Goal: Task Accomplishment & Management: Manage account settings

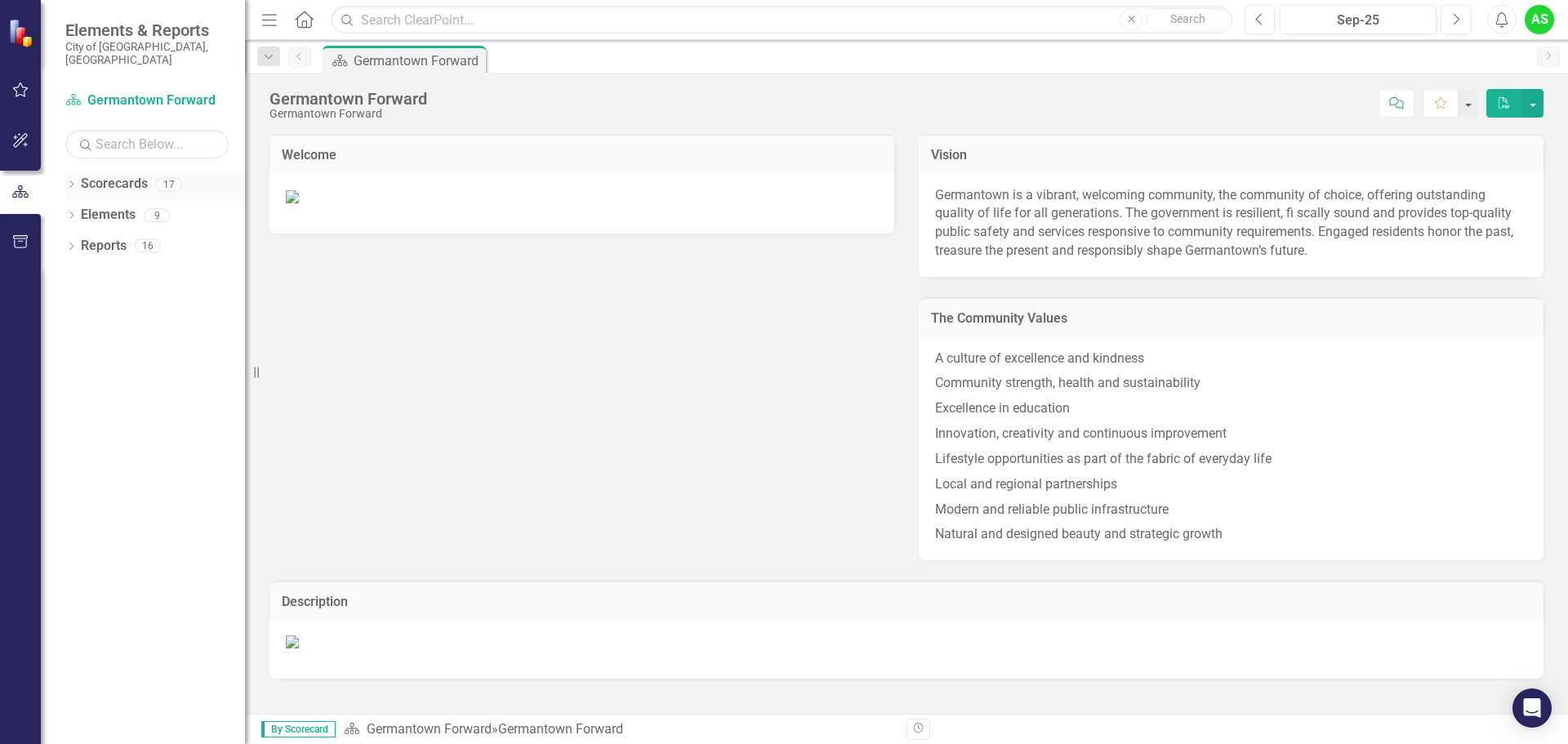
click at [71, 182] on icon "Dropdown" at bounding box center [71, 186] width 11 height 9
click at [135, 237] on link "Athletic Club" at bounding box center [167, 247] width 155 height 19
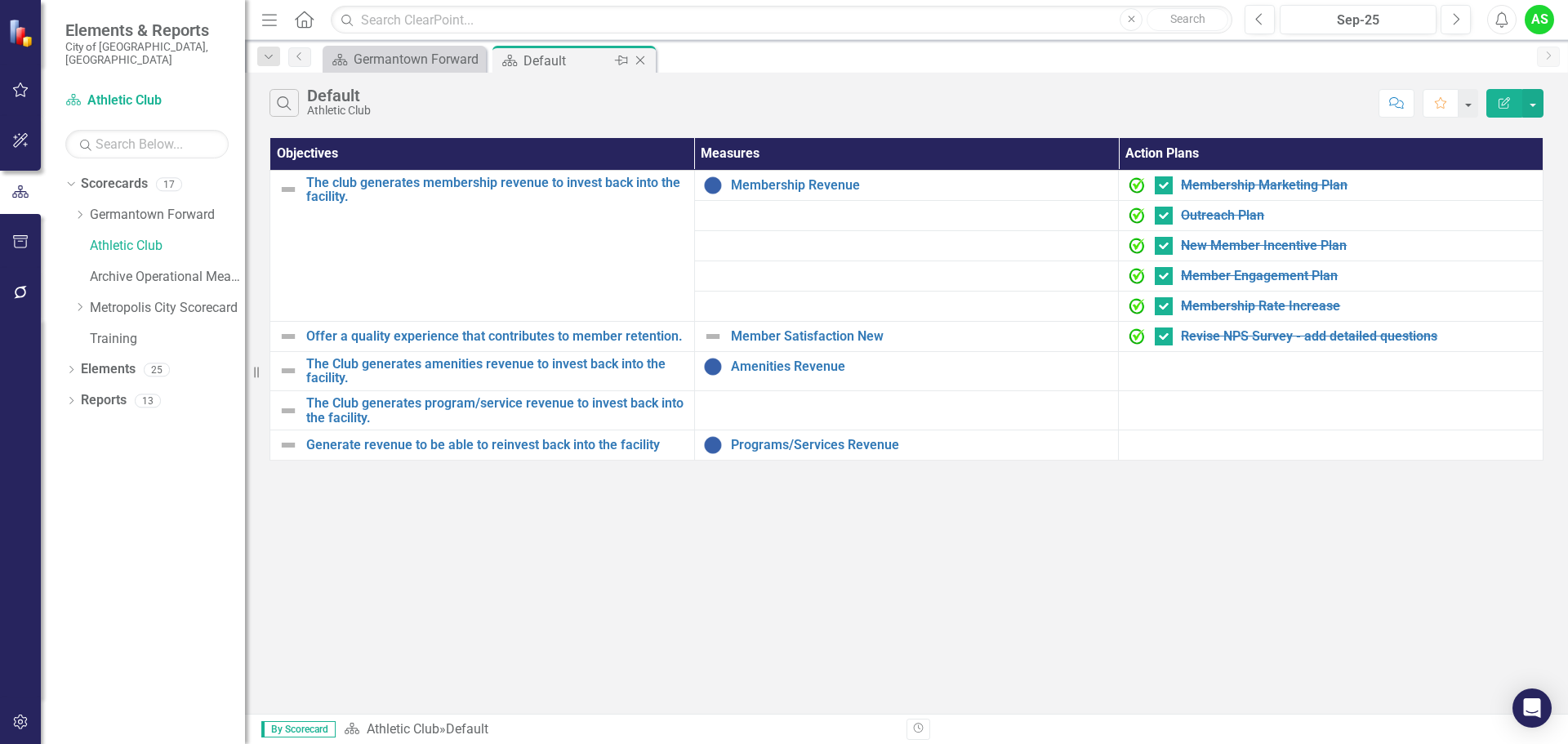
click at [592, 58] on div "Default" at bounding box center [567, 61] width 88 height 21
click at [1506, 102] on icon "Edit Report" at bounding box center [1505, 103] width 15 height 11
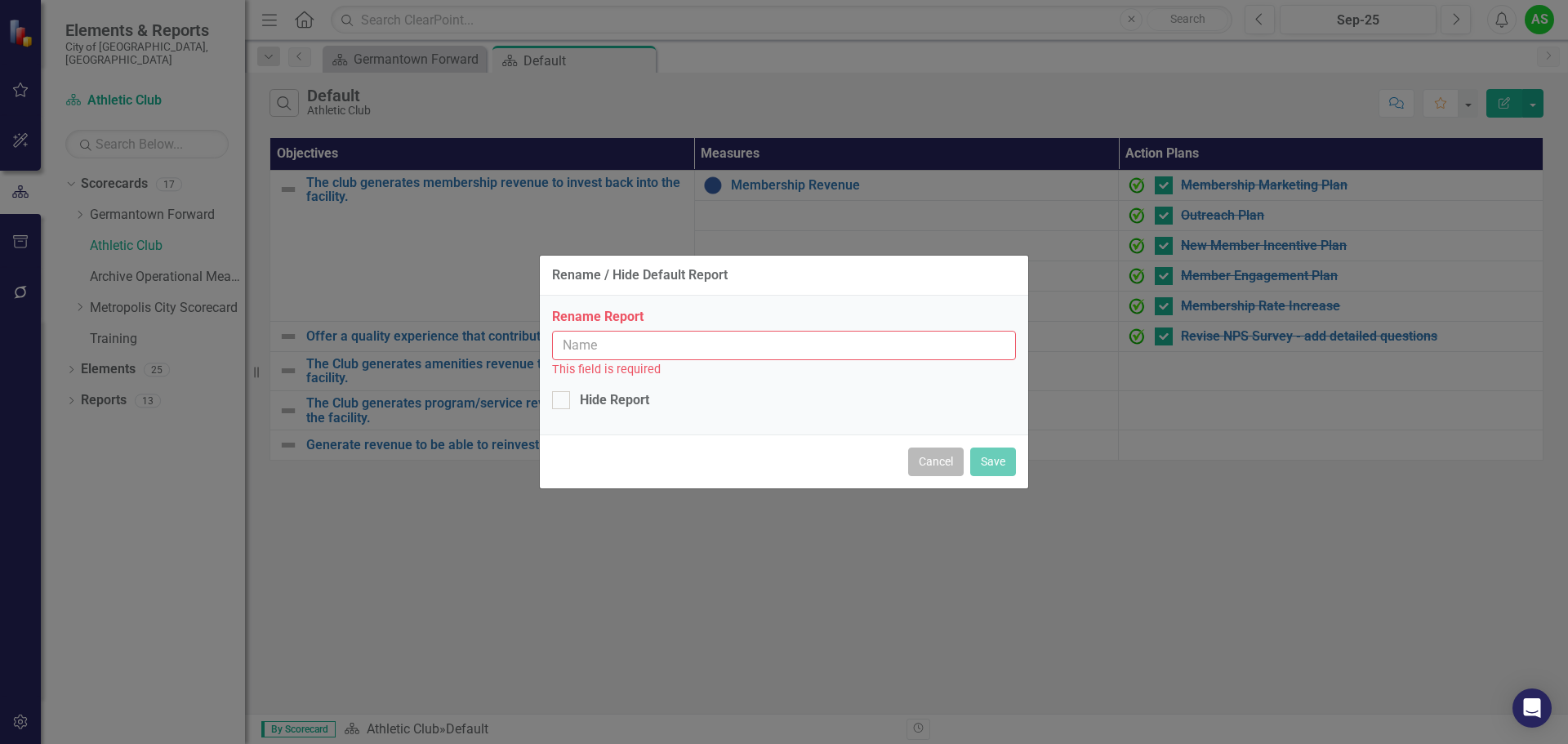
click at [933, 456] on button "Cancel" at bounding box center [936, 461] width 56 height 28
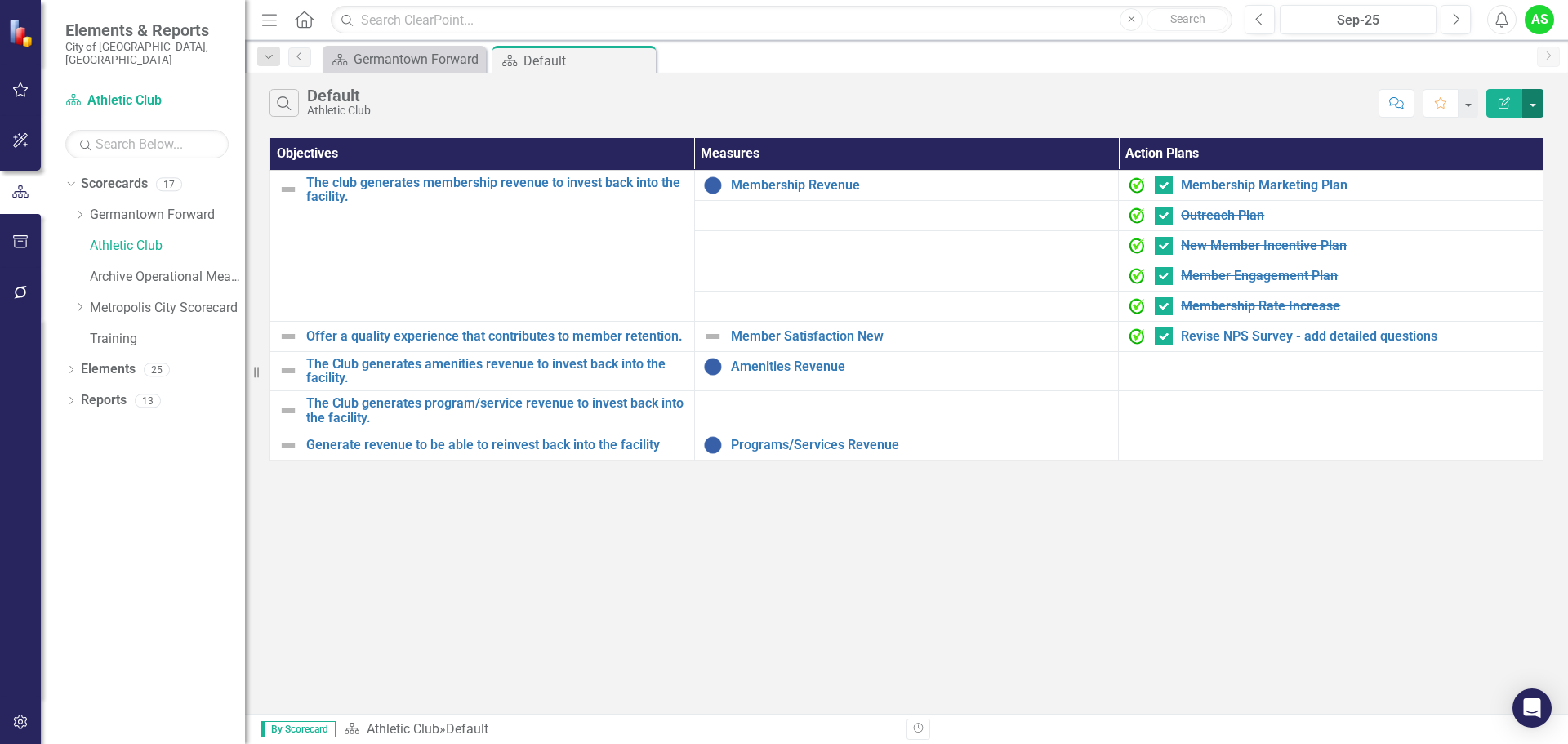
click at [1536, 101] on button "button" at bounding box center [1533, 104] width 22 height 28
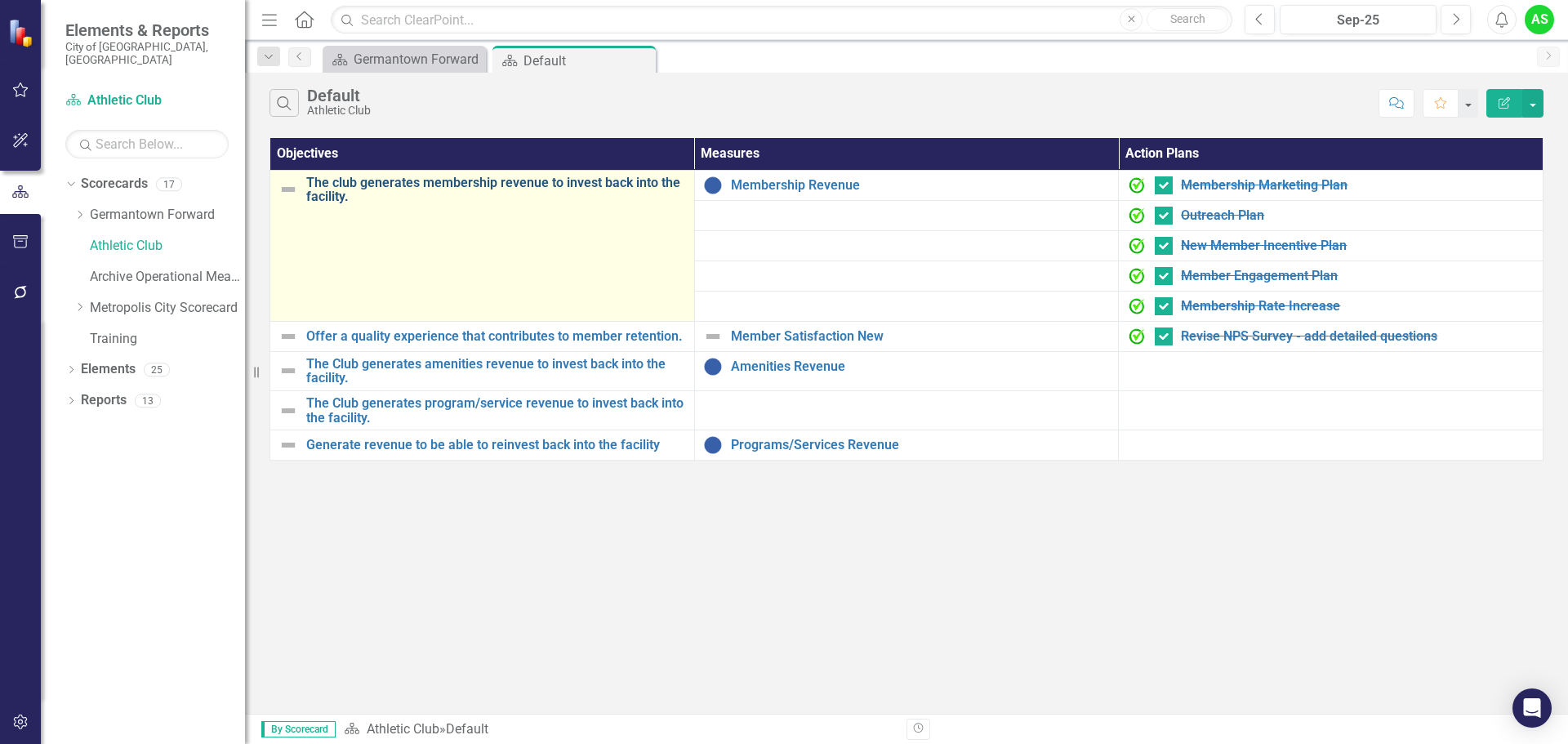
click at [364, 190] on link "The club generates membership revenue to invest back into the facility." at bounding box center [495, 189] width 380 height 28
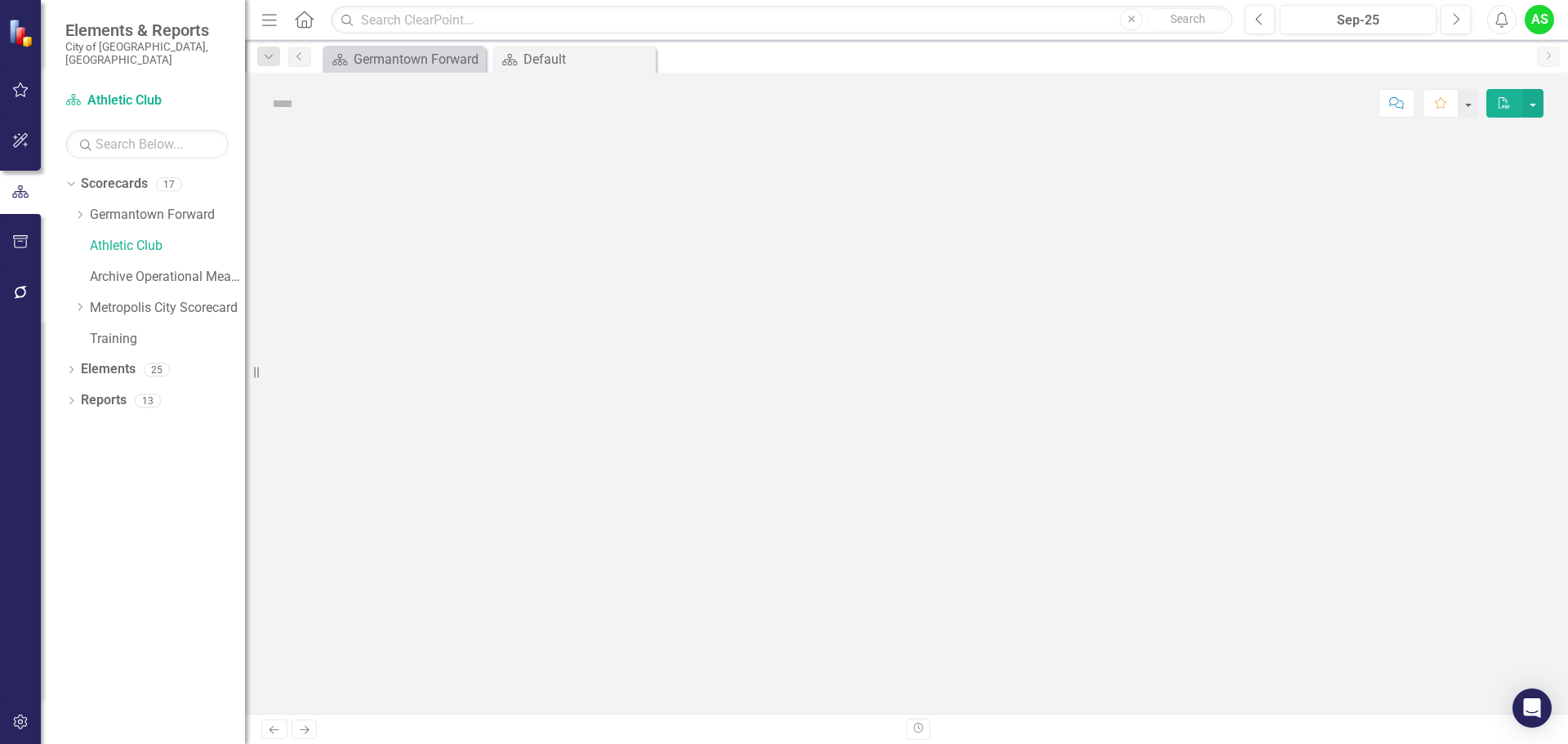
click at [364, 190] on div at bounding box center [906, 424] width 1323 height 580
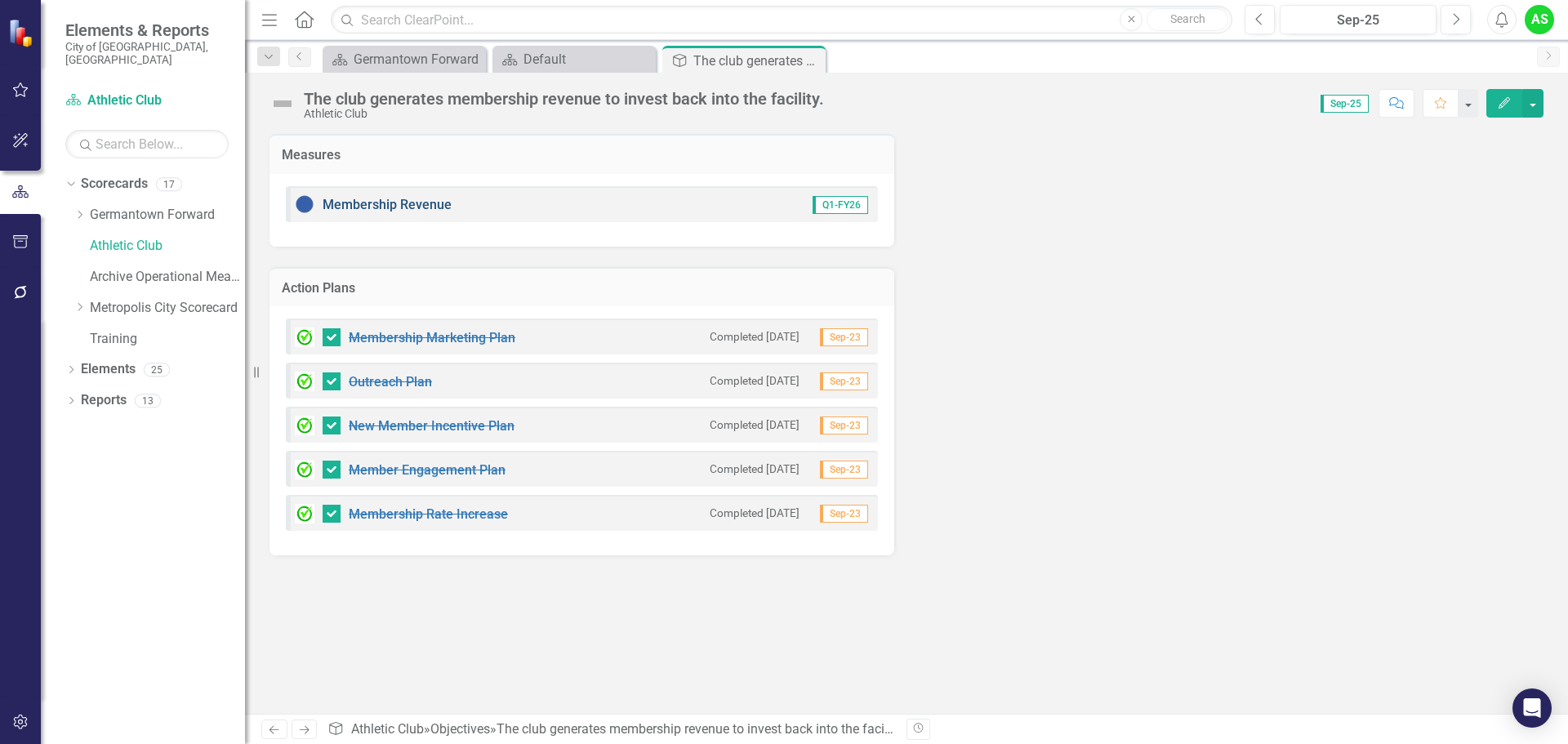
click at [366, 211] on link "Membership Revenue" at bounding box center [387, 204] width 129 height 15
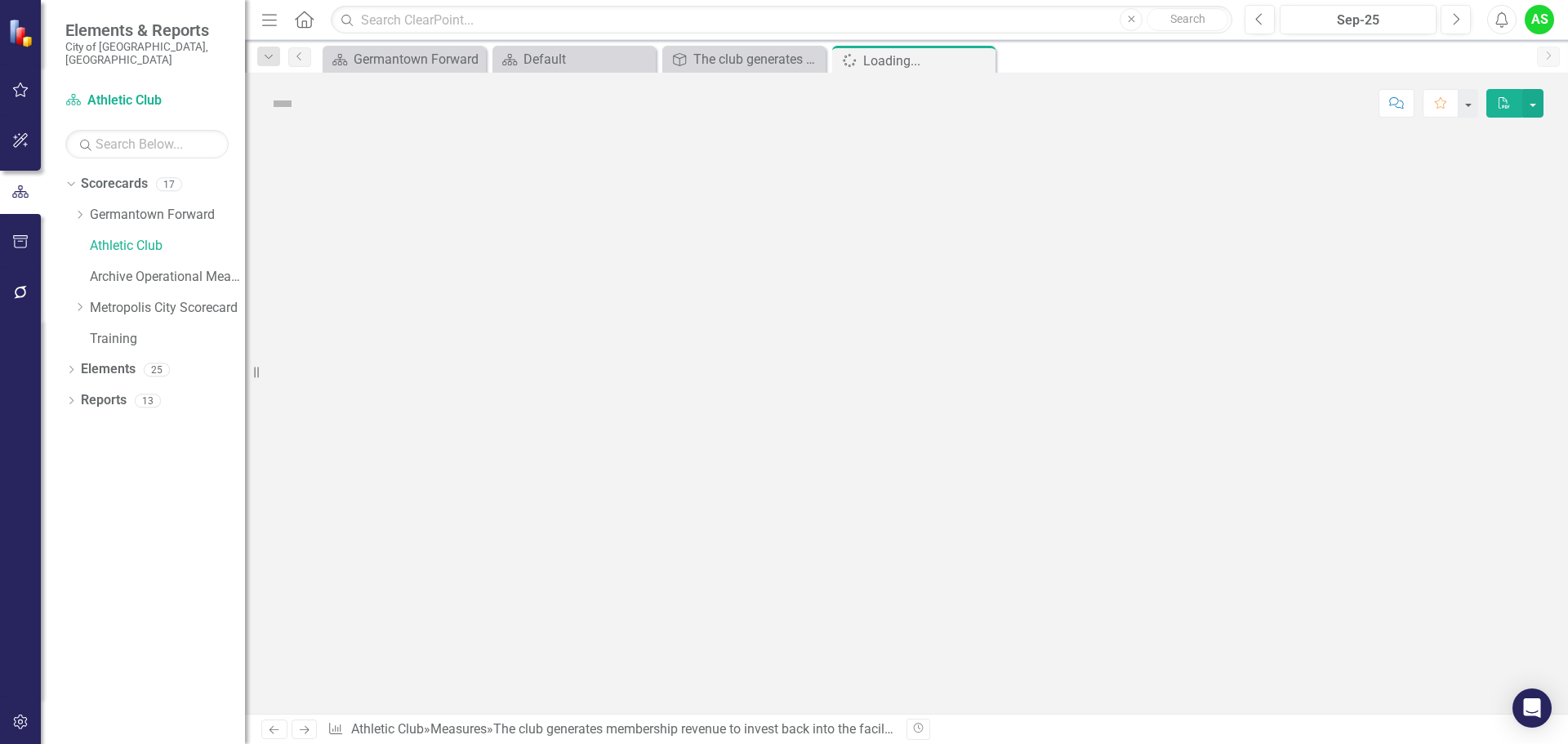
click at [366, 211] on div at bounding box center [906, 424] width 1323 height 580
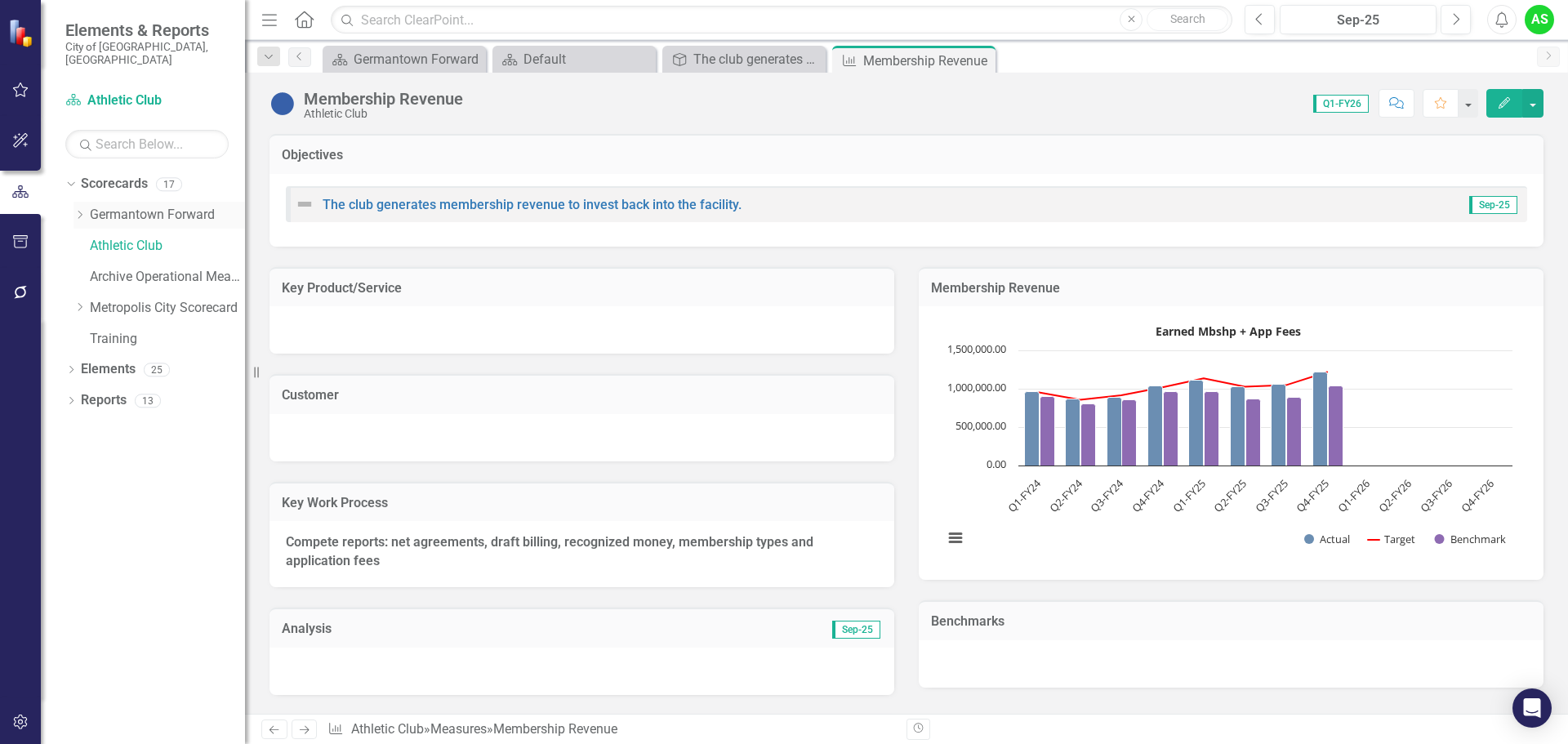
click at [156, 206] on link "Germantown Forward" at bounding box center [167, 216] width 155 height 19
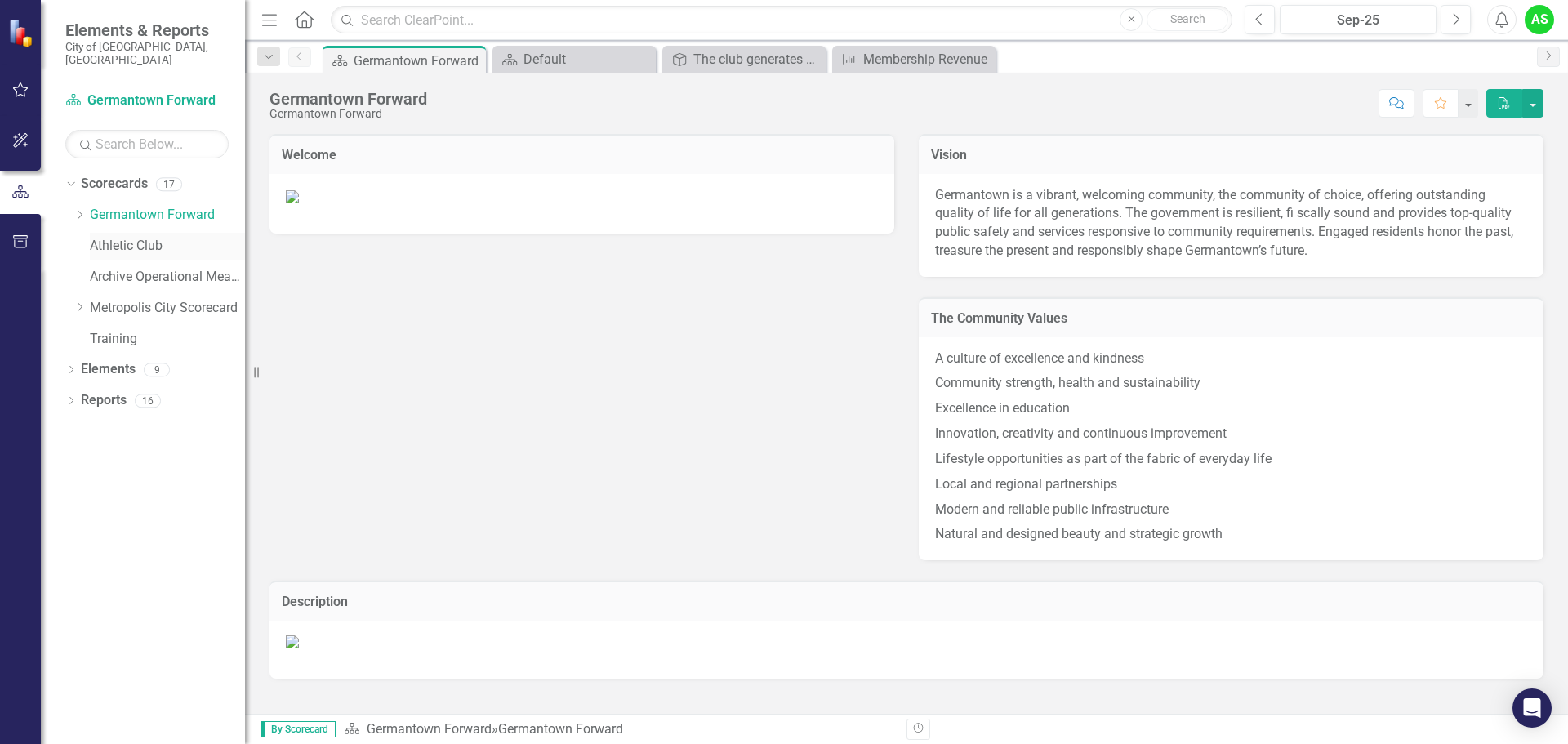
click at [150, 237] on link "Athletic Club" at bounding box center [167, 247] width 155 height 19
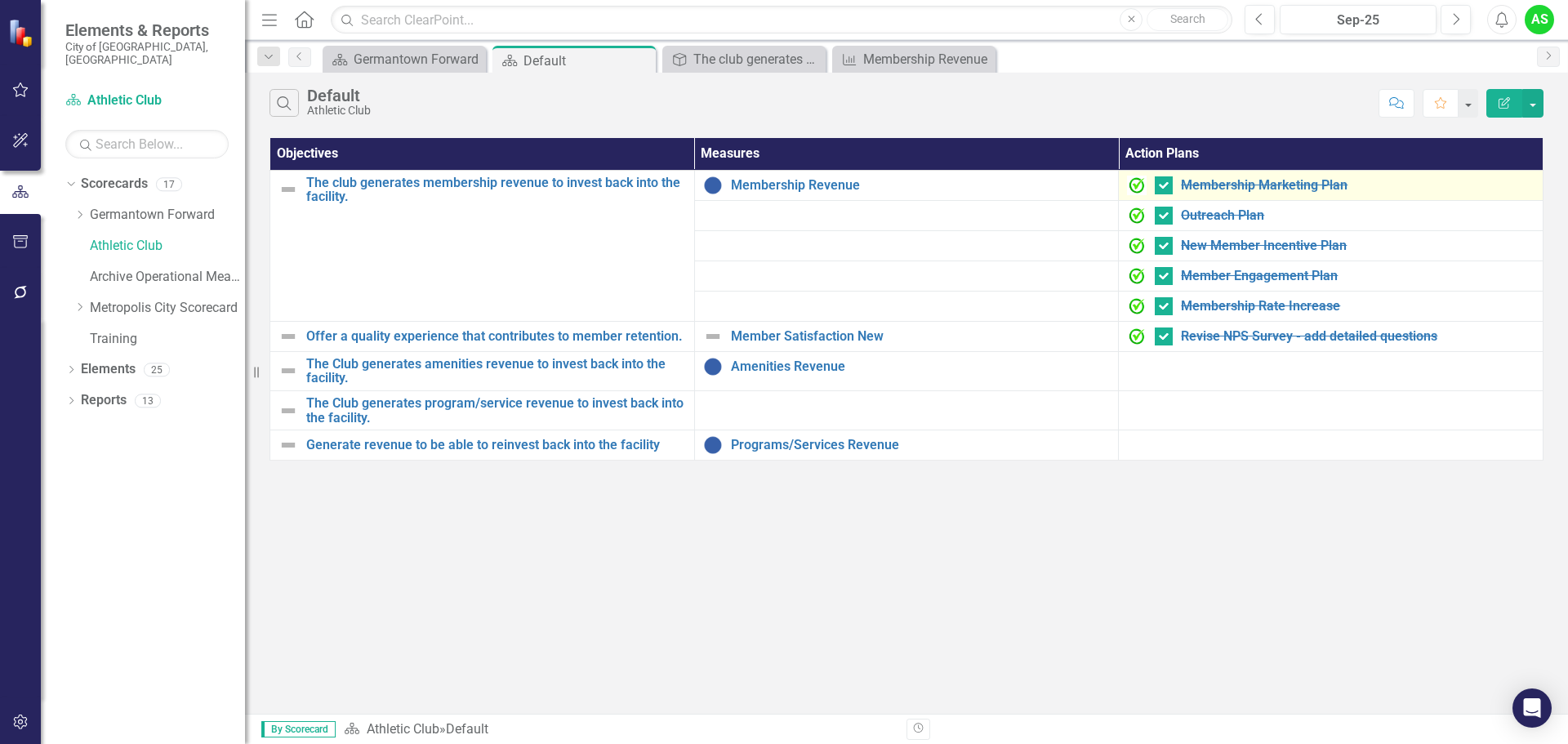
click at [1136, 183] on img at bounding box center [1137, 185] width 20 height 20
click at [1161, 187] on div at bounding box center [1163, 185] width 18 height 18
click at [1161, 187] on input "checkbox" at bounding box center [1159, 181] width 10 height 10
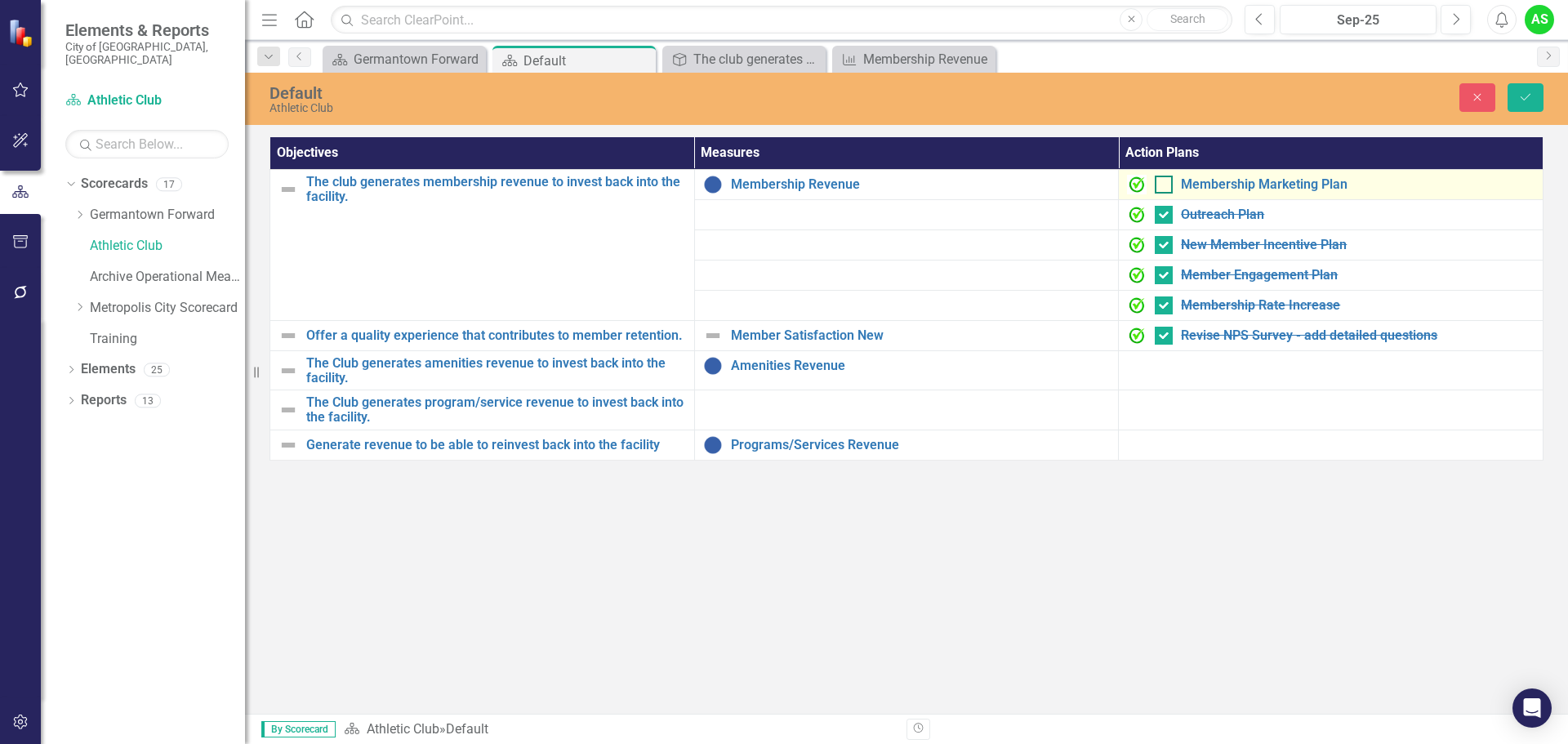
click at [1161, 187] on div at bounding box center [1163, 184] width 18 height 18
click at [1161, 186] on input "checkbox" at bounding box center [1159, 180] width 10 height 10
checkbox input "true"
click at [1136, 184] on img at bounding box center [1137, 185] width 20 height 20
click at [1410, 186] on link "Membership Marketing Plan" at bounding box center [1358, 185] width 354 height 15
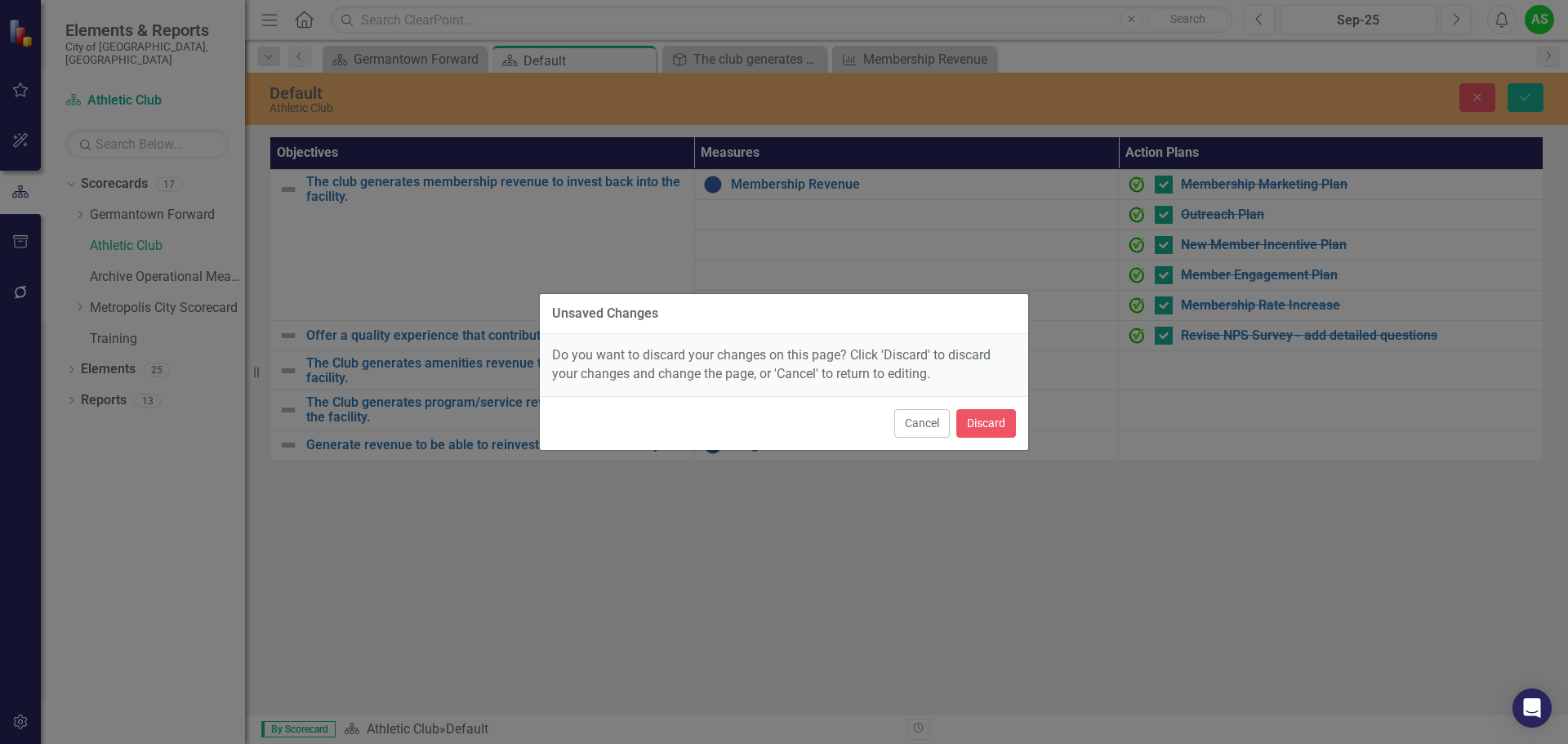
click at [1410, 186] on div "Unsaved Changes Do you want to discard your changes on this page? Click 'Discar…" at bounding box center [784, 372] width 1568 height 744
click at [927, 417] on button "Cancel" at bounding box center [922, 424] width 56 height 28
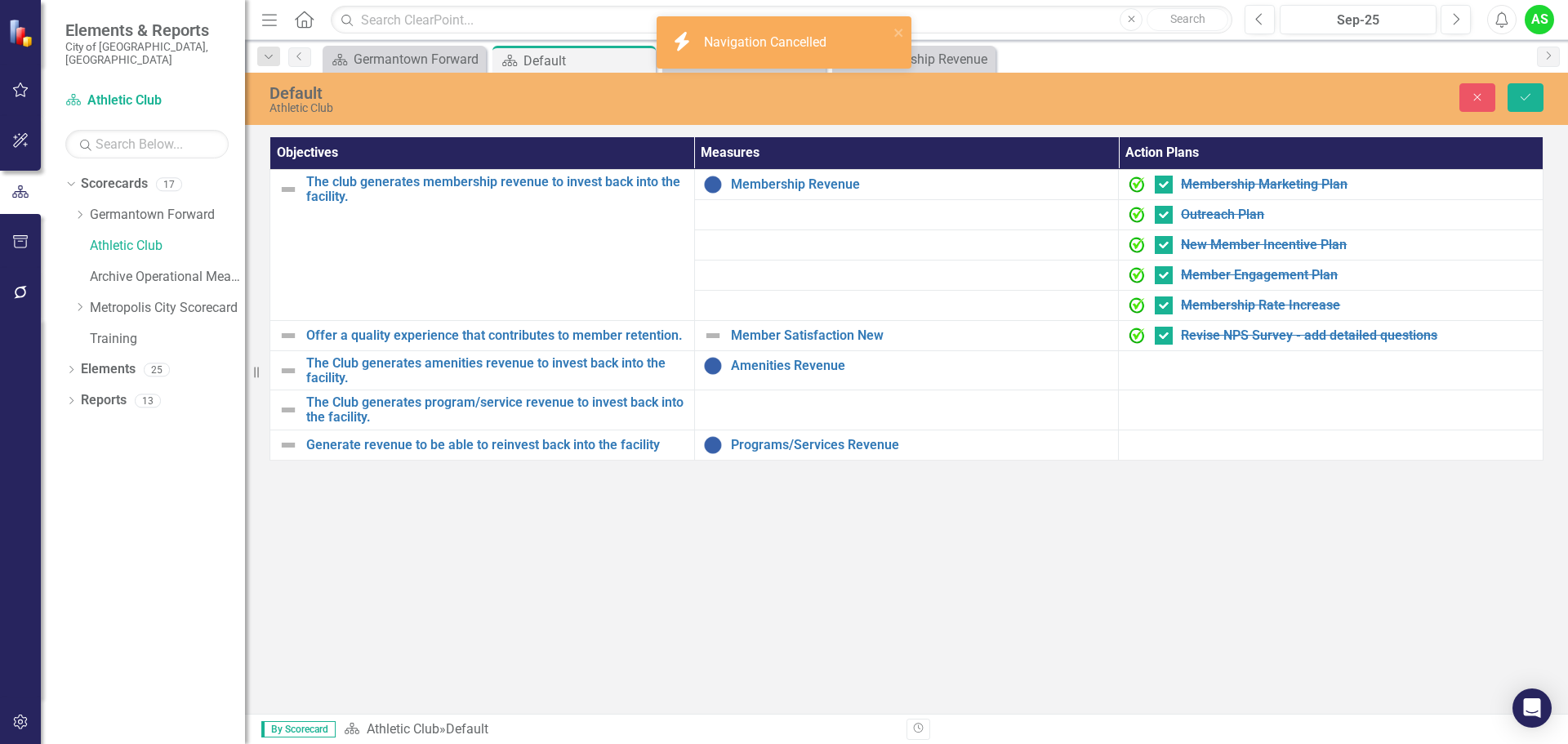
click at [1003, 534] on div "Default Athletic Club Close Save Objectives Measures Action Plans The club gene…" at bounding box center [906, 393] width 1323 height 641
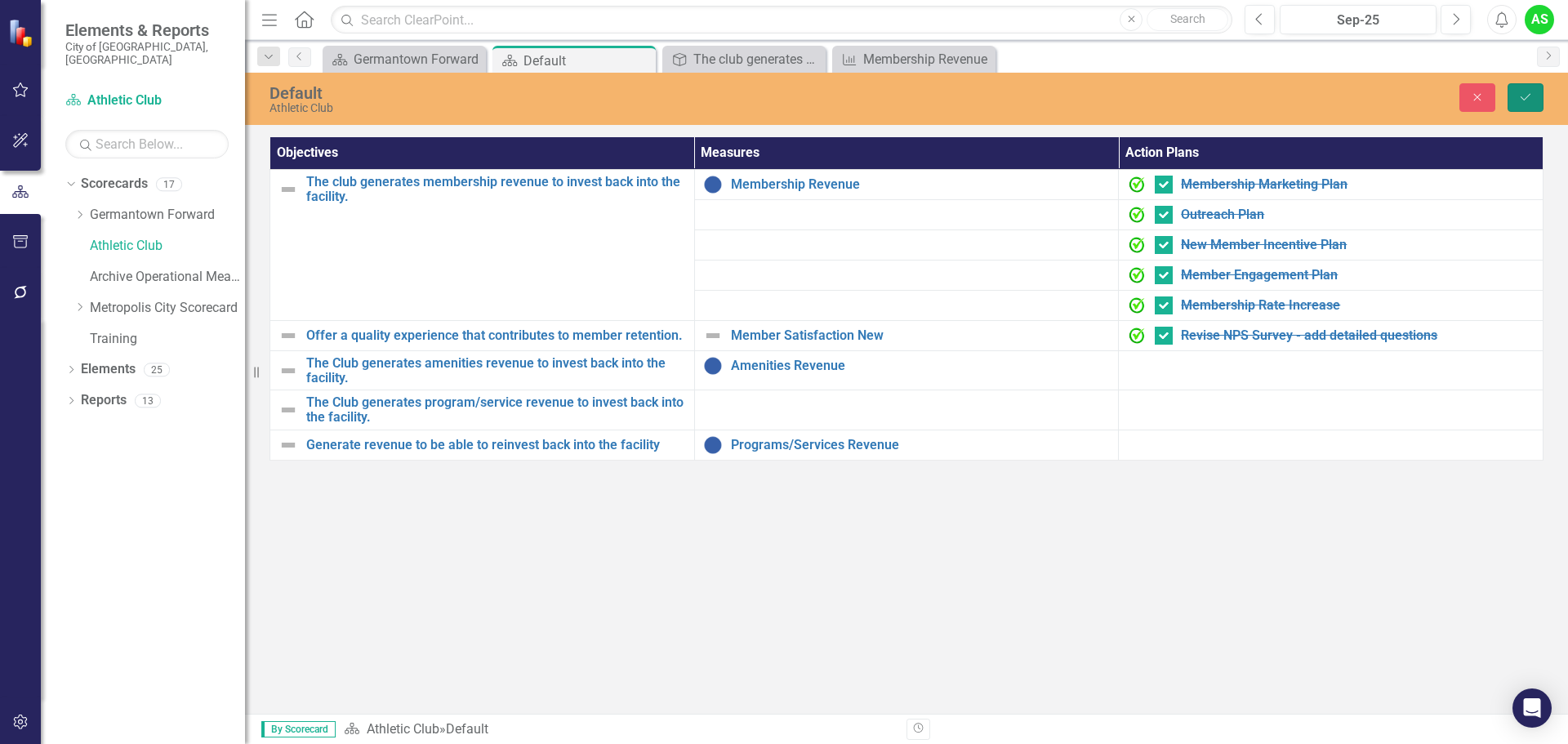
click at [1524, 96] on icon "Save" at bounding box center [1526, 97] width 15 height 11
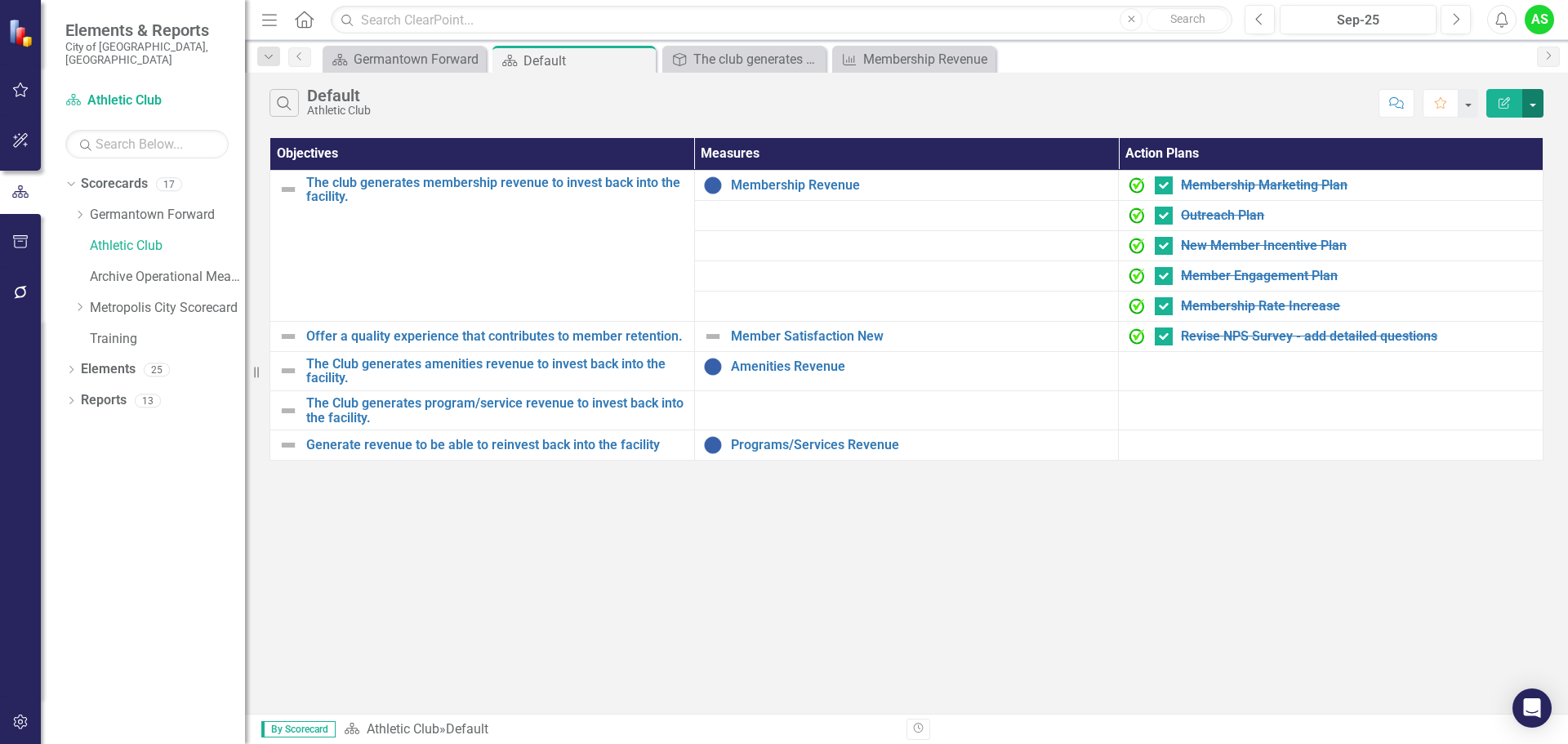
click at [1532, 102] on button "button" at bounding box center [1533, 104] width 22 height 28
click at [1504, 136] on link "Edit Report Edit Report" at bounding box center [1478, 134] width 129 height 30
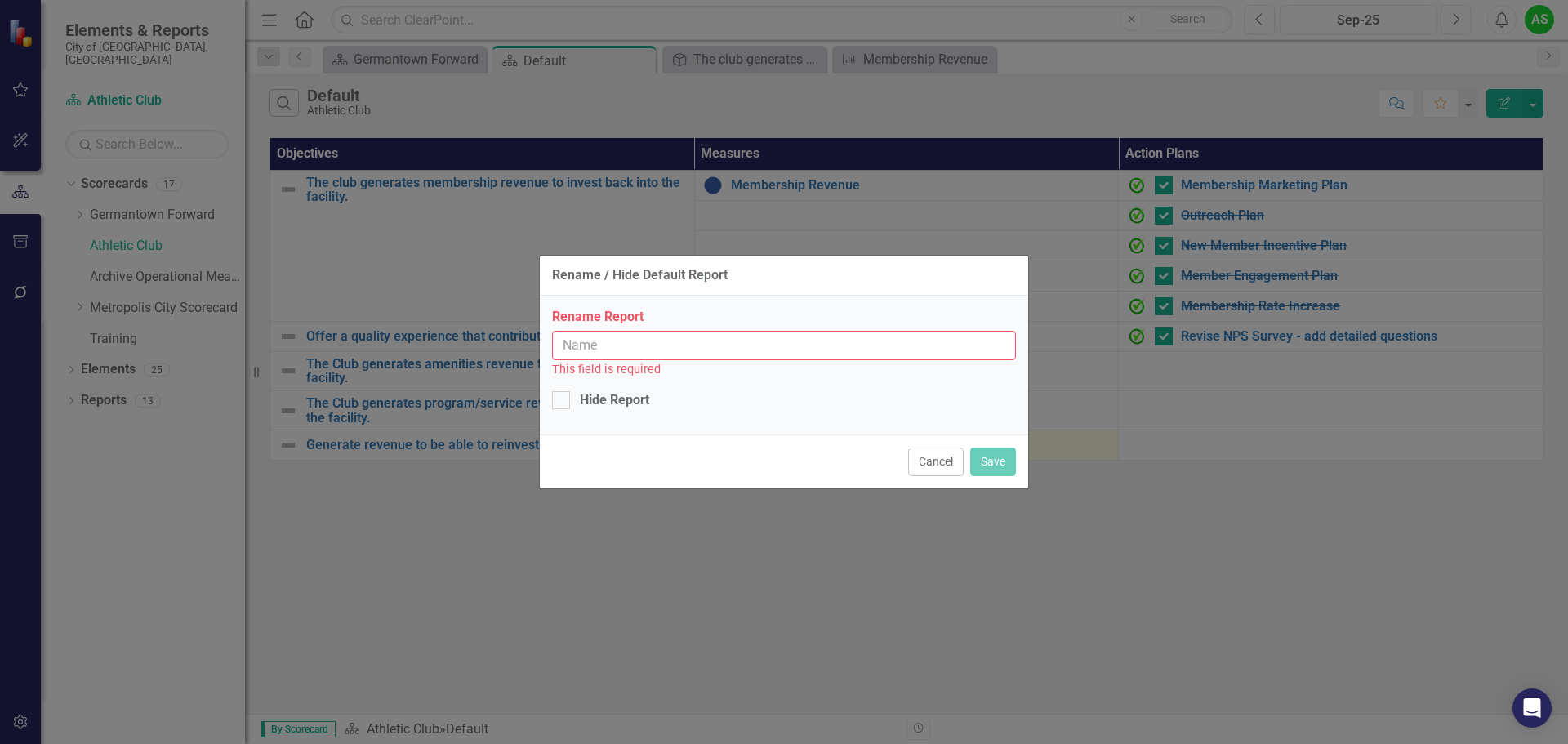
click at [920, 452] on button "Cancel" at bounding box center [936, 461] width 56 height 28
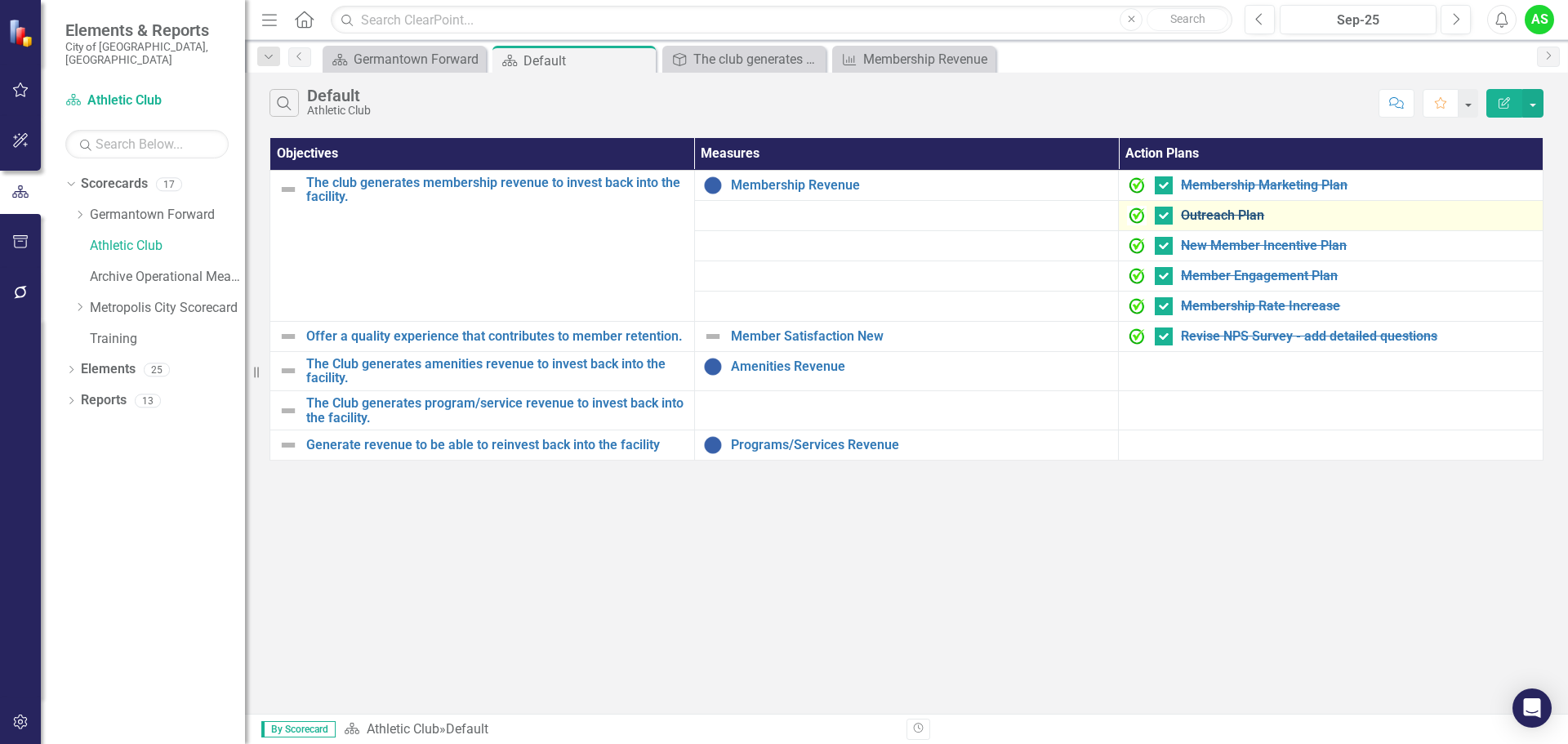
click at [1210, 217] on link "Outreach Plan" at bounding box center [1358, 216] width 354 height 15
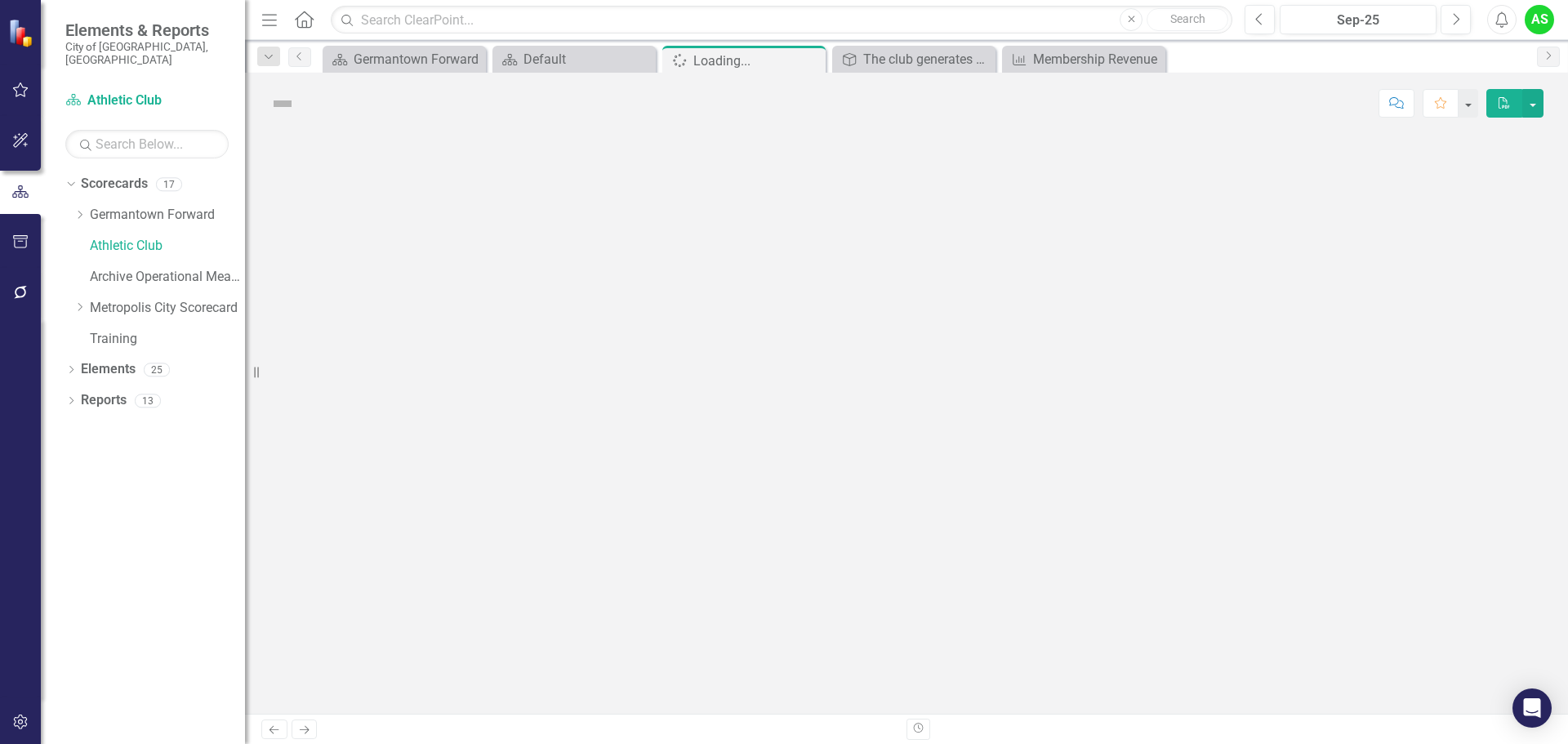
click at [1210, 217] on div at bounding box center [906, 424] width 1323 height 580
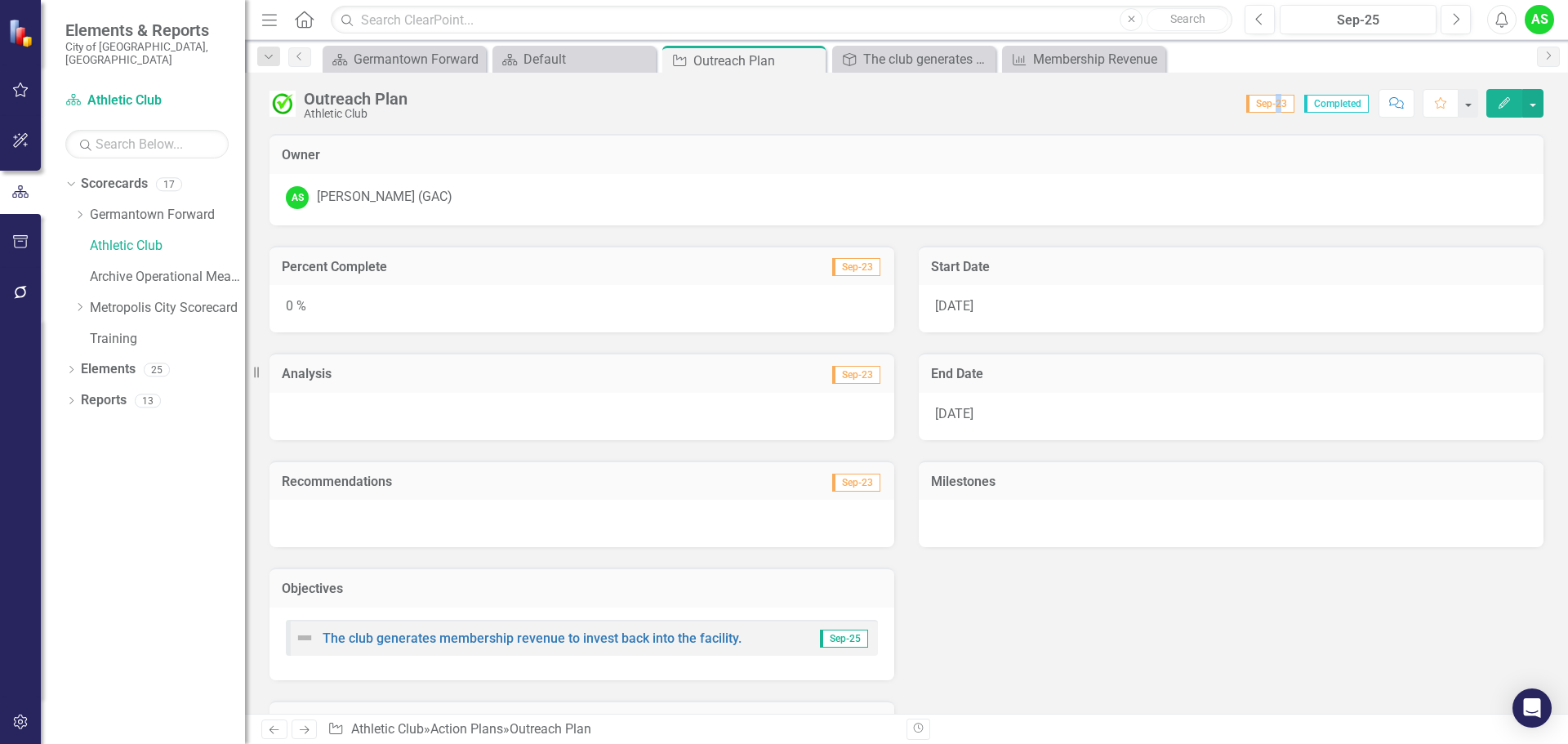
click at [1278, 102] on span "Sep-23" at bounding box center [1270, 104] width 48 height 18
click at [1499, 100] on icon "Edit" at bounding box center [1505, 103] width 15 height 11
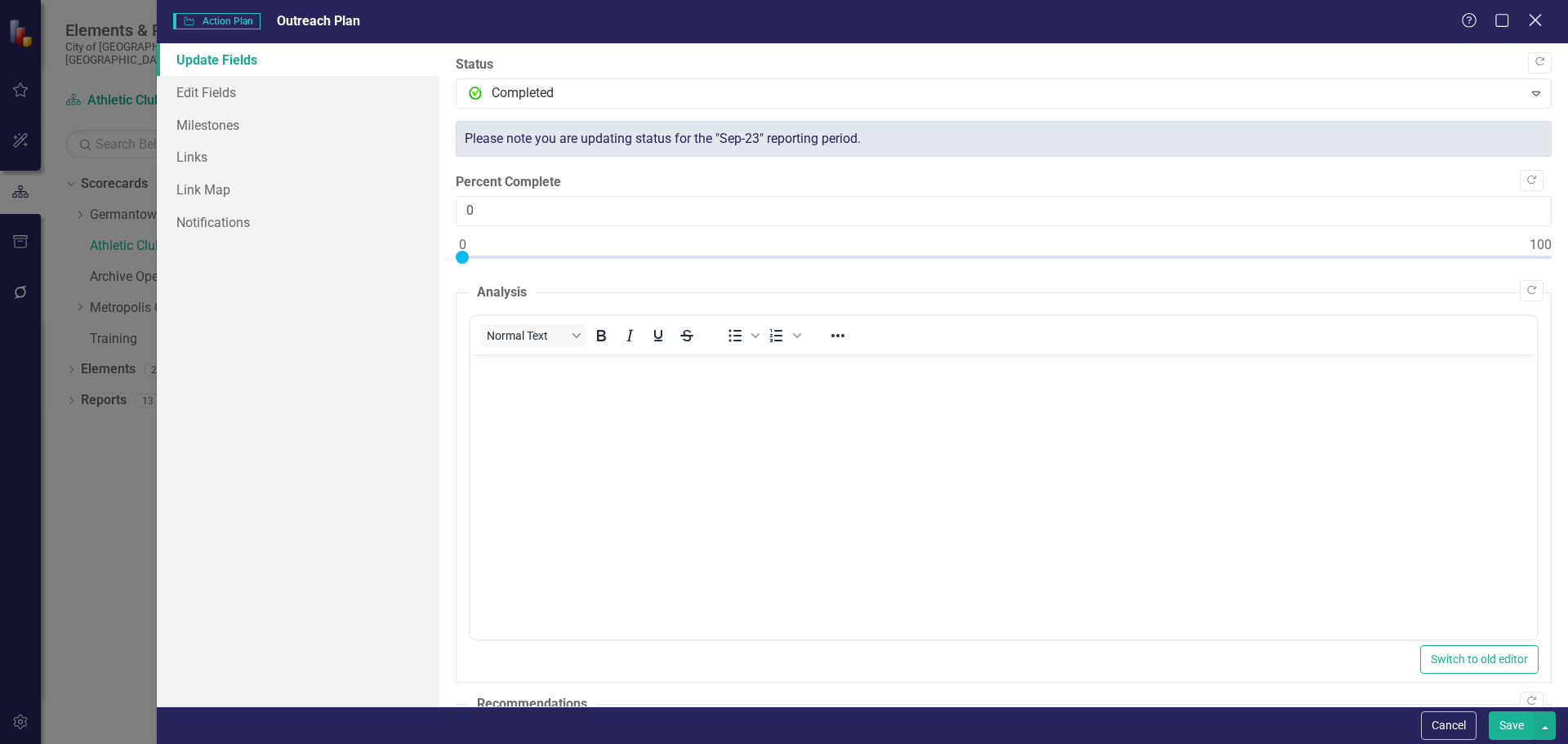
click at [1540, 15] on icon at bounding box center [1535, 20] width 12 height 12
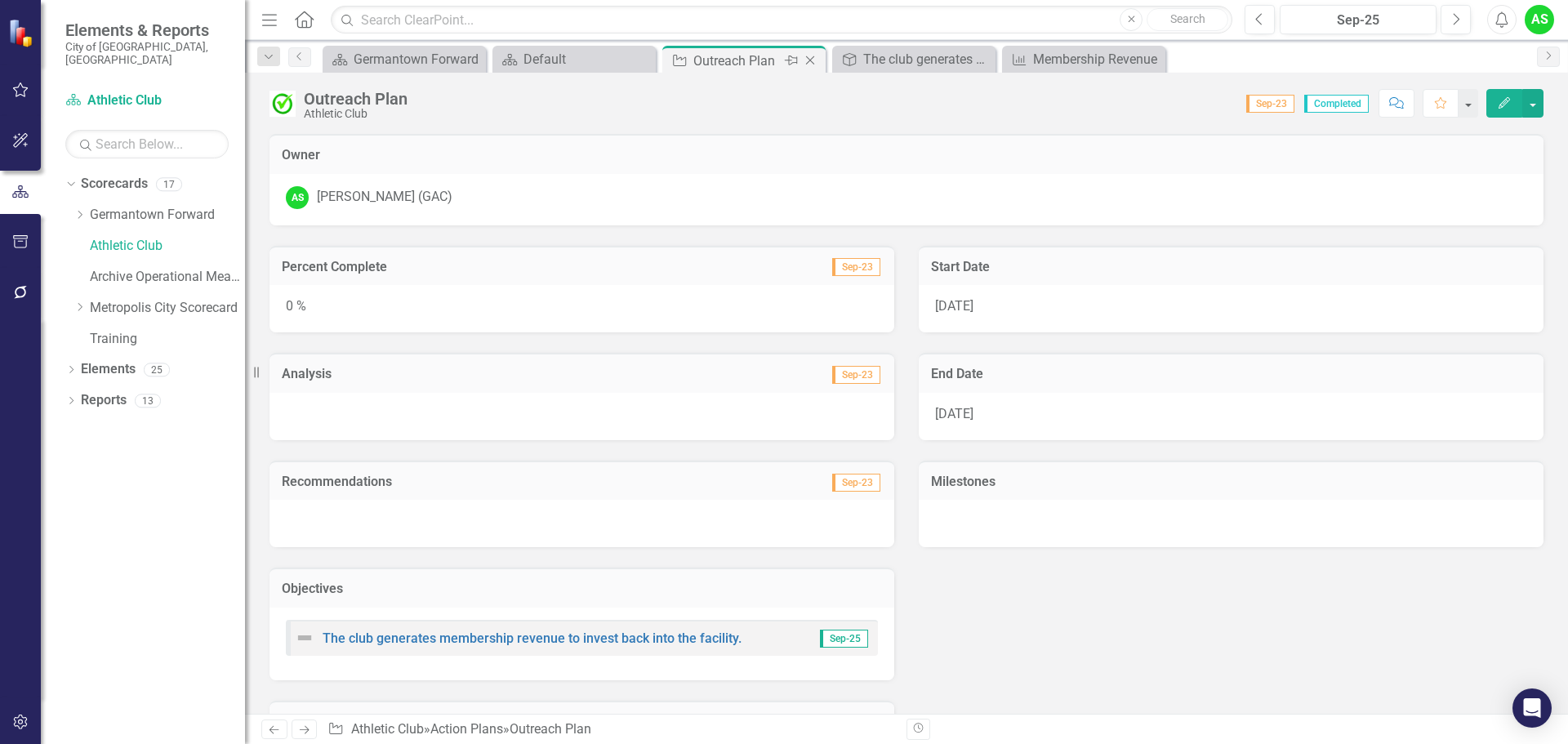
click at [813, 60] on icon "Close" at bounding box center [810, 60] width 16 height 13
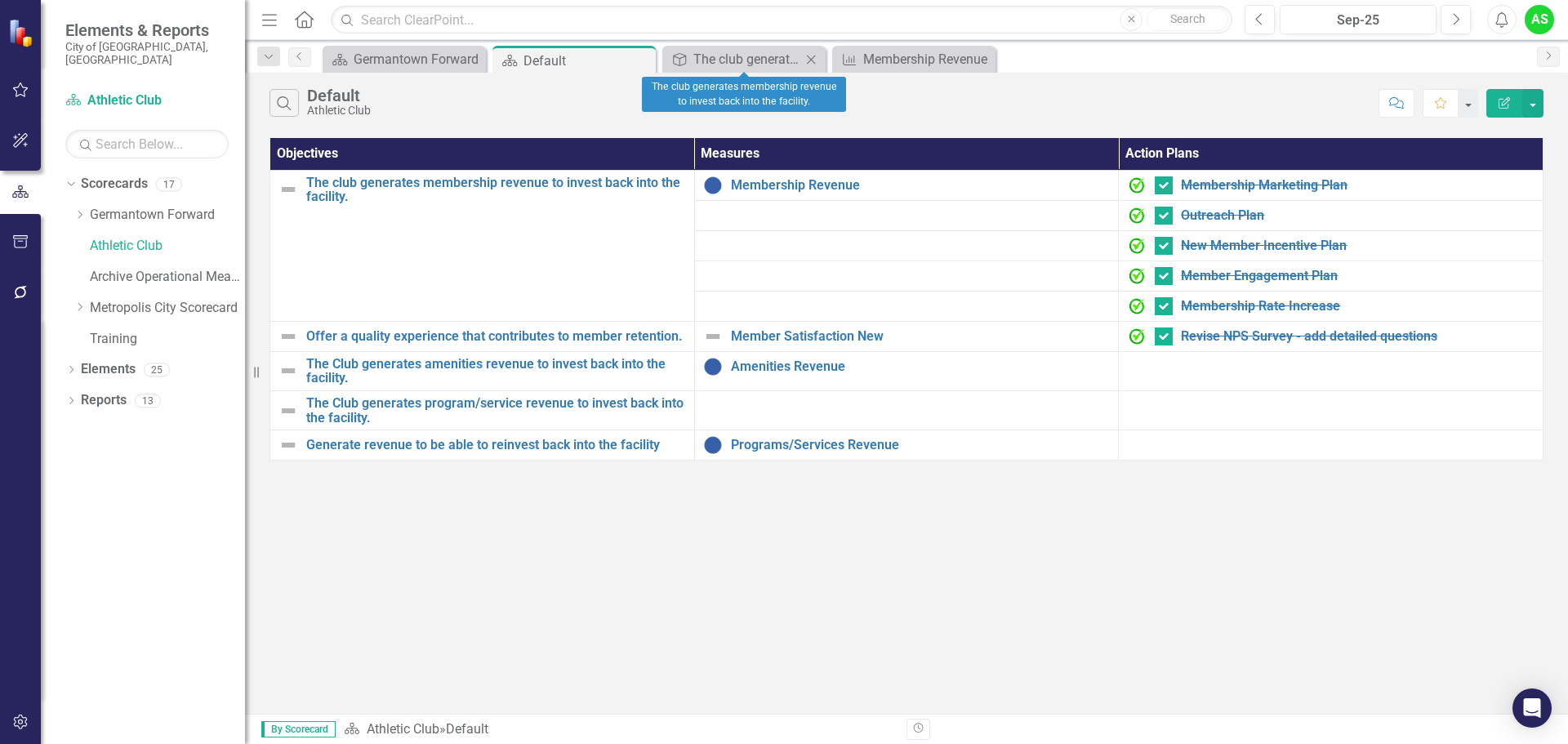
click at [813, 60] on icon at bounding box center [812, 59] width 9 height 9
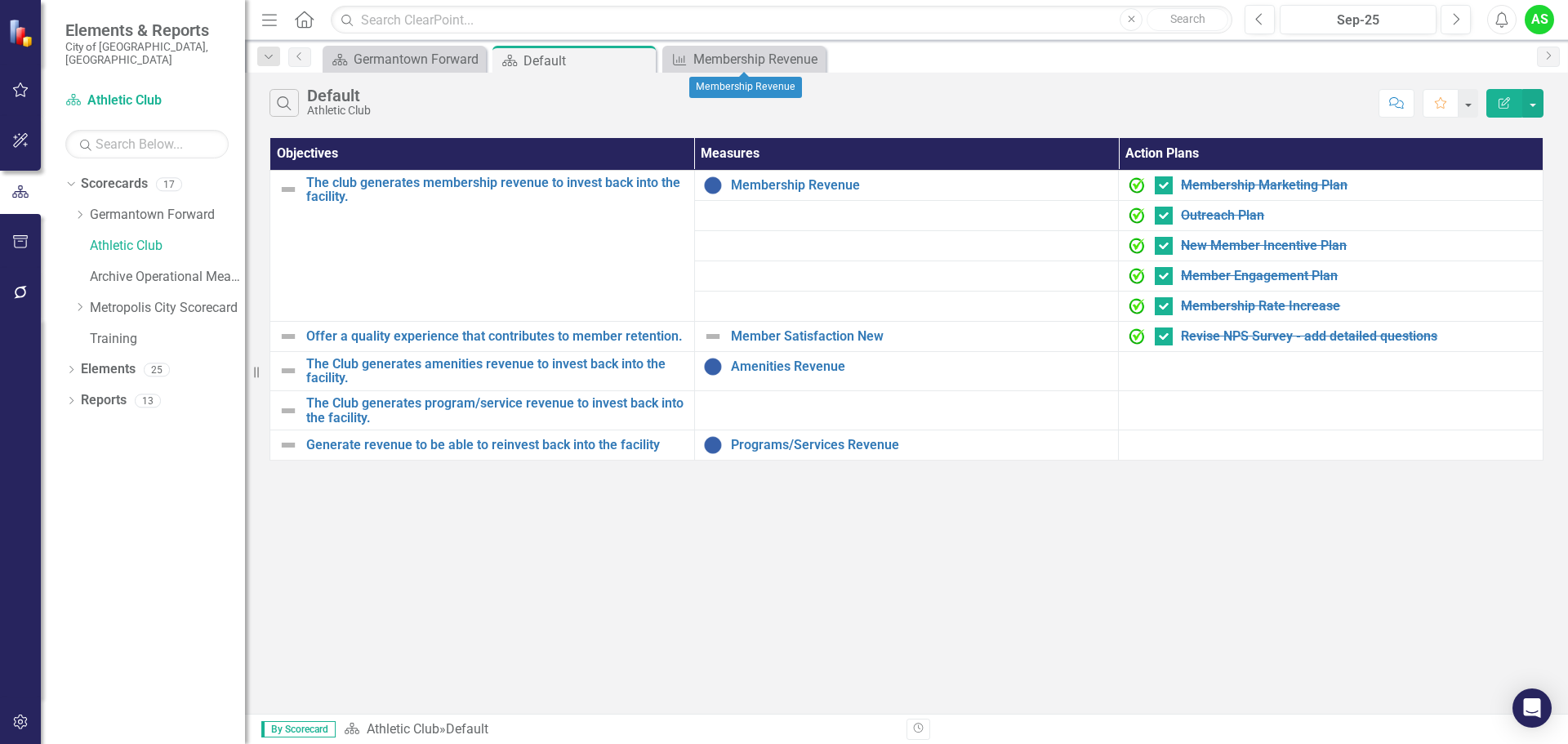
click at [0, 0] on icon at bounding box center [0, 0] width 0 height 0
click at [643, 57] on icon "Close" at bounding box center [639, 60] width 16 height 13
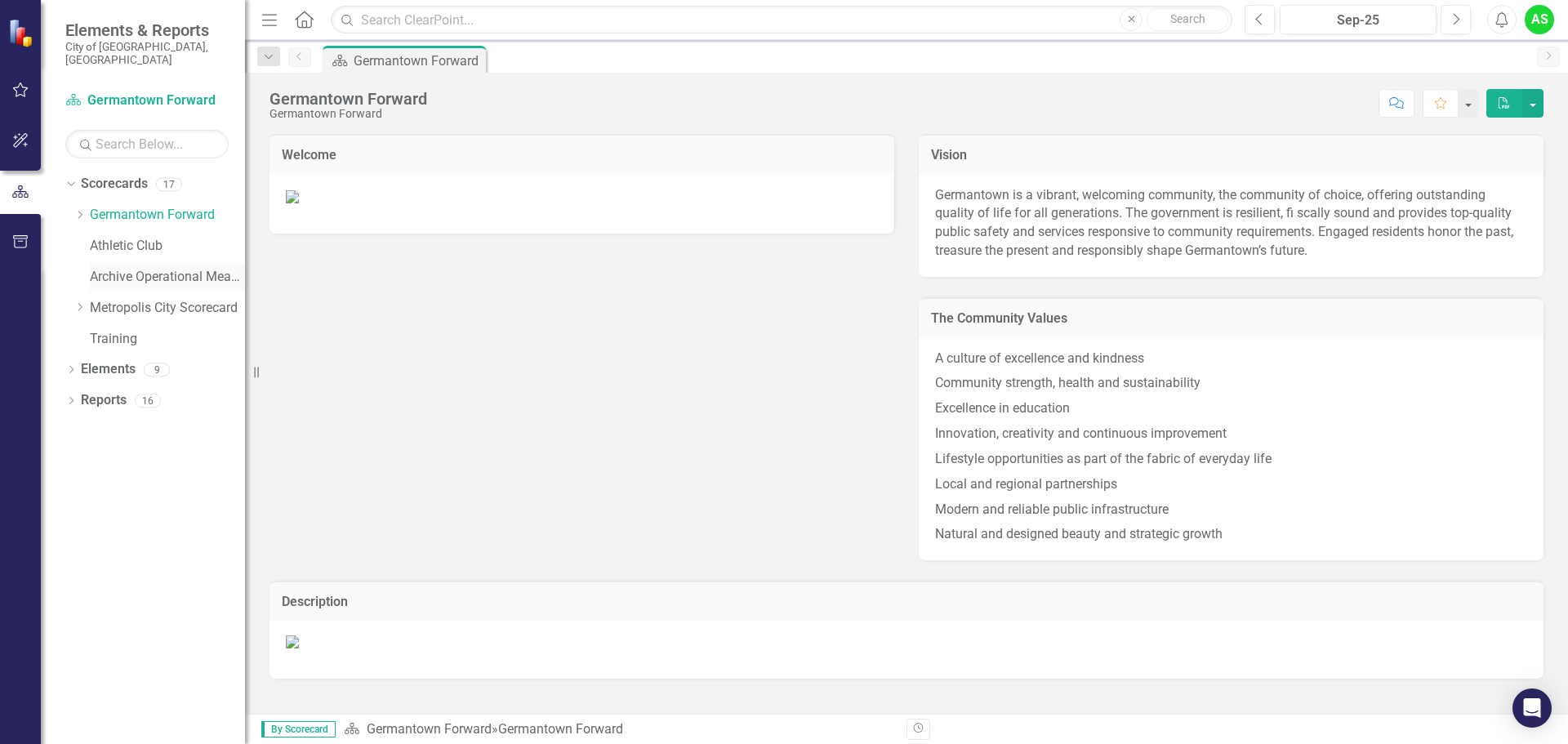
click at [105, 267] on link "Archive Operational Measures" at bounding box center [167, 277] width 155 height 19
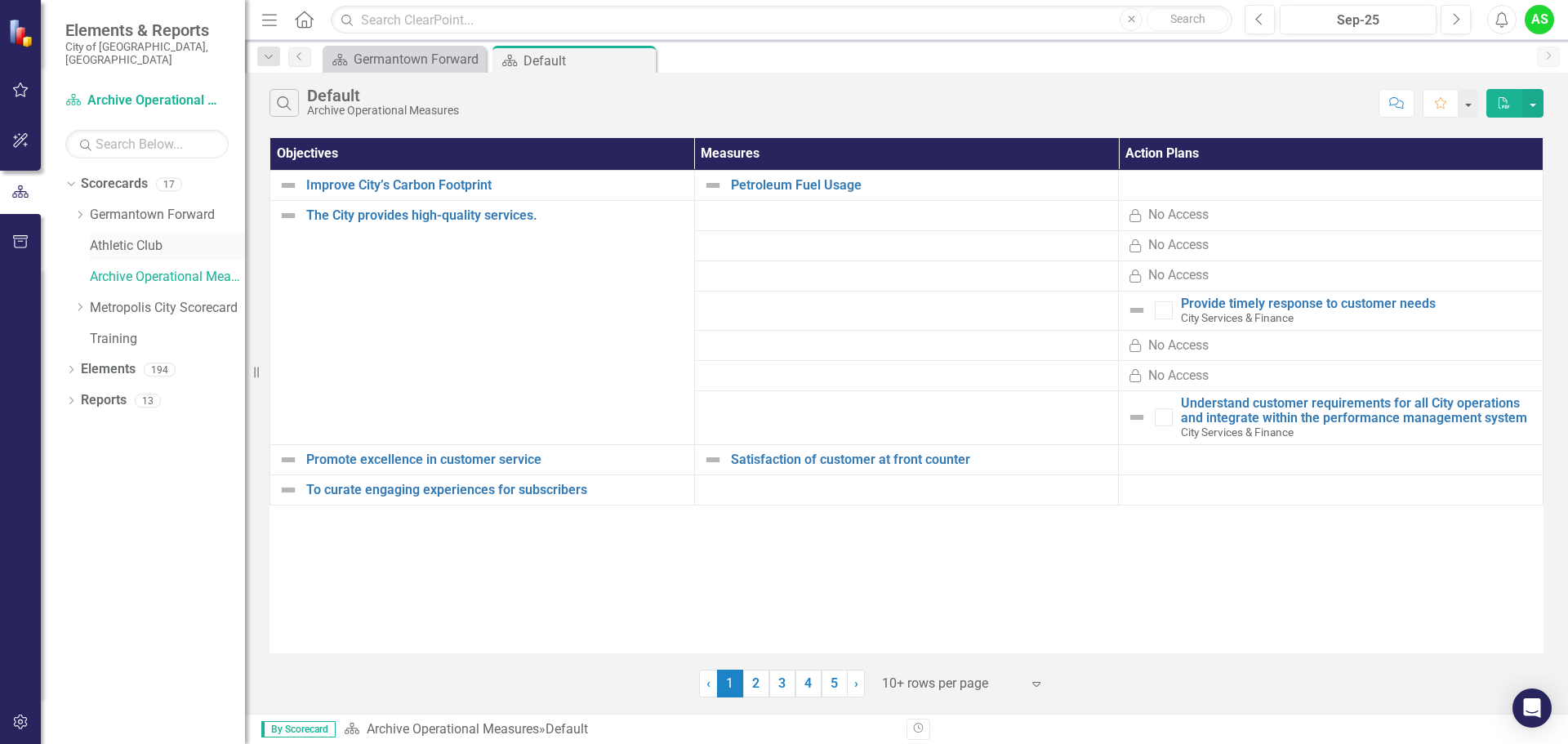
click at [98, 237] on link "Athletic Club" at bounding box center [167, 247] width 155 height 19
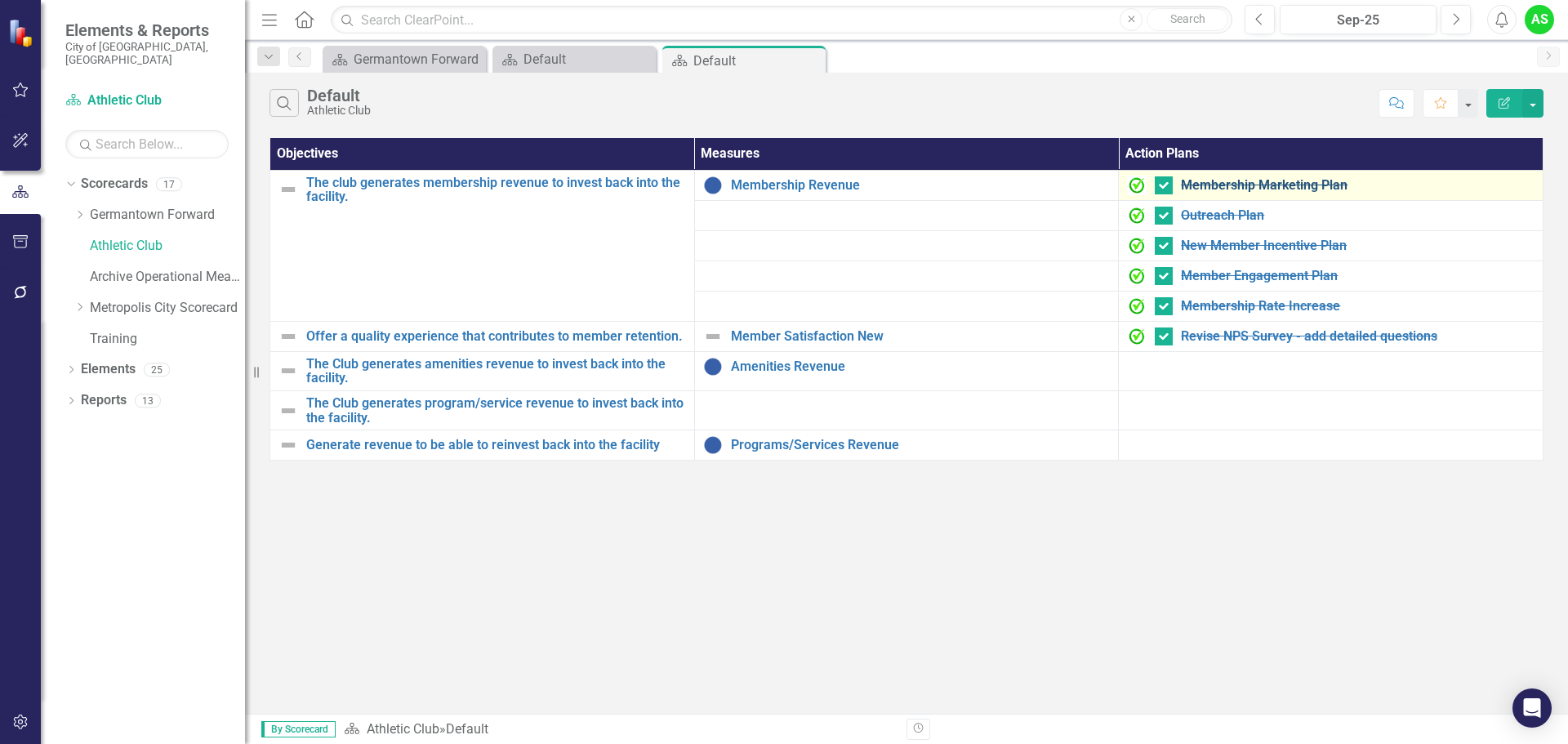
click at [1419, 186] on link "Membership Marketing Plan" at bounding box center [1358, 186] width 354 height 15
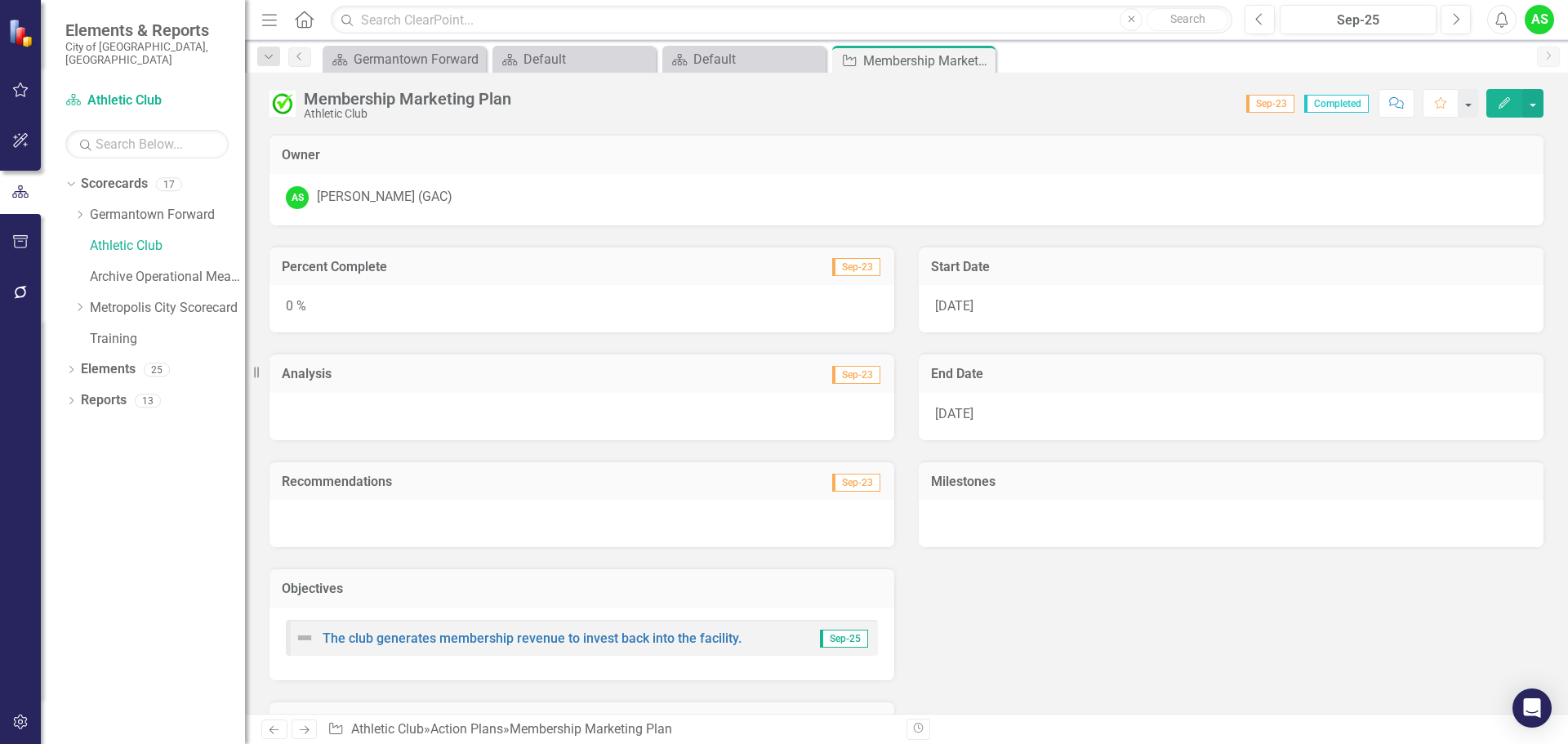
click at [1335, 105] on span "Completed" at bounding box center [1336, 104] width 65 height 18
click at [1468, 106] on button "button" at bounding box center [1467, 104] width 22 height 28
click at [1535, 107] on button "button" at bounding box center [1533, 104] width 22 height 28
click at [837, 265] on span "Sep-23" at bounding box center [856, 267] width 48 height 18
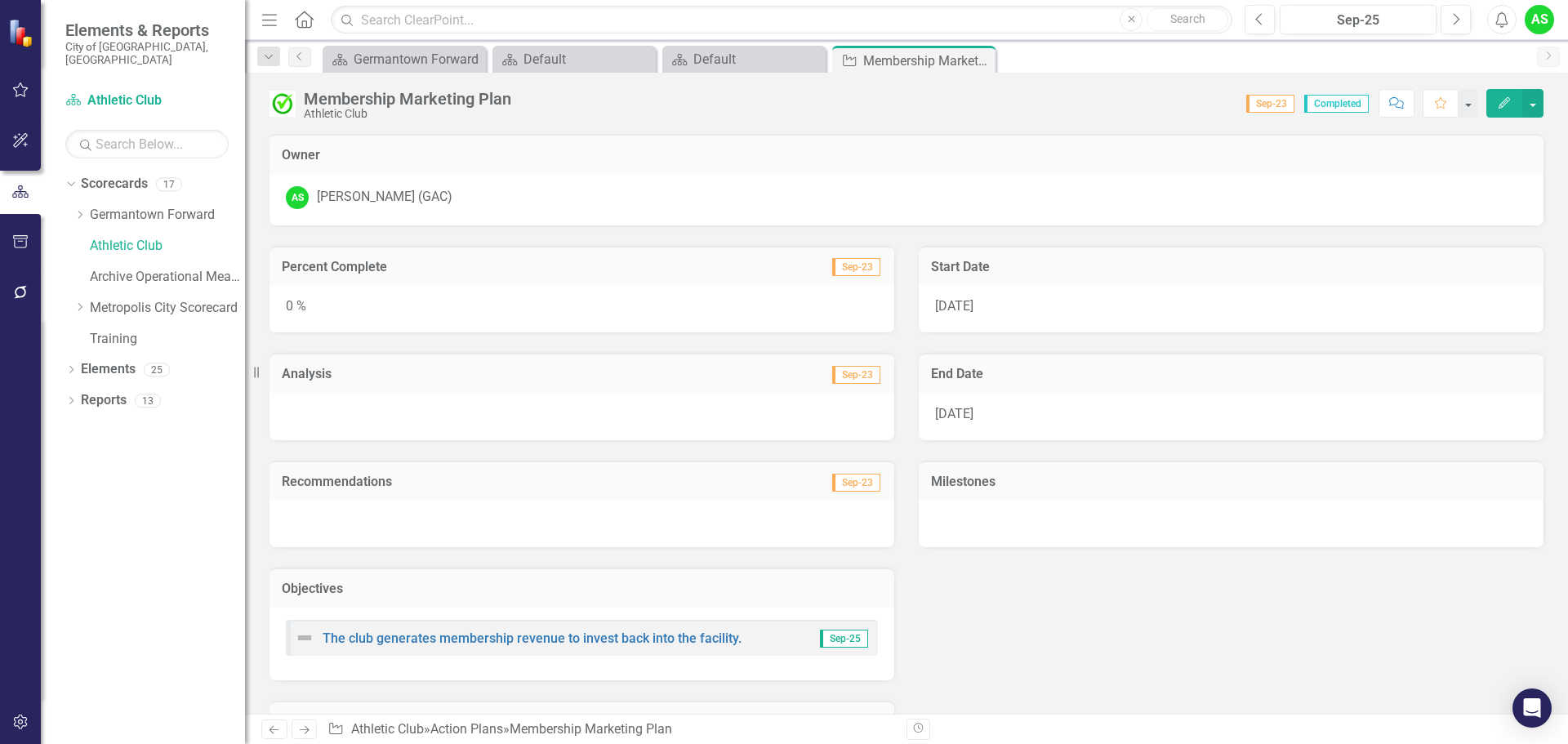
click at [837, 265] on span "Sep-23" at bounding box center [856, 267] width 48 height 18
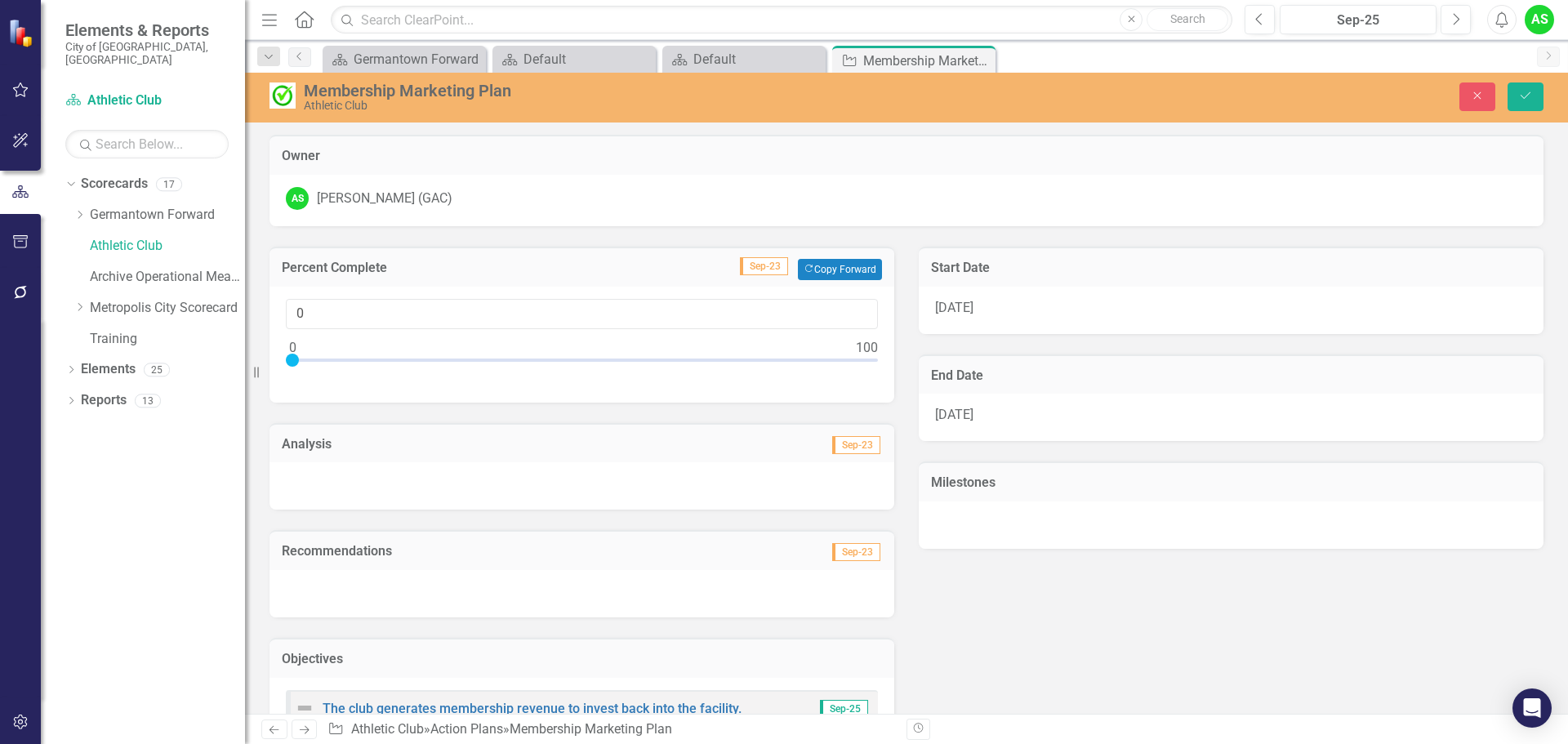
click at [844, 162] on h3 "Owner" at bounding box center [906, 156] width 1250 height 15
click at [332, 323] on input "0" at bounding box center [582, 314] width 592 height 30
click at [922, 202] on div "AS [PERSON_NAME] (GAC)" at bounding box center [907, 199] width 1241 height 23
click at [1474, 93] on icon "Close" at bounding box center [1478, 95] width 15 height 11
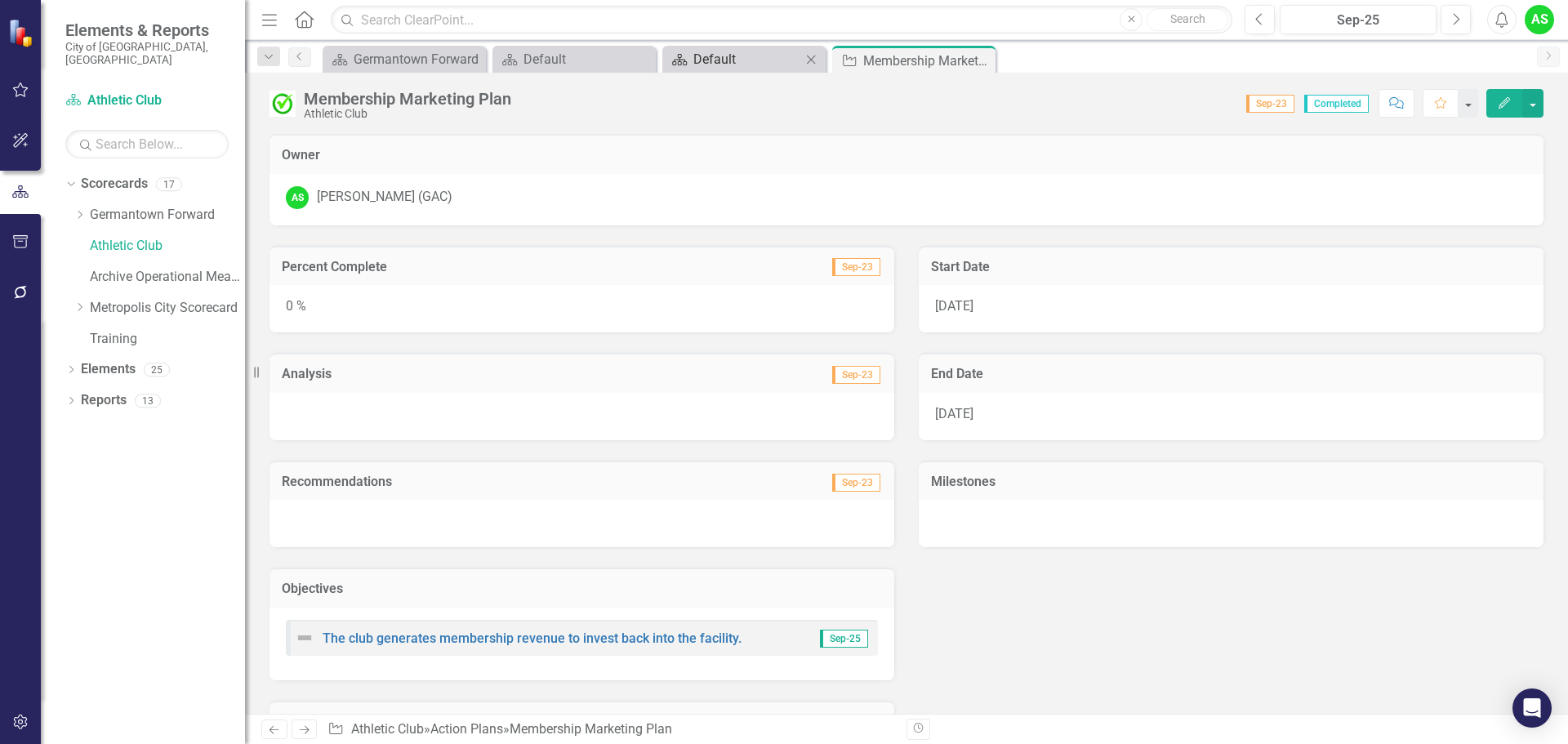
click at [719, 56] on div "Default" at bounding box center [747, 59] width 107 height 21
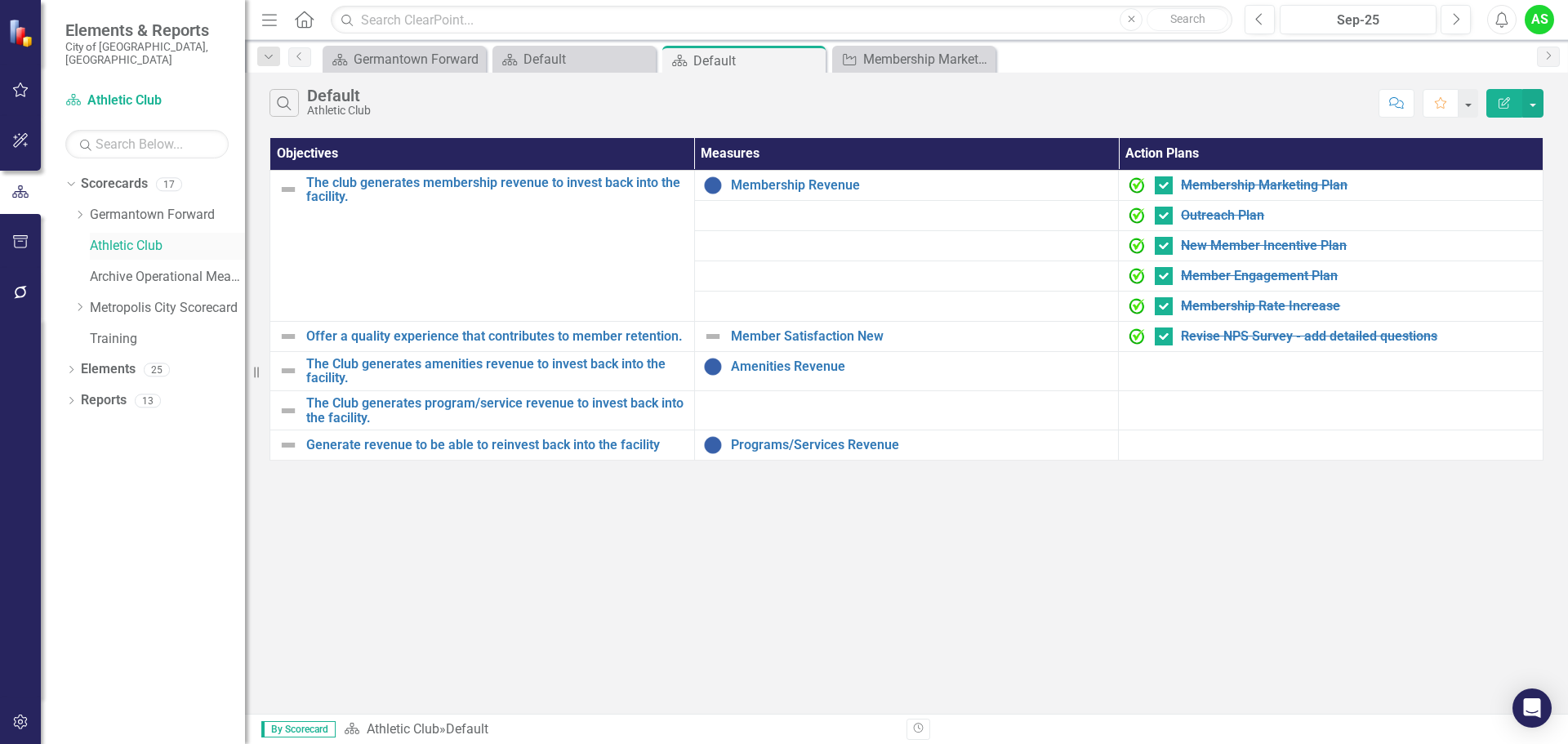
click at [121, 237] on link "Athletic Club" at bounding box center [167, 247] width 155 height 19
click at [326, 107] on div "Athletic Club" at bounding box center [339, 110] width 64 height 12
click at [285, 105] on icon "Search" at bounding box center [283, 103] width 18 height 15
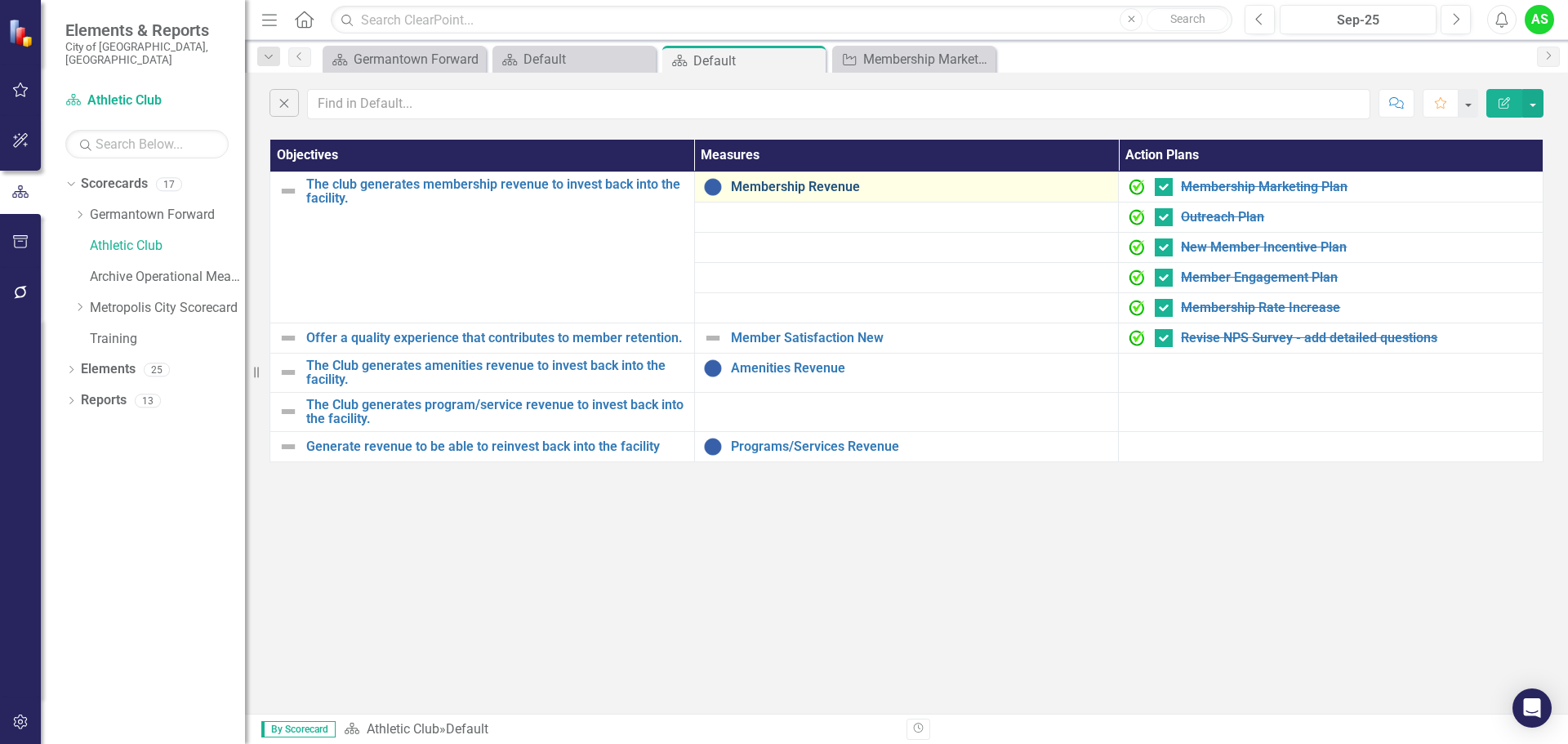
click at [798, 187] on link "Membership Revenue" at bounding box center [920, 187] width 380 height 15
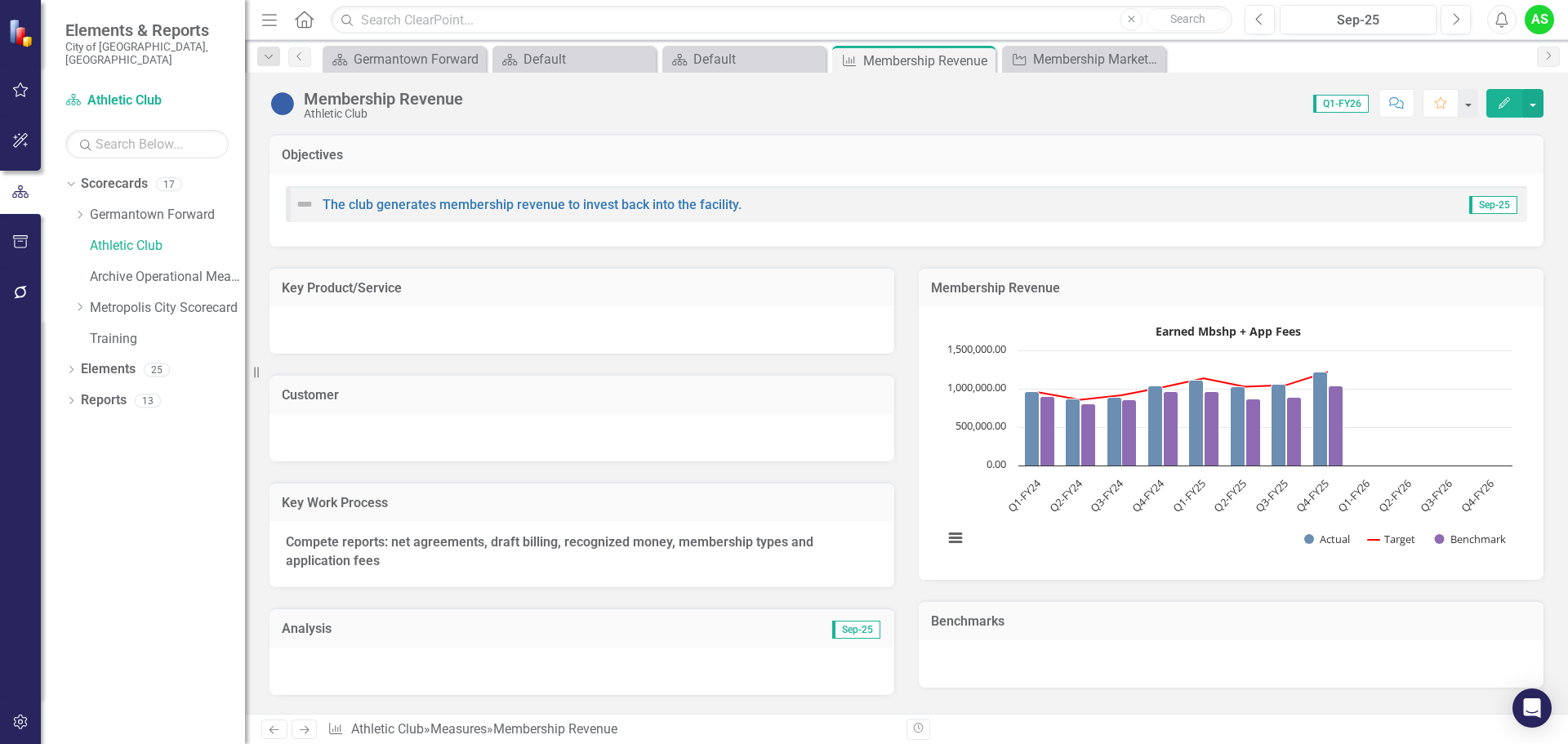
click at [1504, 103] on icon "Edit" at bounding box center [1505, 103] width 15 height 11
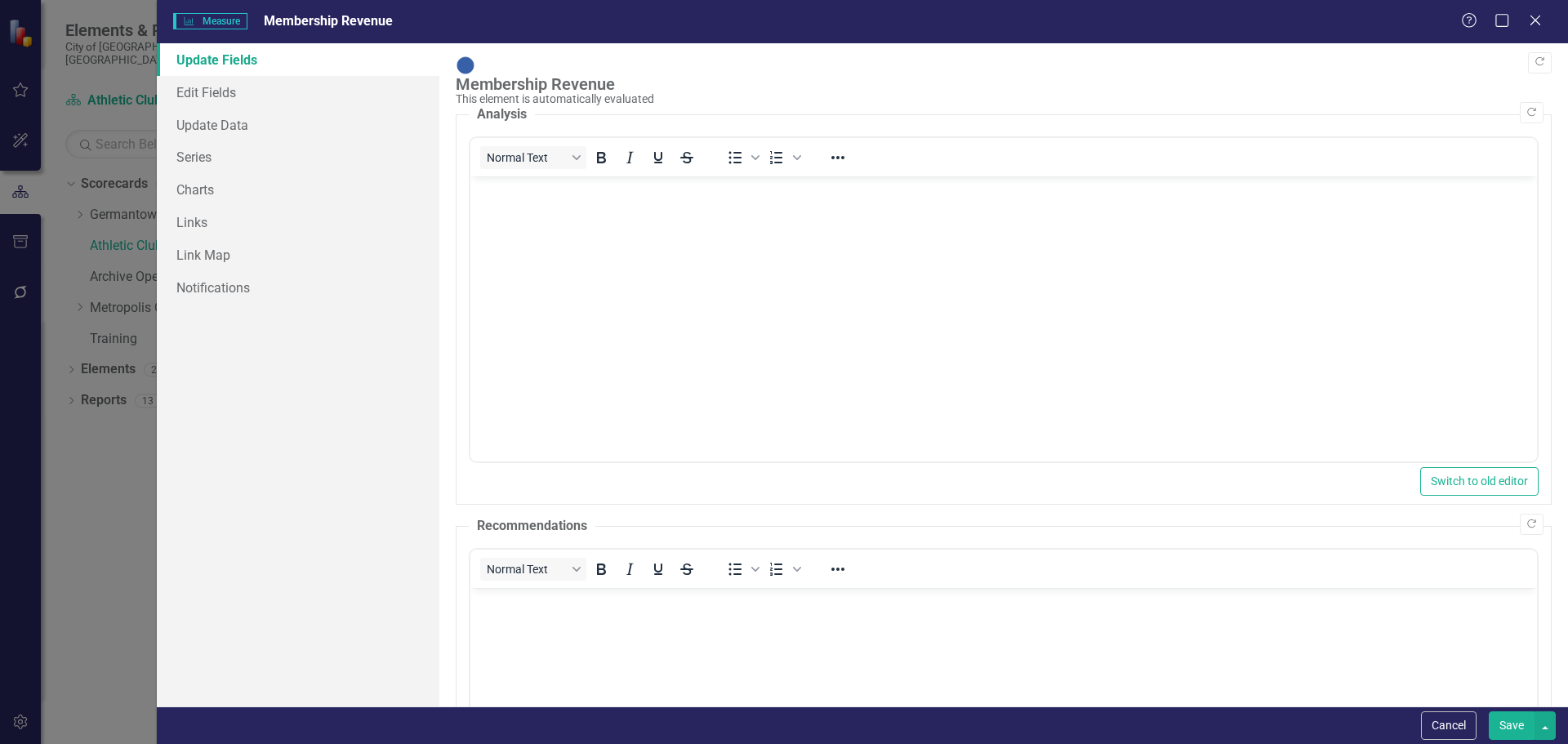
scroll to position [223, 0]
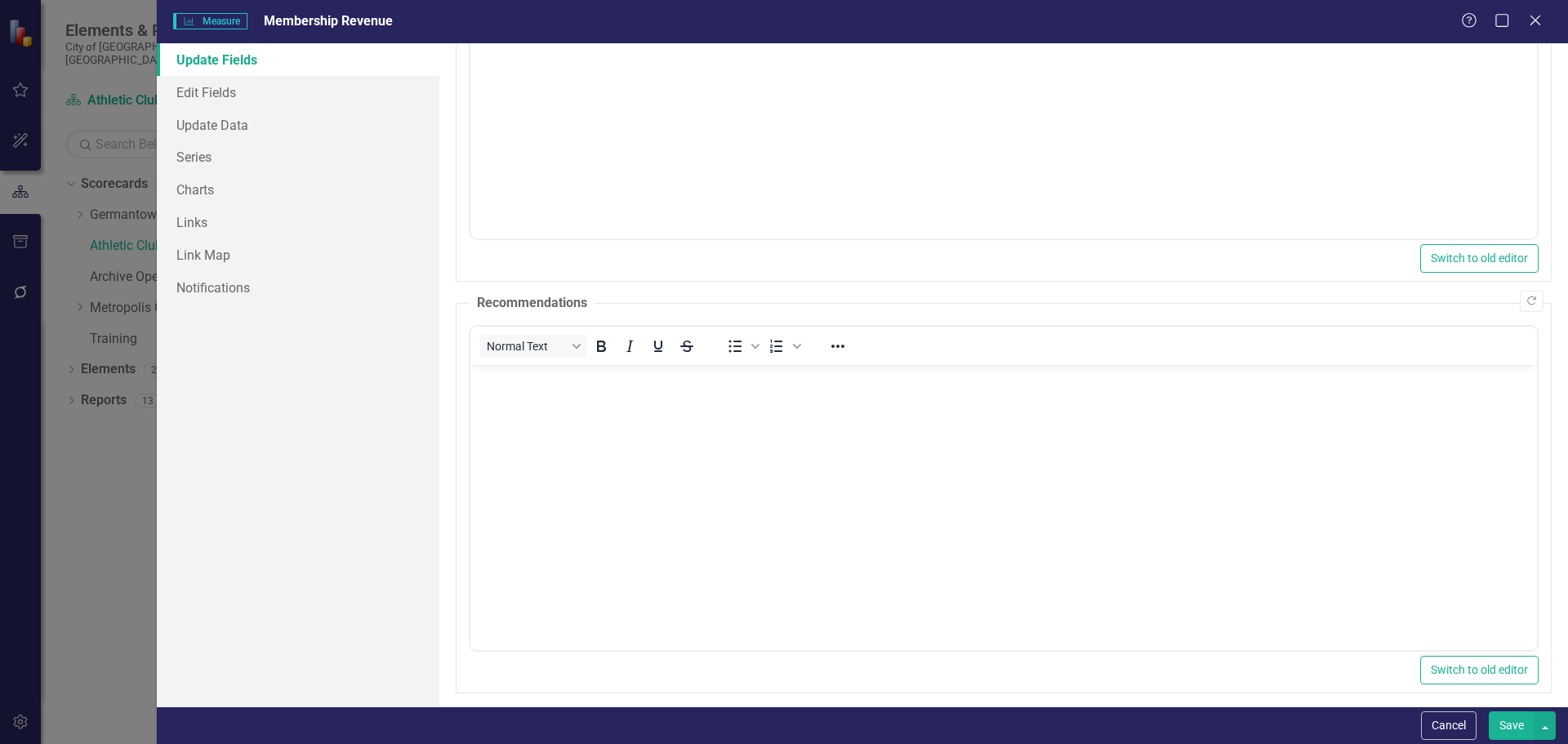
drag, startPoint x: 1561, startPoint y: 290, endPoint x: 1043, endPoint y: 281, distance: 518.1
click at [1432, 724] on button "Cancel" at bounding box center [1448, 725] width 56 height 28
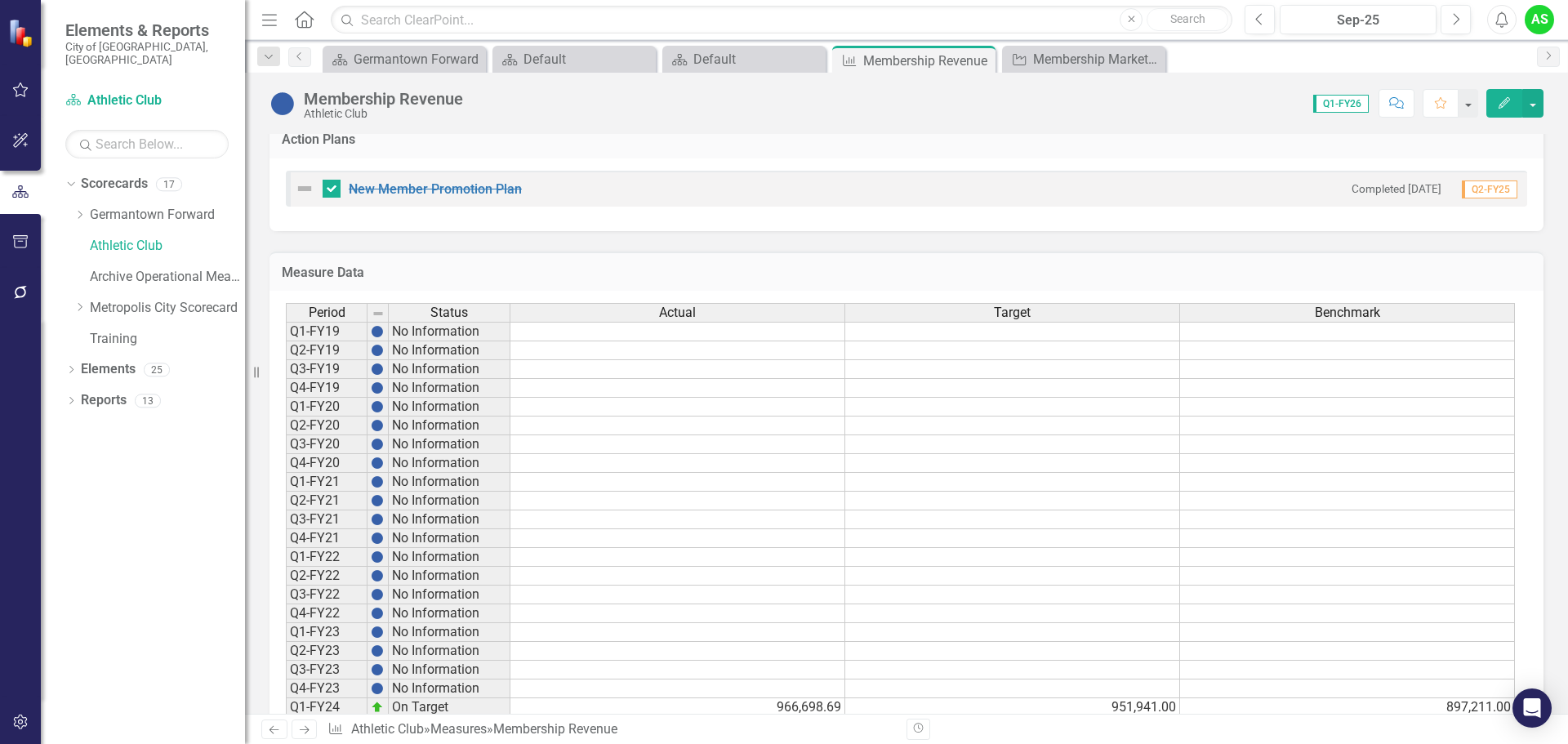
scroll to position [955, 0]
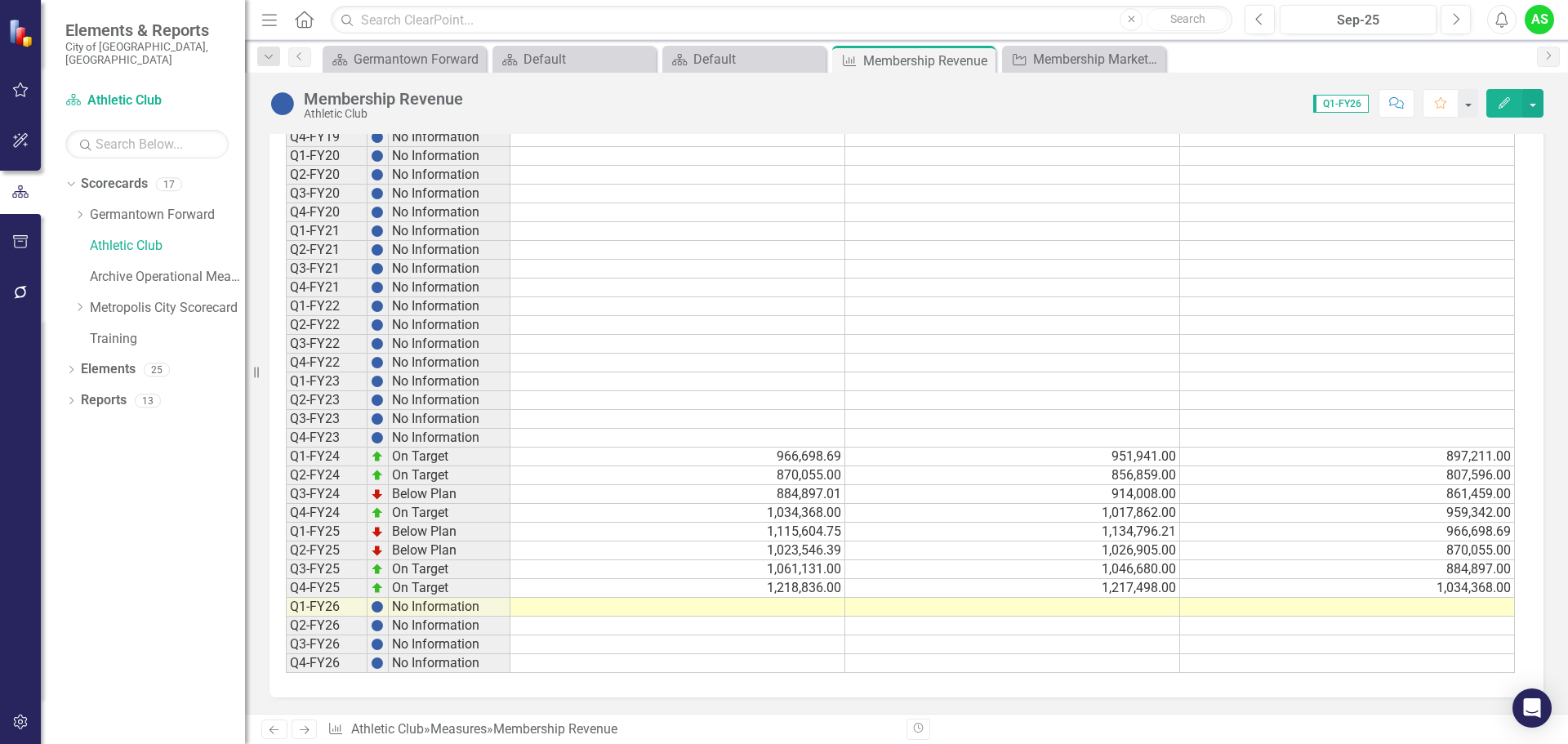
click at [736, 591] on td "1,218,836.00" at bounding box center [678, 589] width 335 height 19
click at [1128, 610] on td at bounding box center [1013, 607] width 335 height 19
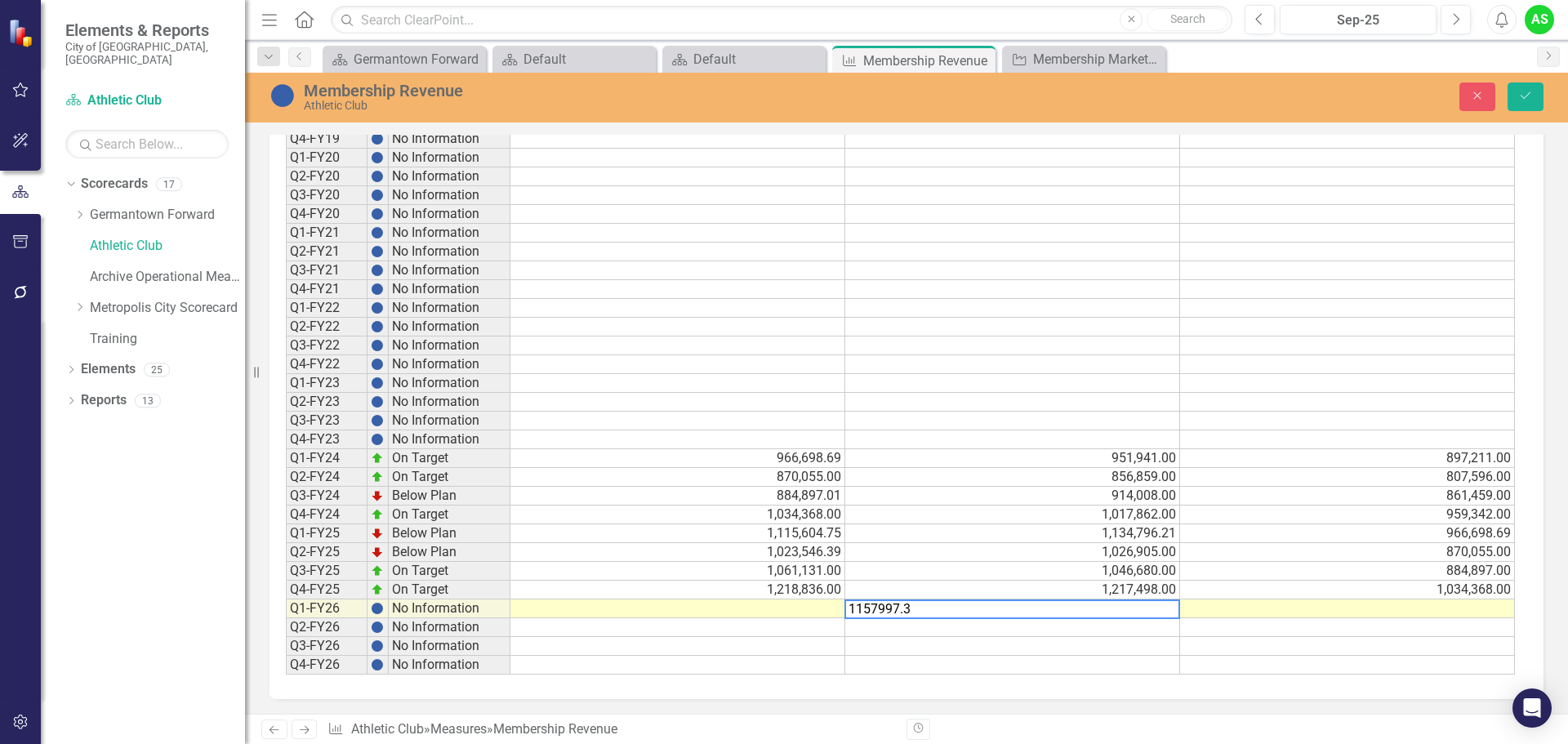
type textarea "1157997.34"
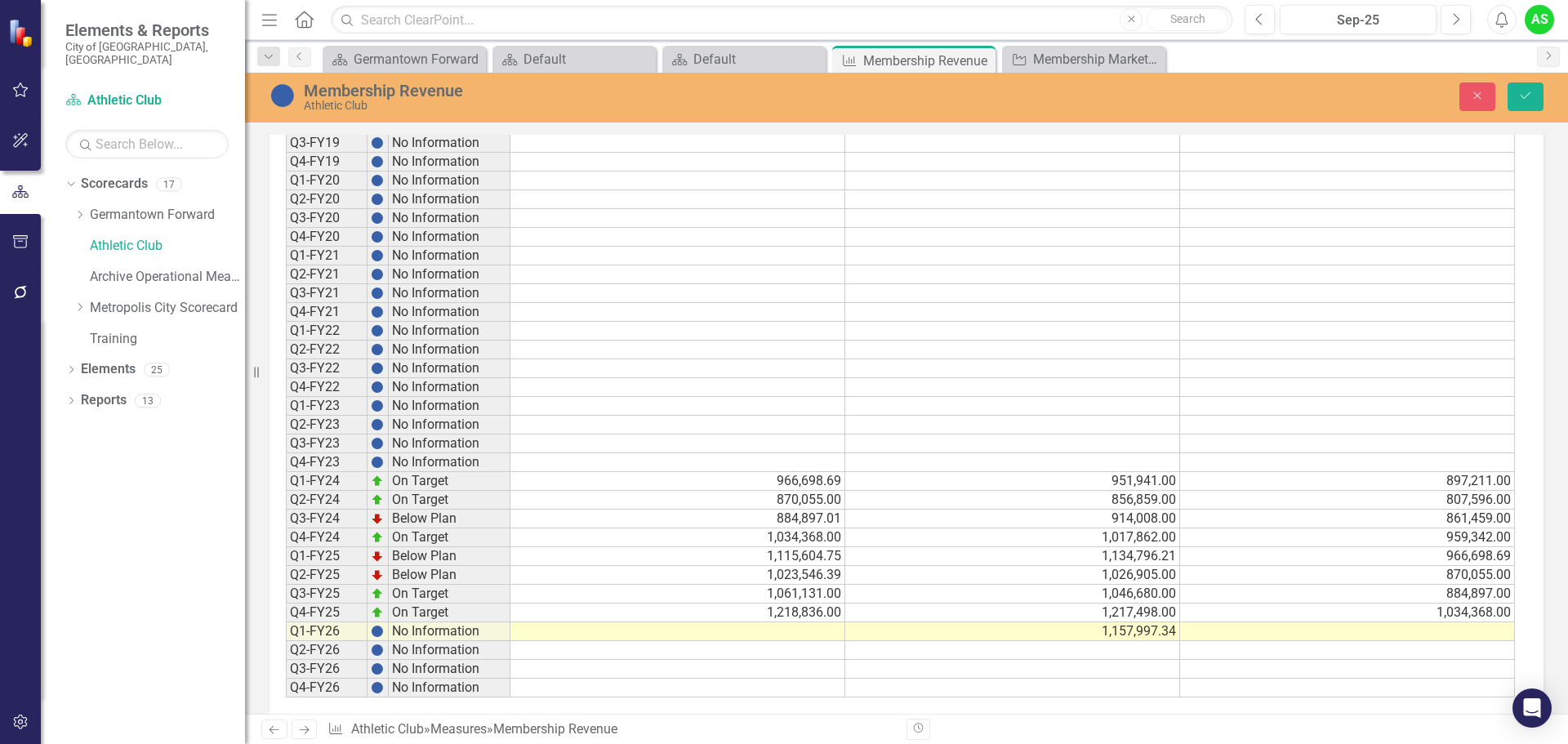
scroll to position [956, 0]
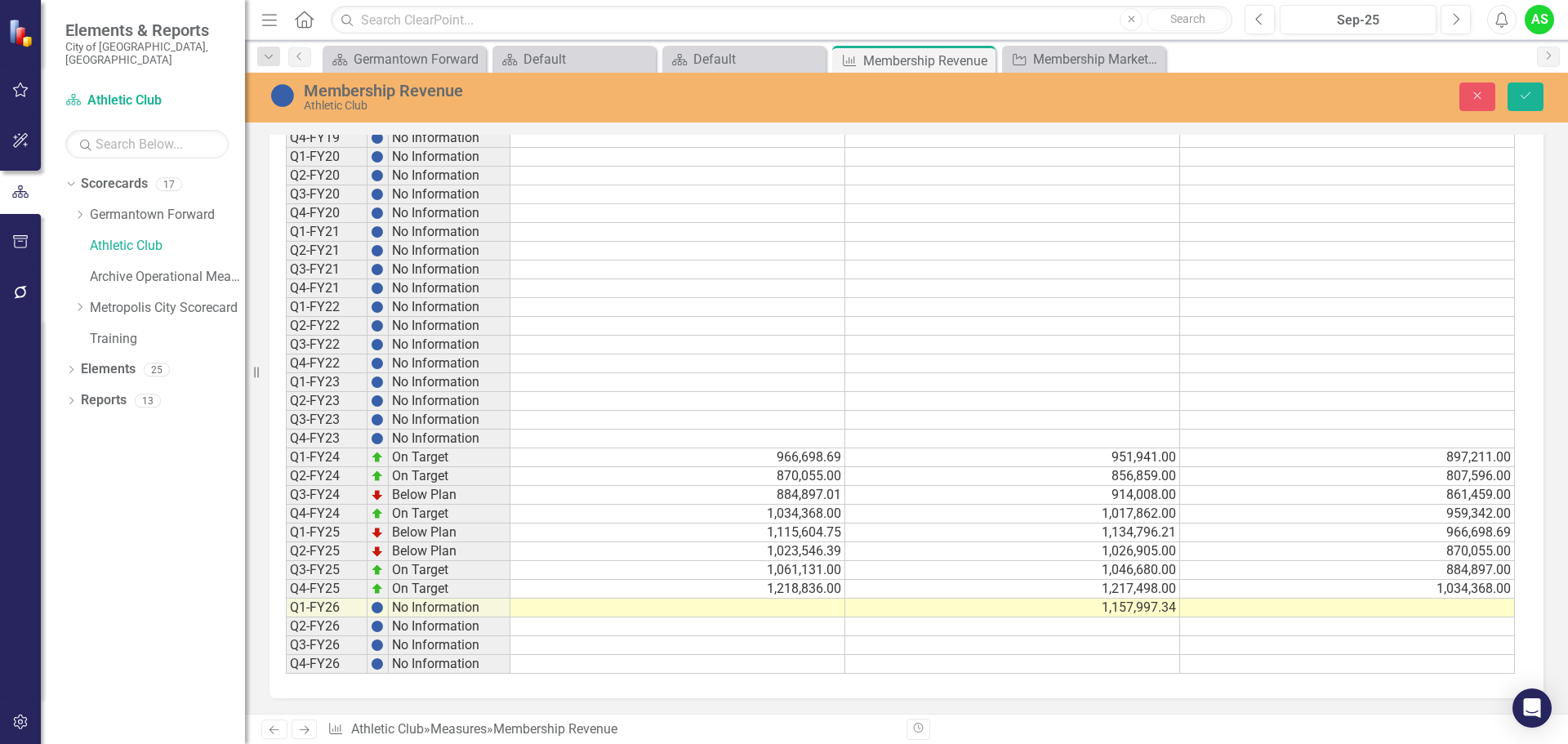
click at [1414, 608] on td at bounding box center [1348, 608] width 335 height 19
click at [1475, 608] on td at bounding box center [1348, 608] width 335 height 19
click at [1139, 627] on td at bounding box center [1013, 627] width 335 height 19
type textarea "1064436.44"
click at [1426, 609] on td "966,698.69" at bounding box center [1348, 608] width 335 height 19
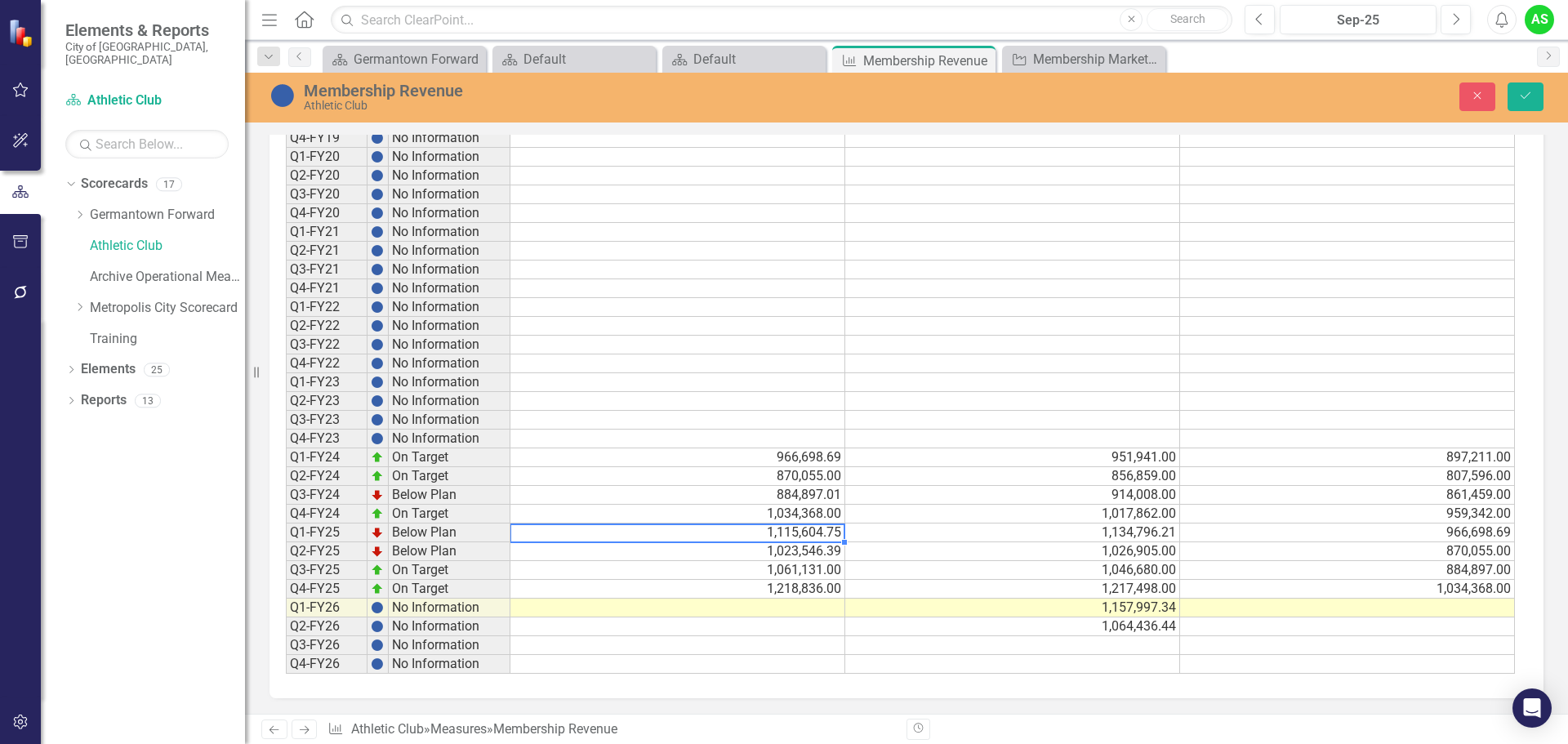
click at [648, 534] on td "1,115,604.75" at bounding box center [678, 533] width 335 height 19
click at [1488, 607] on td at bounding box center [1348, 608] width 335 height 19
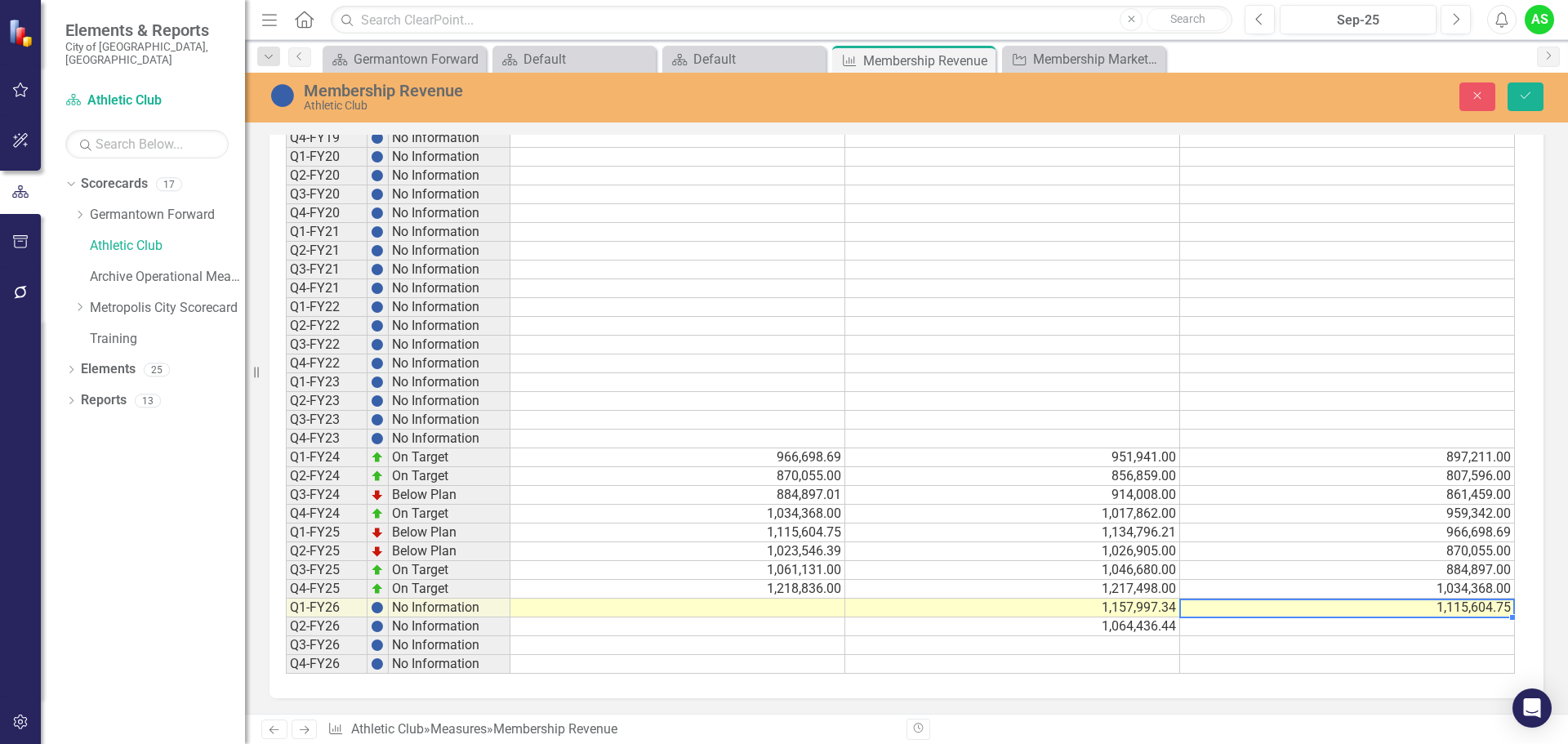
click at [1464, 631] on td at bounding box center [1348, 627] width 335 height 19
click at [768, 556] on td "1,023,546.39" at bounding box center [678, 552] width 335 height 19
click at [1281, 625] on td at bounding box center [1348, 627] width 335 height 19
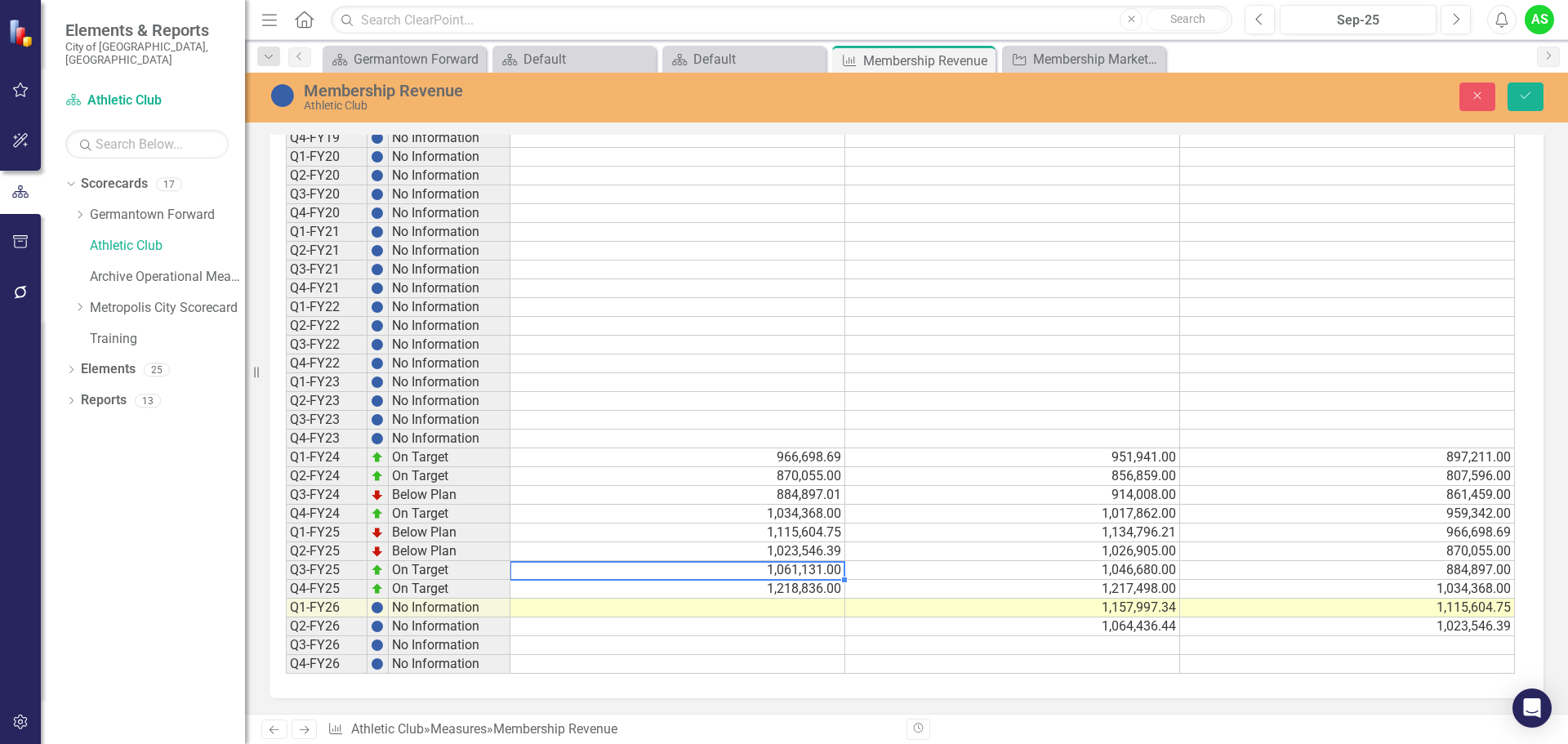
click at [771, 576] on td "1,061,131.00" at bounding box center [678, 571] width 335 height 19
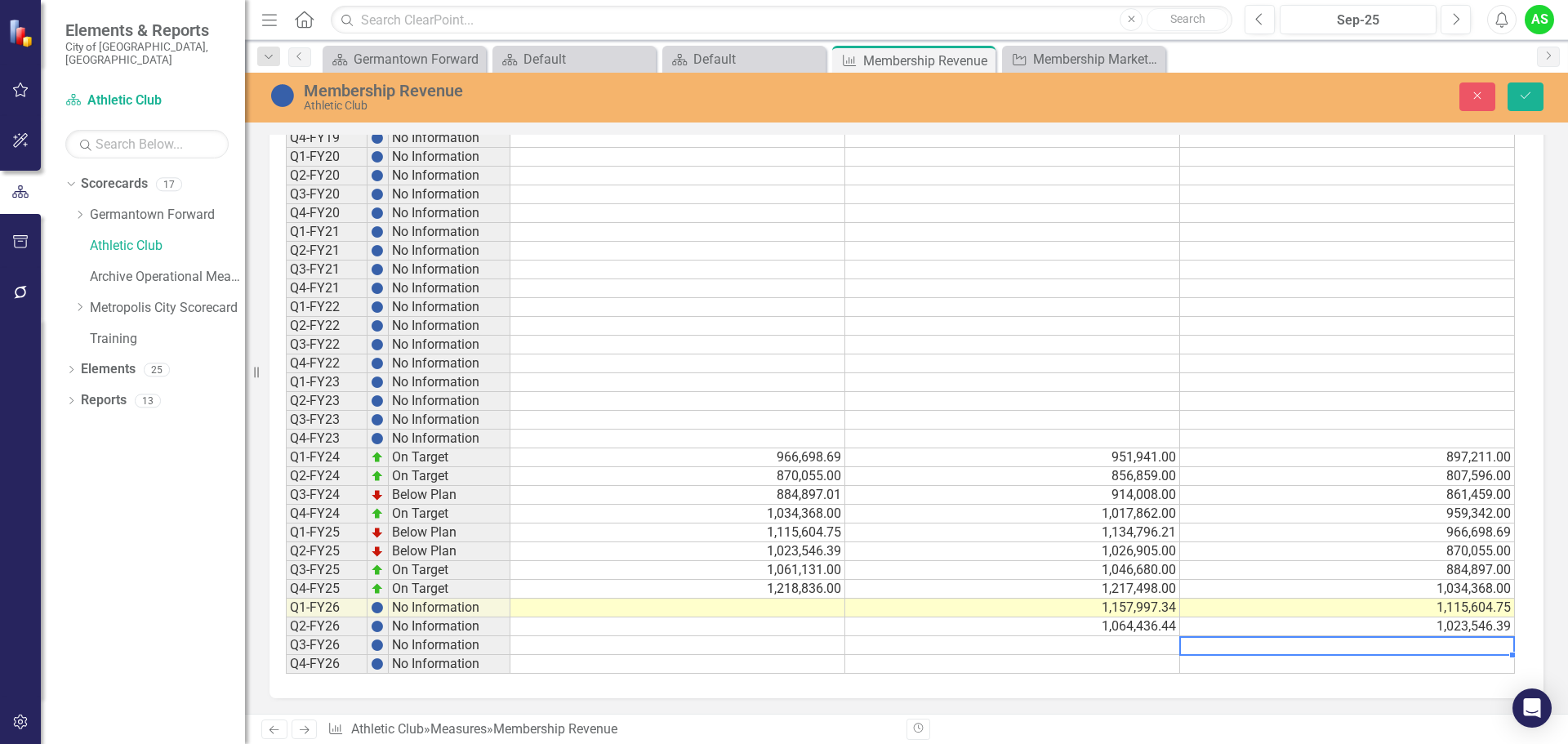
click at [1284, 650] on td at bounding box center [1348, 646] width 335 height 19
click at [778, 584] on td "1,218,836.00" at bounding box center [678, 590] width 335 height 19
click at [1334, 665] on td at bounding box center [1348, 665] width 335 height 19
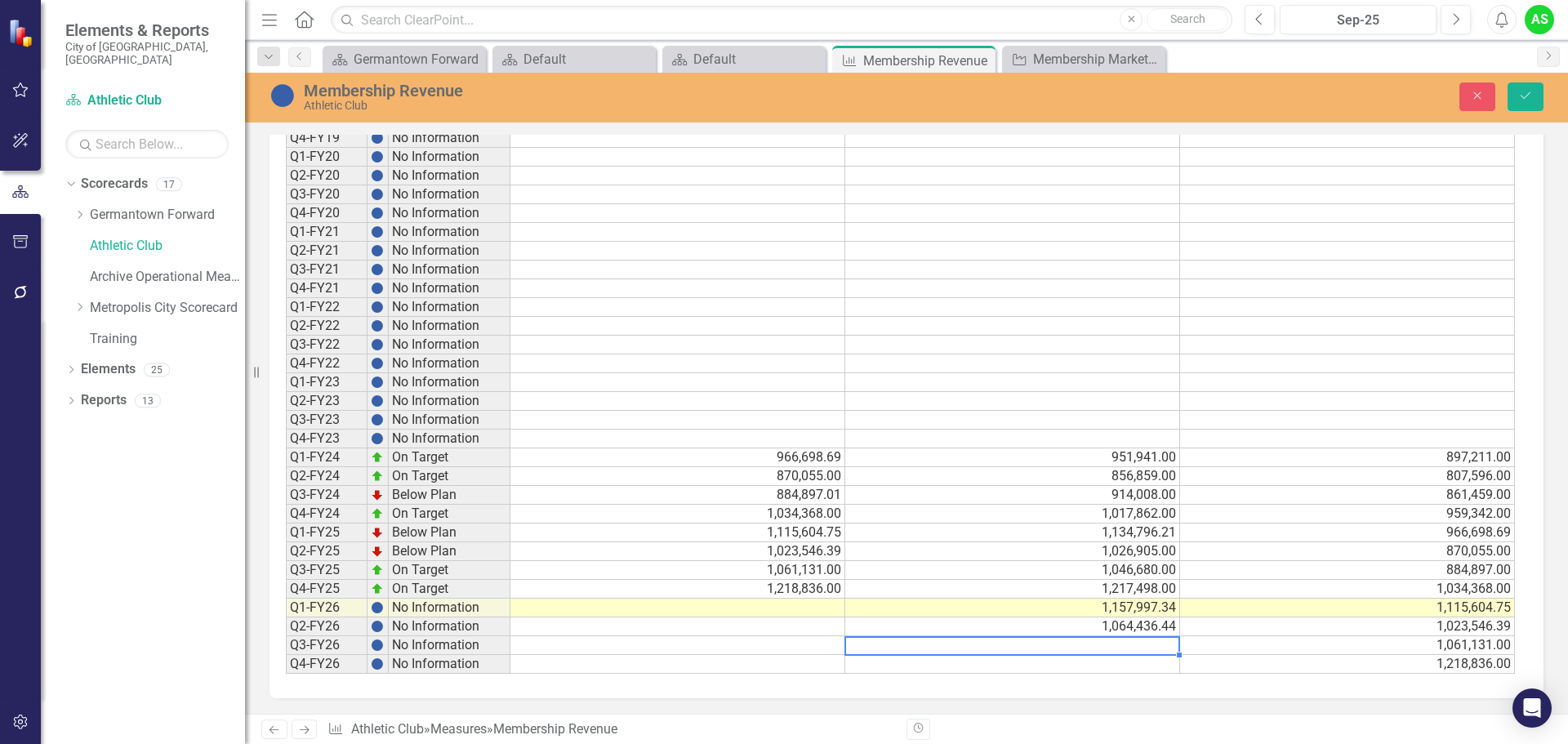
click at [1150, 639] on td at bounding box center [1013, 646] width 335 height 19
click at [1123, 649] on td at bounding box center [1013, 646] width 335 height 19
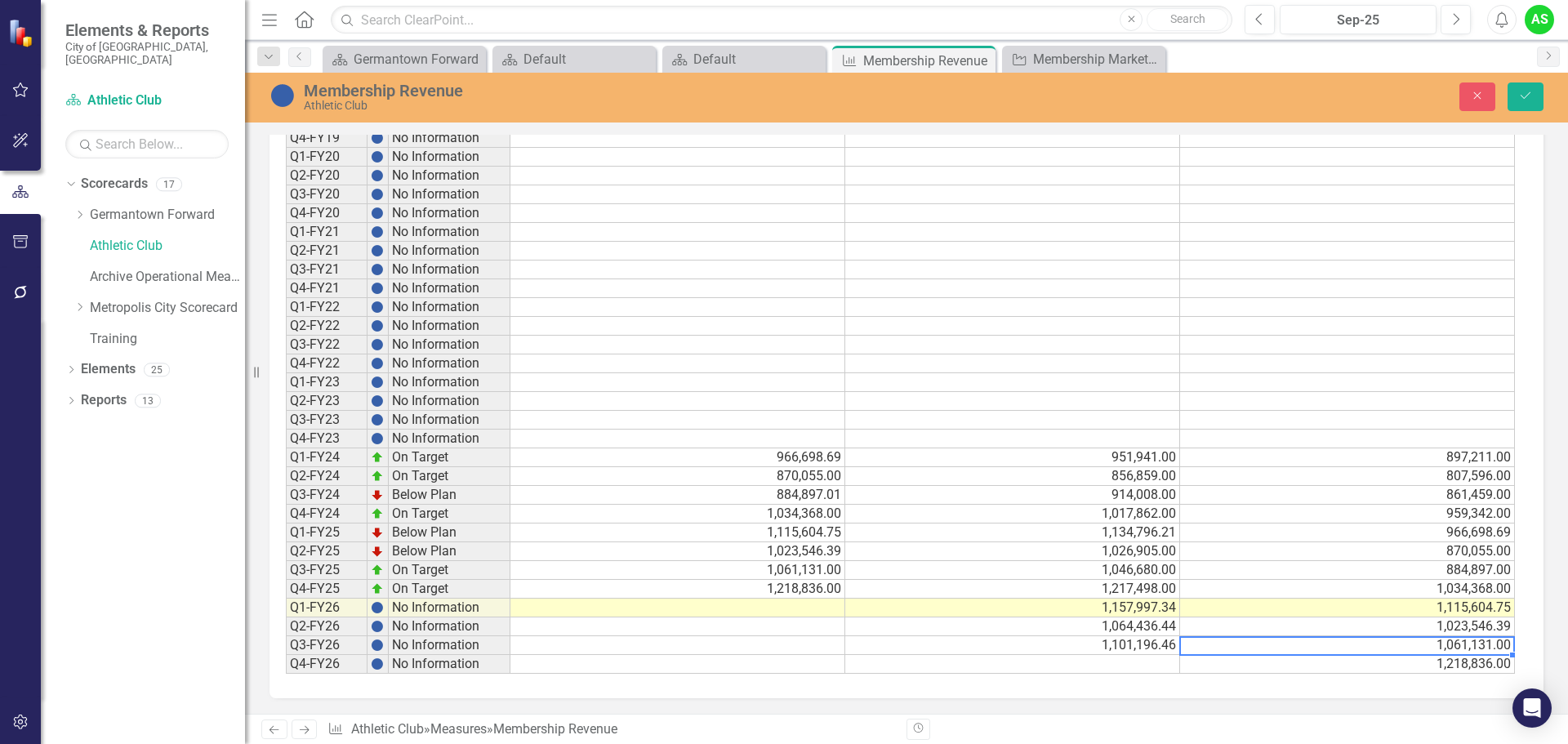
click at [1155, 647] on td "1,101,196.46" at bounding box center [1013, 646] width 335 height 19
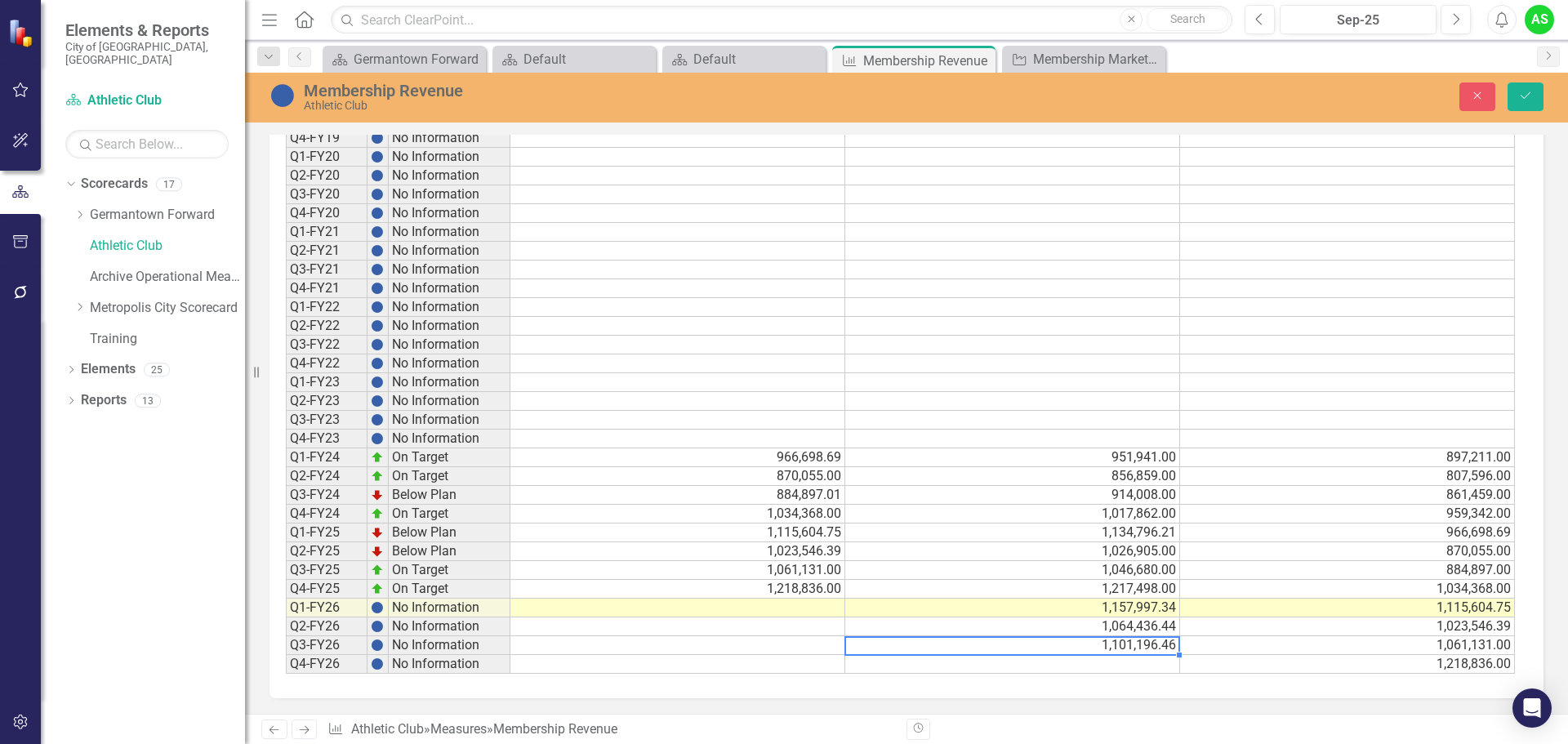
click at [1155, 666] on td at bounding box center [1013, 665] width 335 height 19
click at [1113, 664] on td at bounding box center [1013, 665] width 335 height 19
type textarea "1262369.53"
click at [1110, 687] on div "Period Status Actual Target Benchmark Q1-FY19 No Information Q2-FY19 No Informa…" at bounding box center [906, 369] width 1274 height 657
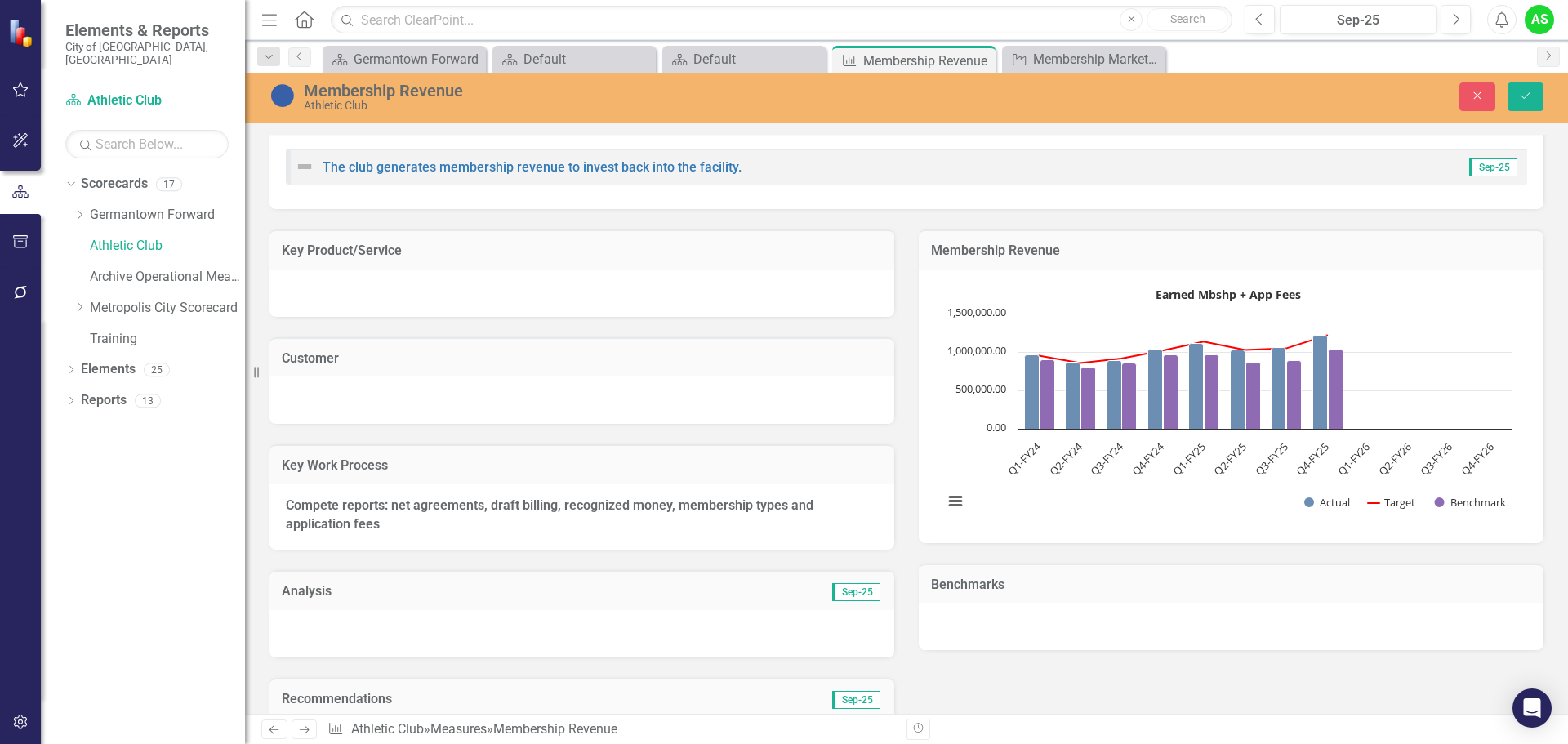
scroll to position [35, 0]
click at [1523, 94] on icon "Save" at bounding box center [1526, 95] width 15 height 11
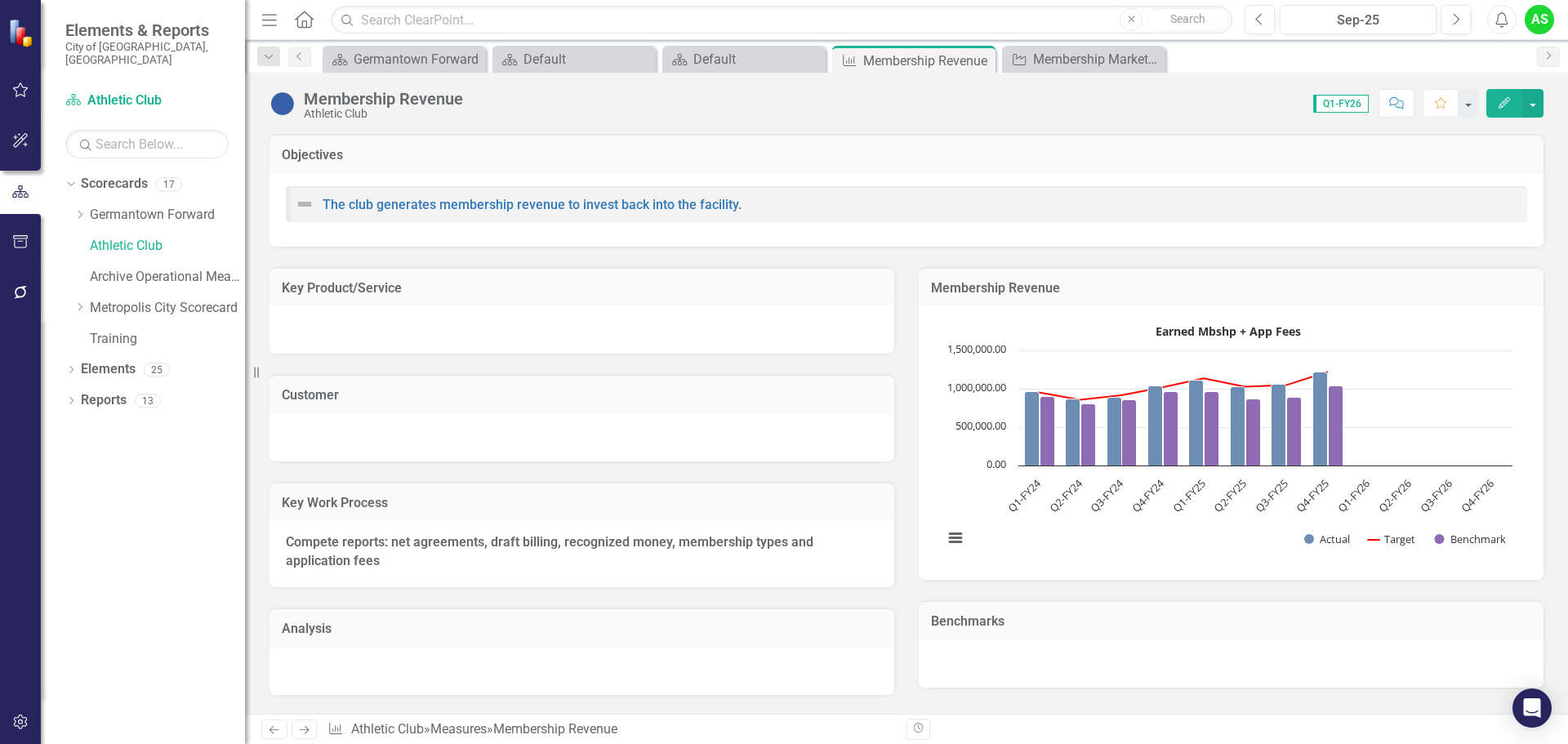
checkbox input "true"
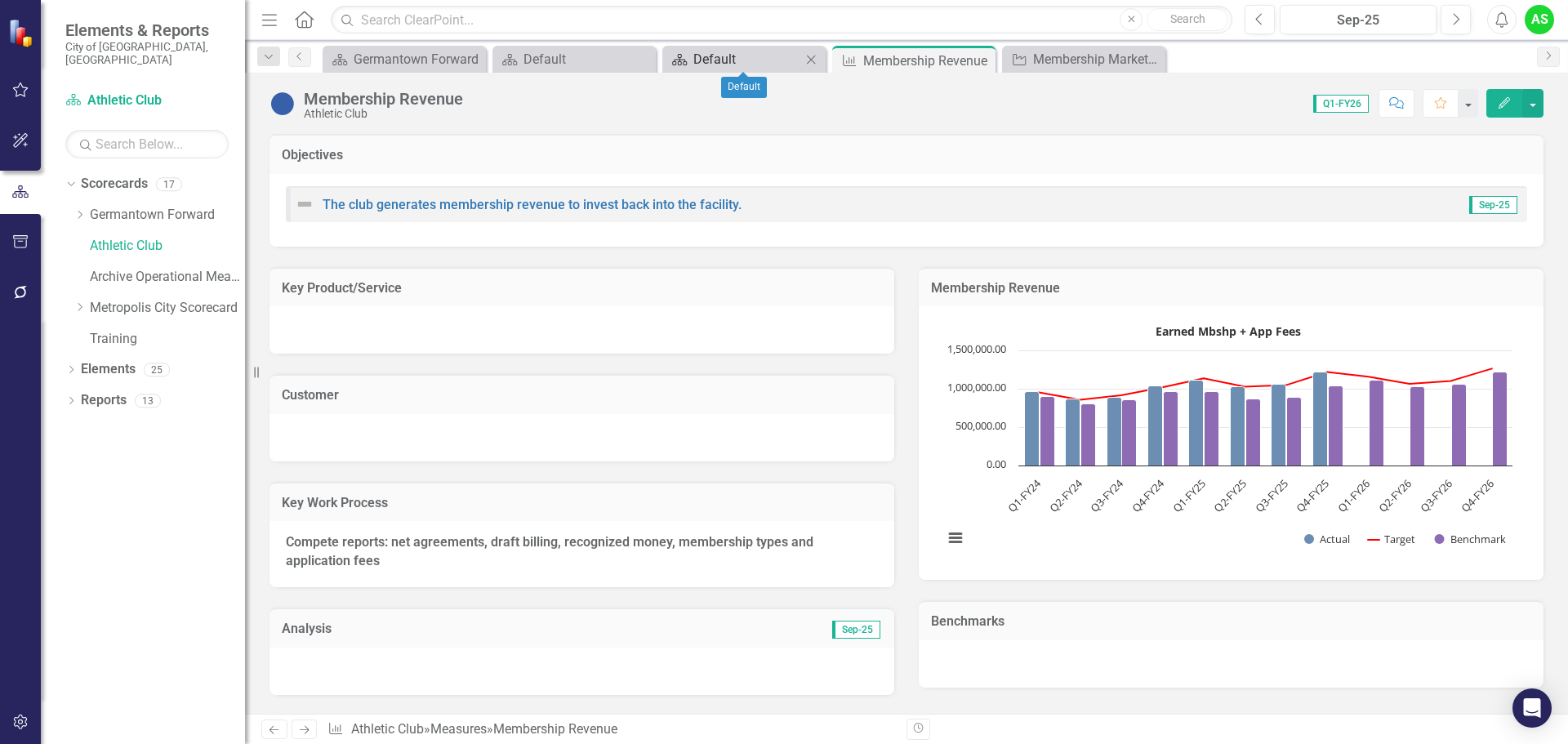
click at [714, 53] on div "Default" at bounding box center [747, 59] width 107 height 21
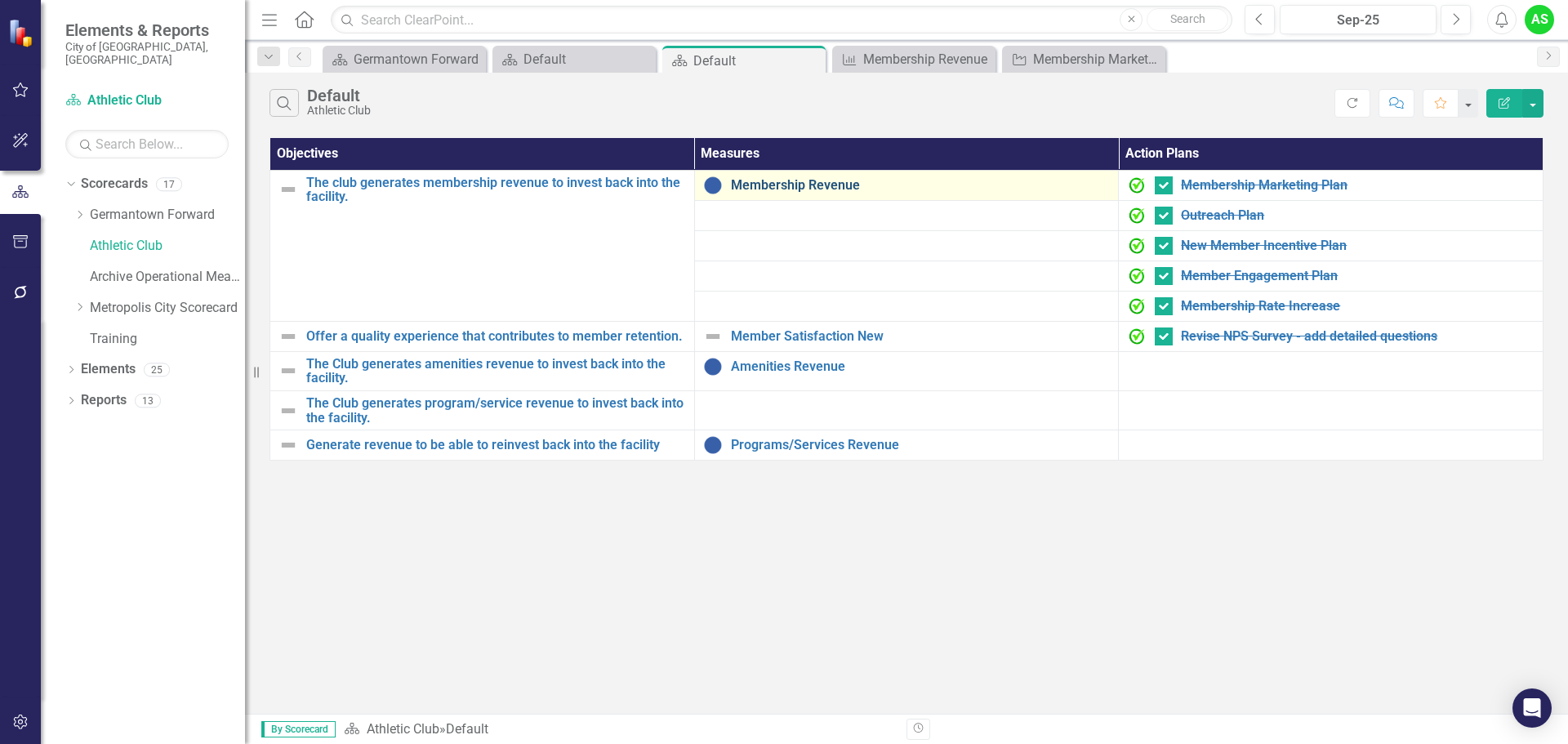
click at [801, 182] on link "Membership Revenue" at bounding box center [920, 186] width 380 height 15
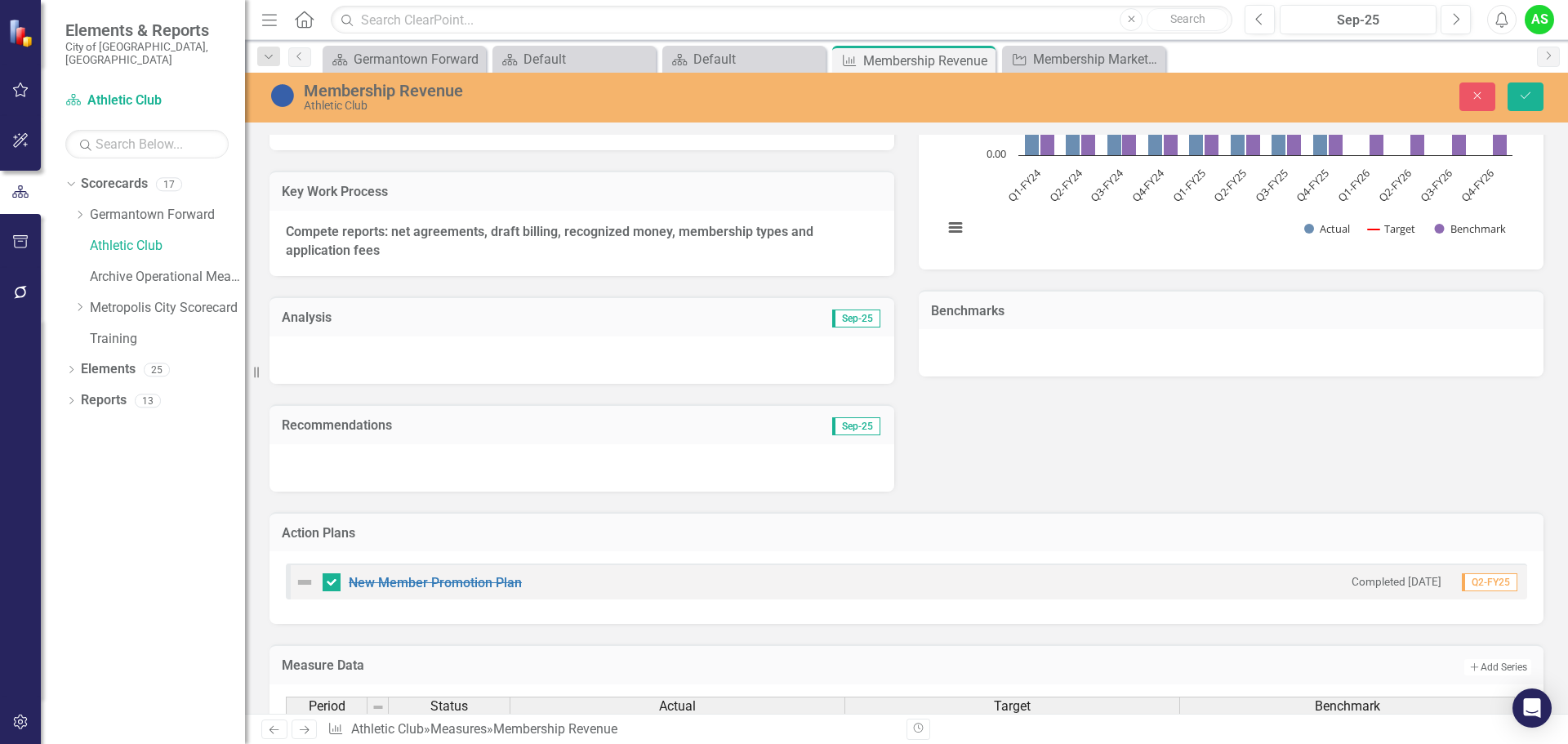
scroll to position [336, 0]
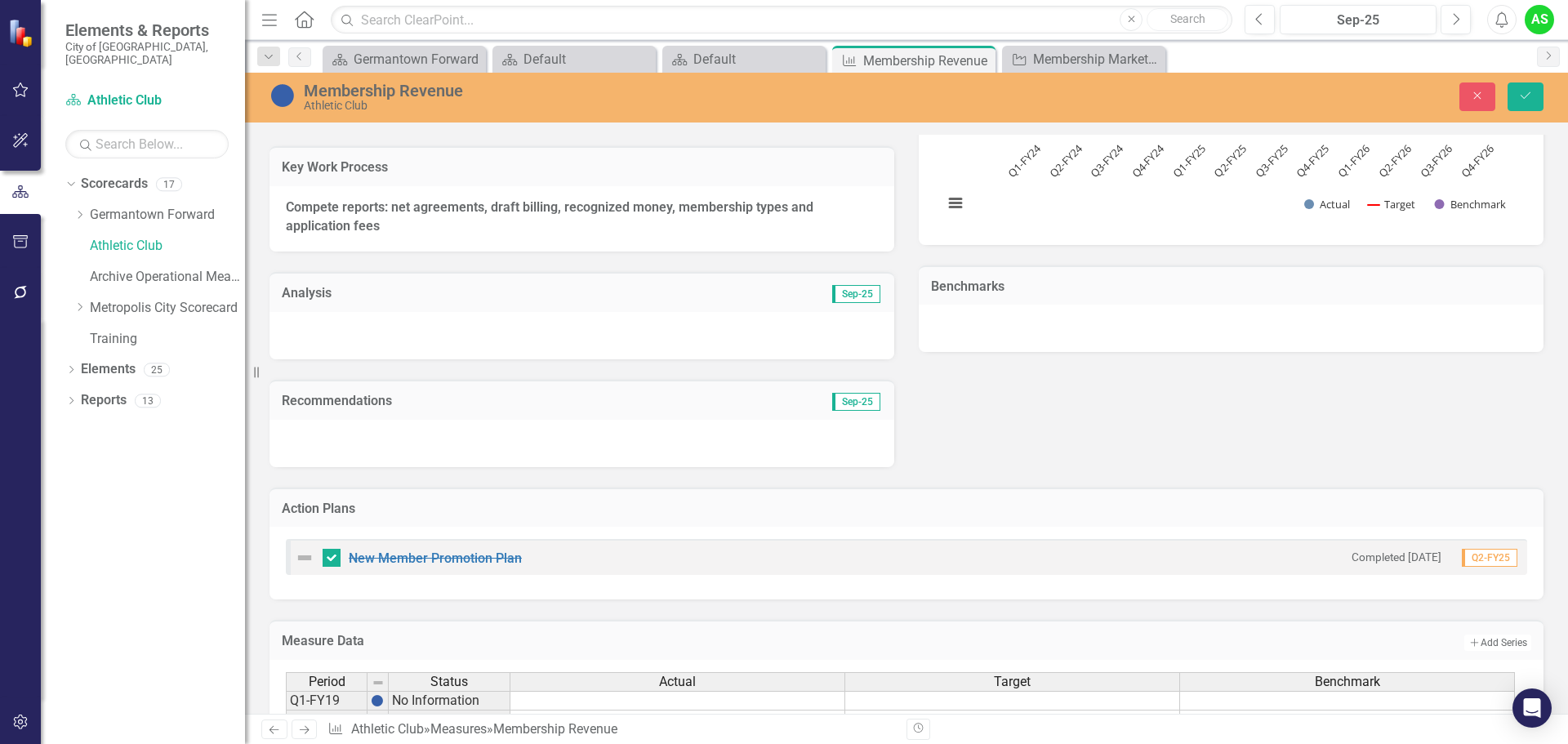
click at [360, 511] on h3 "Action Plans" at bounding box center [906, 509] width 1250 height 15
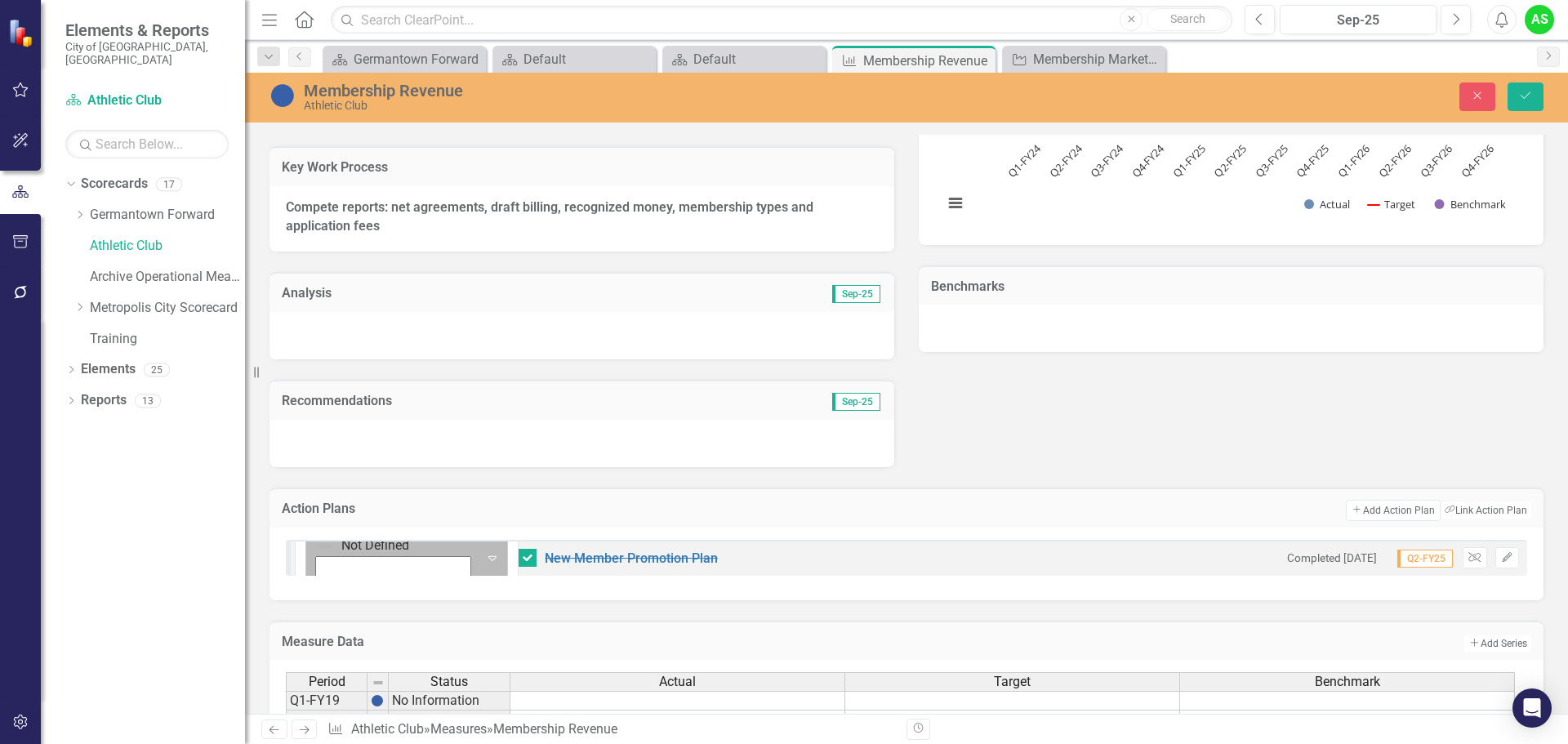
click at [484, 557] on icon "Expand" at bounding box center [492, 558] width 16 height 13
click at [1501, 561] on icon "Edit" at bounding box center [1507, 558] width 12 height 9
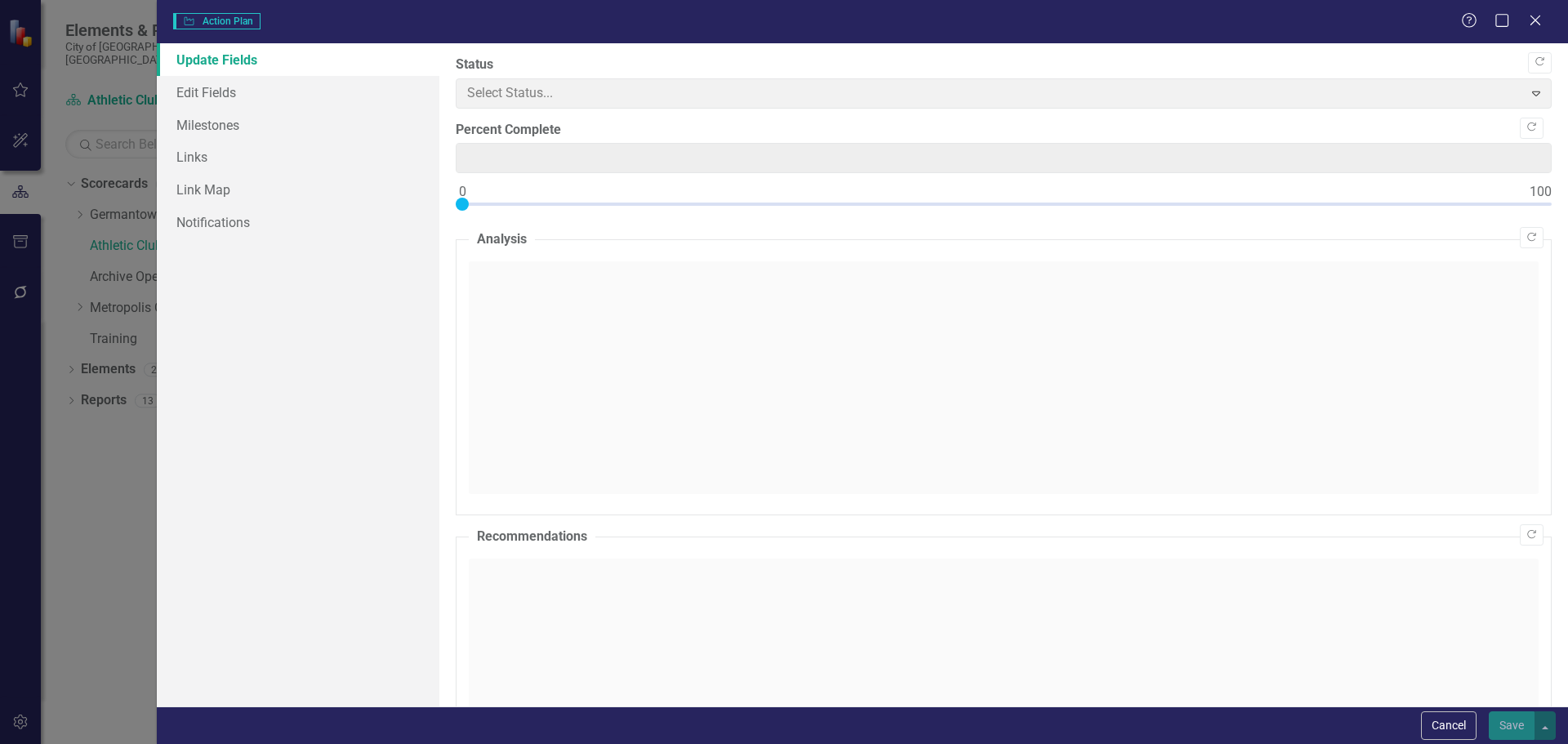
type input "0"
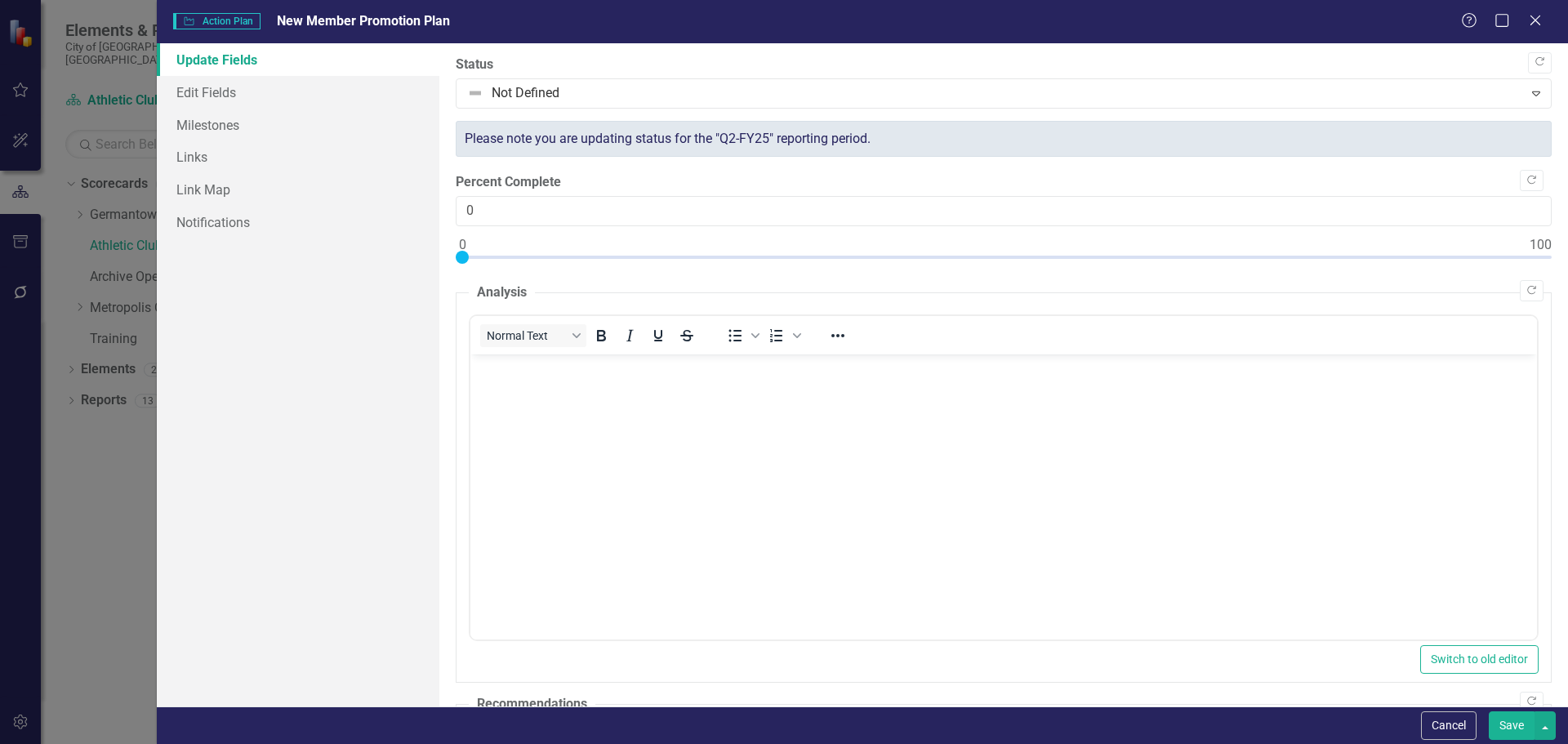
scroll to position [0, 0]
click at [210, 90] on link "Edit Fields" at bounding box center [299, 92] width 283 height 33
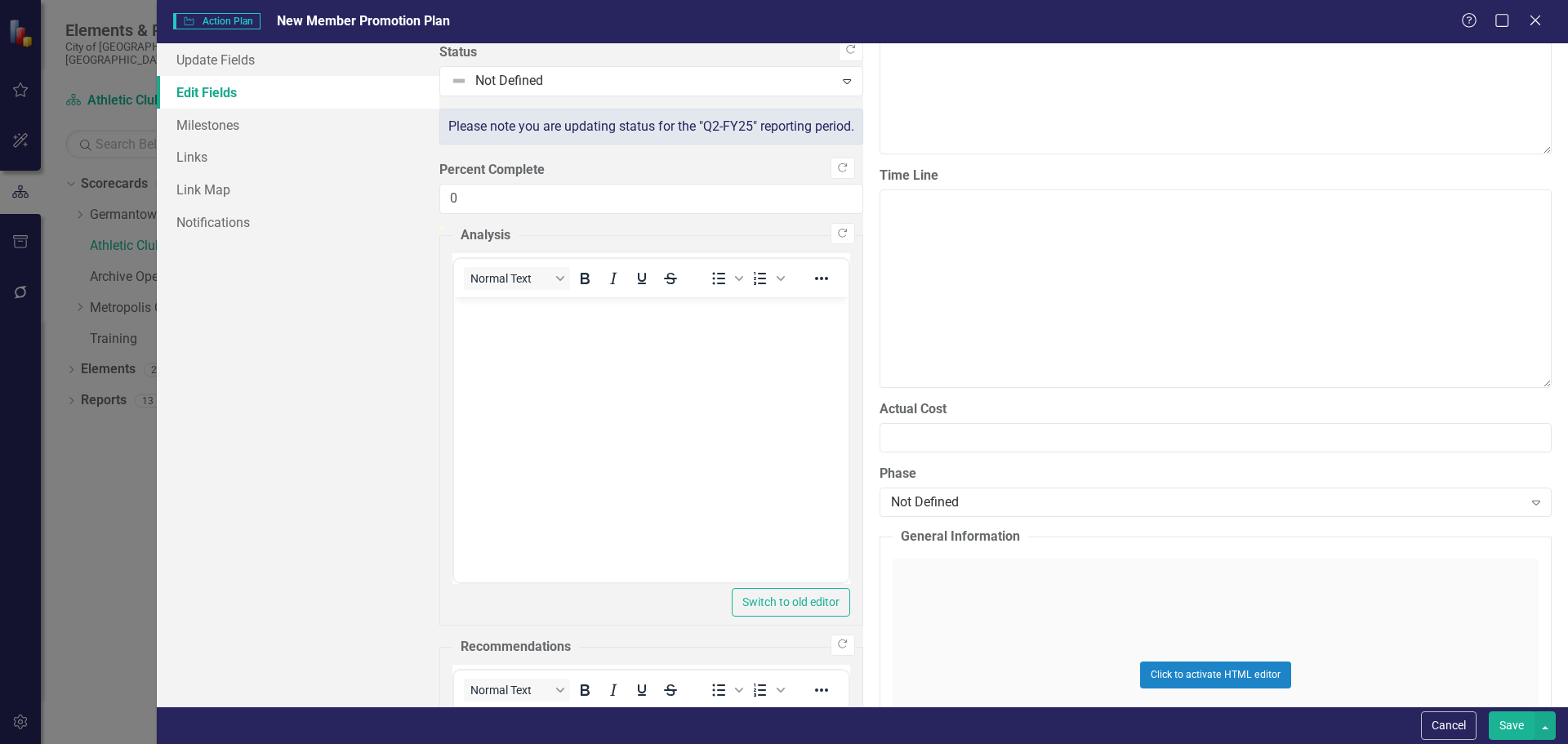
scroll to position [1068, 0]
click at [1546, 722] on button "button" at bounding box center [1545, 725] width 22 height 28
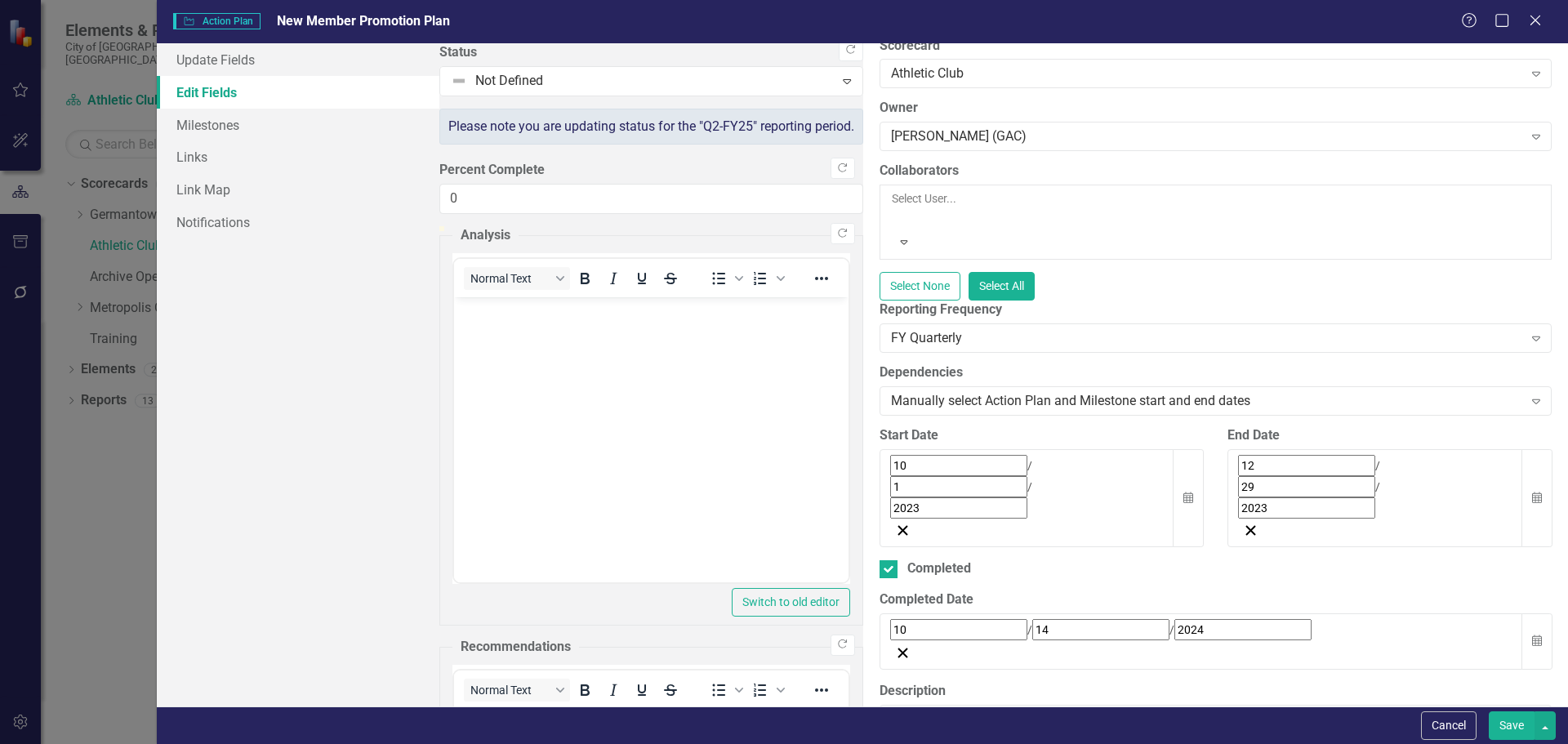
scroll to position [0, 0]
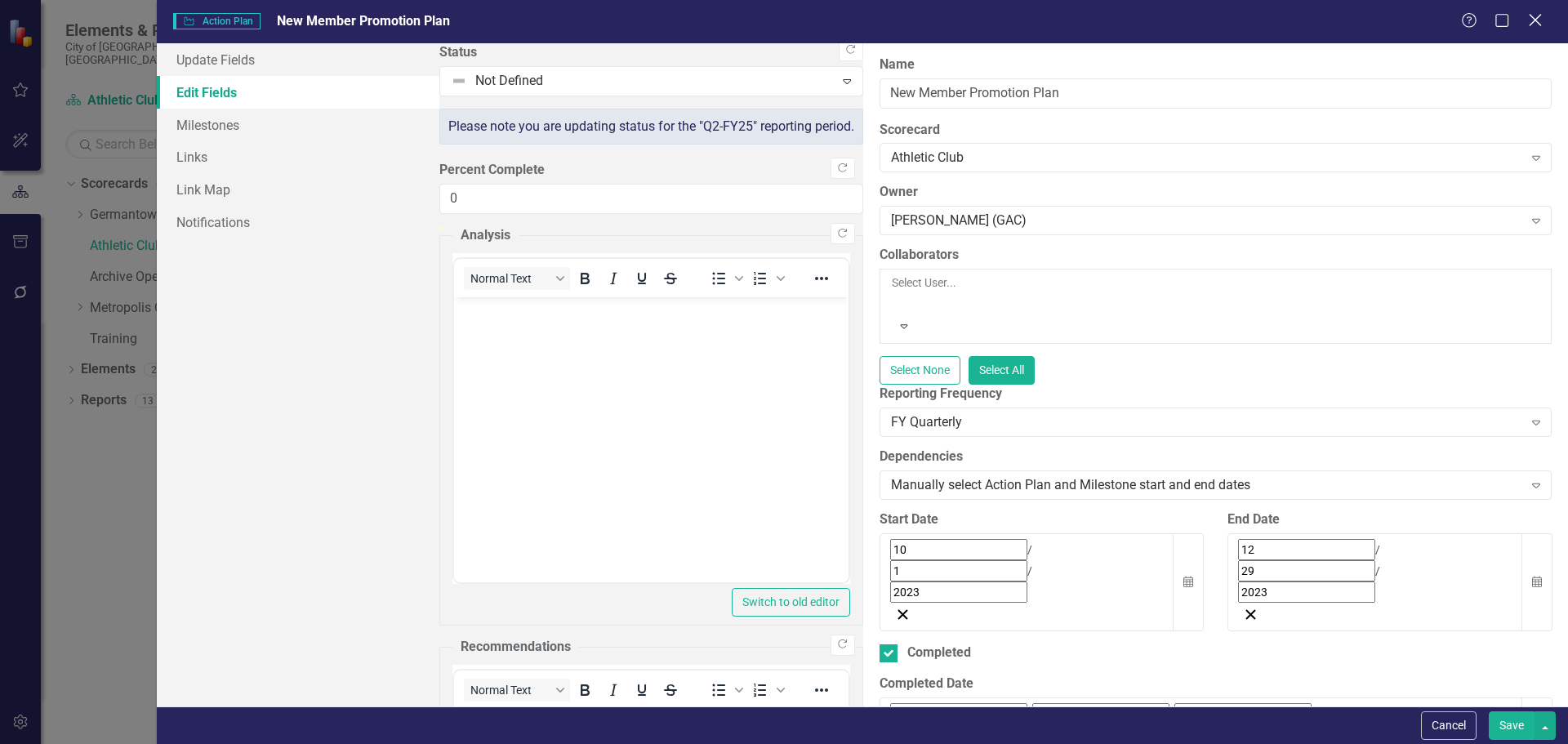
click at [1539, 22] on icon "Close" at bounding box center [1535, 20] width 21 height 15
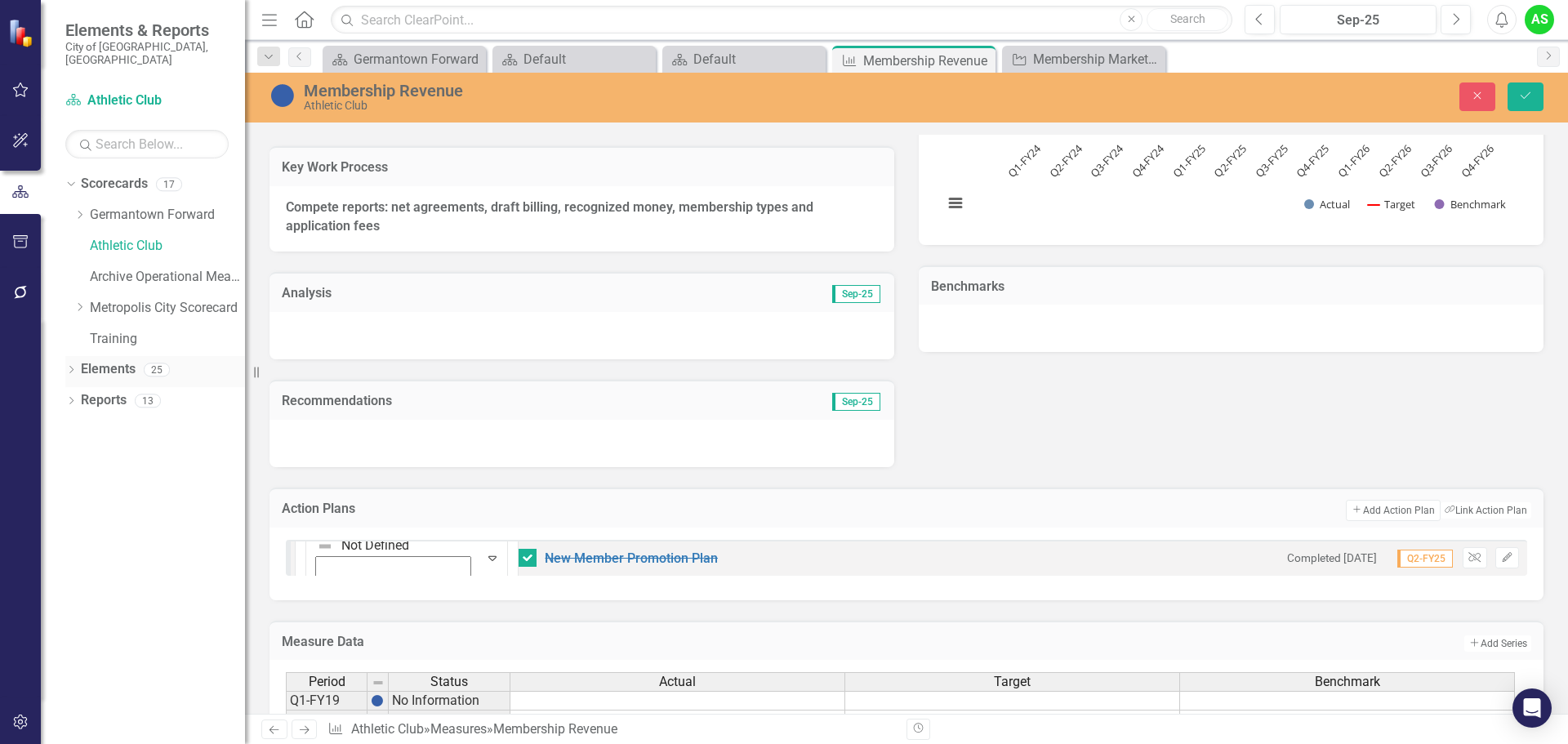
click at [69, 366] on icon "Dropdown" at bounding box center [71, 371] width 11 height 9
click at [80, 460] on icon "Dropdown" at bounding box center [79, 464] width 11 height 9
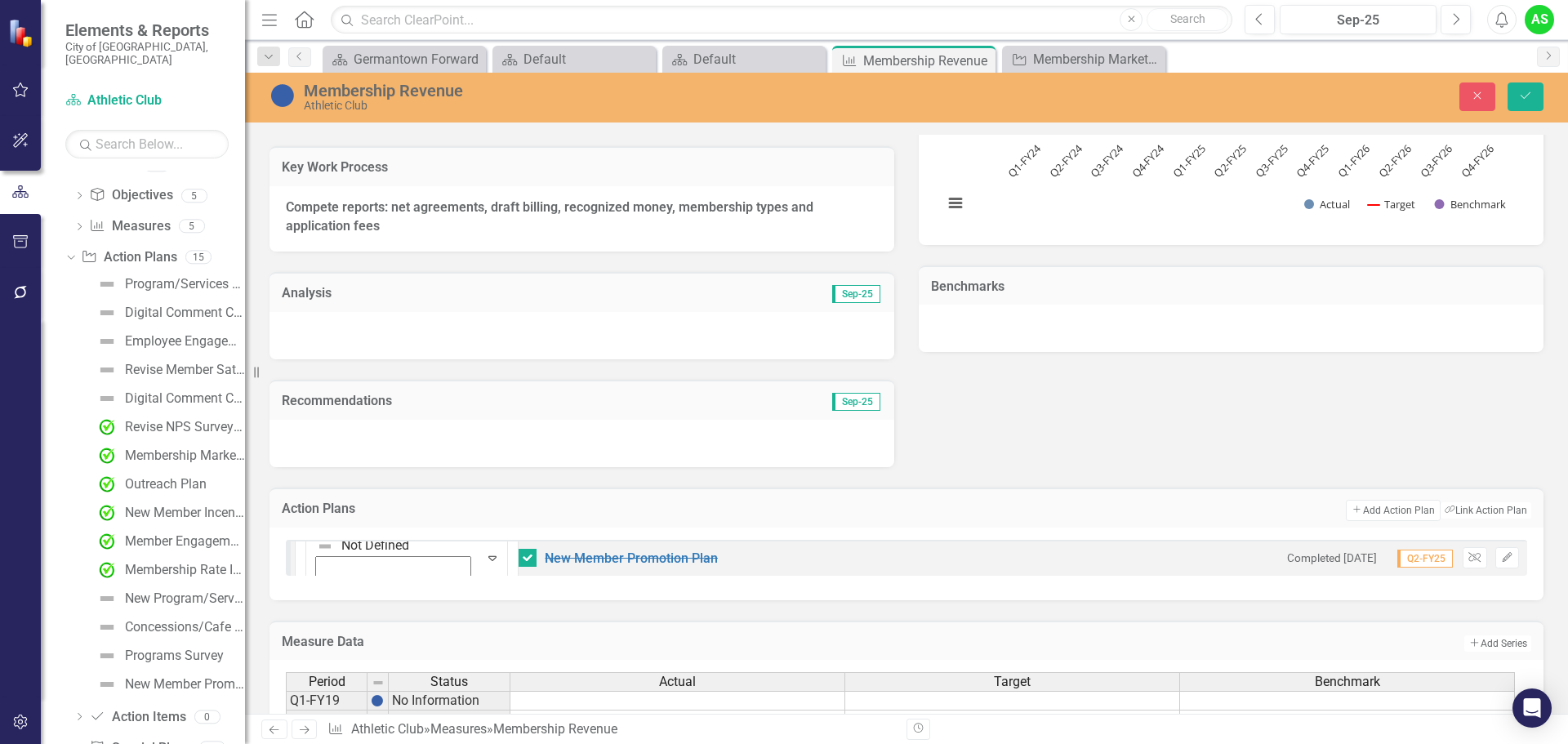
scroll to position [218, 0]
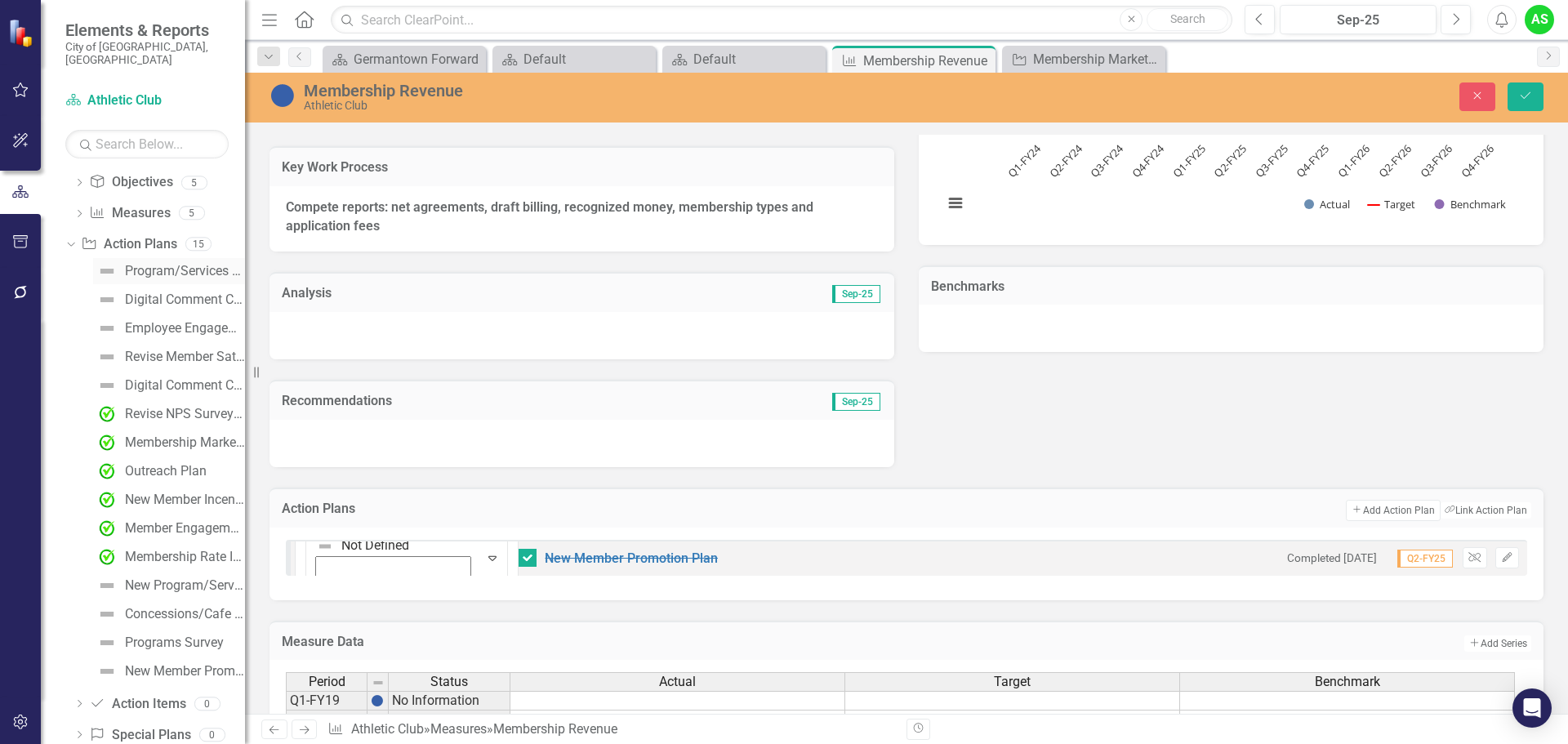
click at [176, 264] on div "Program/Services Rate Increase" at bounding box center [186, 271] width 121 height 15
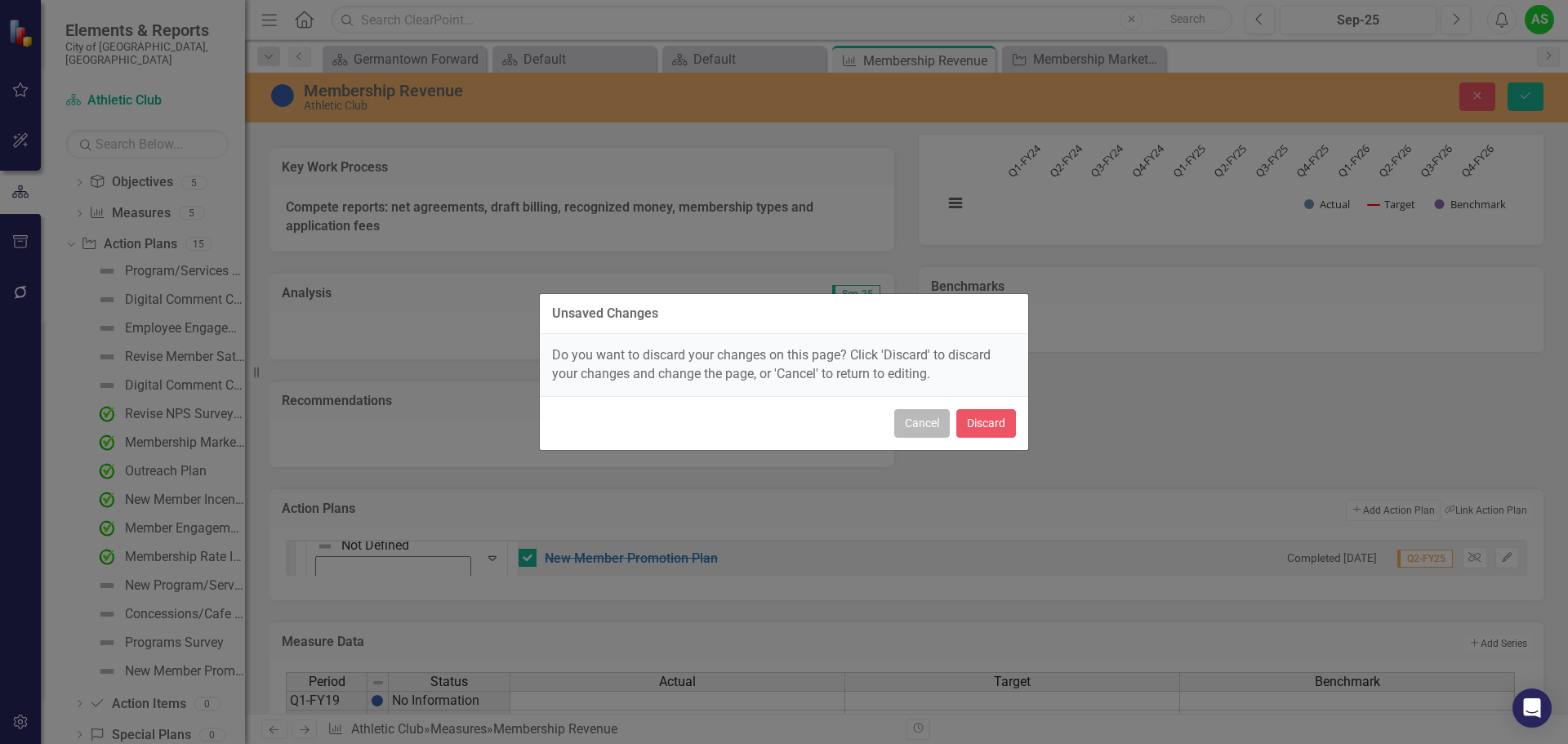
click at [916, 425] on button "Cancel" at bounding box center [922, 424] width 56 height 28
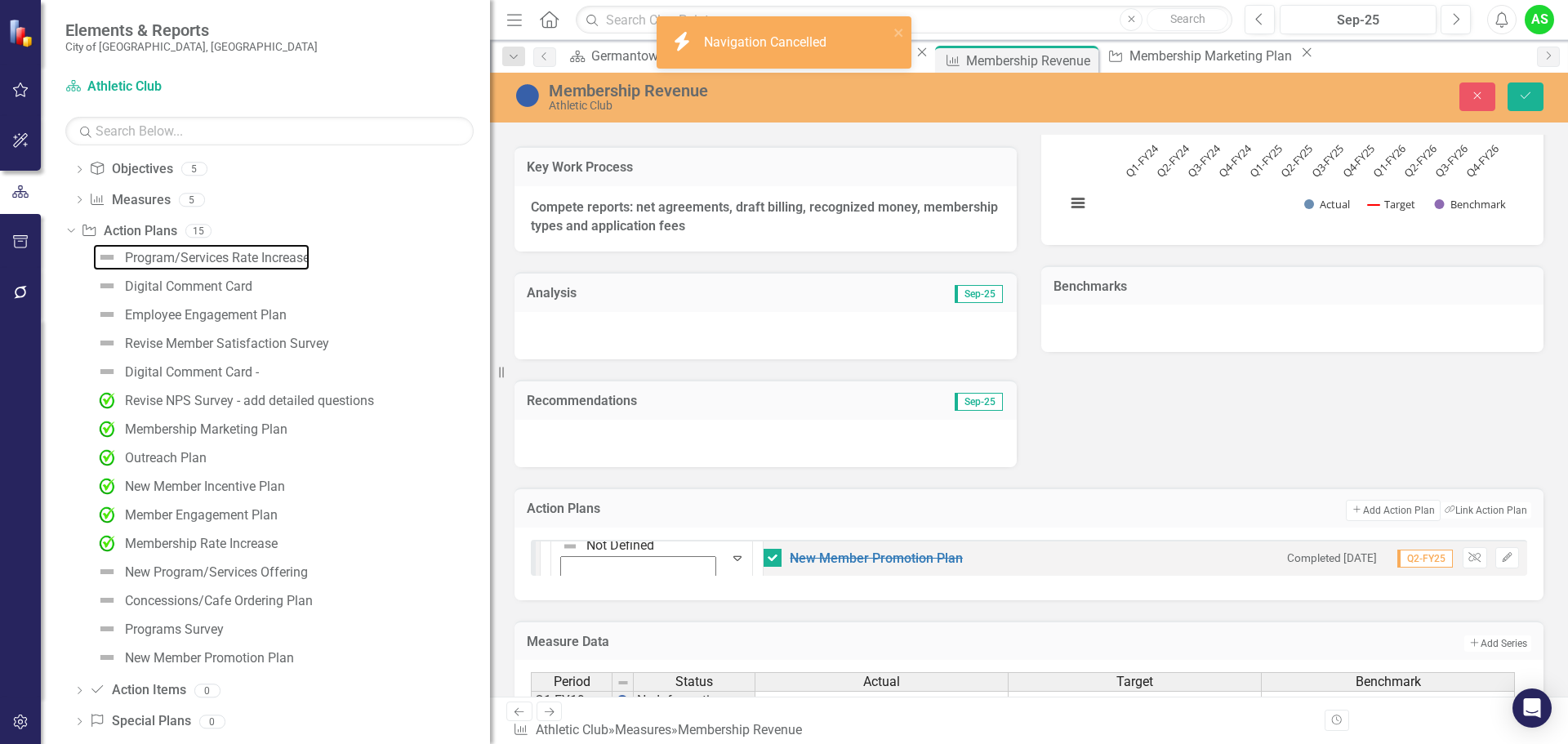
drag, startPoint x: 250, startPoint y: 335, endPoint x: 595, endPoint y: 354, distance: 345.5
click at [595, 354] on div "Elements & Reports City of [GEOGRAPHIC_DATA], [GEOGRAPHIC_DATA] Scorecard Athle…" at bounding box center [784, 372] width 1568 height 744
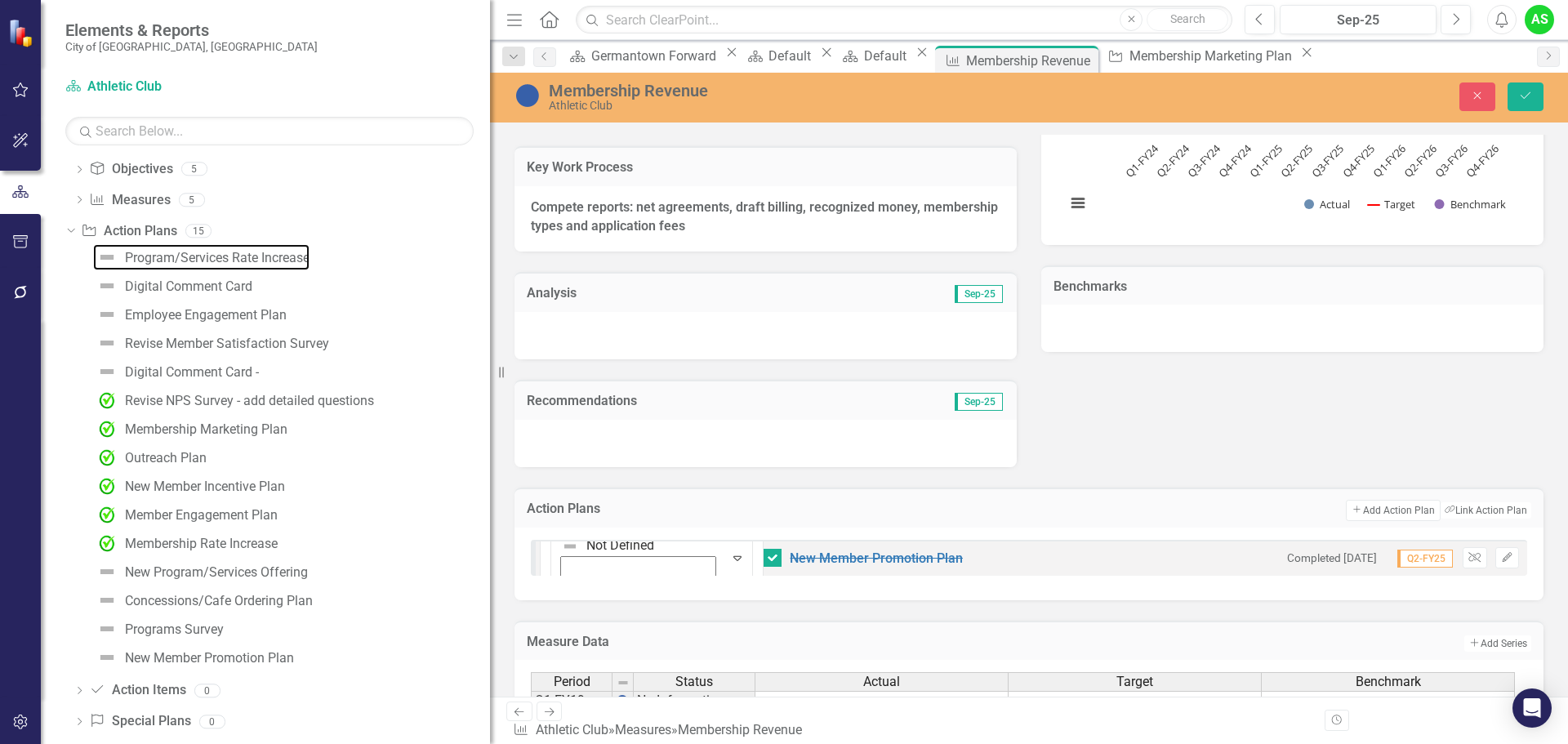
scroll to position [156, 0]
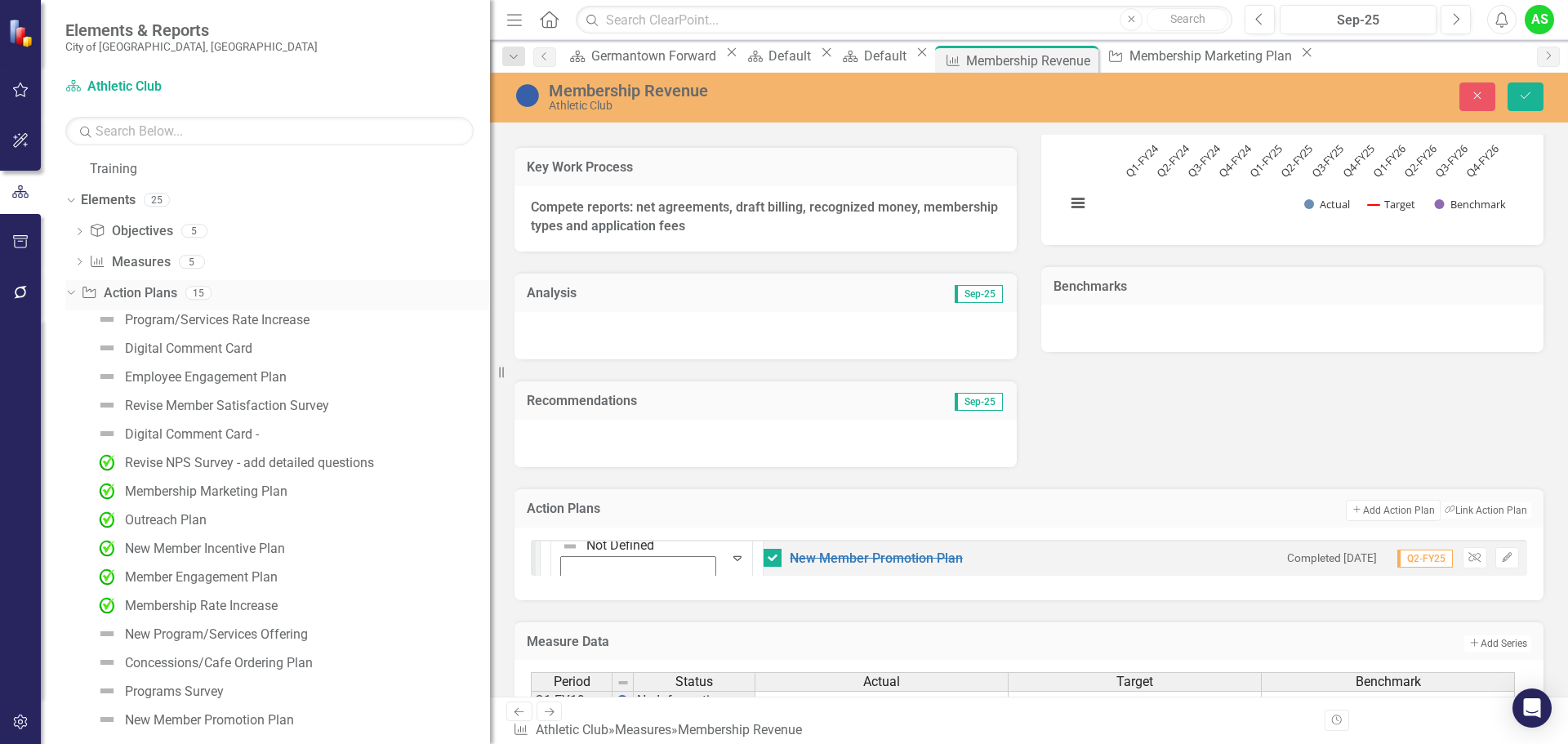
click at [131, 290] on link "Action Plan Action Plans" at bounding box center [128, 294] width 95 height 19
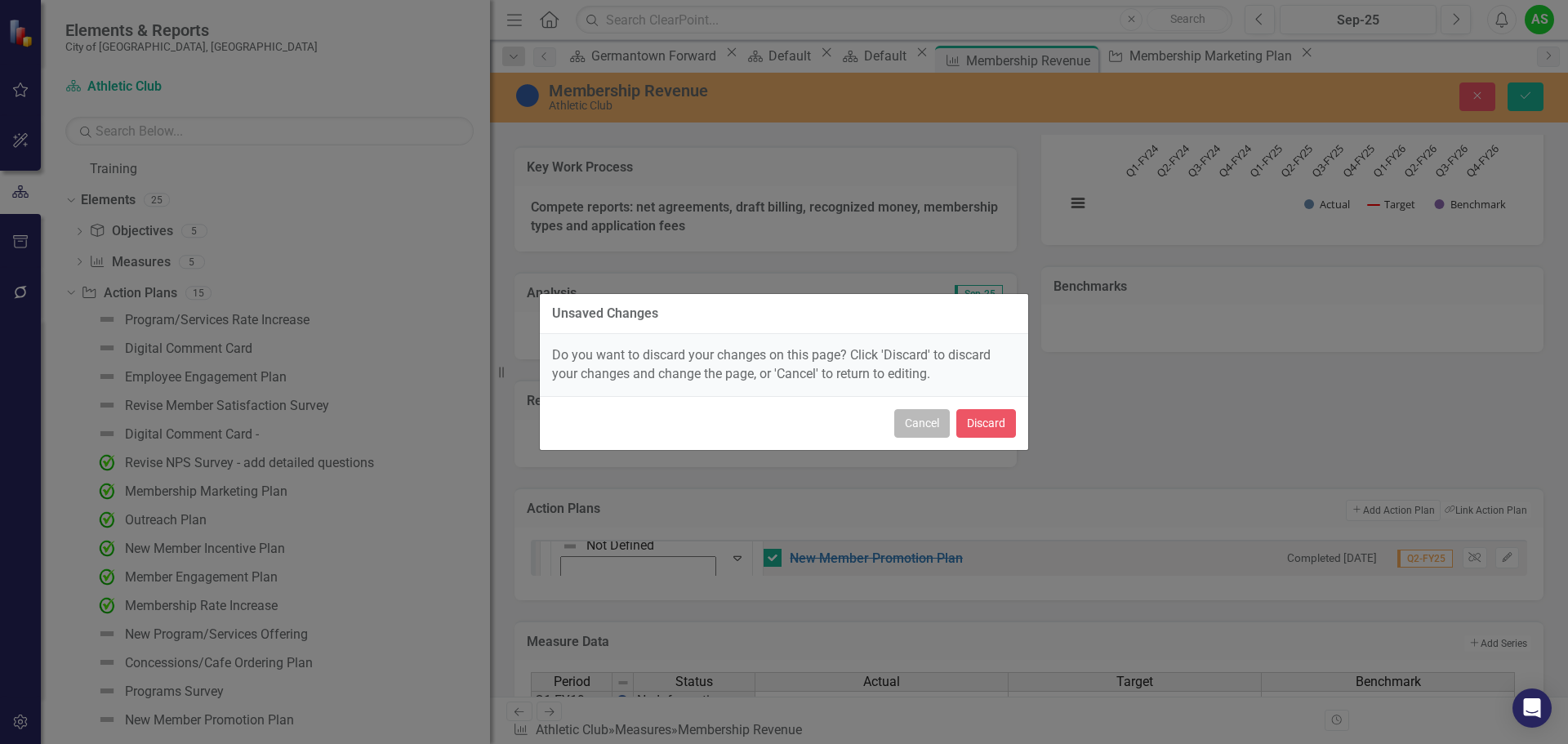
click at [925, 425] on button "Cancel" at bounding box center [922, 424] width 56 height 28
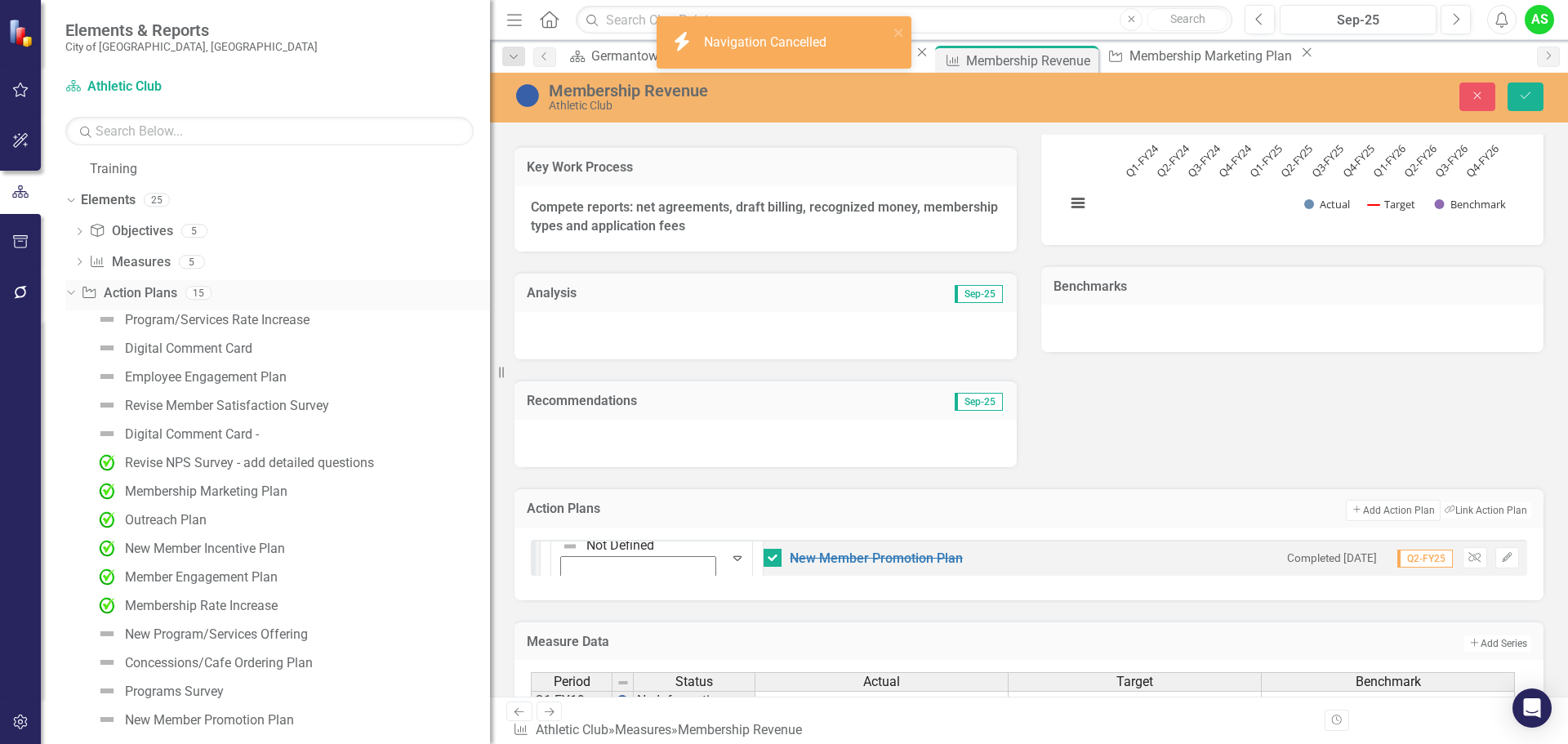
click at [73, 289] on icon "Dropdown" at bounding box center [70, 292] width 9 height 11
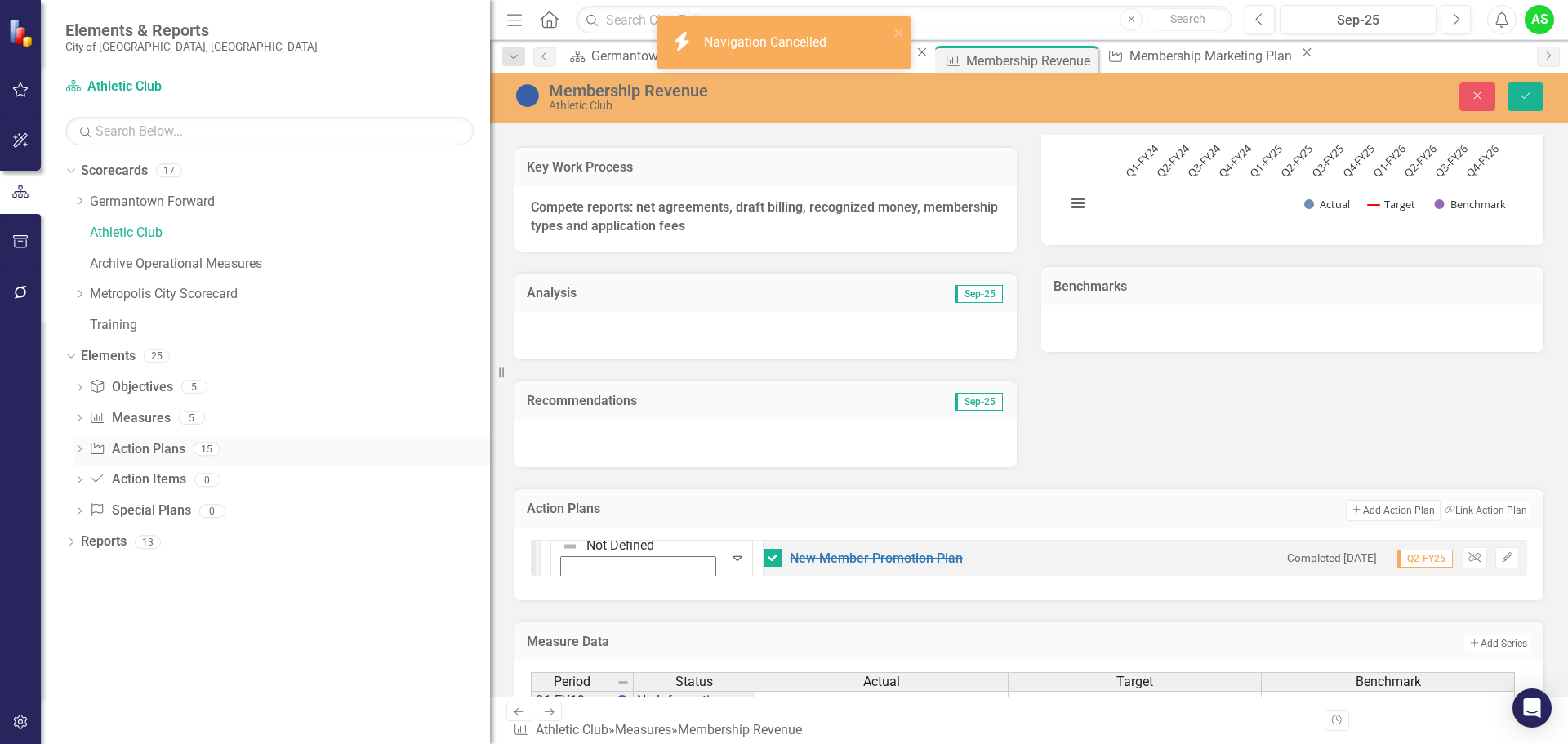
scroll to position [0, 0]
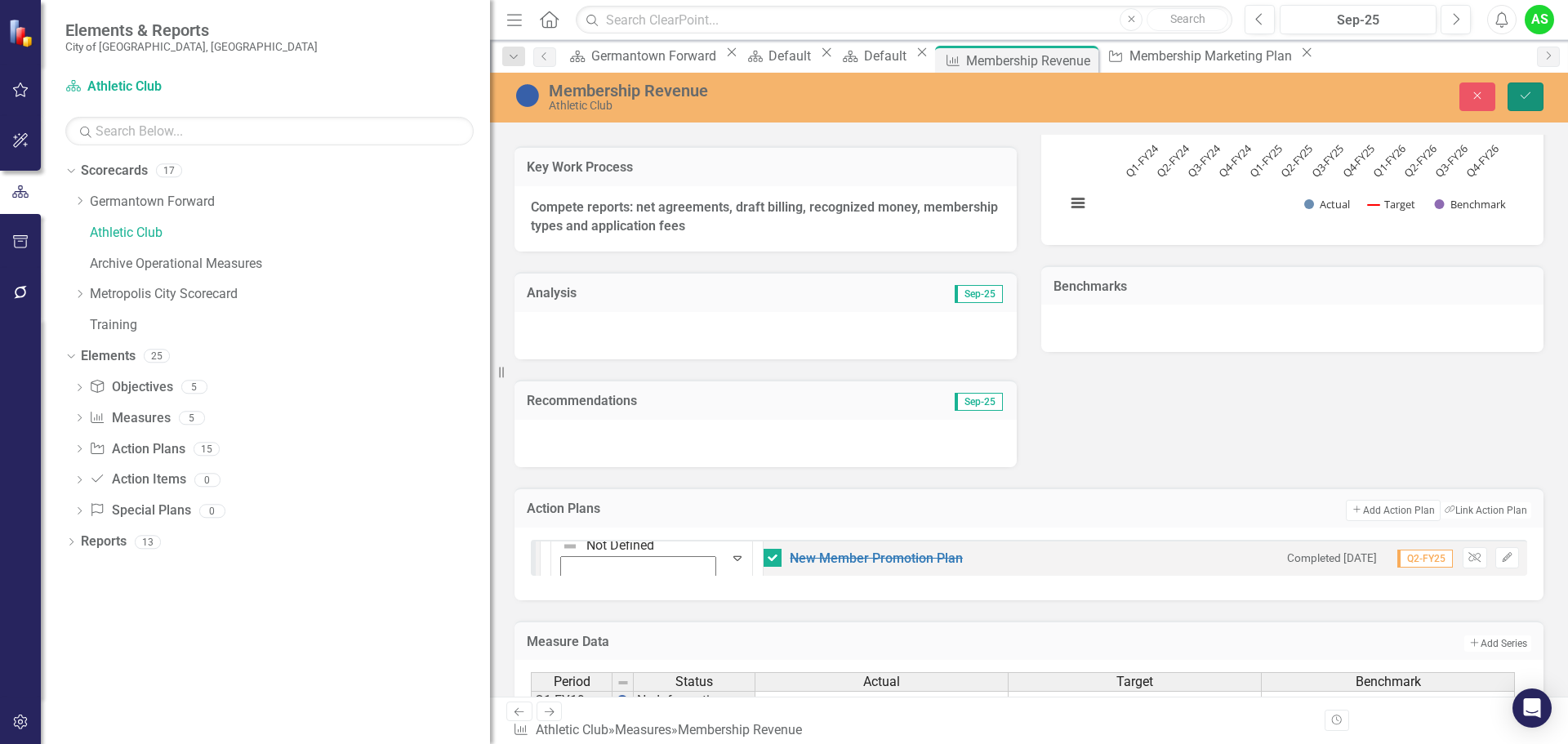
click at [1530, 89] on icon "Save" at bounding box center [1526, 95] width 15 height 11
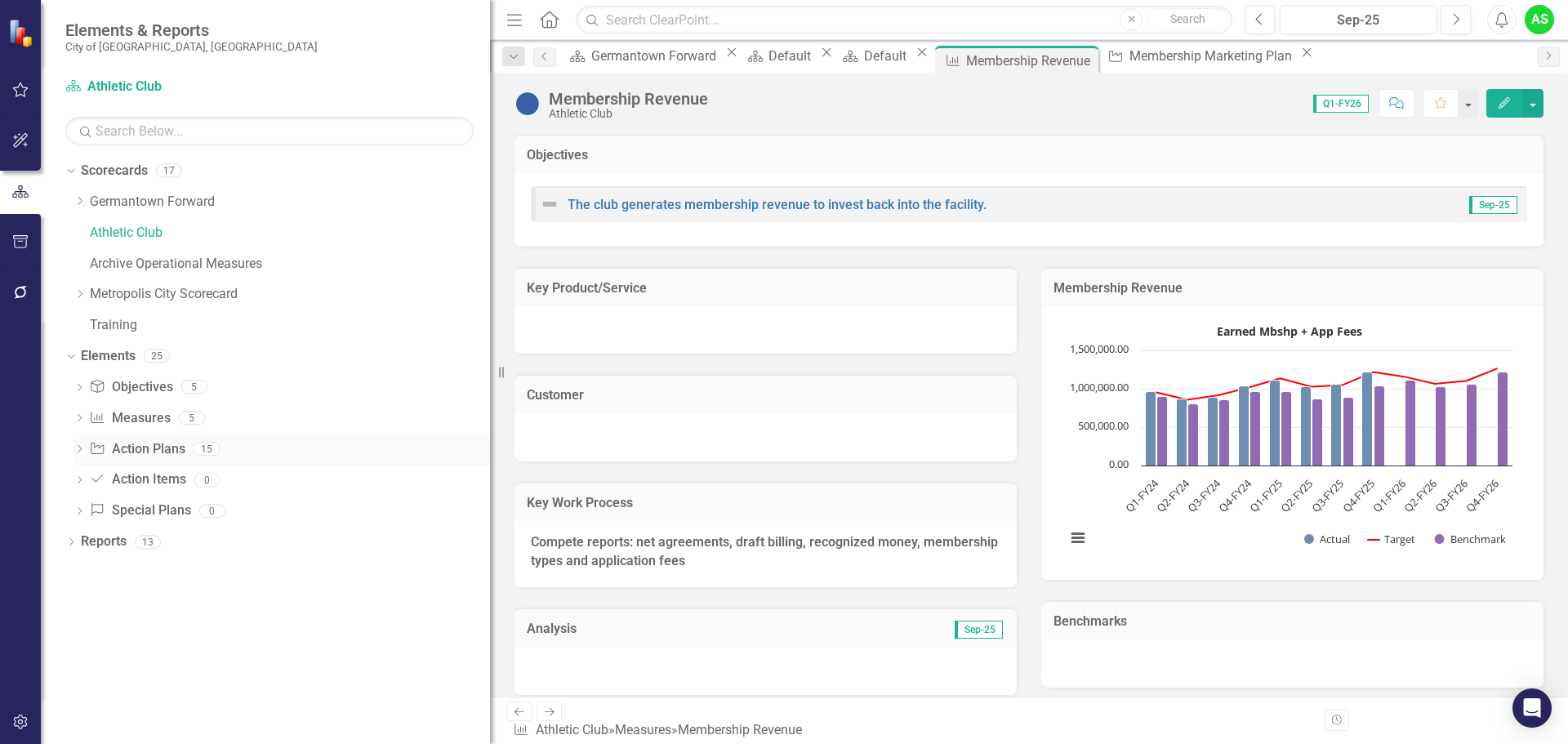
click at [77, 449] on icon "Dropdown" at bounding box center [79, 451] width 11 height 9
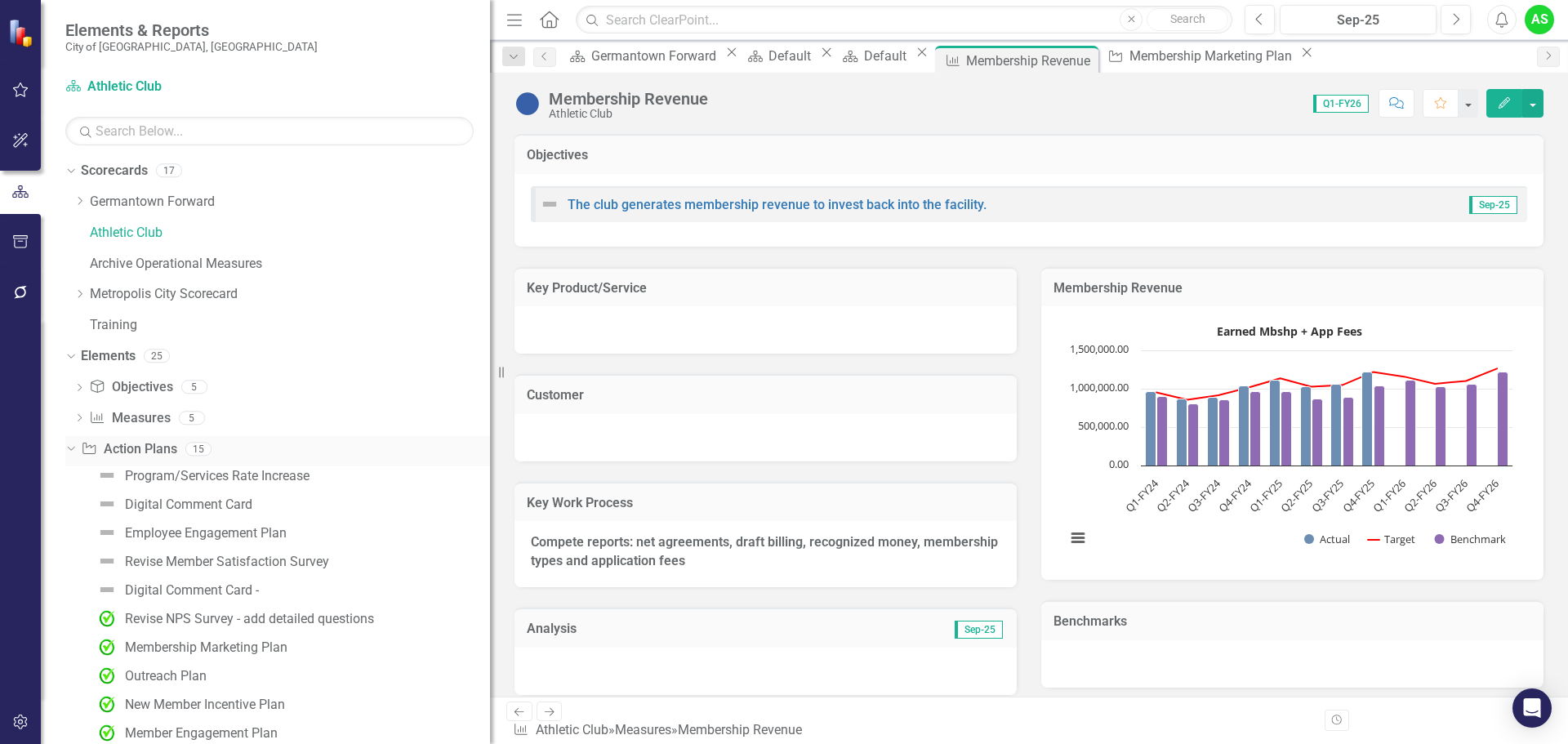
click at [434, 449] on div "Action Plan Action Plans 15" at bounding box center [285, 451] width 410 height 31
click at [218, 477] on div "Program/Services Rate Increase" at bounding box center [218, 477] width 185 height 15
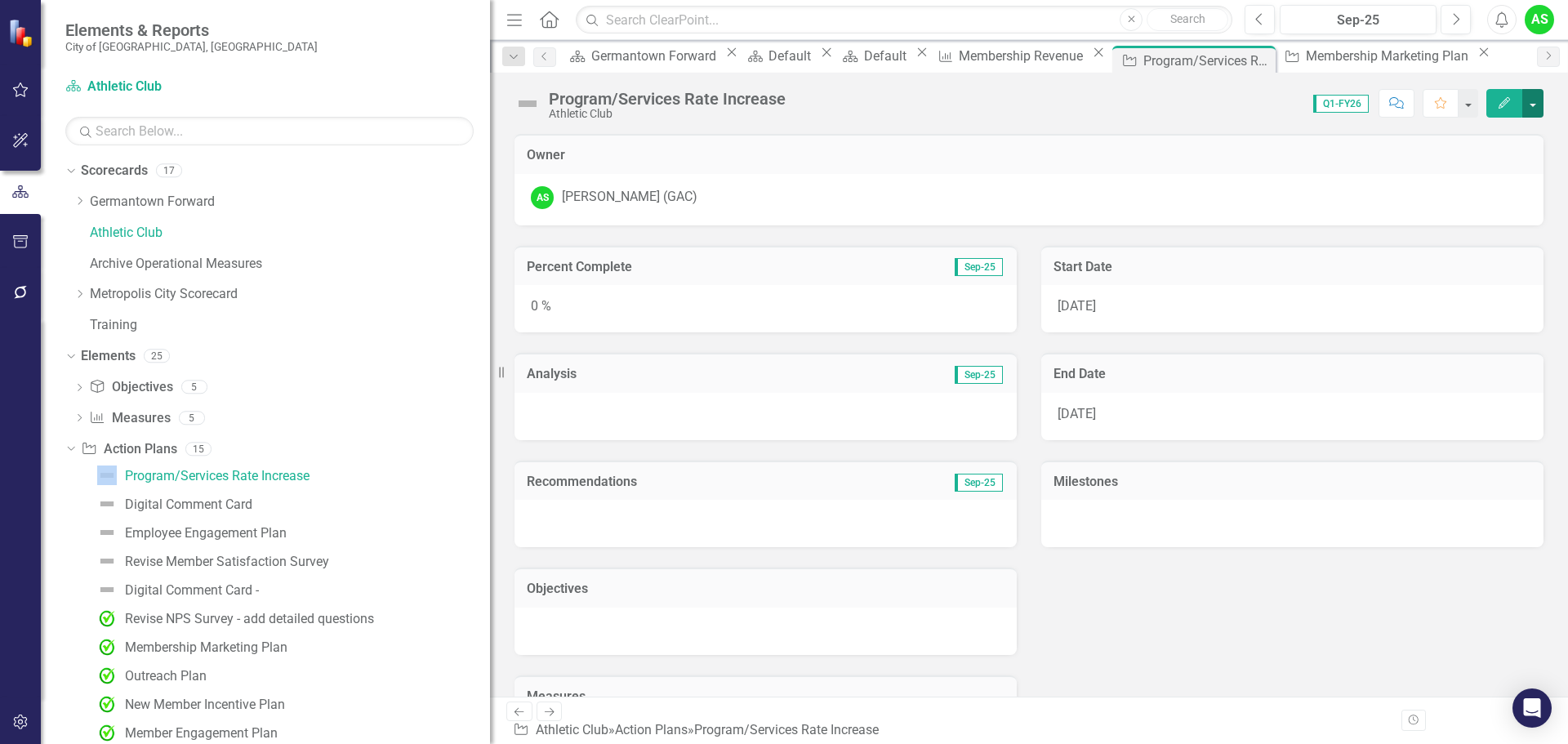
click at [1537, 94] on button "button" at bounding box center [1533, 104] width 22 height 28
click at [131, 453] on link "Action Plan Action Plans" at bounding box center [128, 450] width 95 height 19
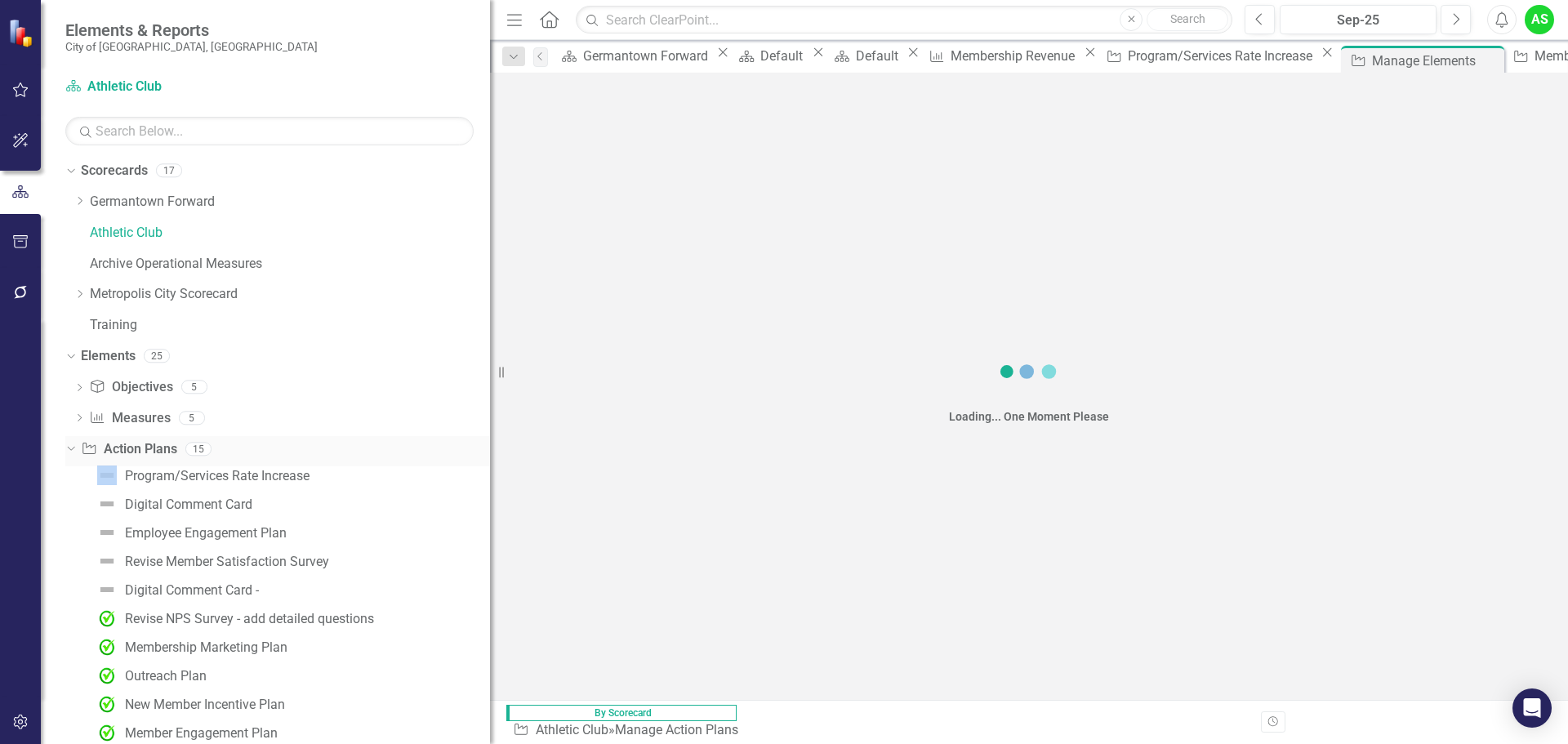
click at [131, 452] on link "Action Plan Action Plans" at bounding box center [128, 450] width 95 height 19
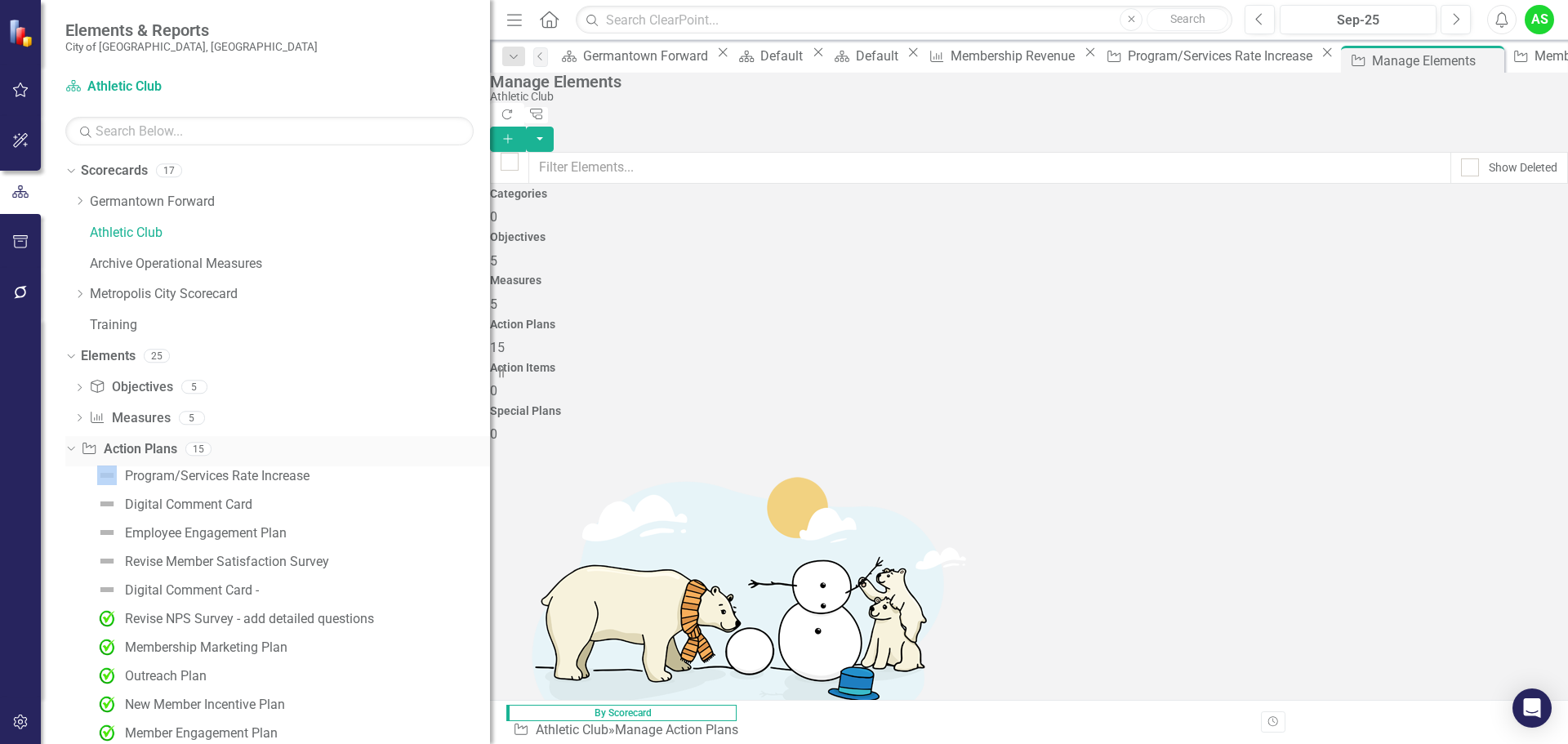
click at [131, 452] on link "Action Plan Action Plans" at bounding box center [128, 450] width 95 height 19
click at [1556, 257] on div "Categories 0 Objectives 5 Measures 5 Action Plans 15 Action Items 0 Special Pla…" at bounding box center [1028, 315] width 1078 height 256
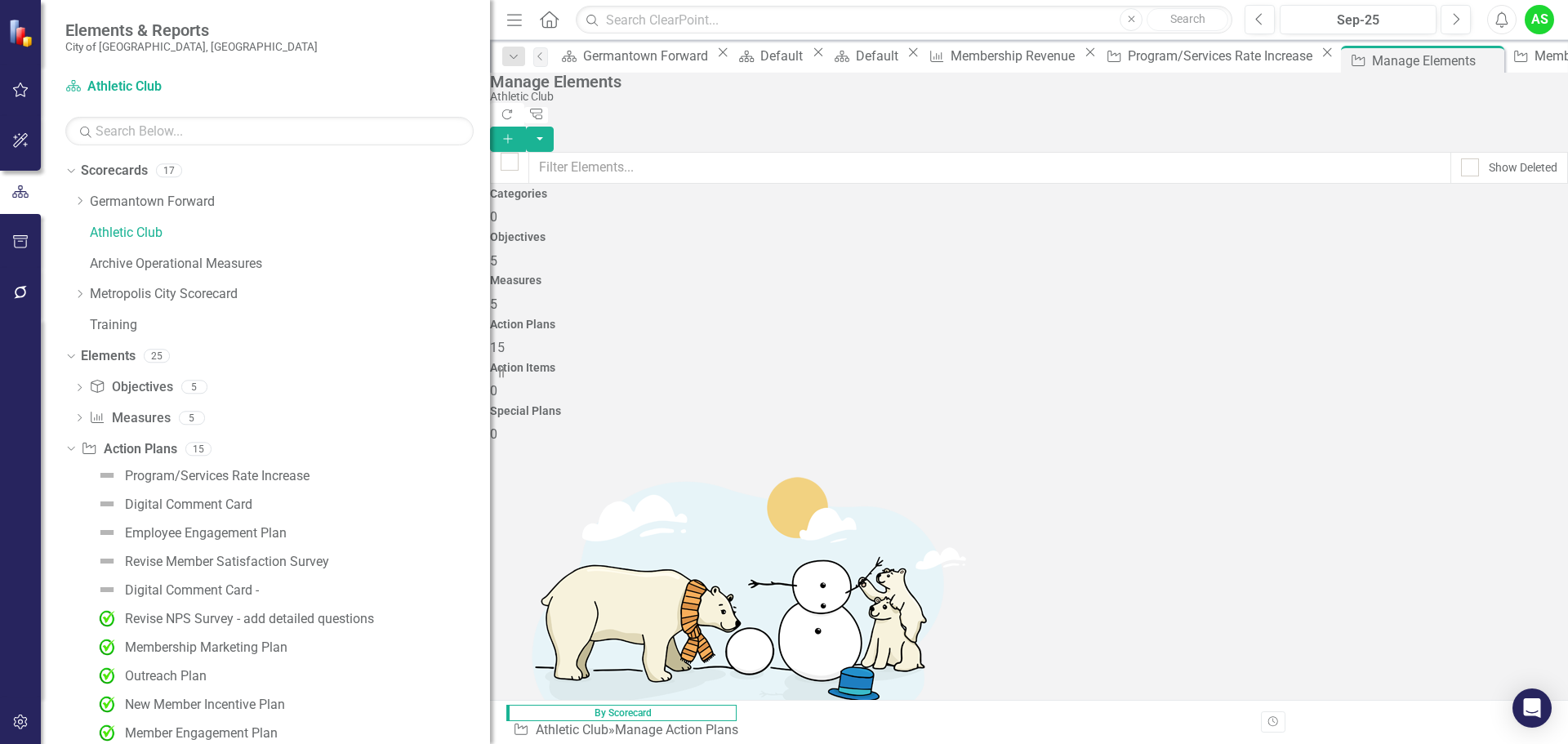
click at [1554, 255] on div "Categories 0 Objectives 5 Measures 5 Action Plans 15 Action Items 0 Special Pla…" at bounding box center [1028, 315] width 1078 height 256
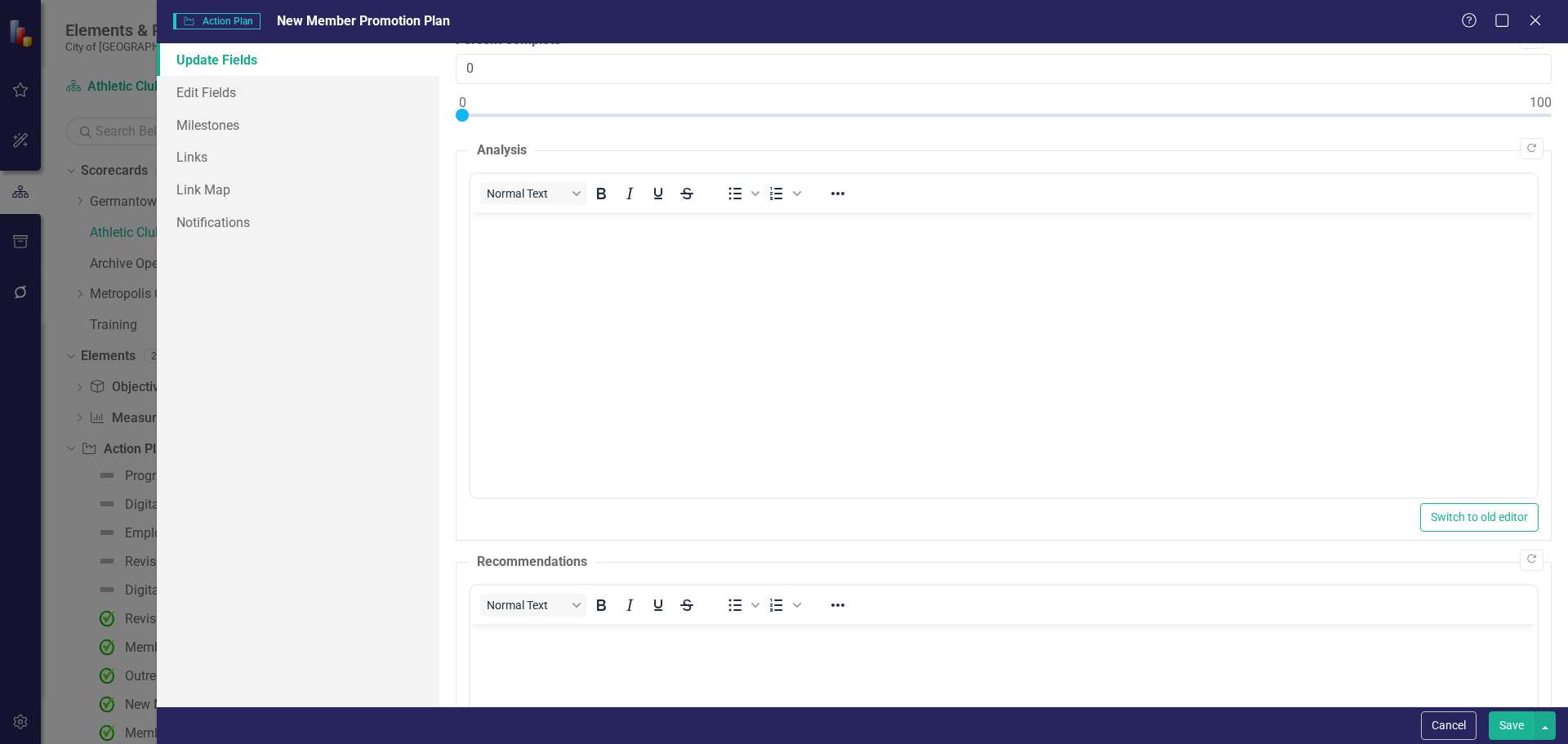
scroll to position [0, 0]
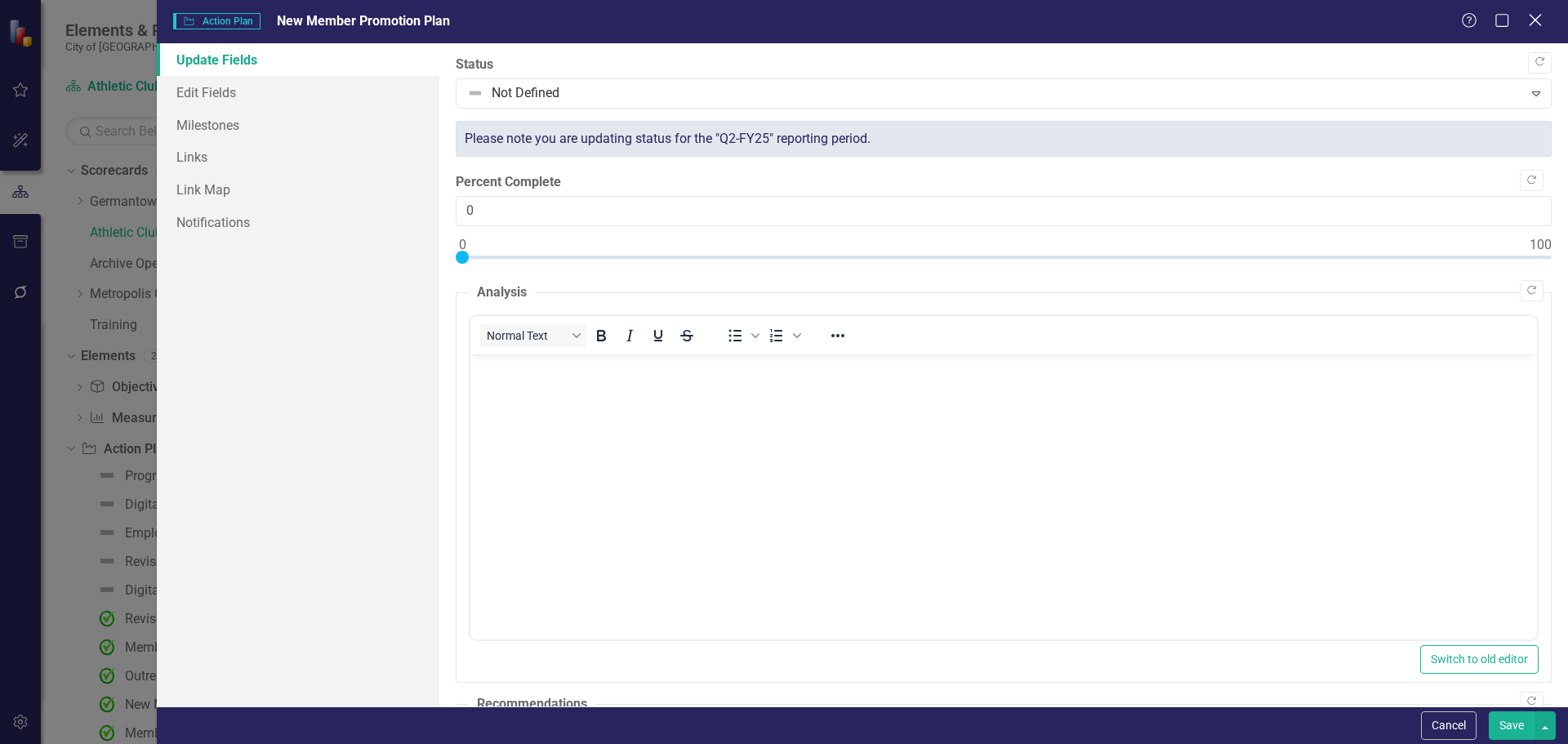
click at [1531, 27] on icon "Close" at bounding box center [1535, 20] width 21 height 15
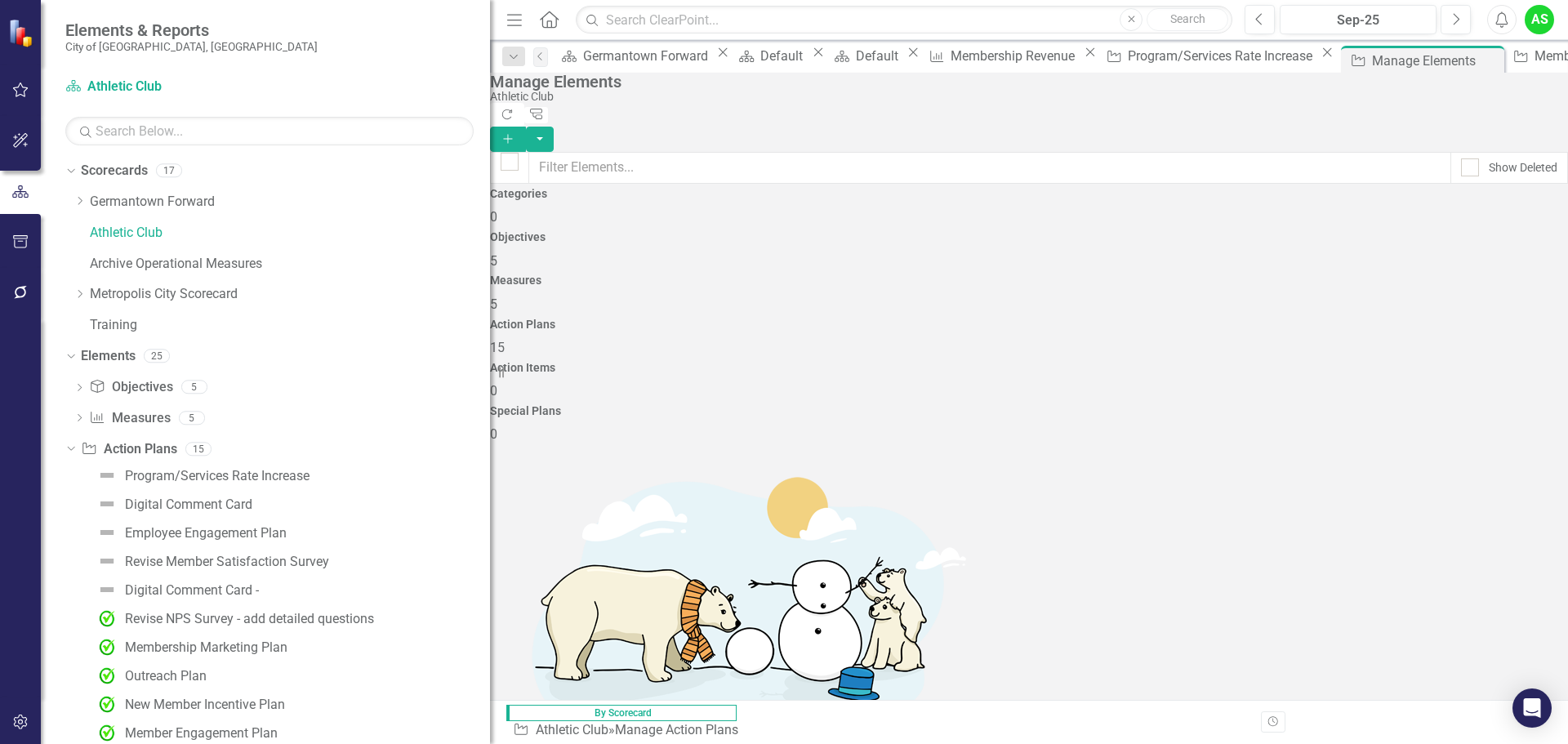
click at [1468, 656] on link "Trash Delete Action Plan" at bounding box center [1448, 656] width 163 height 30
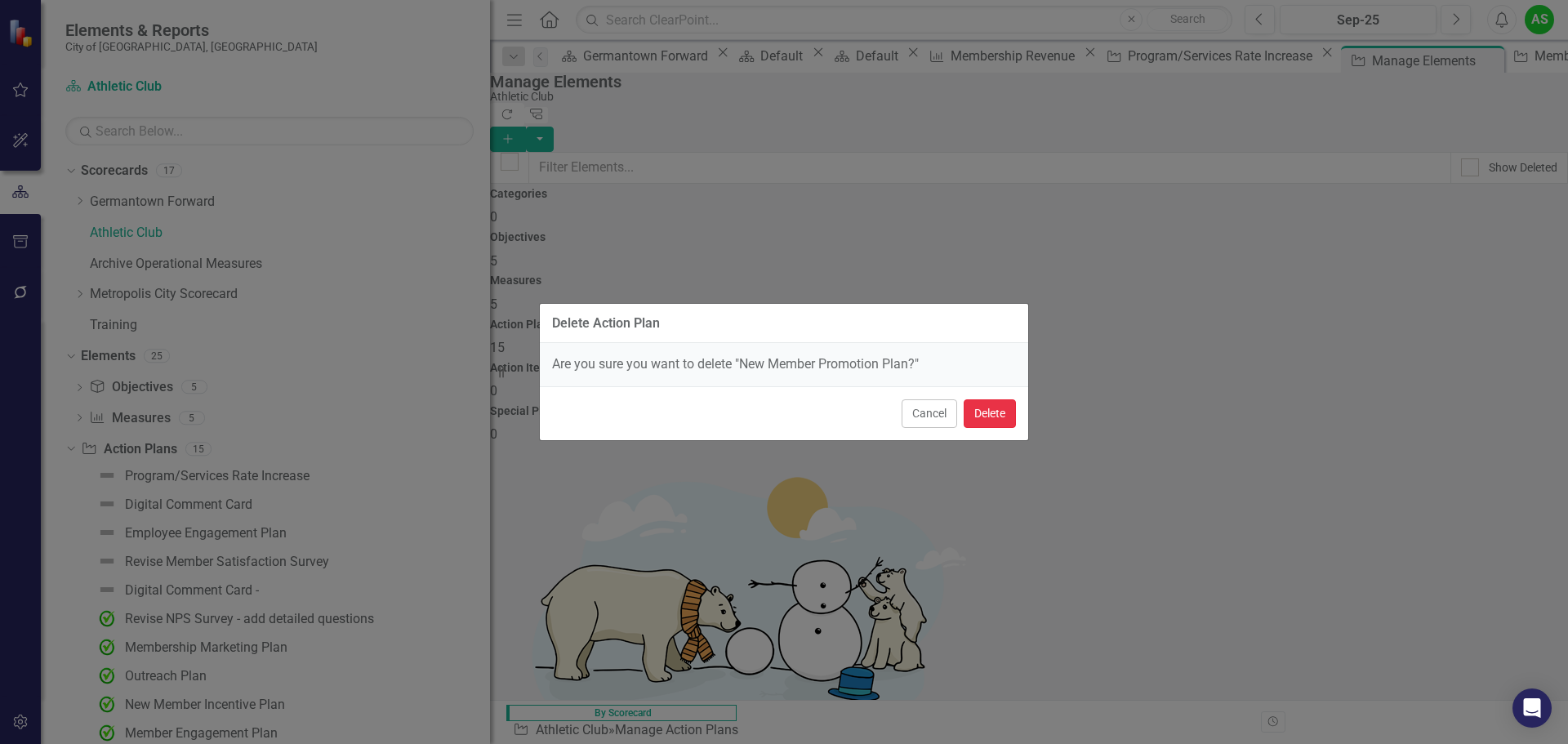
click at [988, 415] on button "Delete" at bounding box center [990, 413] width 53 height 28
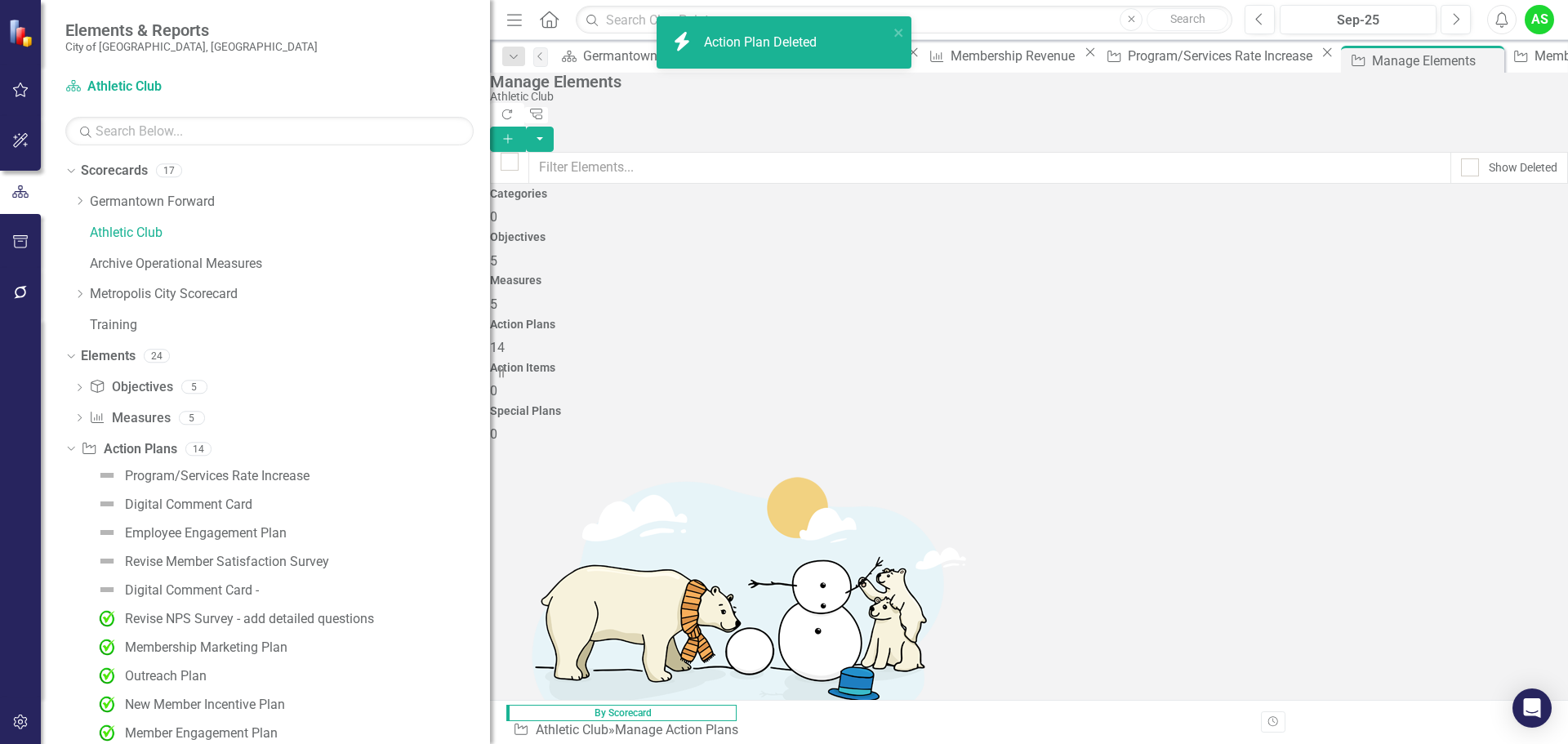
scroll to position [301, 0]
click at [1475, 654] on link "Trash Delete Action Plan" at bounding box center [1448, 656] width 163 height 30
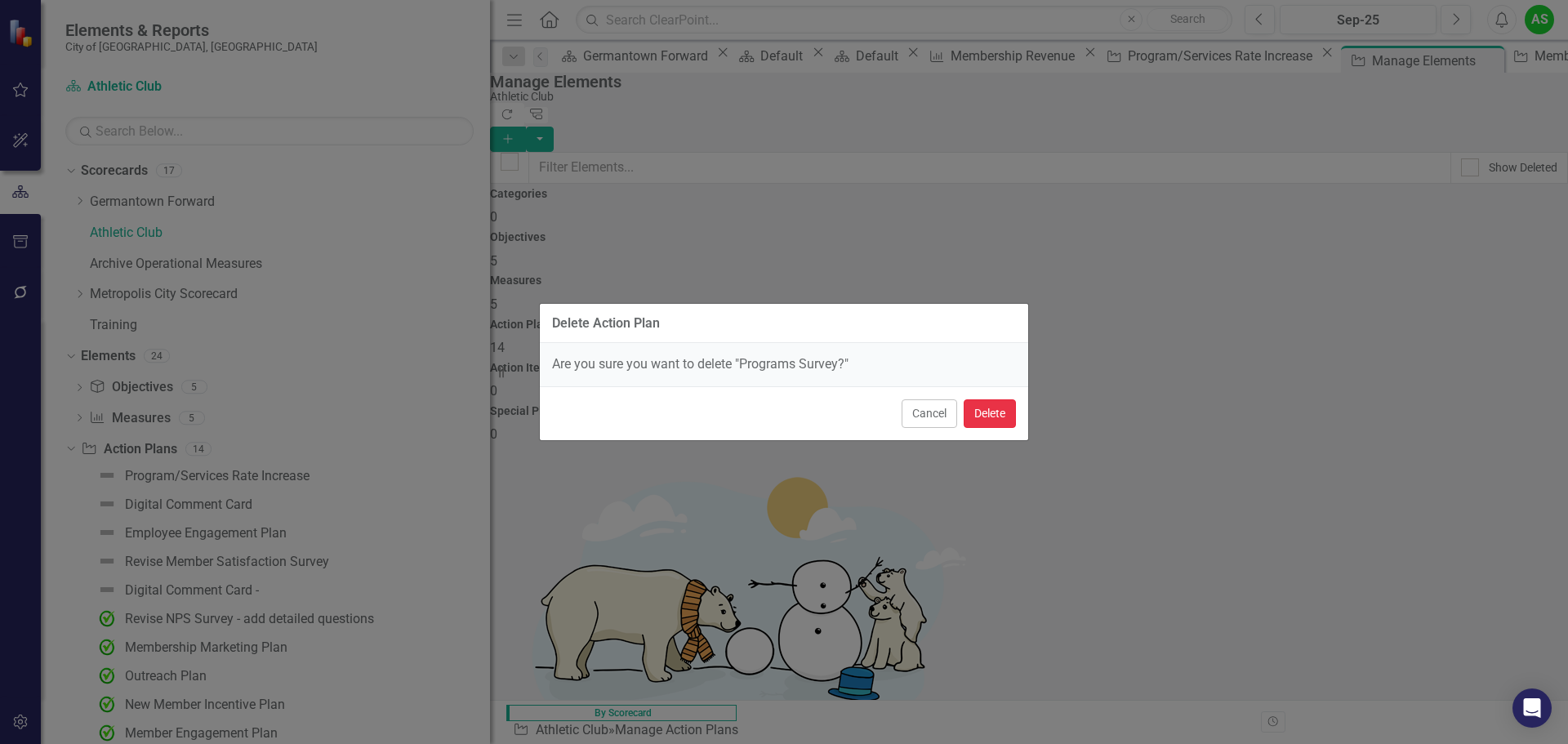
click at [997, 422] on button "Delete" at bounding box center [990, 413] width 53 height 28
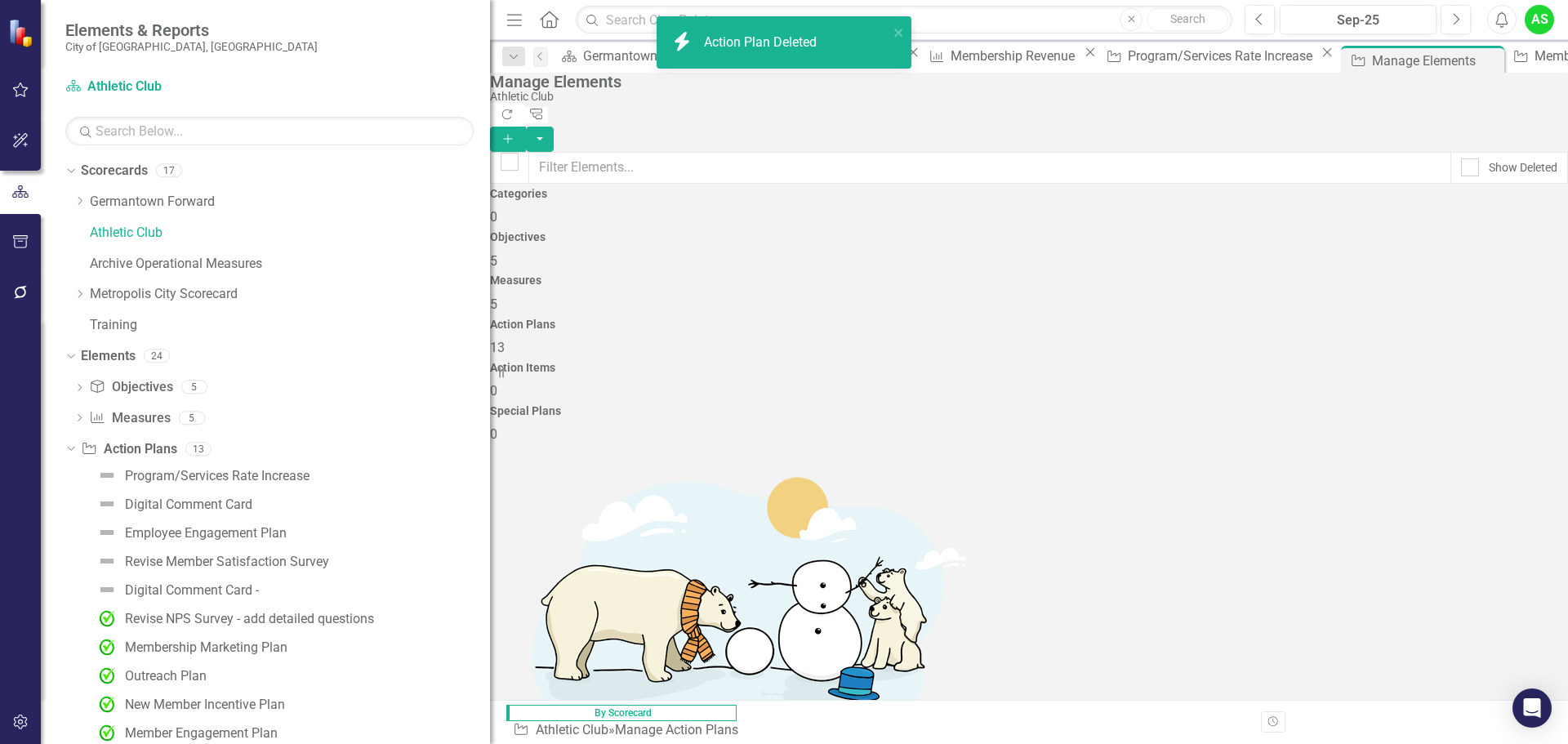
scroll to position [250, 0]
click at [1494, 652] on link "Trash Delete Action Plan" at bounding box center [1448, 656] width 163 height 30
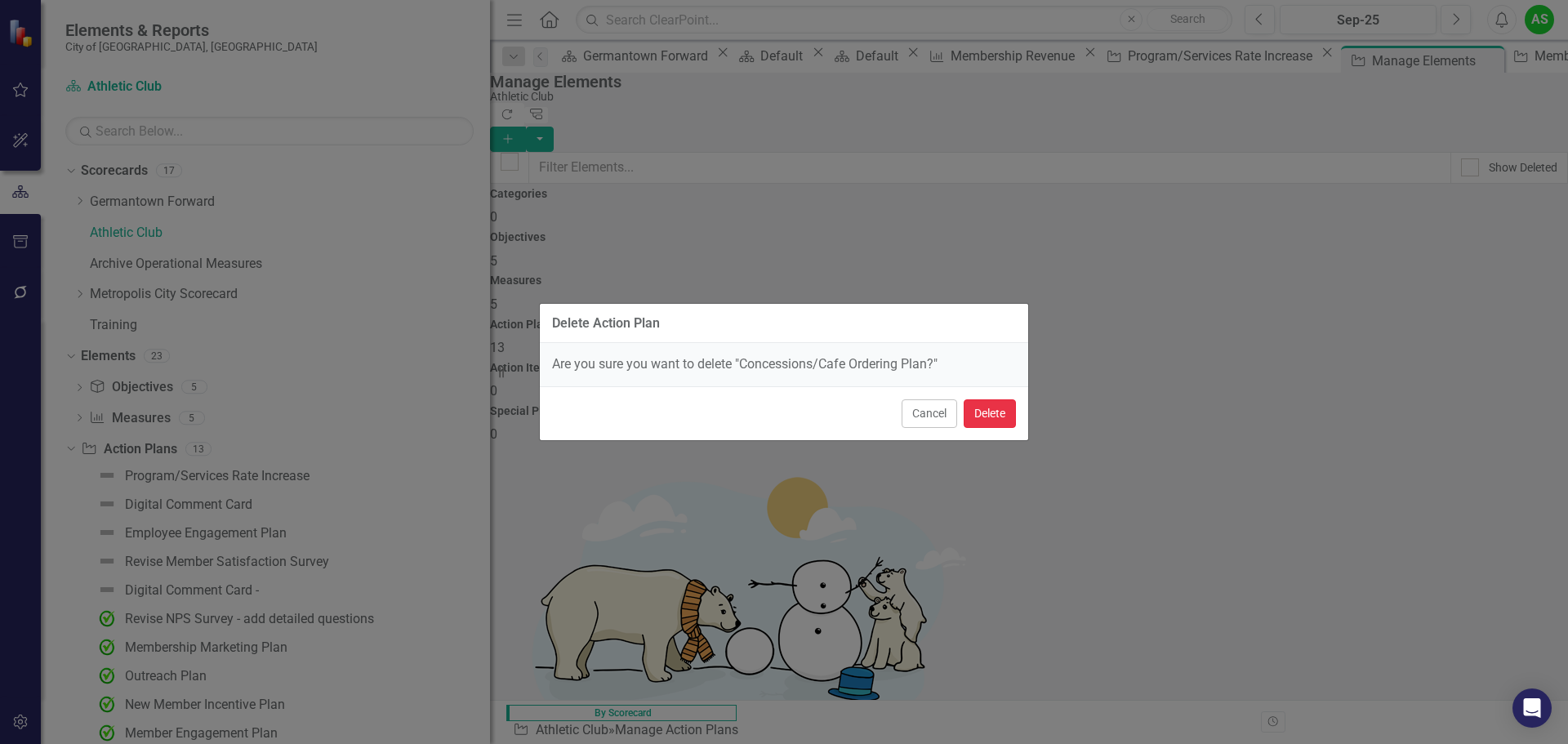
click at [1006, 419] on button "Delete" at bounding box center [990, 413] width 53 height 28
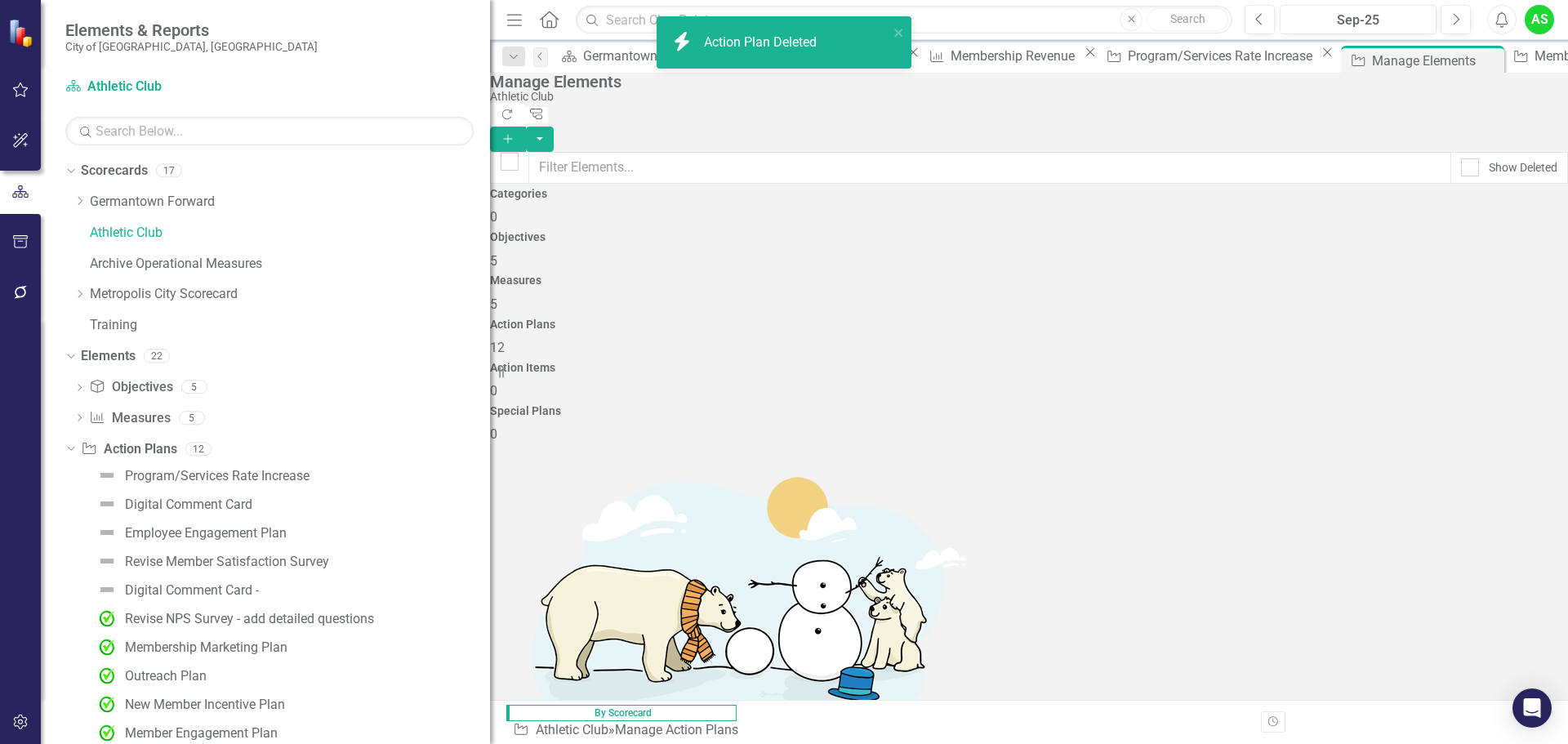
scroll to position [199, 0]
click at [1463, 650] on link "Trash Delete Action Plan" at bounding box center [1448, 656] width 163 height 30
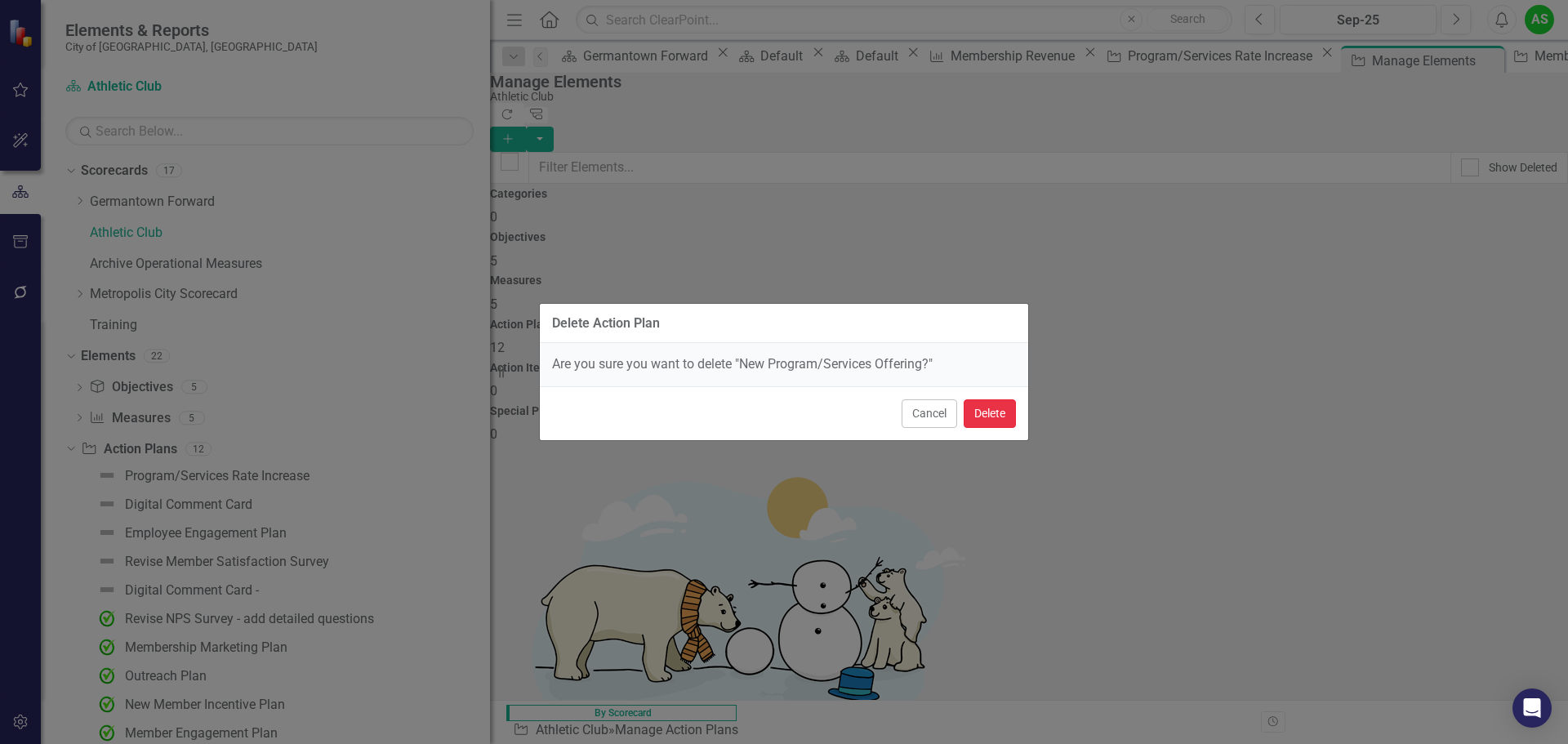
click at [990, 412] on button "Delete" at bounding box center [990, 413] width 53 height 28
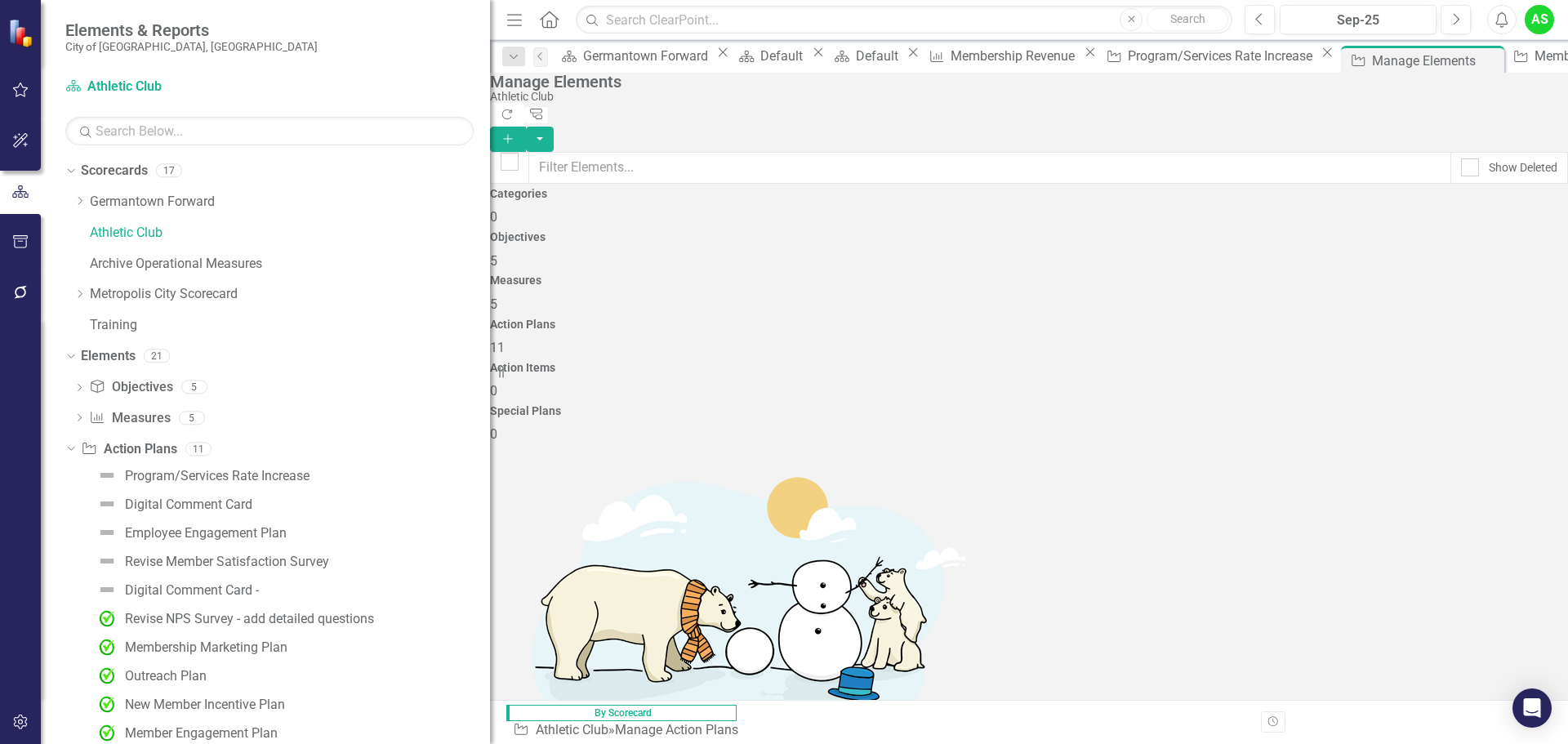
scroll to position [147, 0]
click at [1475, 649] on link "Trash Delete Action Plan" at bounding box center [1448, 656] width 163 height 30
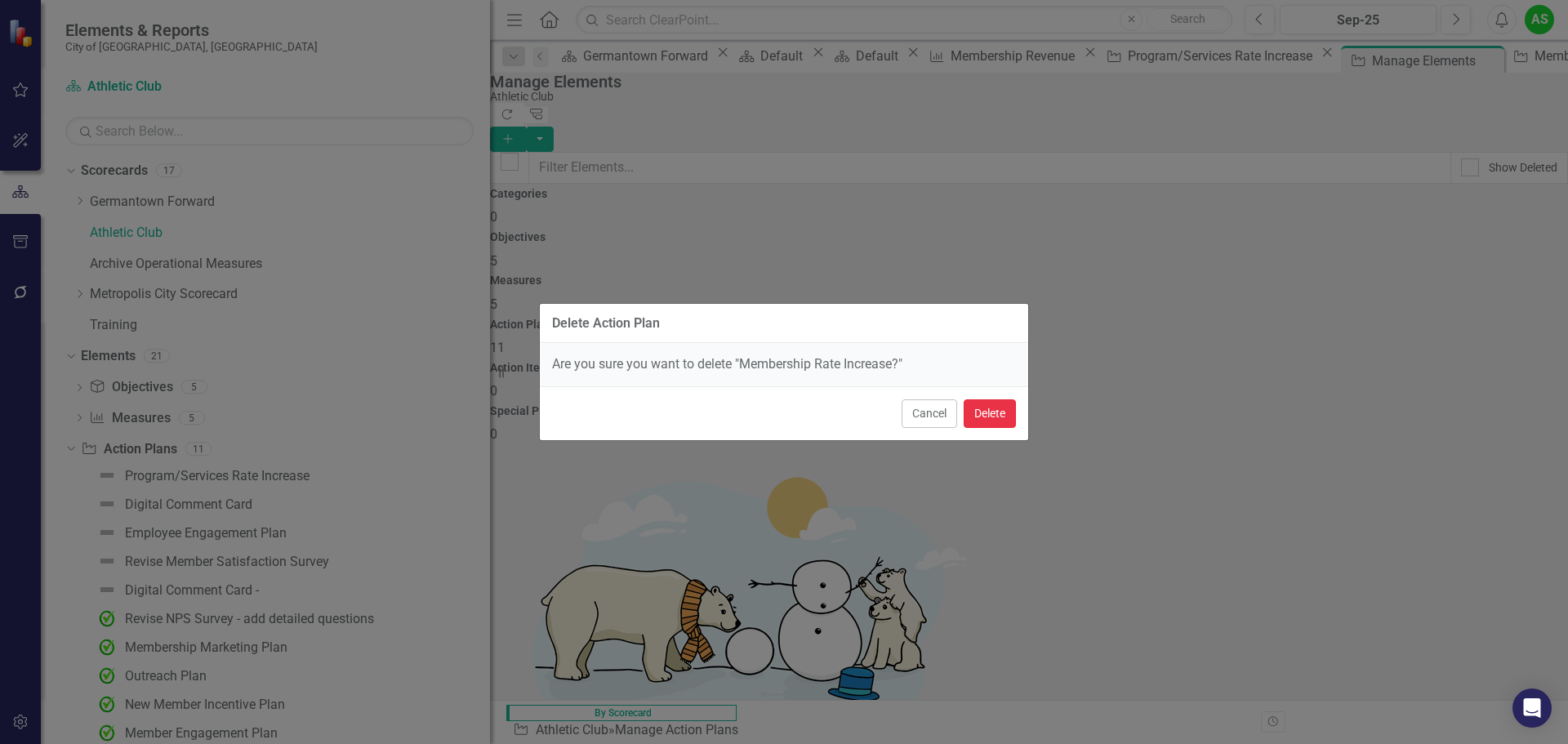
click at [988, 406] on button "Delete" at bounding box center [990, 413] width 53 height 28
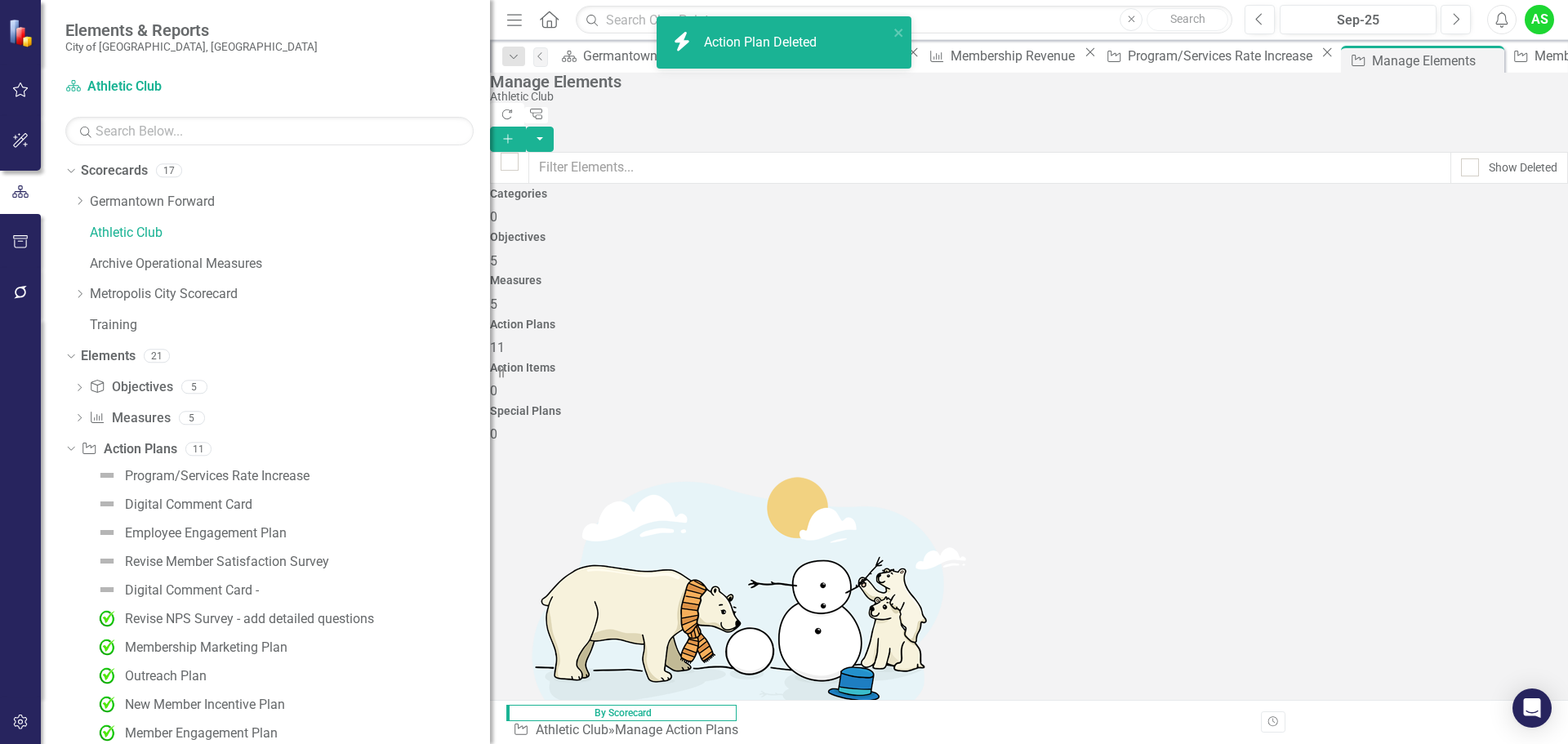
scroll to position [95, 0]
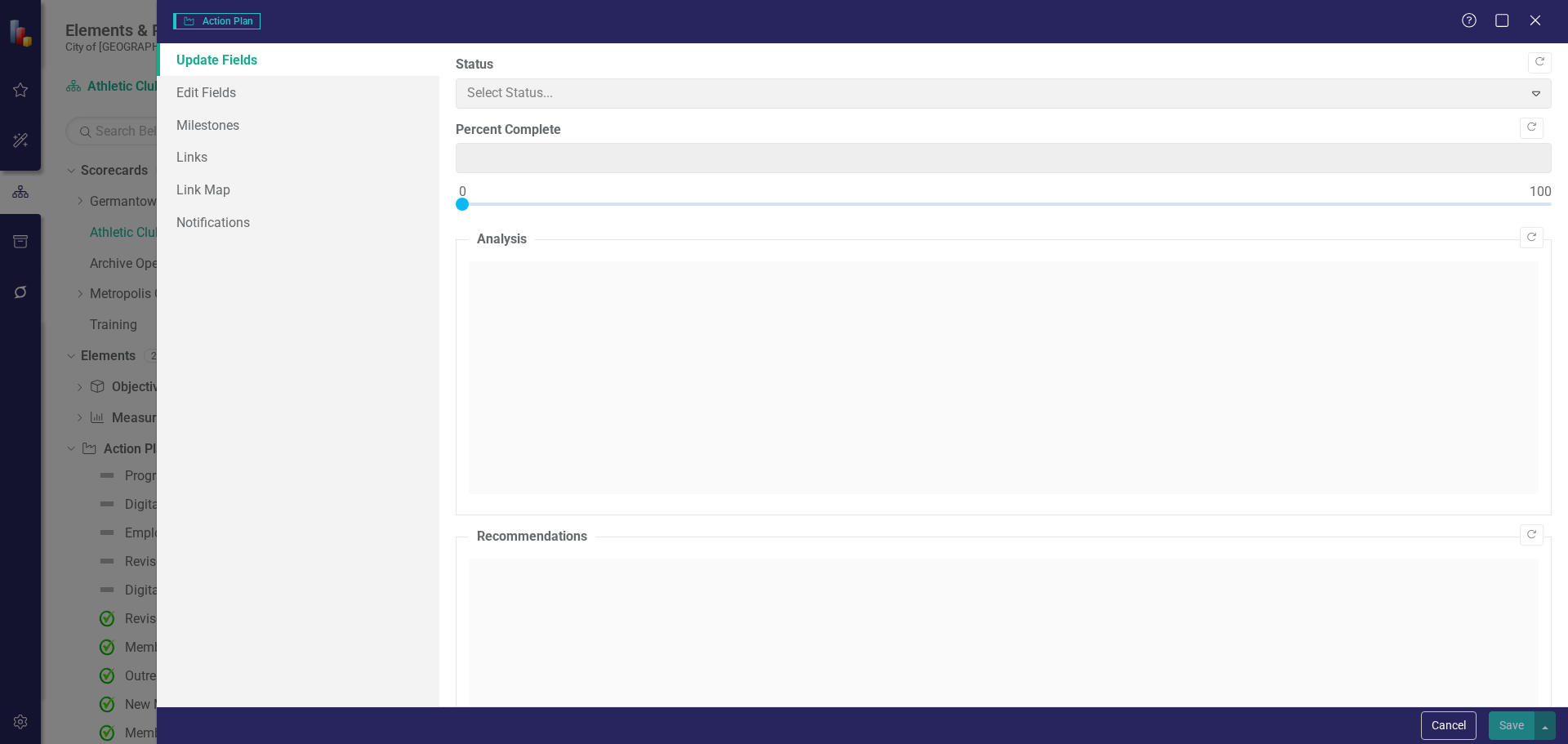
type input "0"
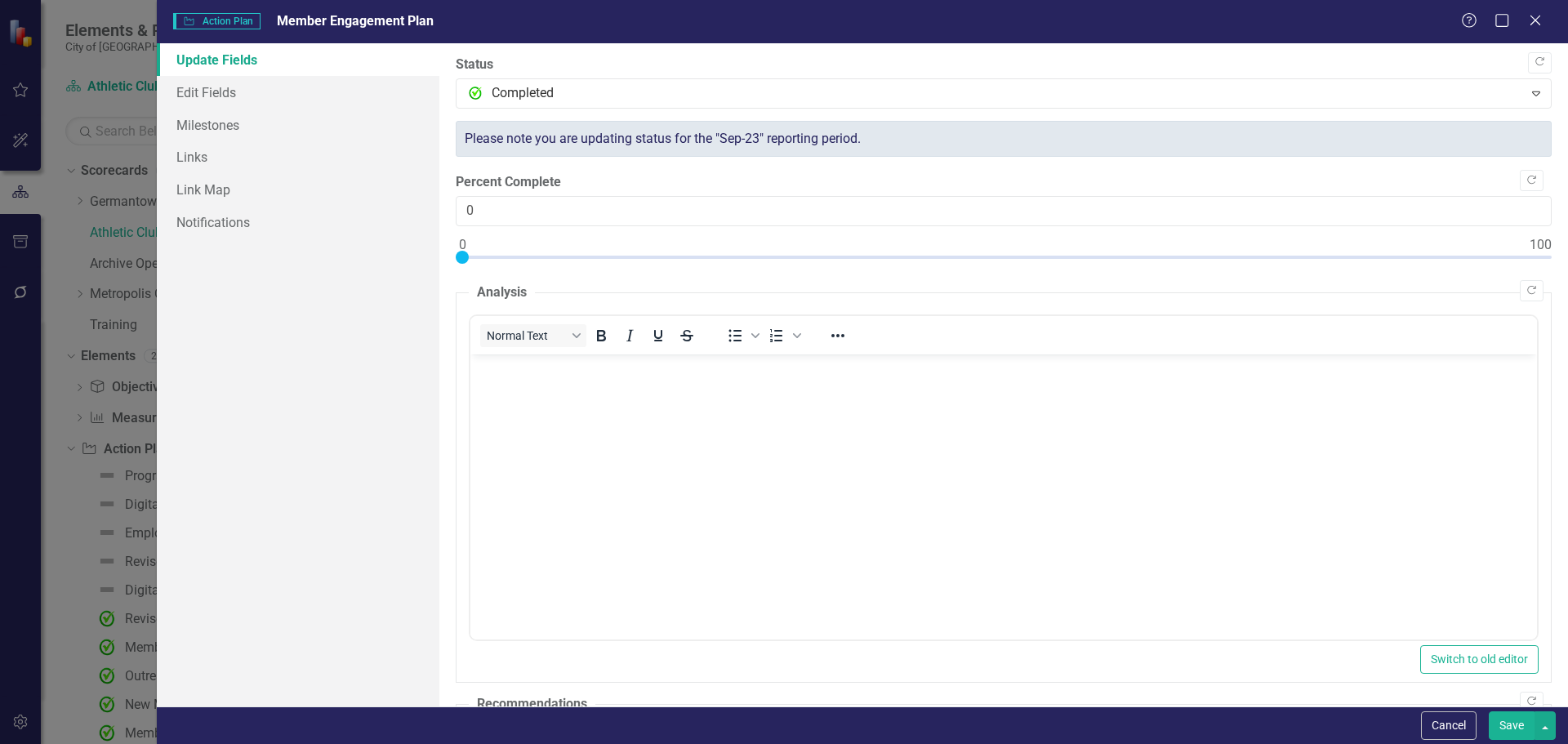
scroll to position [412, 0]
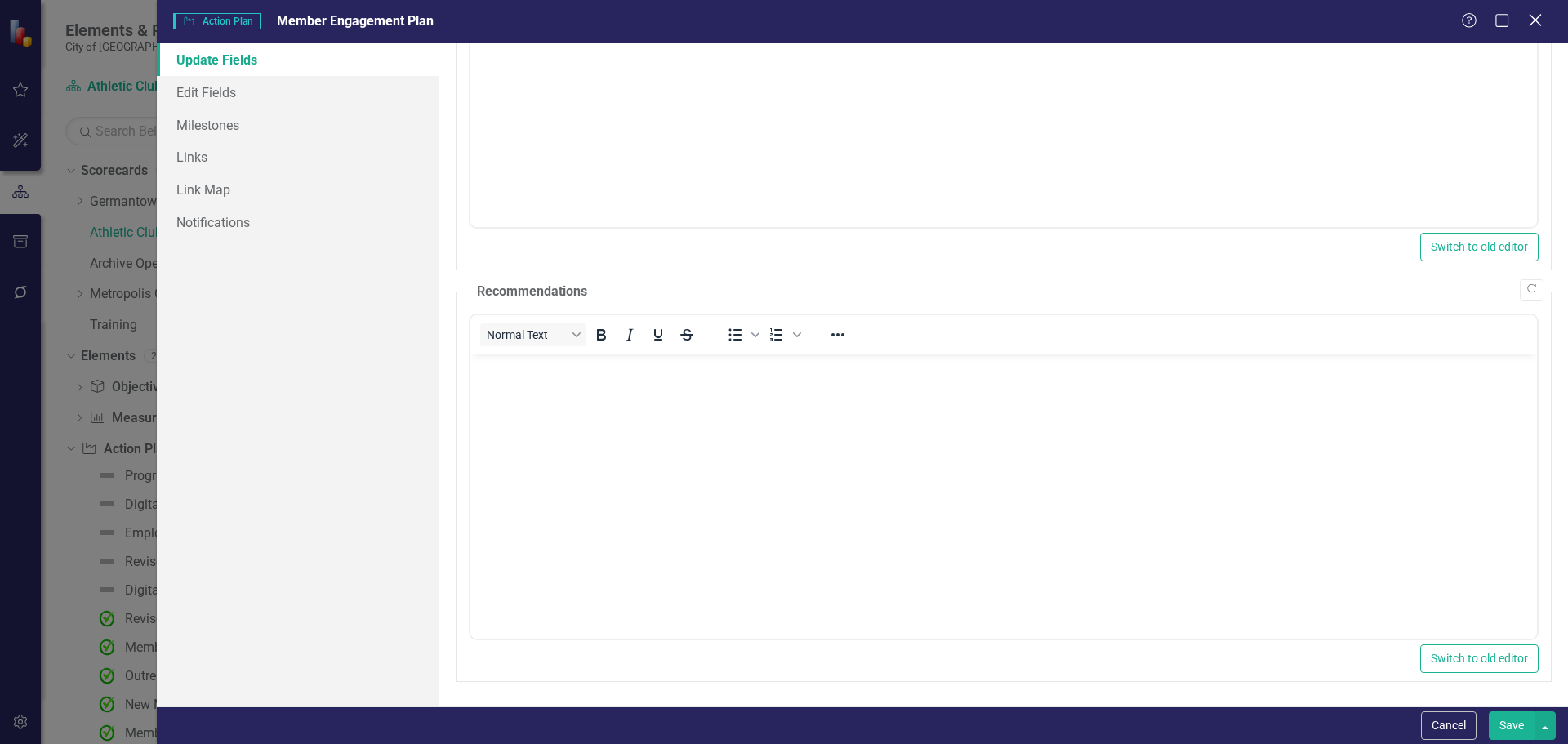
click at [1542, 17] on icon "Close" at bounding box center [1535, 20] width 21 height 15
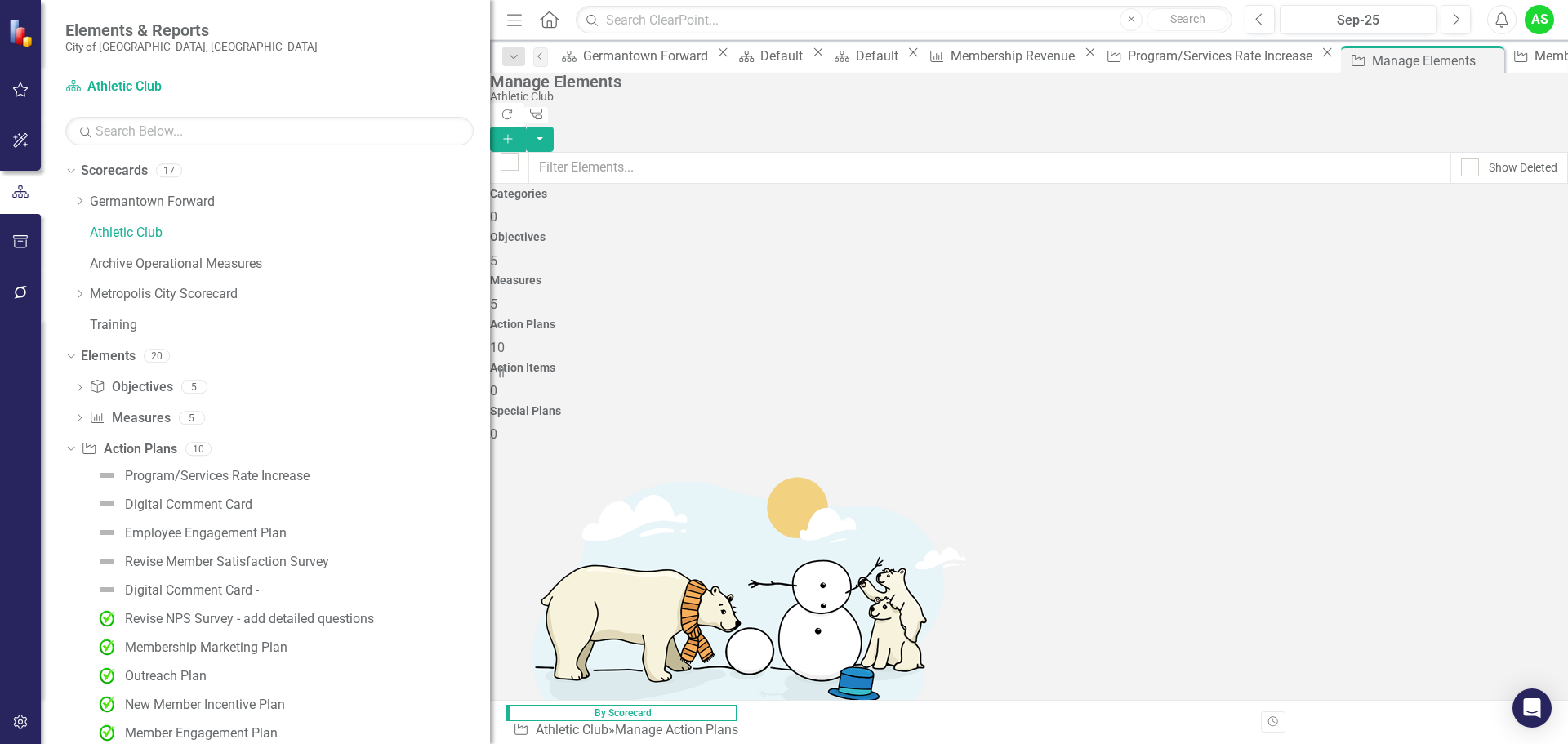
click at [1467, 657] on link "Trash Delete Action Plan" at bounding box center [1448, 656] width 163 height 30
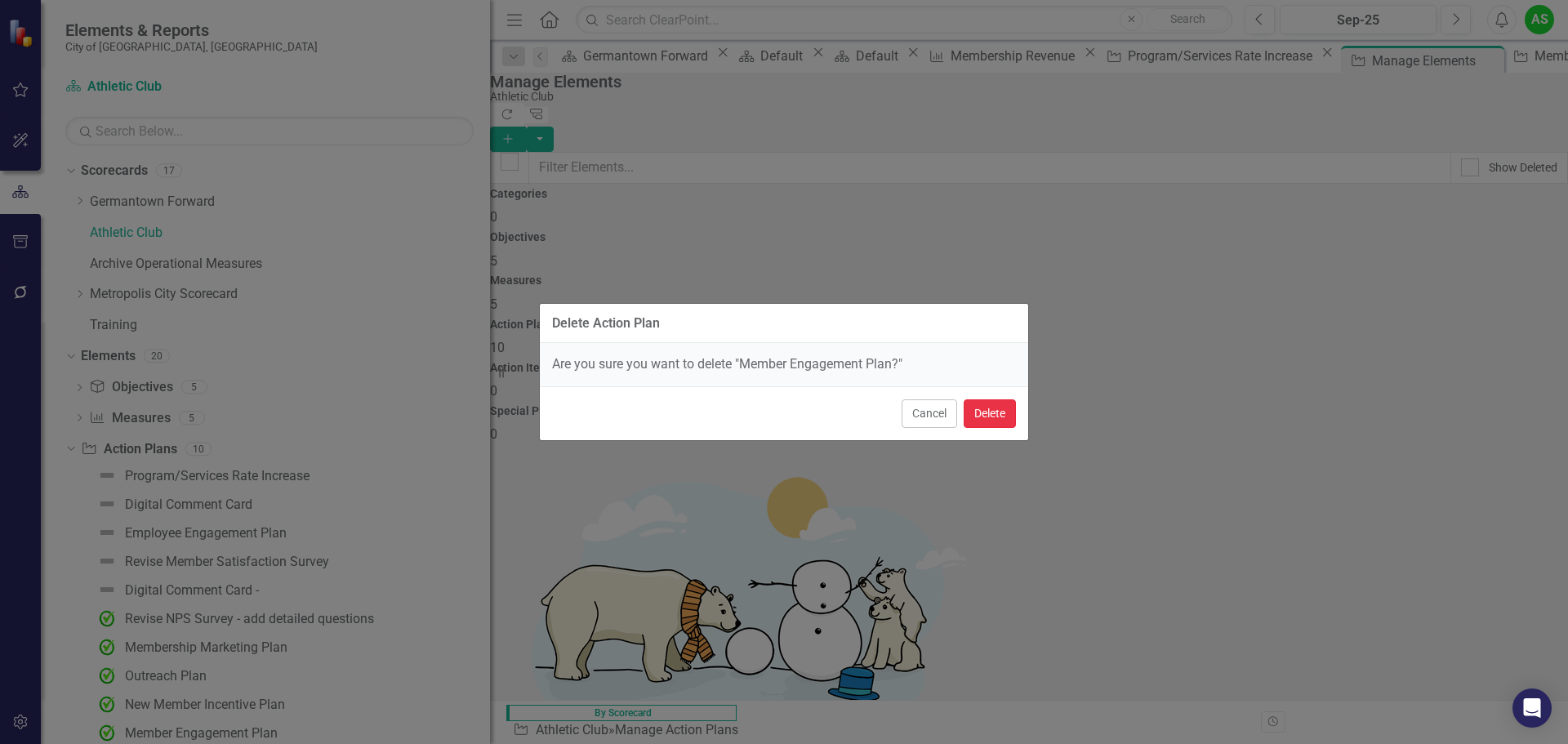
click at [1006, 408] on button "Delete" at bounding box center [990, 413] width 53 height 28
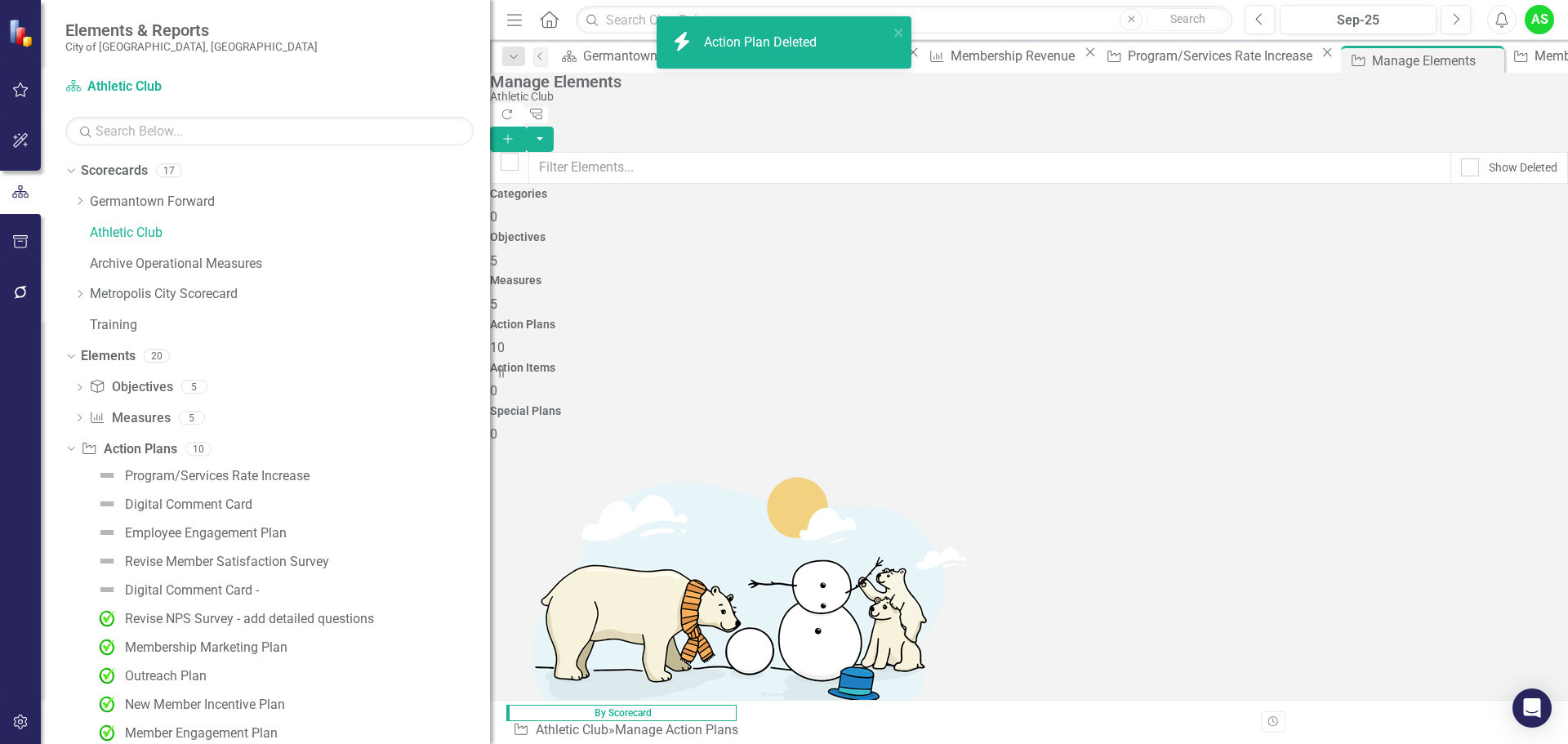
scroll to position [44, 0]
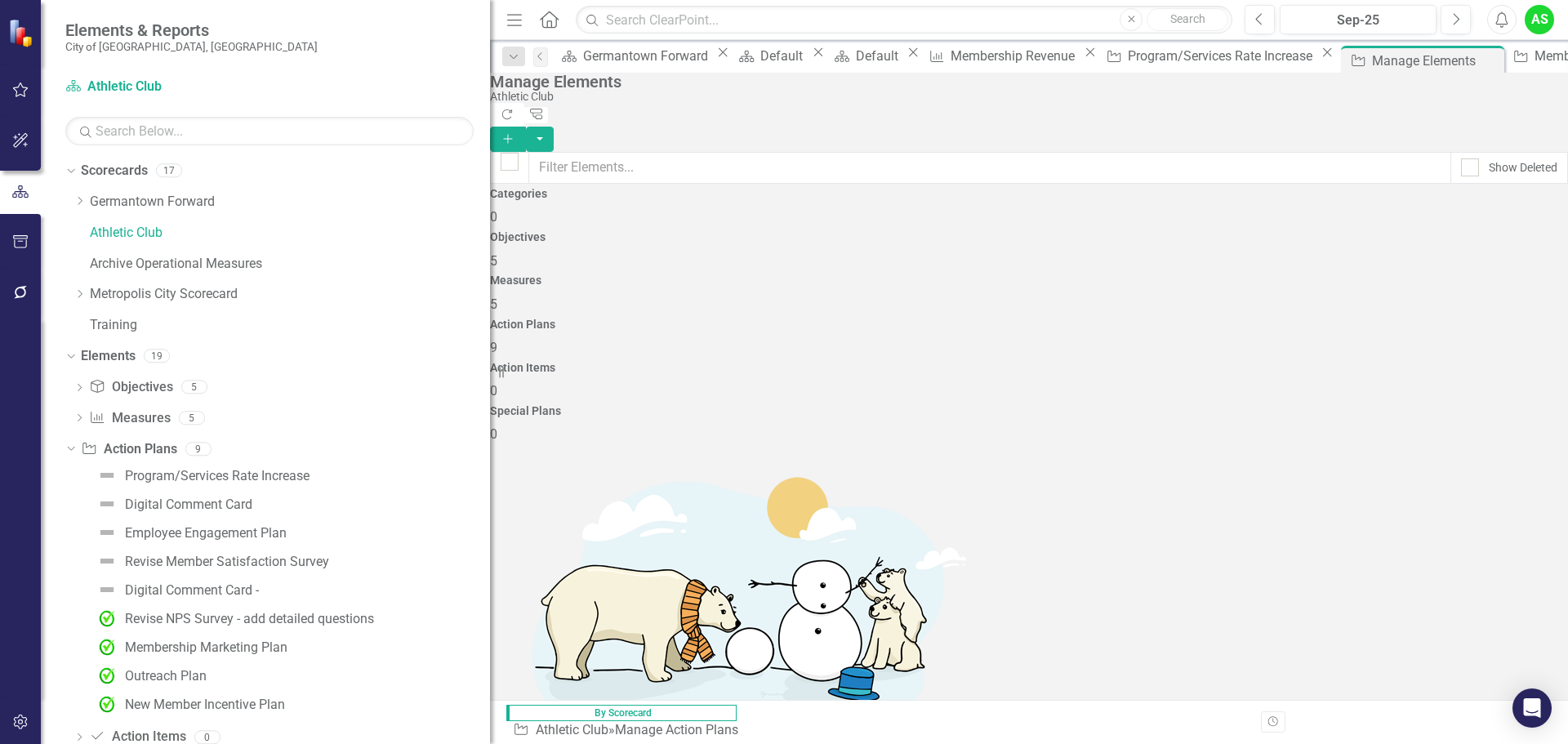
click at [1445, 595] on link "Trash Delete Action Plan" at bounding box center [1448, 595] width 163 height 30
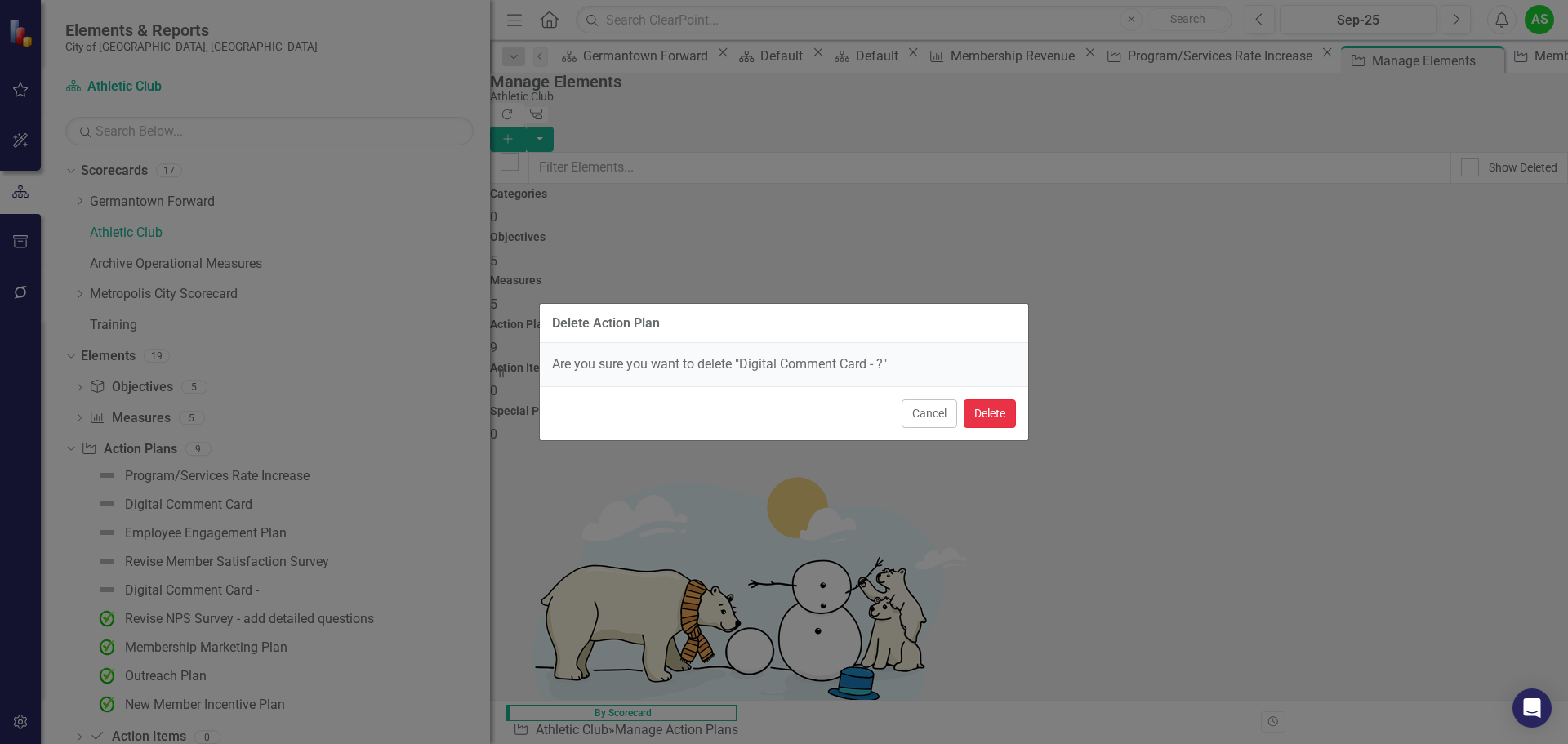
click at [983, 417] on button "Delete" at bounding box center [990, 413] width 53 height 28
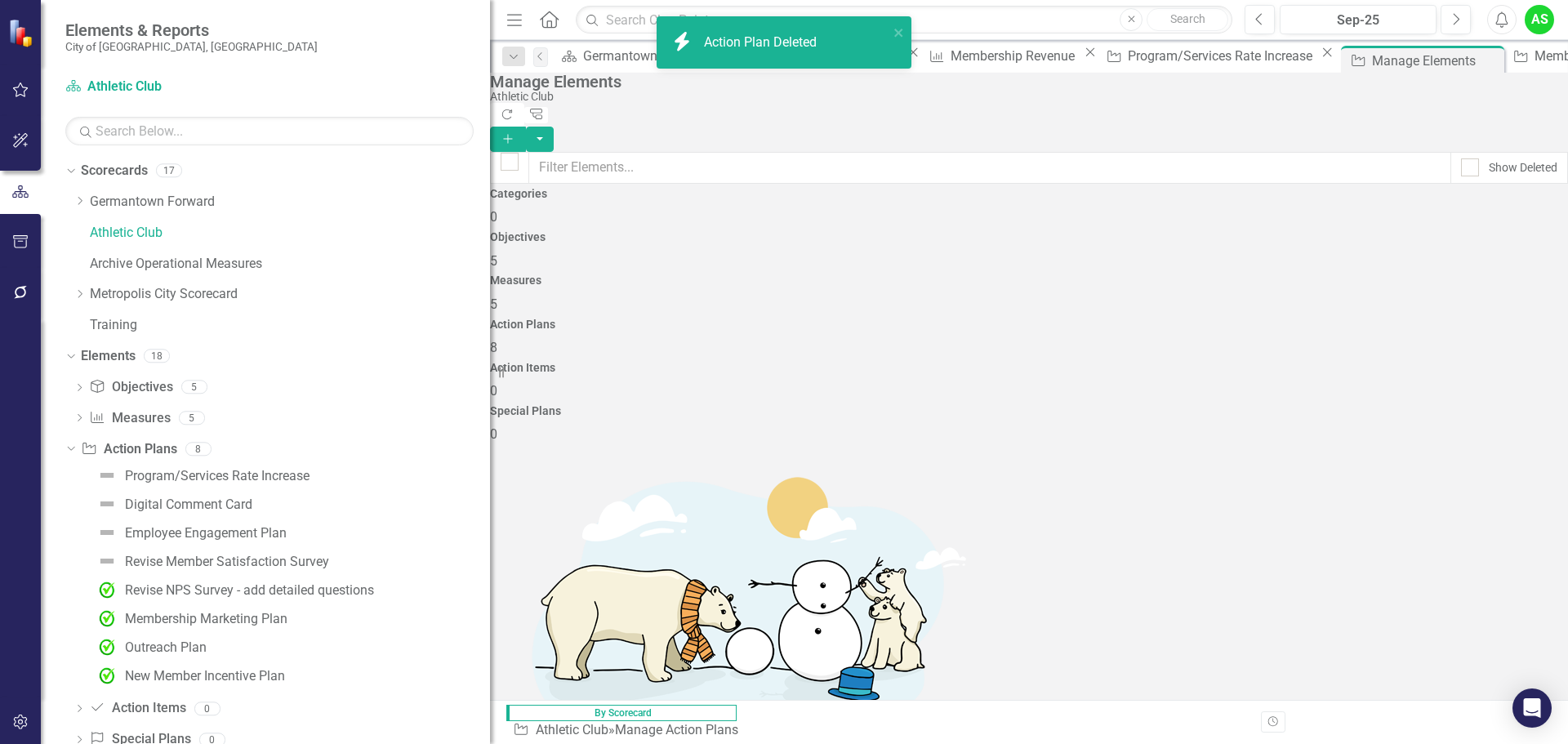
scroll to position [0, 0]
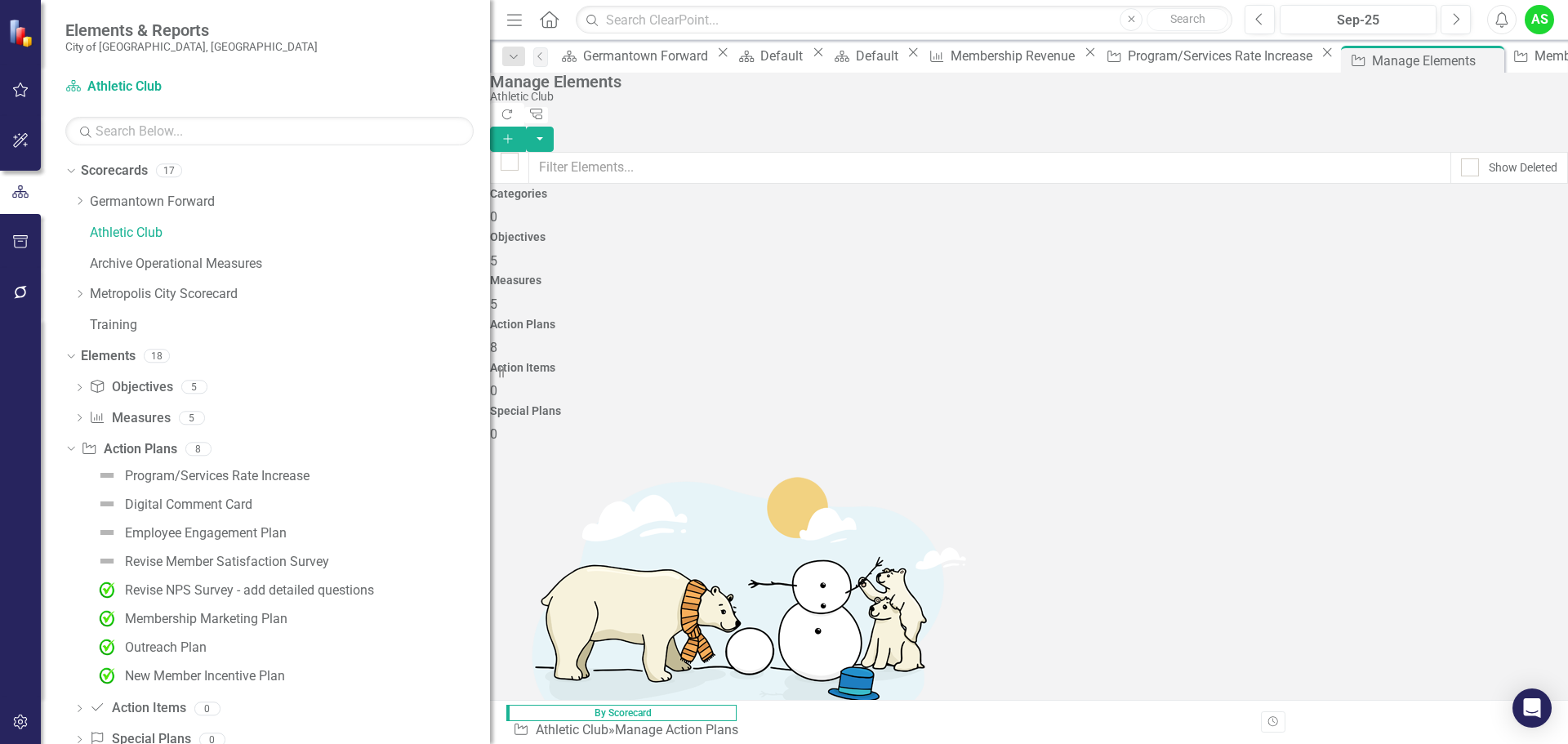
click at [1471, 635] on link "Trash Delete Action Plan" at bounding box center [1448, 639] width 163 height 30
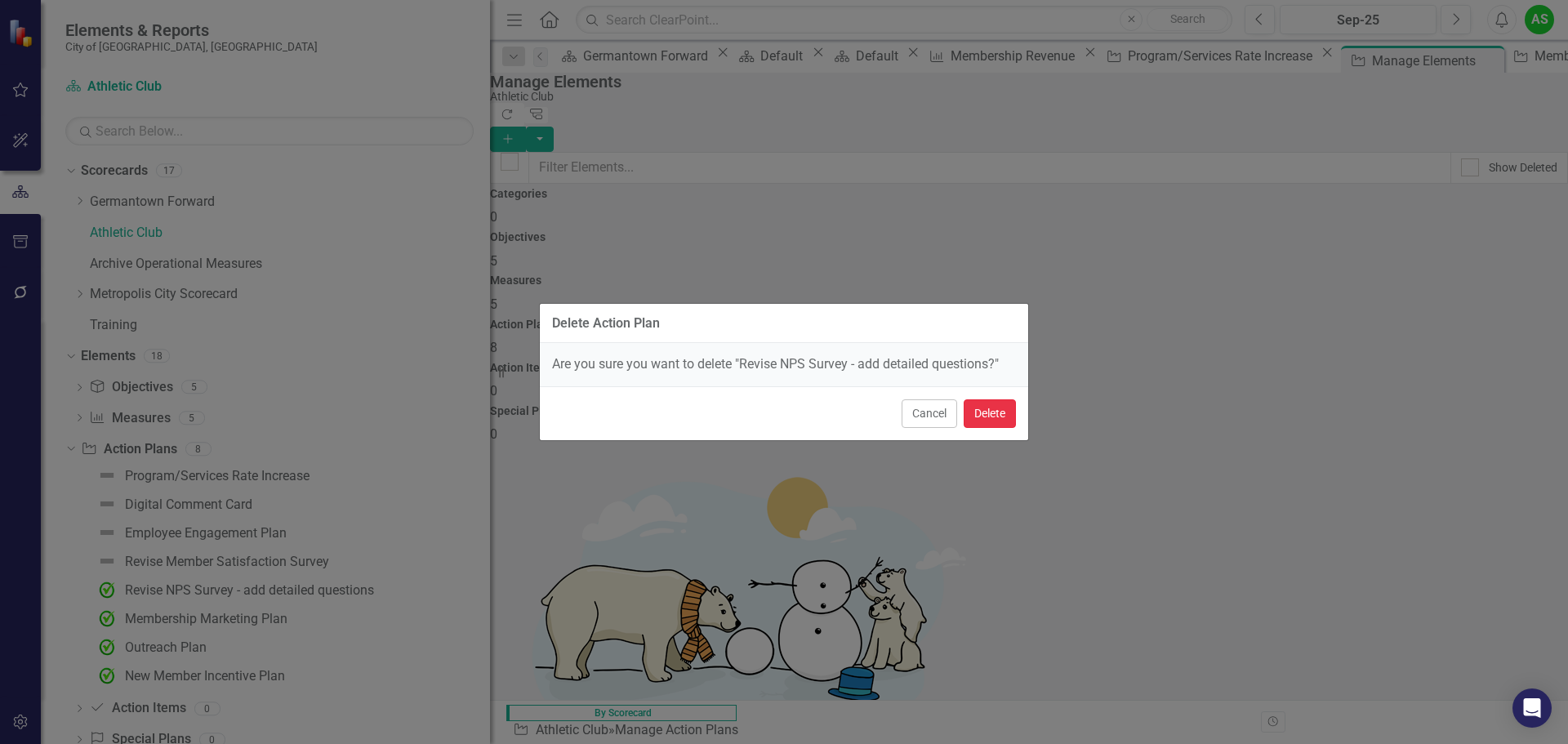
click at [1007, 415] on button "Delete" at bounding box center [990, 413] width 53 height 28
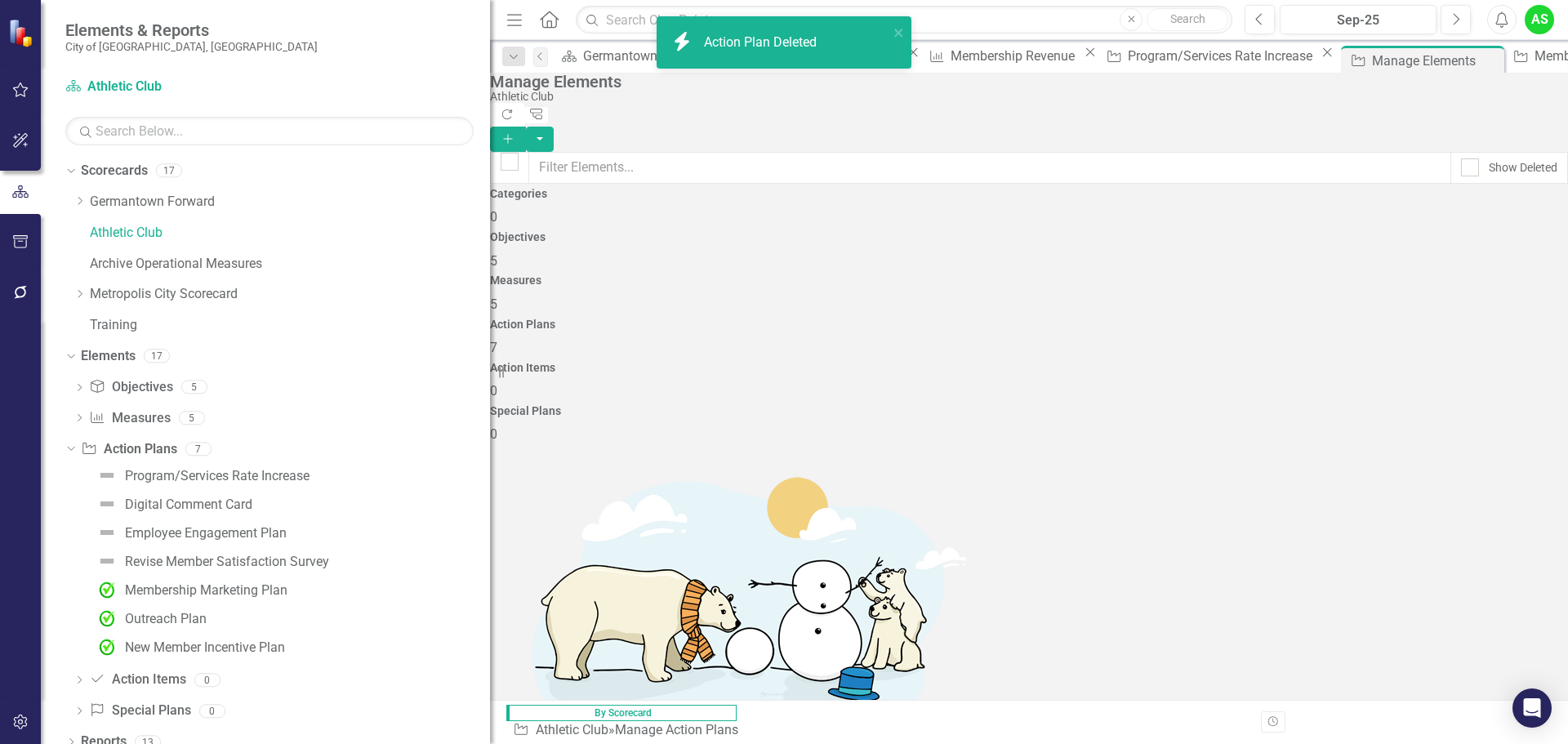
click at [1431, 687] on link "Trash Delete Action Plan" at bounding box center [1448, 690] width 163 height 30
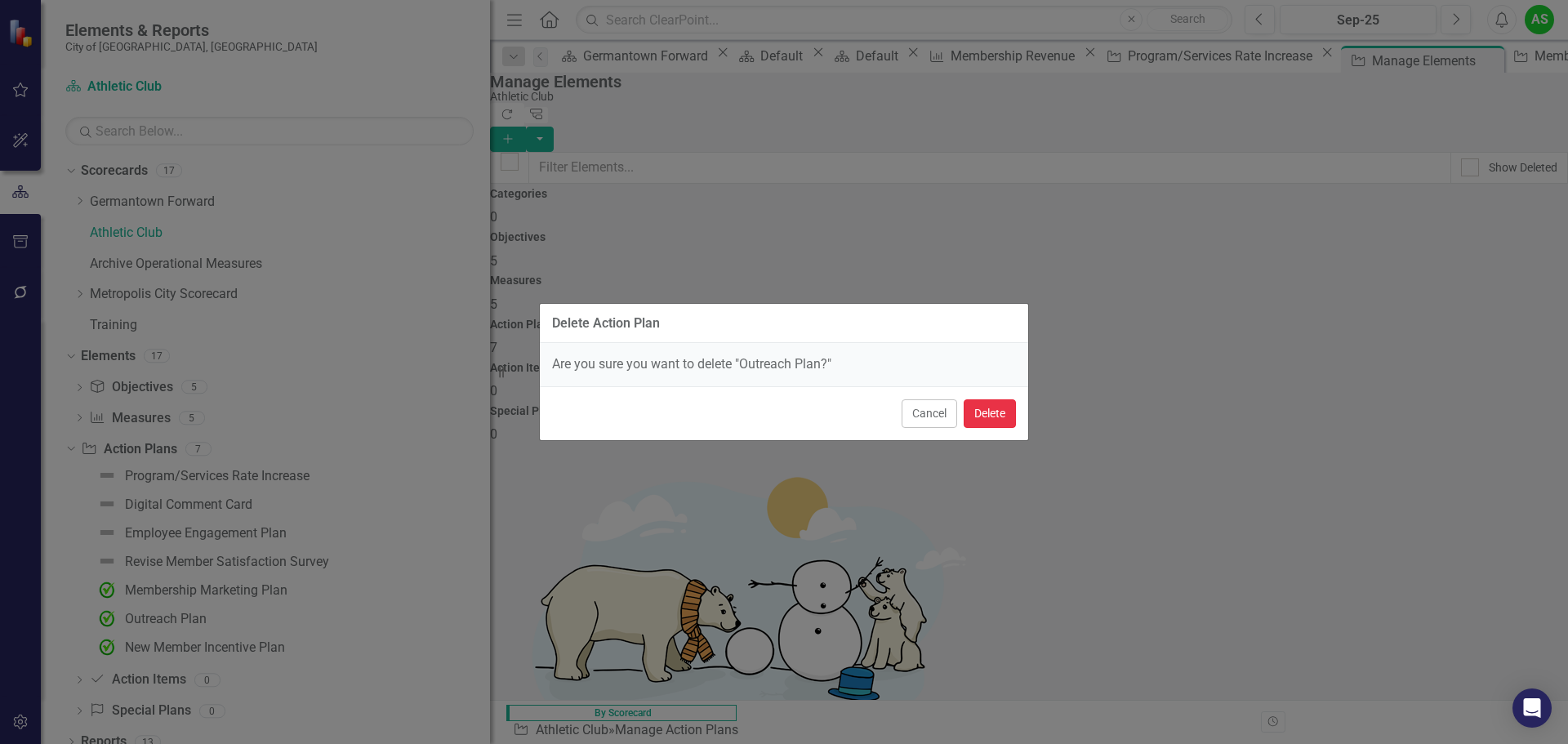
click at [989, 412] on button "Delete" at bounding box center [990, 413] width 53 height 28
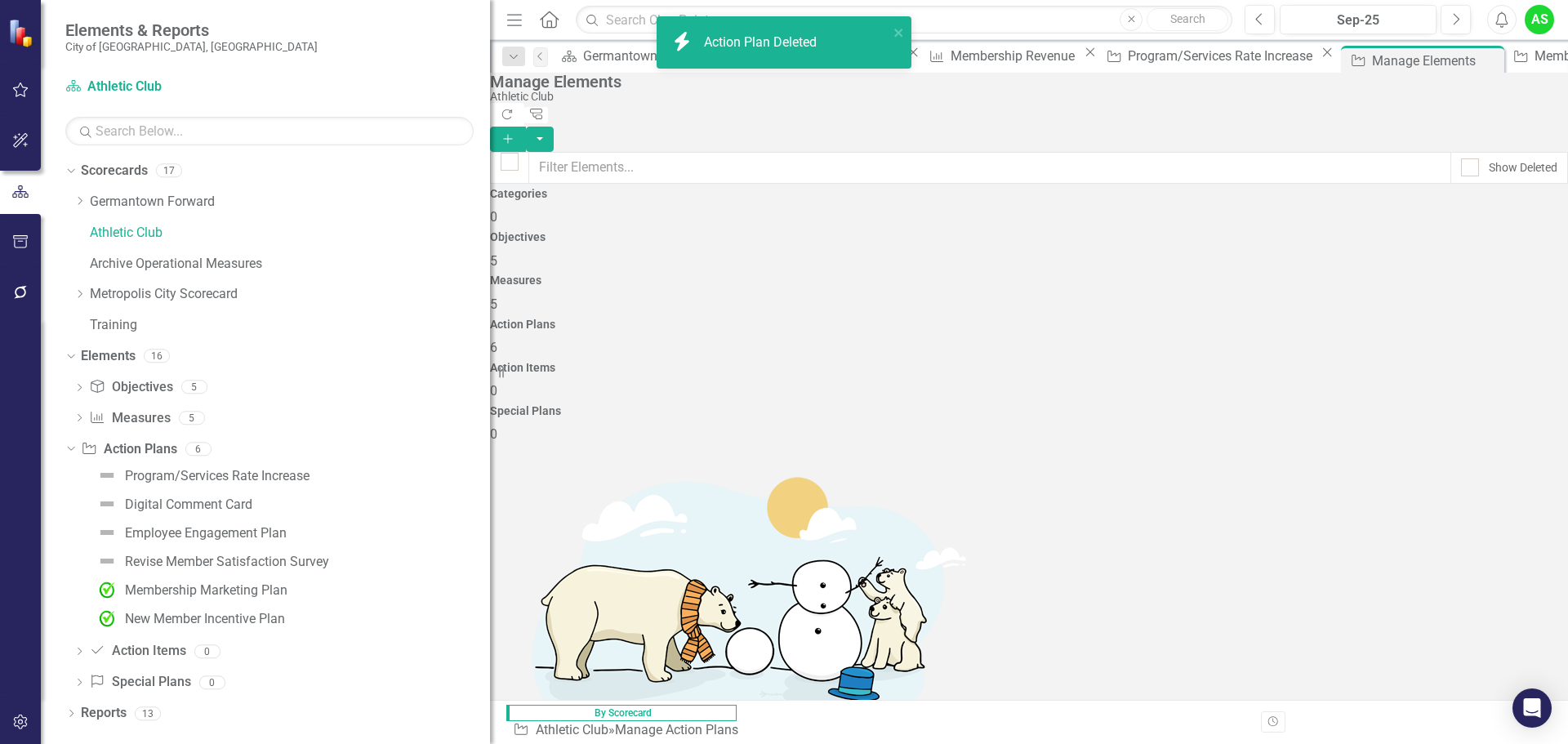
click at [1406, 685] on link "Trash Delete Action Plan" at bounding box center [1448, 690] width 163 height 30
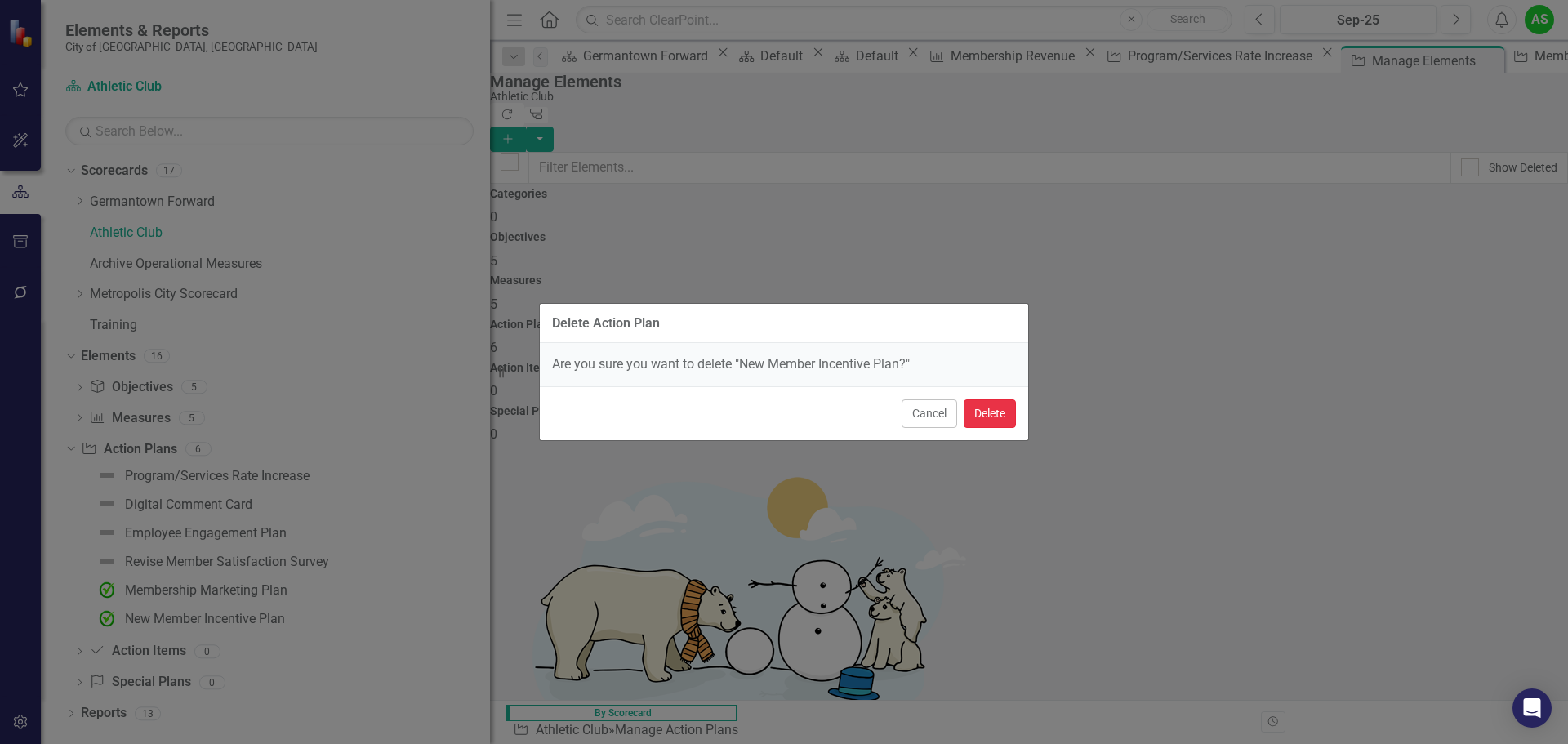
click at [992, 409] on button "Delete" at bounding box center [990, 413] width 53 height 28
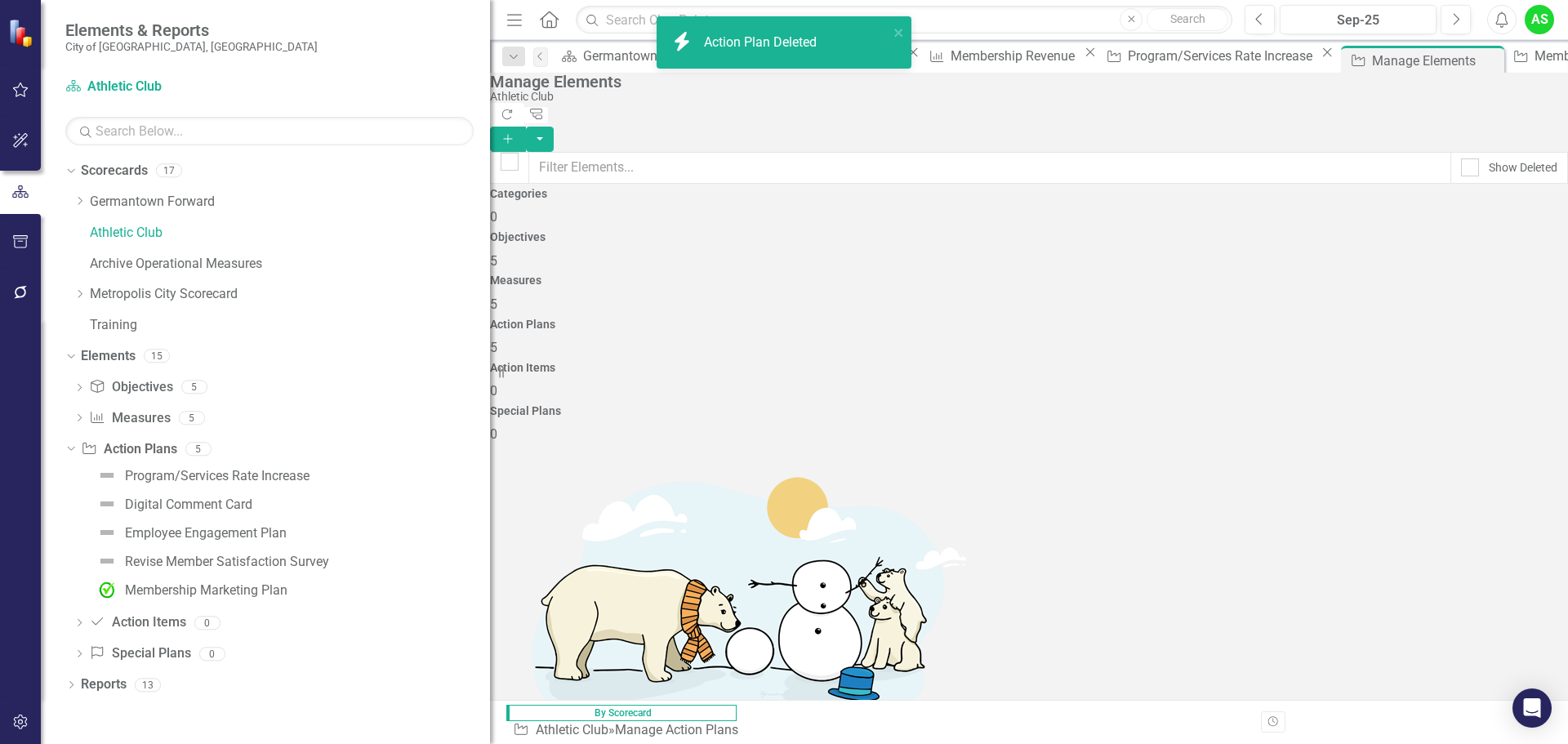
click at [1441, 627] on link "Trash Delete Action Plan" at bounding box center [1448, 639] width 163 height 30
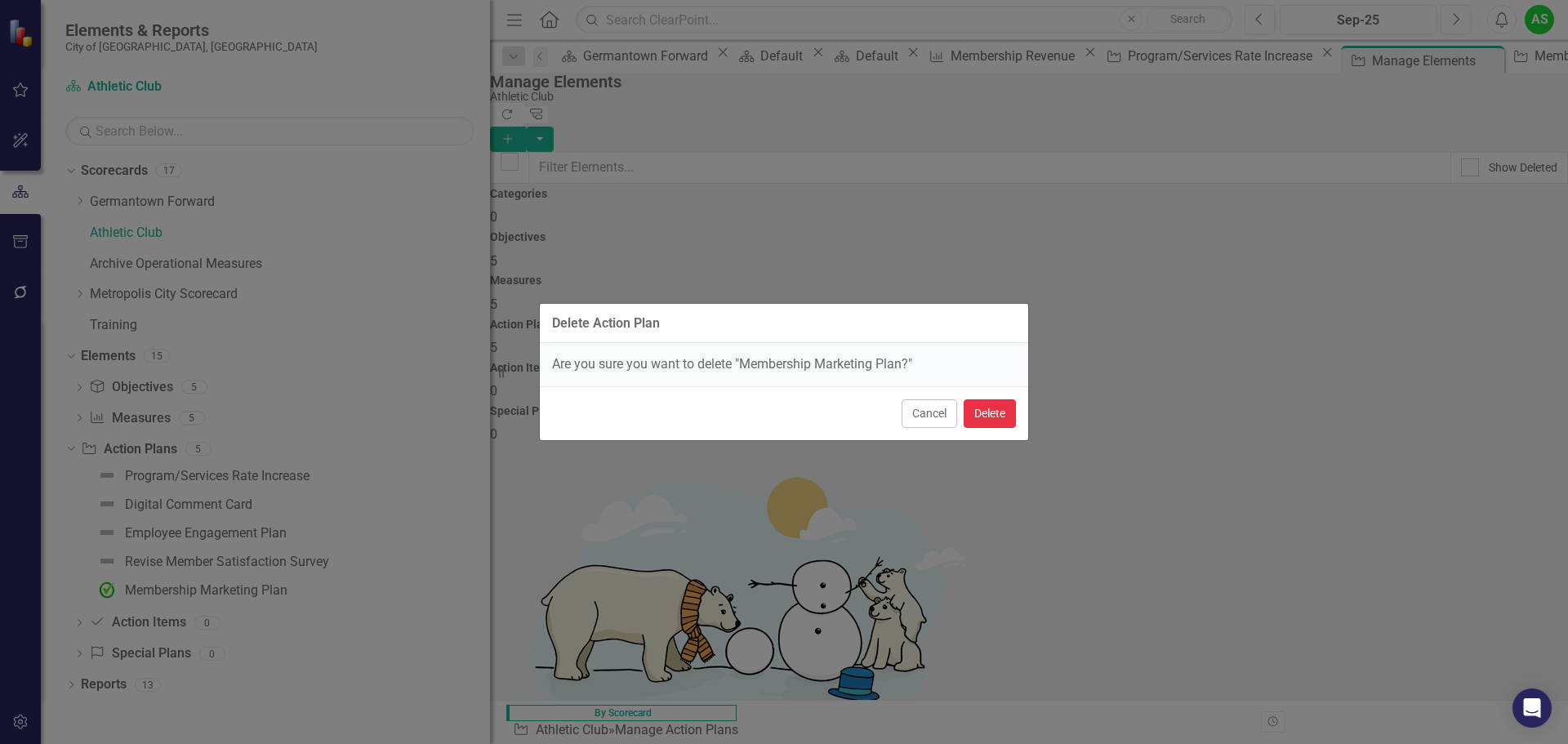
click at [1001, 415] on button "Delete" at bounding box center [990, 413] width 53 height 28
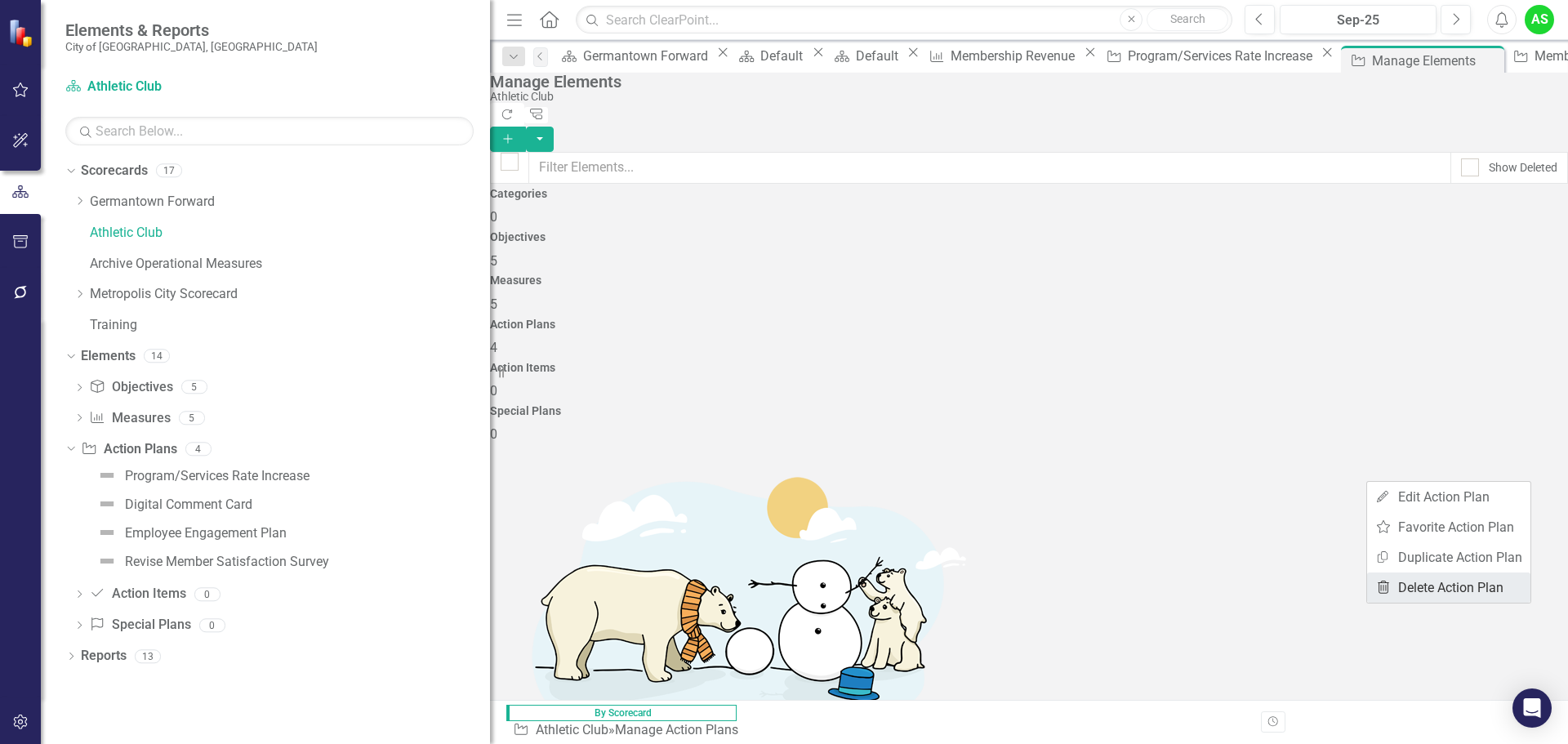
click at [1432, 594] on link "Trash Delete Action Plan" at bounding box center [1448, 588] width 163 height 30
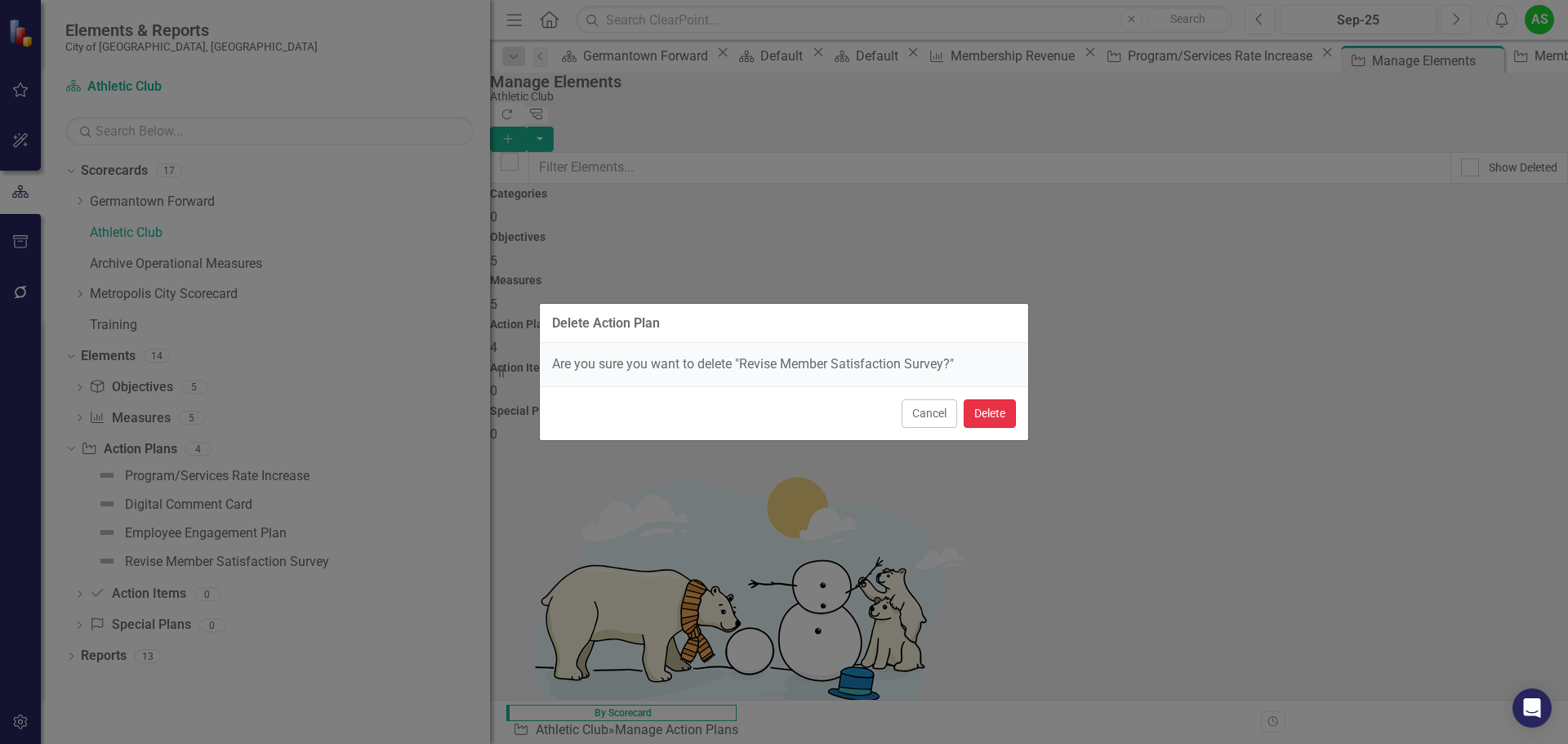
click at [994, 414] on button "Delete" at bounding box center [990, 413] width 53 height 28
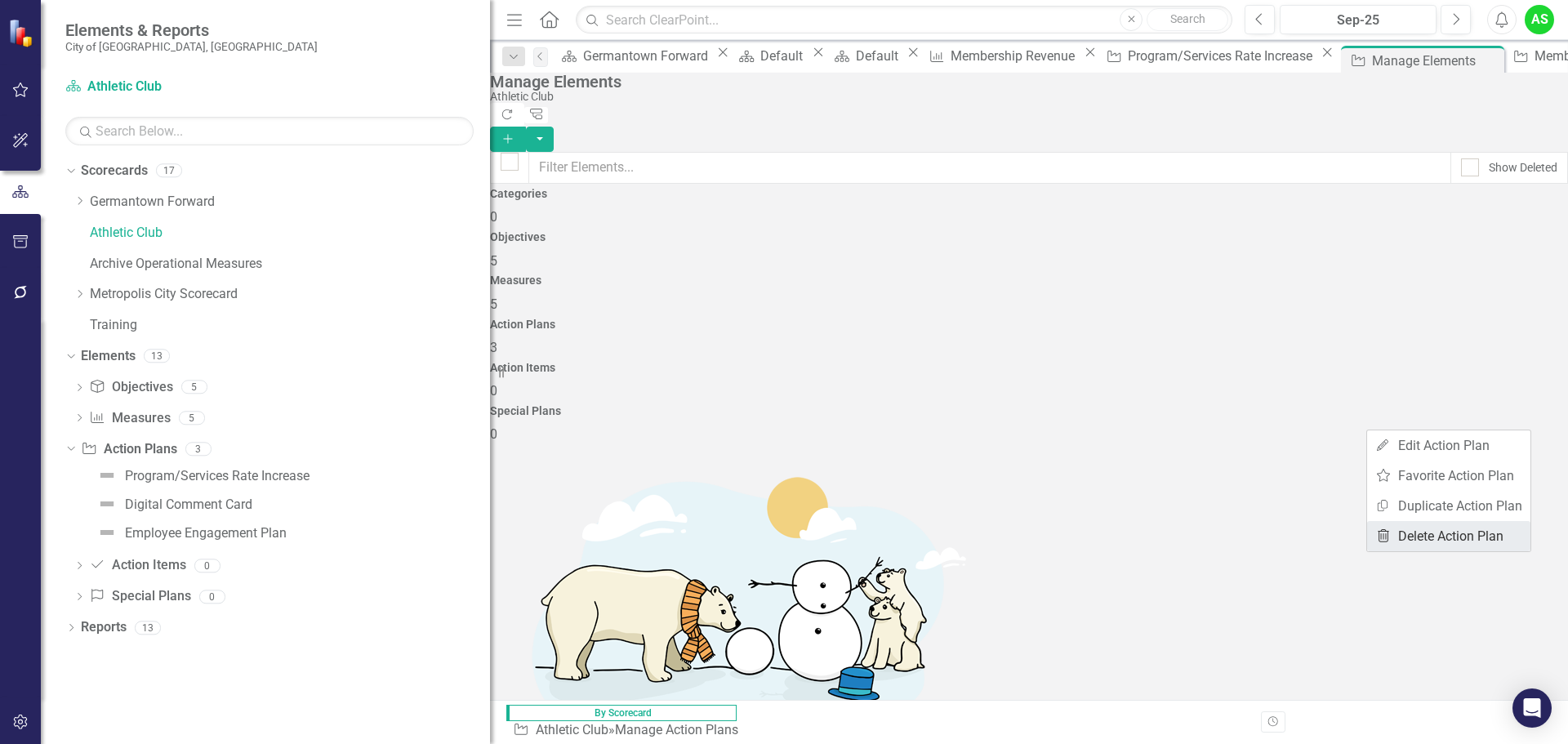
click at [1470, 530] on link "Trash Delete Action Plan" at bounding box center [1448, 536] width 163 height 30
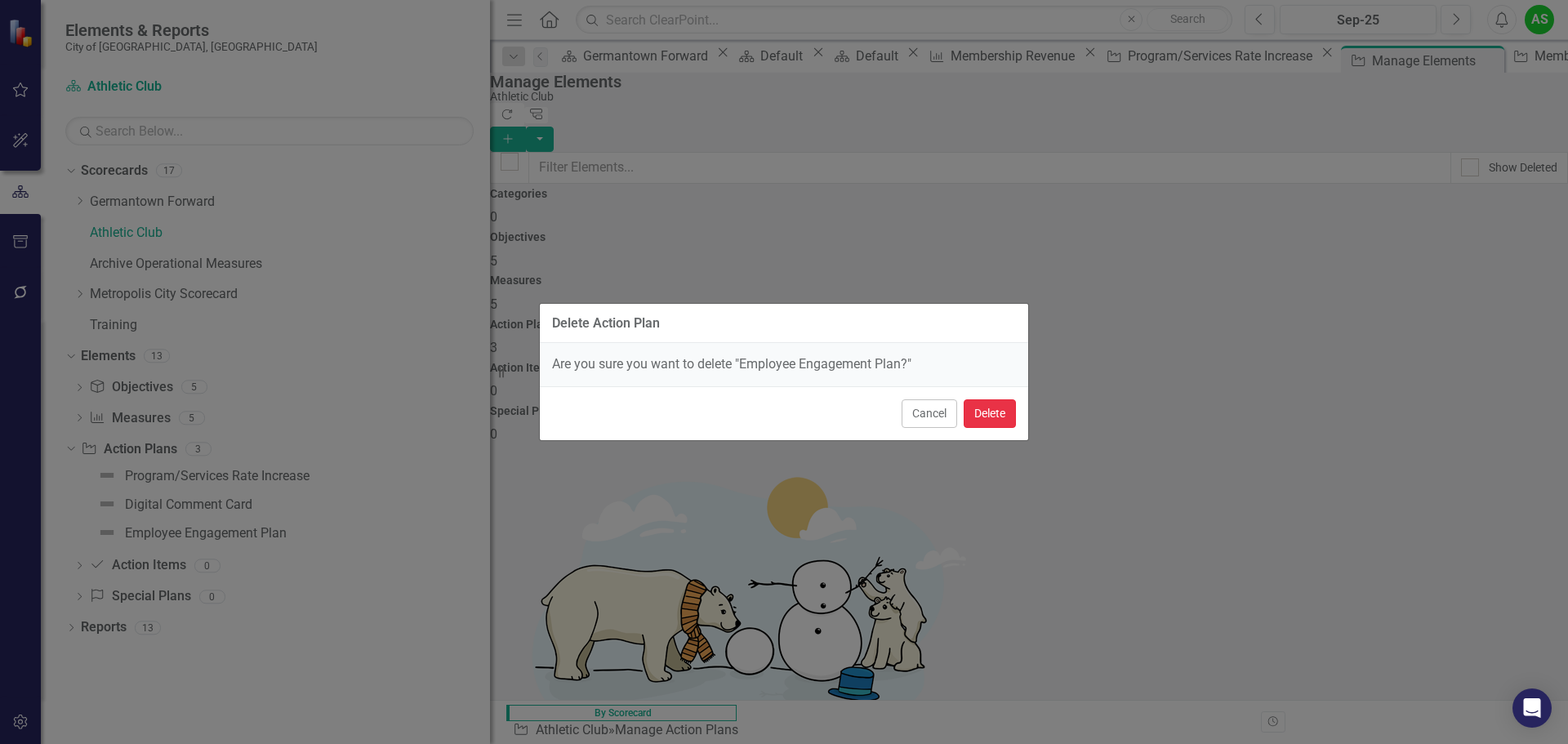
click at [994, 411] on button "Delete" at bounding box center [990, 413] width 53 height 28
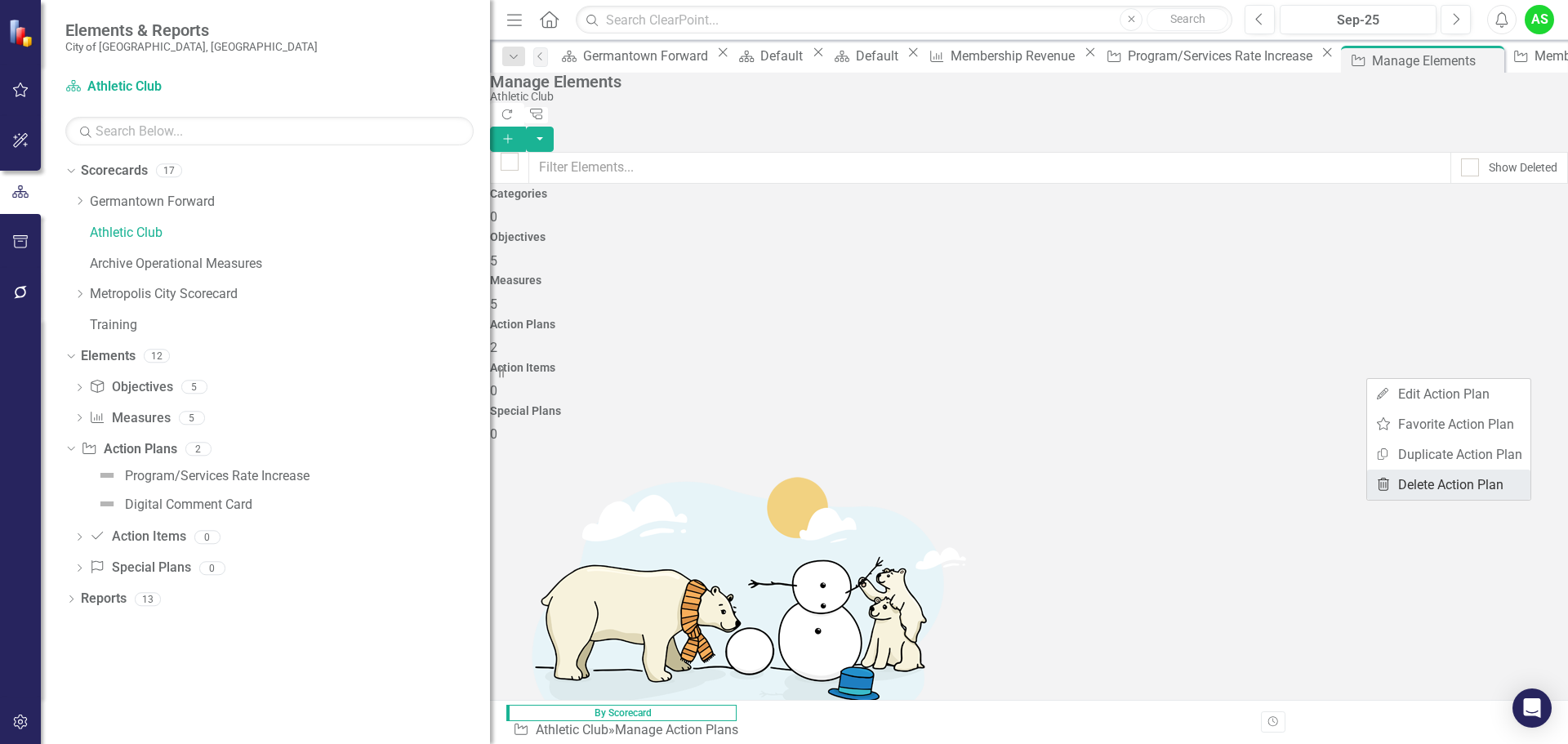
click at [1435, 490] on link "Trash Delete Action Plan" at bounding box center [1448, 485] width 163 height 30
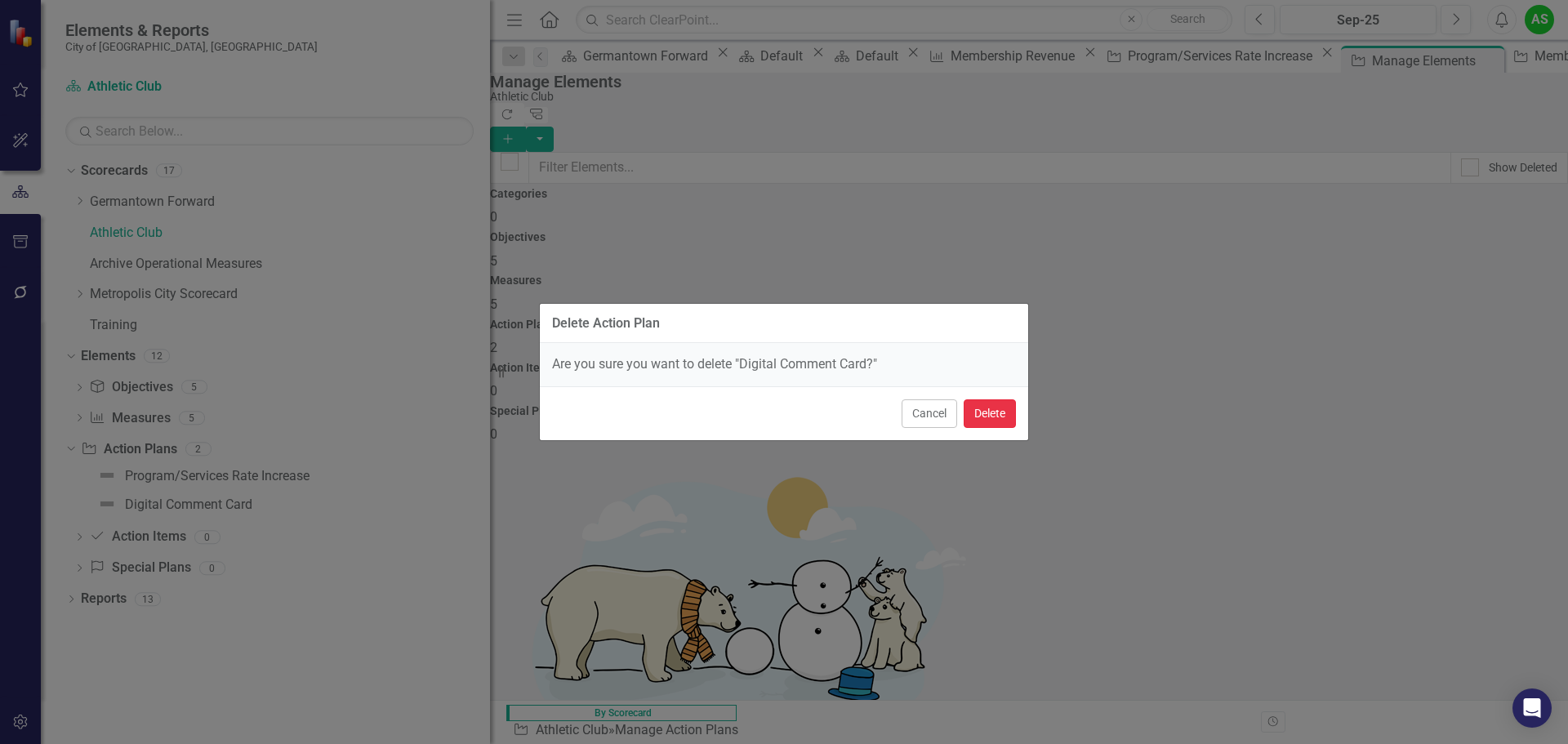
click at [989, 415] on button "Delete" at bounding box center [990, 413] width 53 height 28
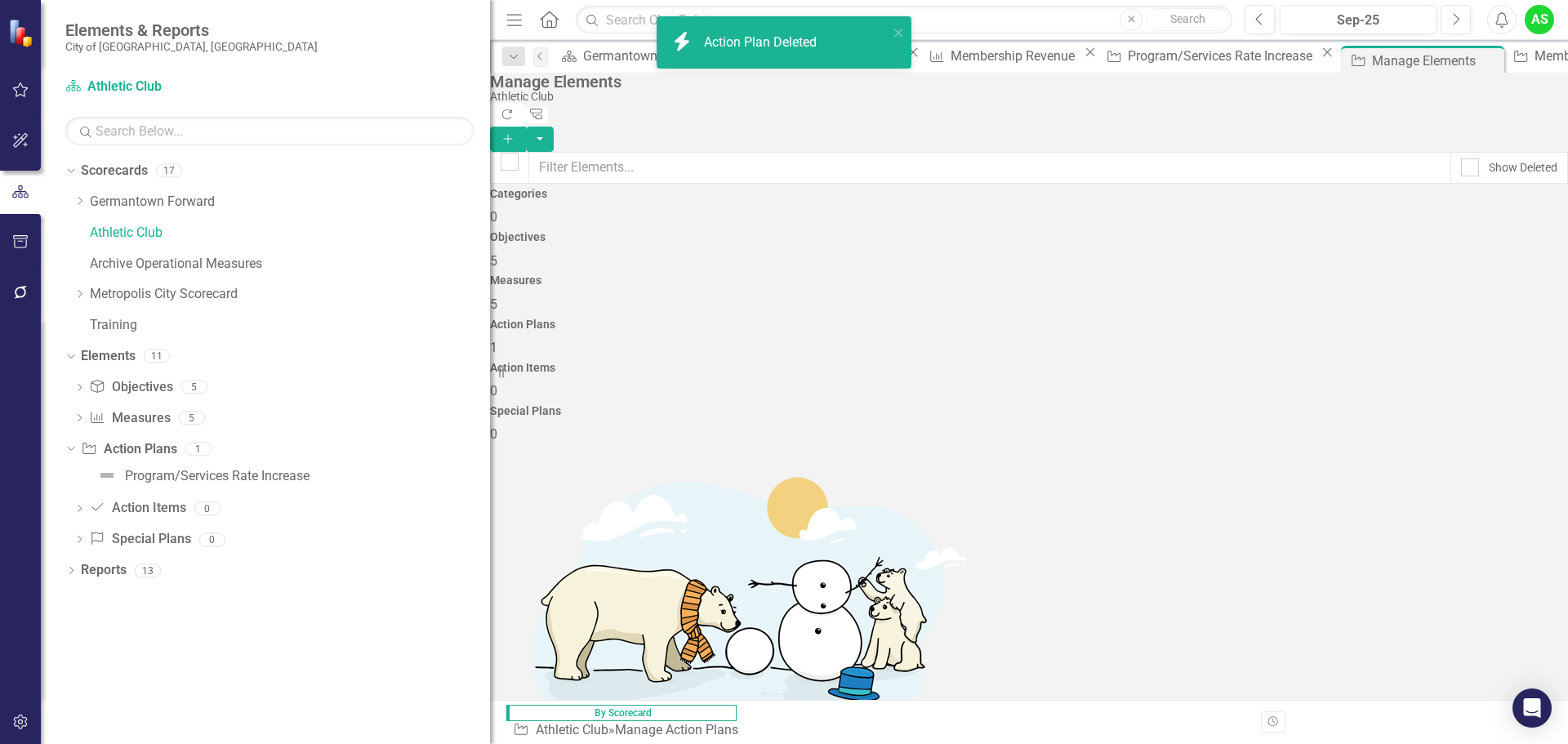
click at [1448, 429] on link "Trash Delete Action Plan" at bounding box center [1448, 433] width 163 height 30
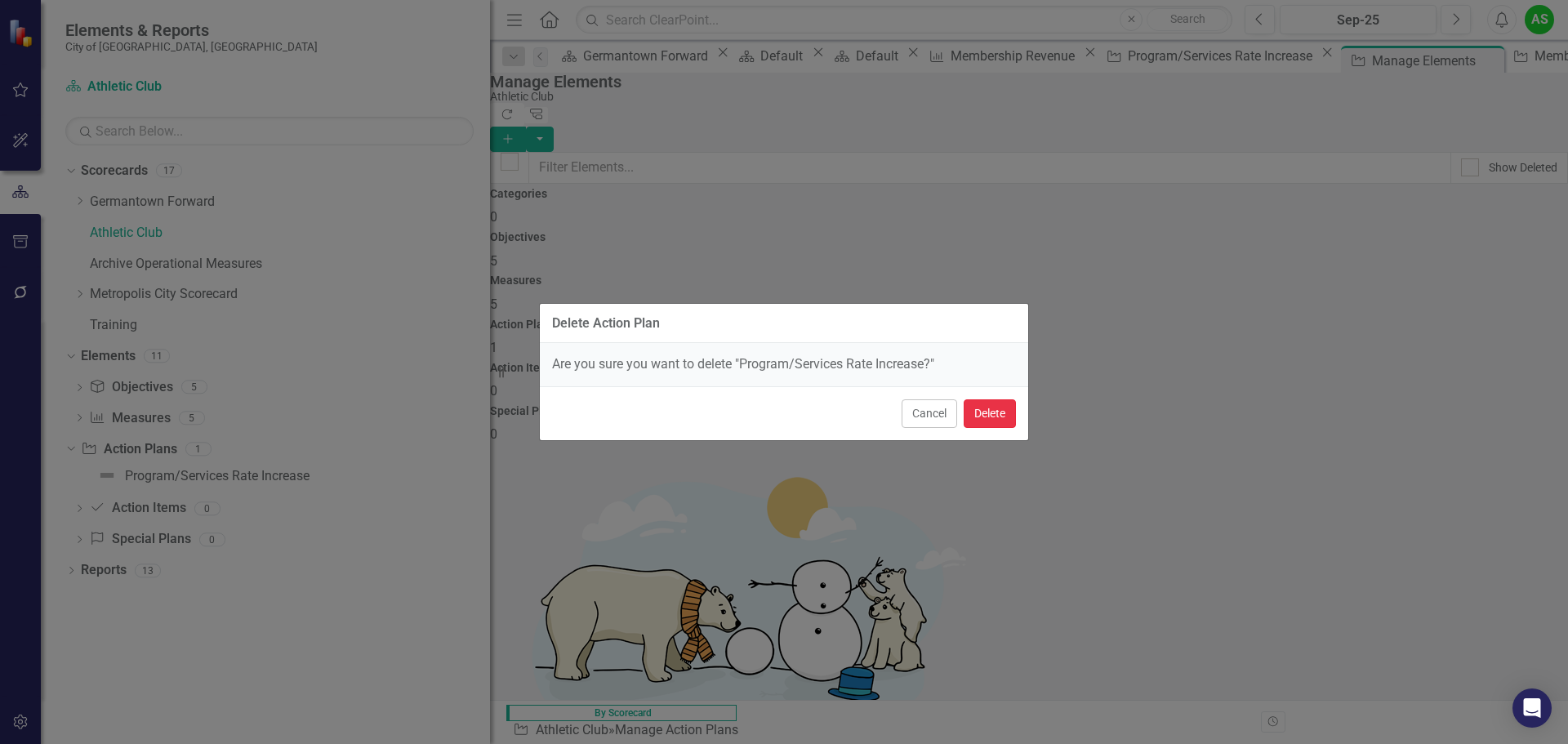
click at [999, 413] on button "Delete" at bounding box center [990, 413] width 53 height 28
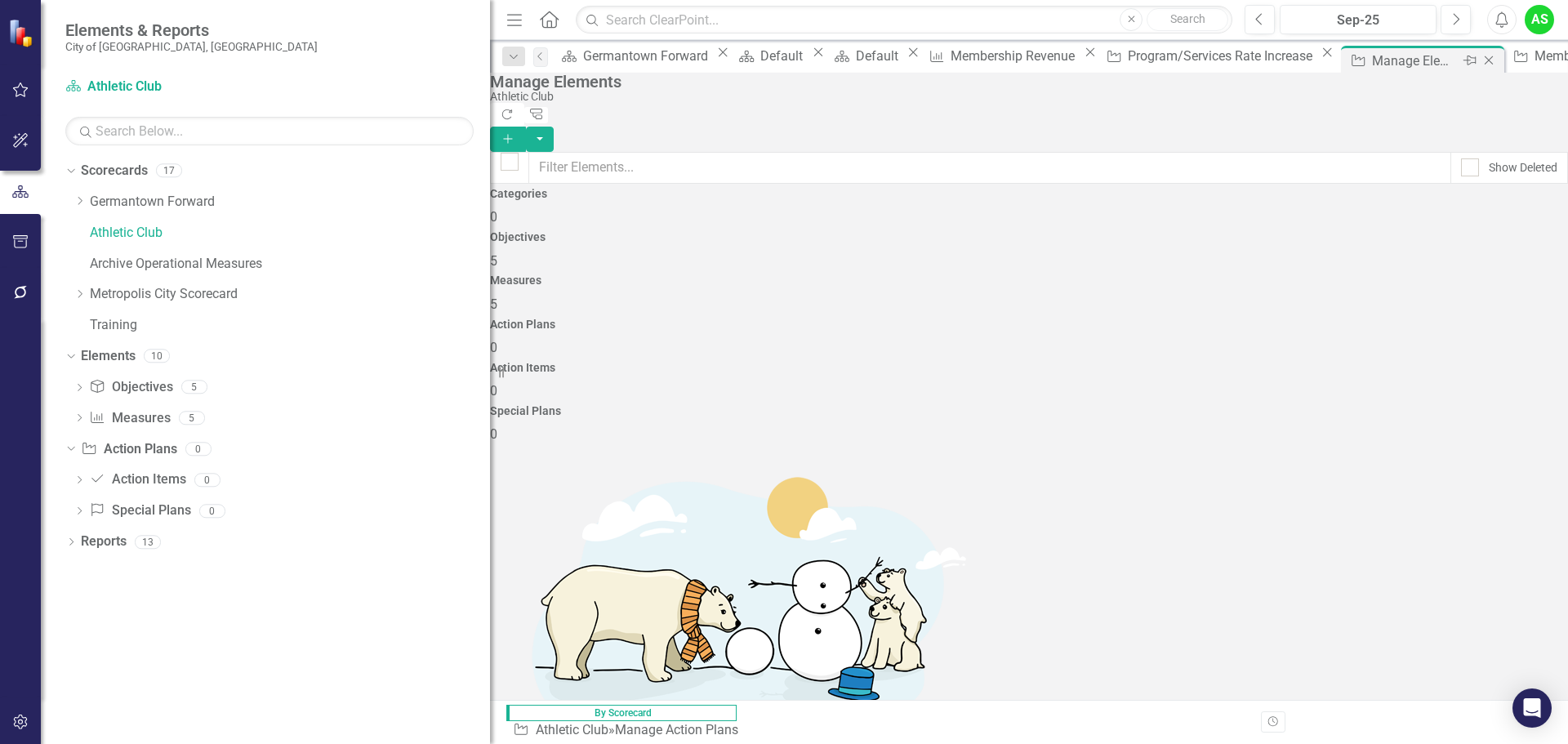
click at [1481, 59] on icon "Close" at bounding box center [1489, 60] width 16 height 13
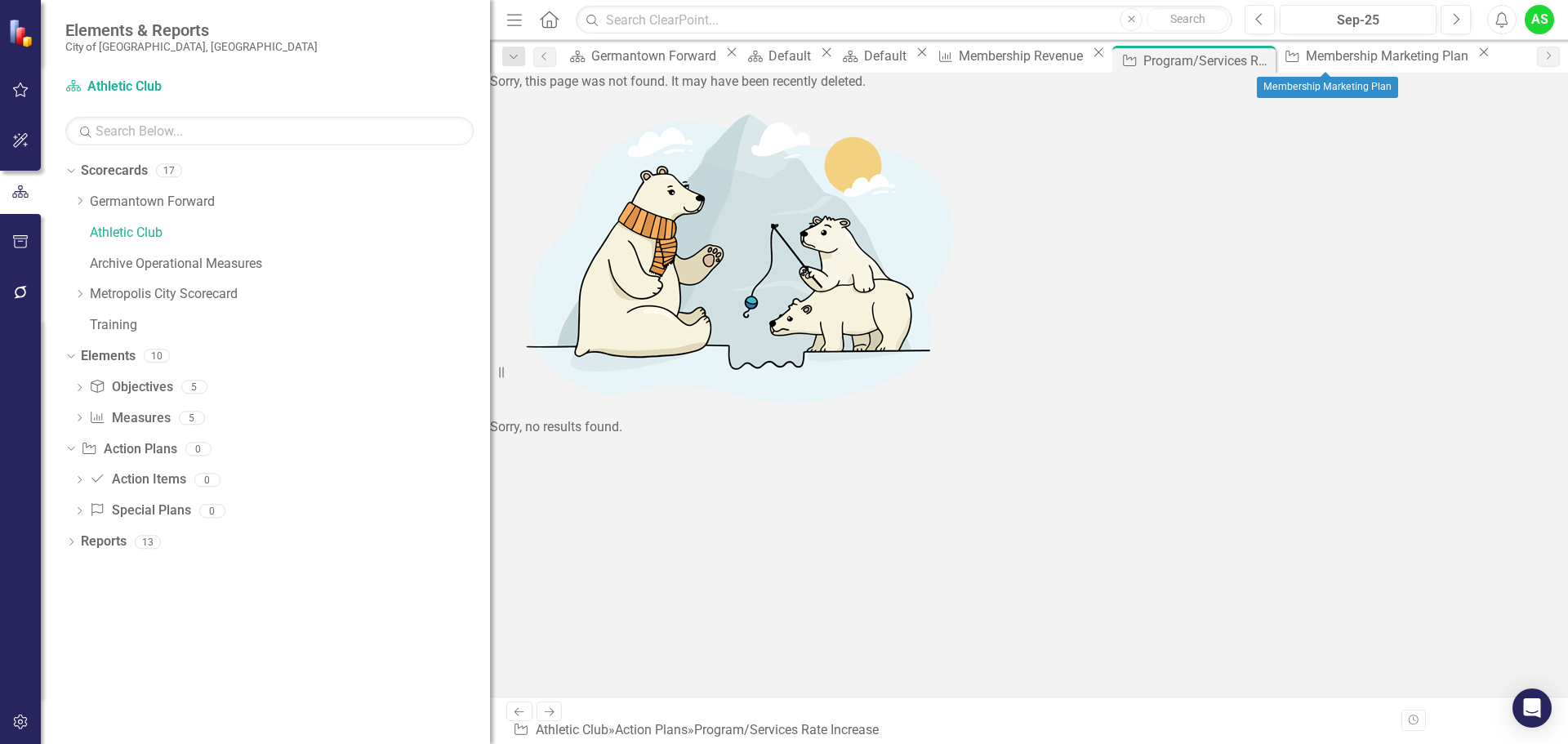
click at [1476, 58] on icon "Close" at bounding box center [1483, 53] width 16 height 13
click at [0, 0] on icon "Close" at bounding box center [0, 0] width 0 height 0
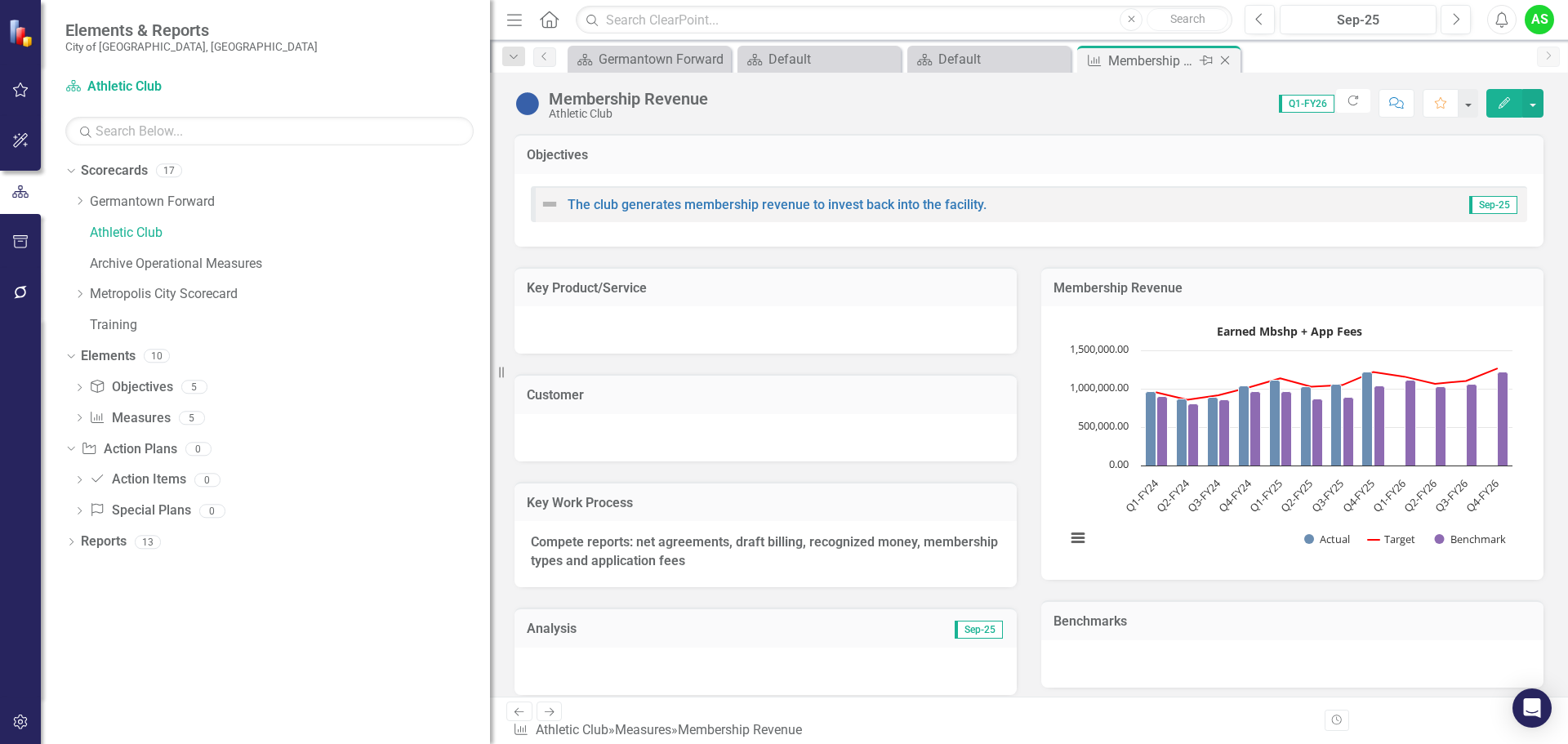
click at [1226, 59] on icon at bounding box center [1226, 61] width 9 height 9
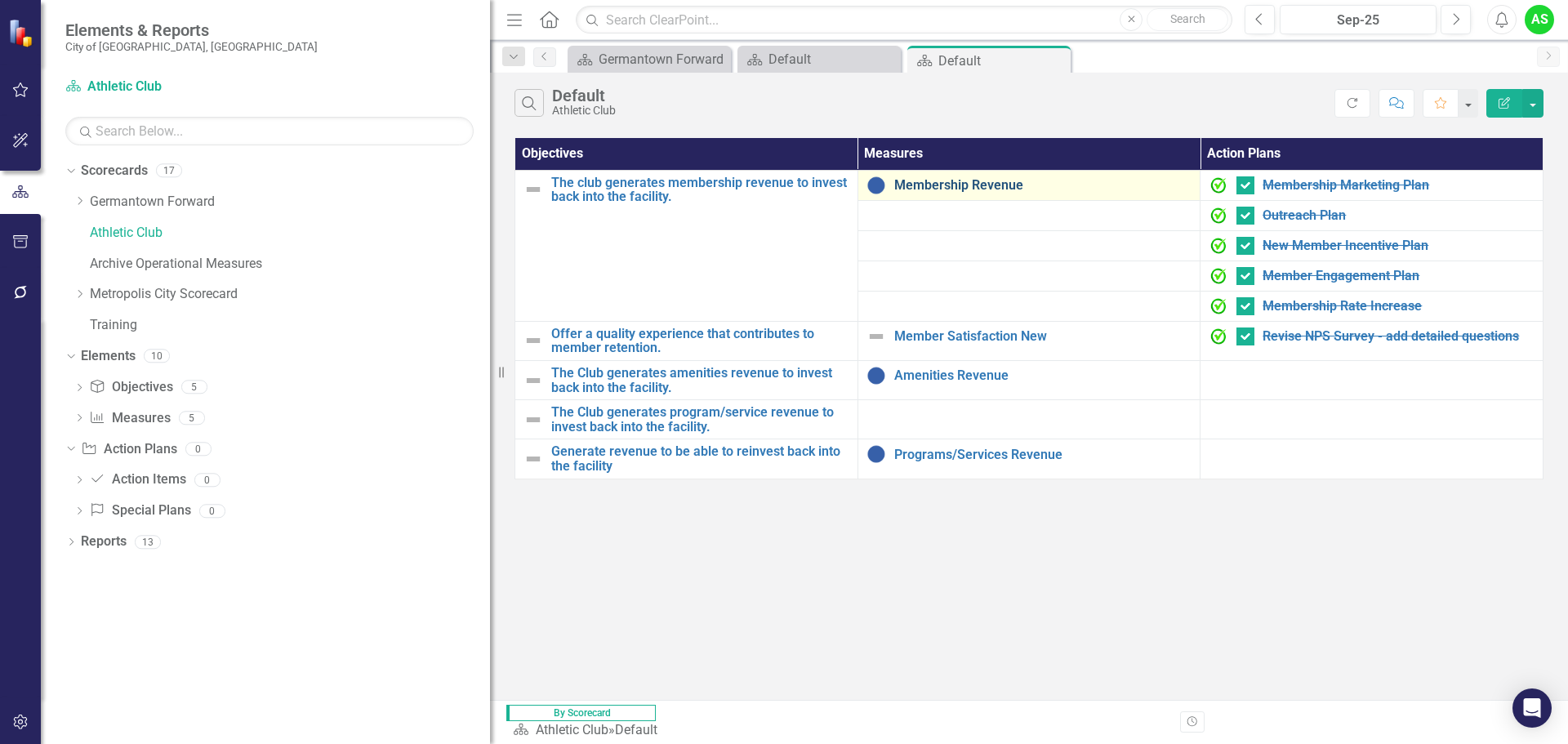
click at [951, 187] on link "Membership Revenue" at bounding box center [1043, 186] width 299 height 15
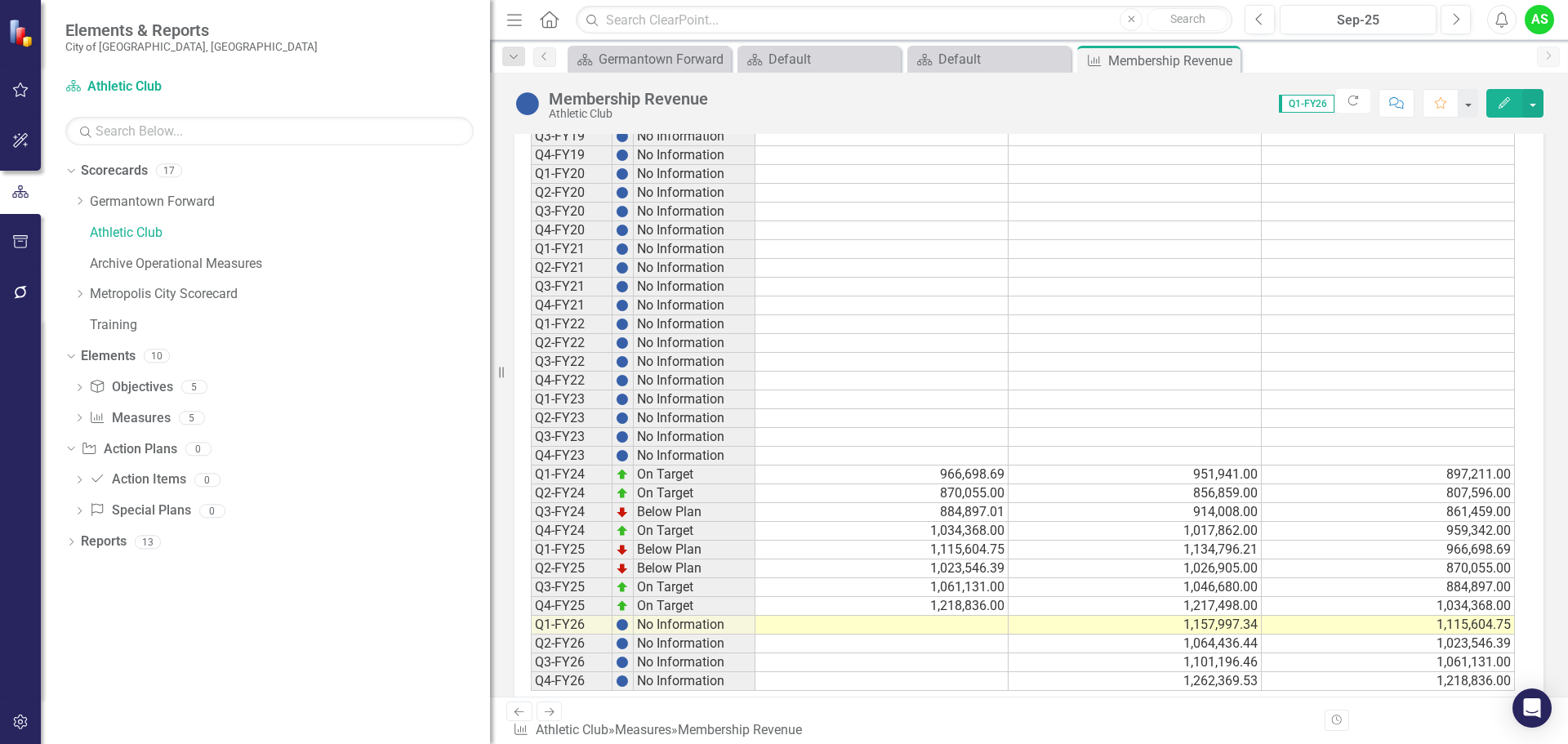
scroll to position [955, 0]
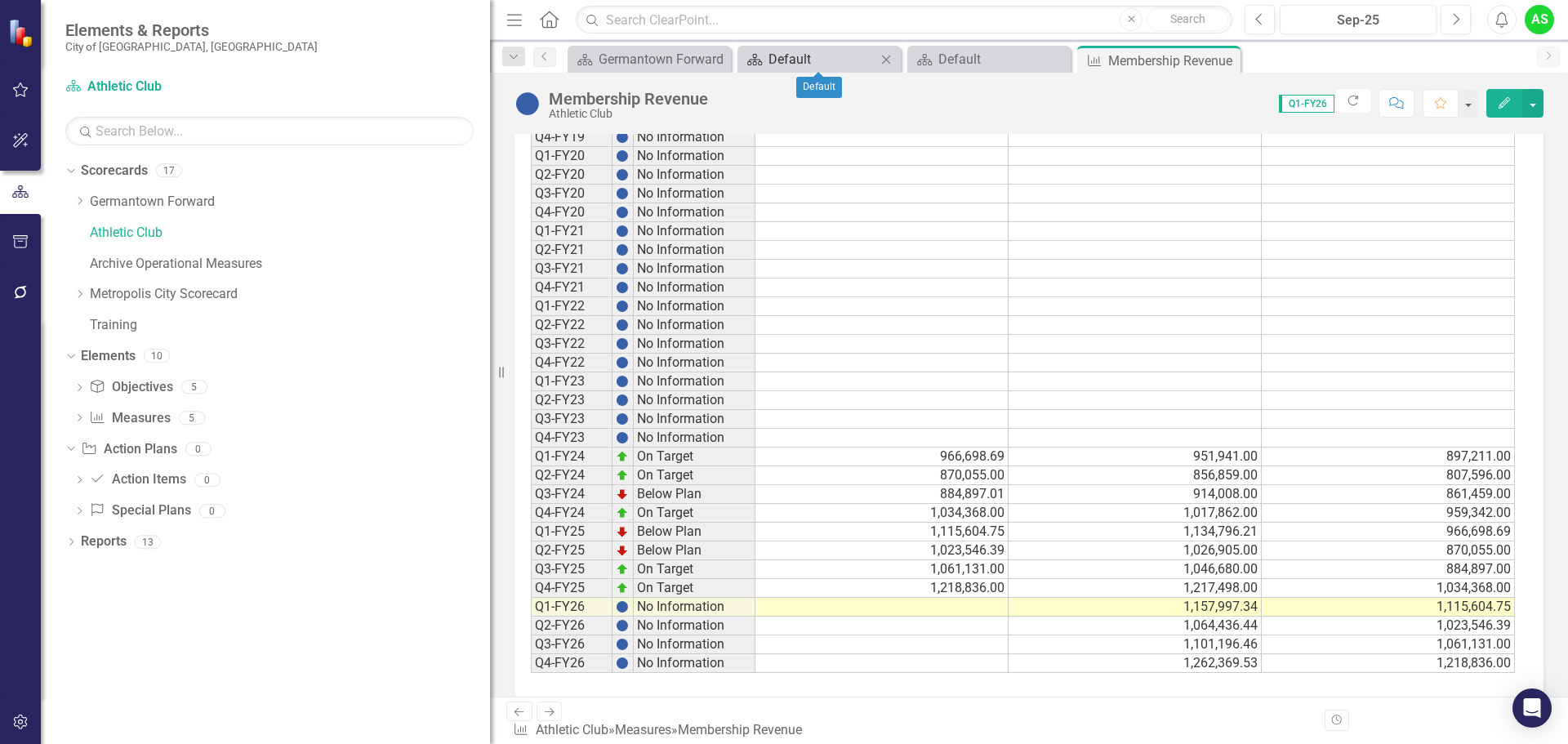
click at [821, 57] on div "Default" at bounding box center [822, 59] width 107 height 21
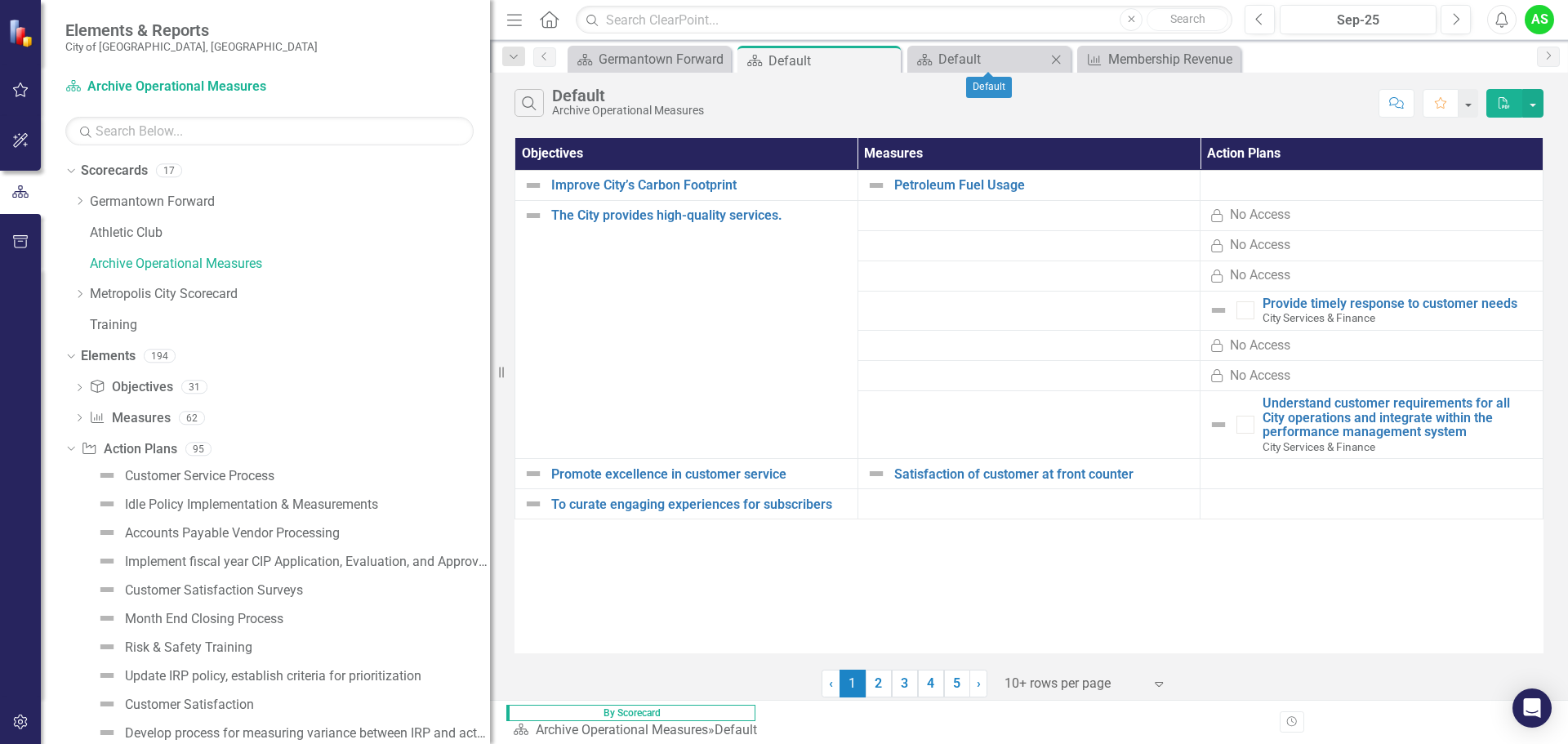
click at [1058, 59] on icon "Close" at bounding box center [1056, 59] width 16 height 13
click at [847, 66] on div "Default" at bounding box center [812, 61] width 88 height 21
click at [883, 57] on icon "Close" at bounding box center [885, 60] width 16 height 13
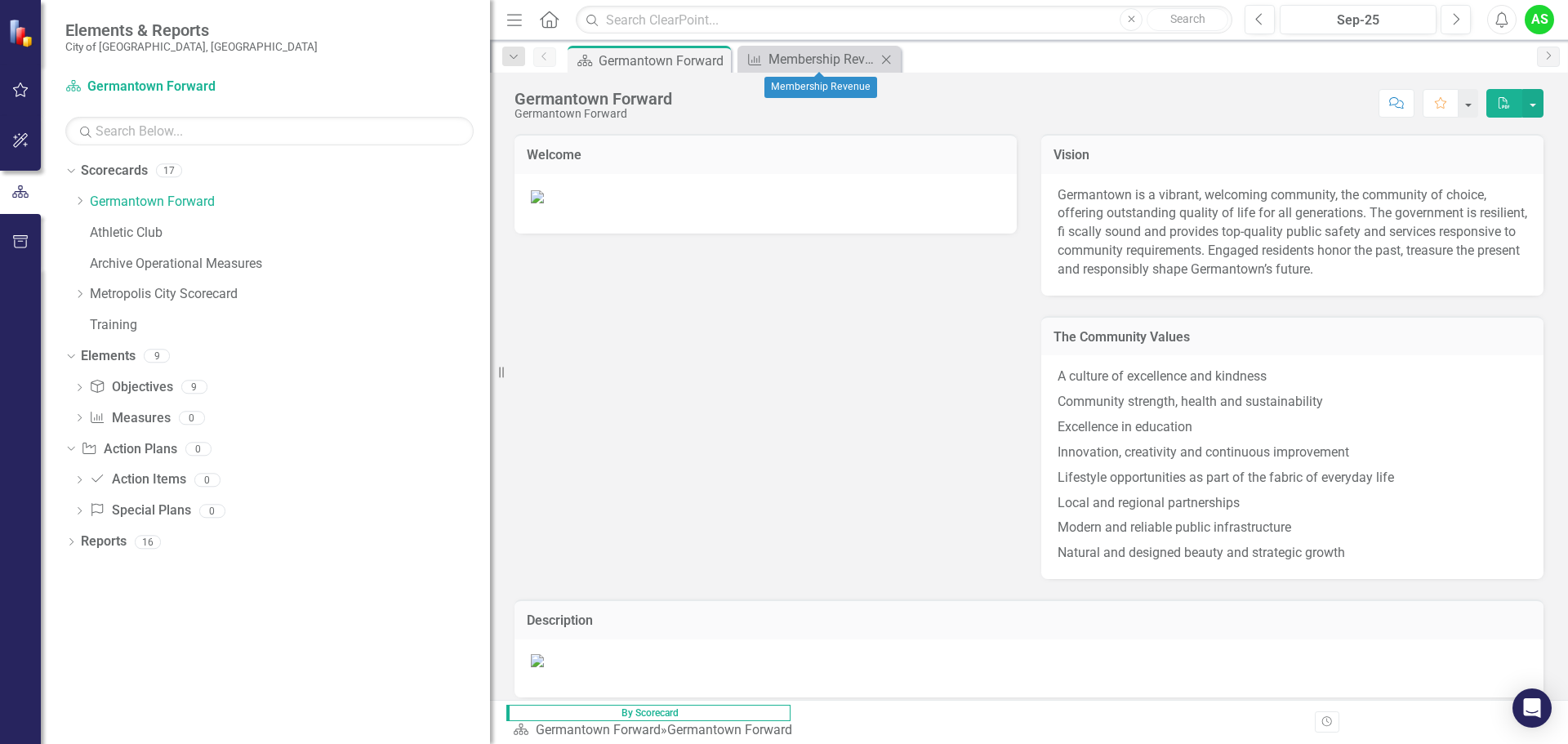
click at [887, 56] on icon "Close" at bounding box center [885, 59] width 16 height 13
click at [144, 230] on link "Athletic Club" at bounding box center [289, 234] width 400 height 19
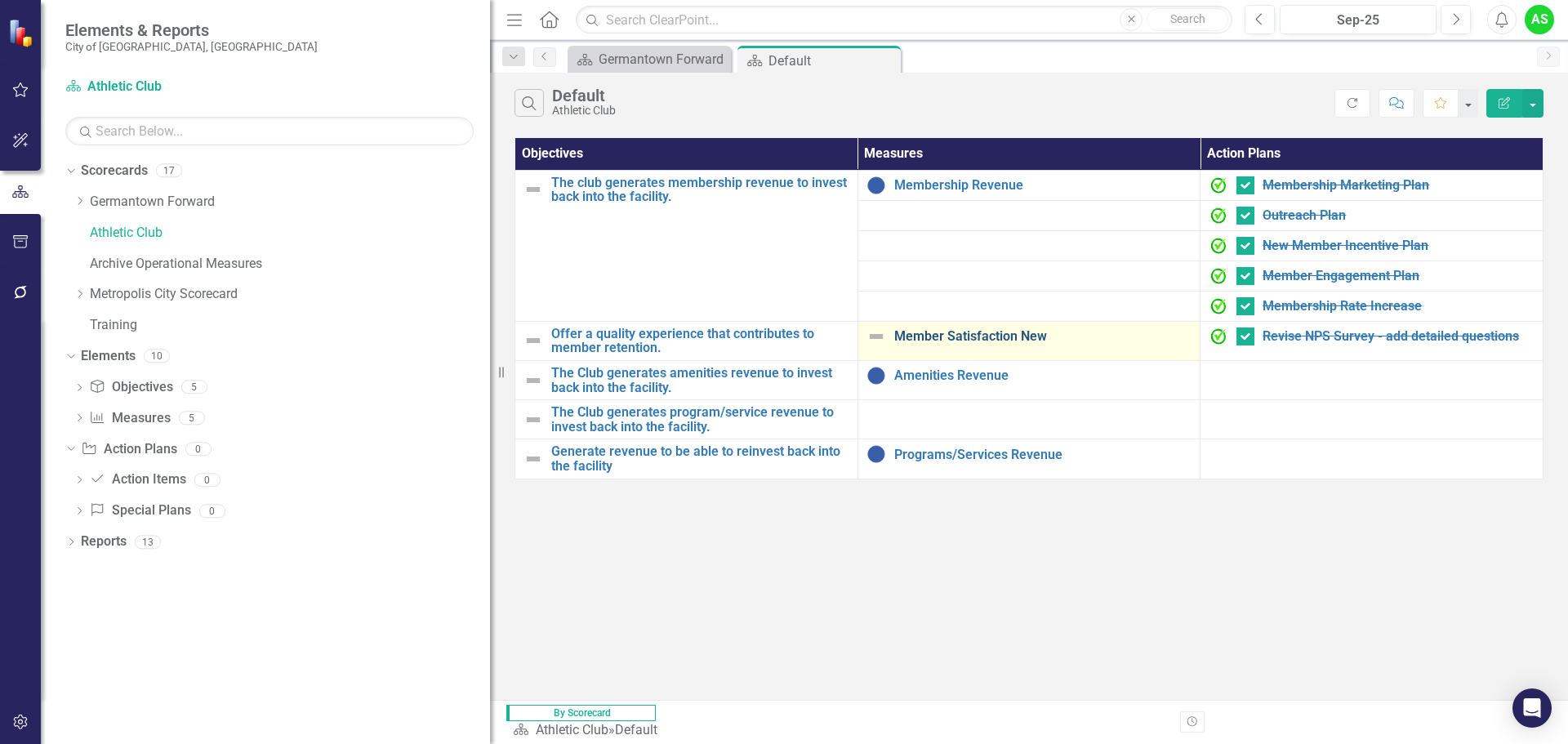
click at [1007, 335] on link "Member Satisfaction New" at bounding box center [1043, 337] width 299 height 15
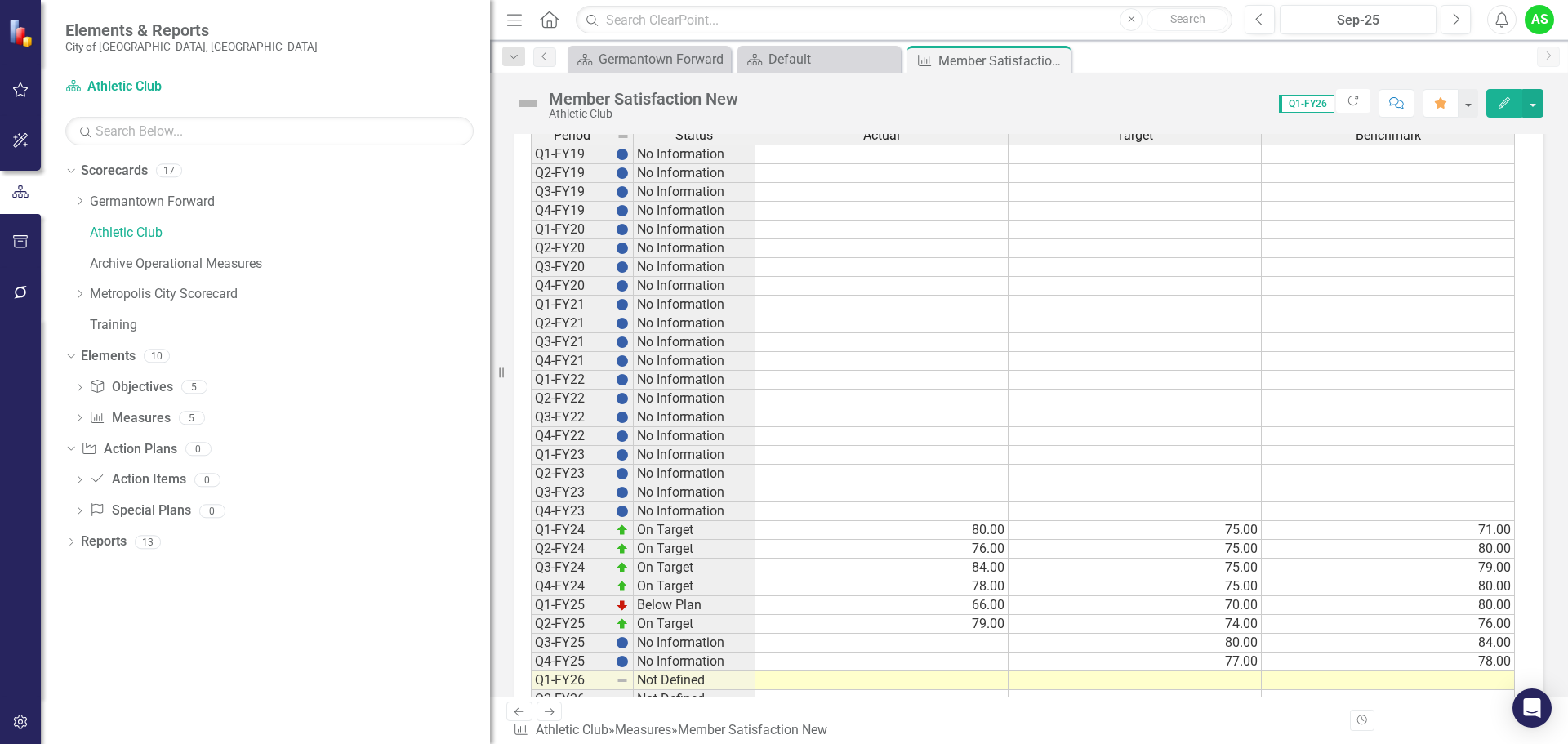
scroll to position [912, 0]
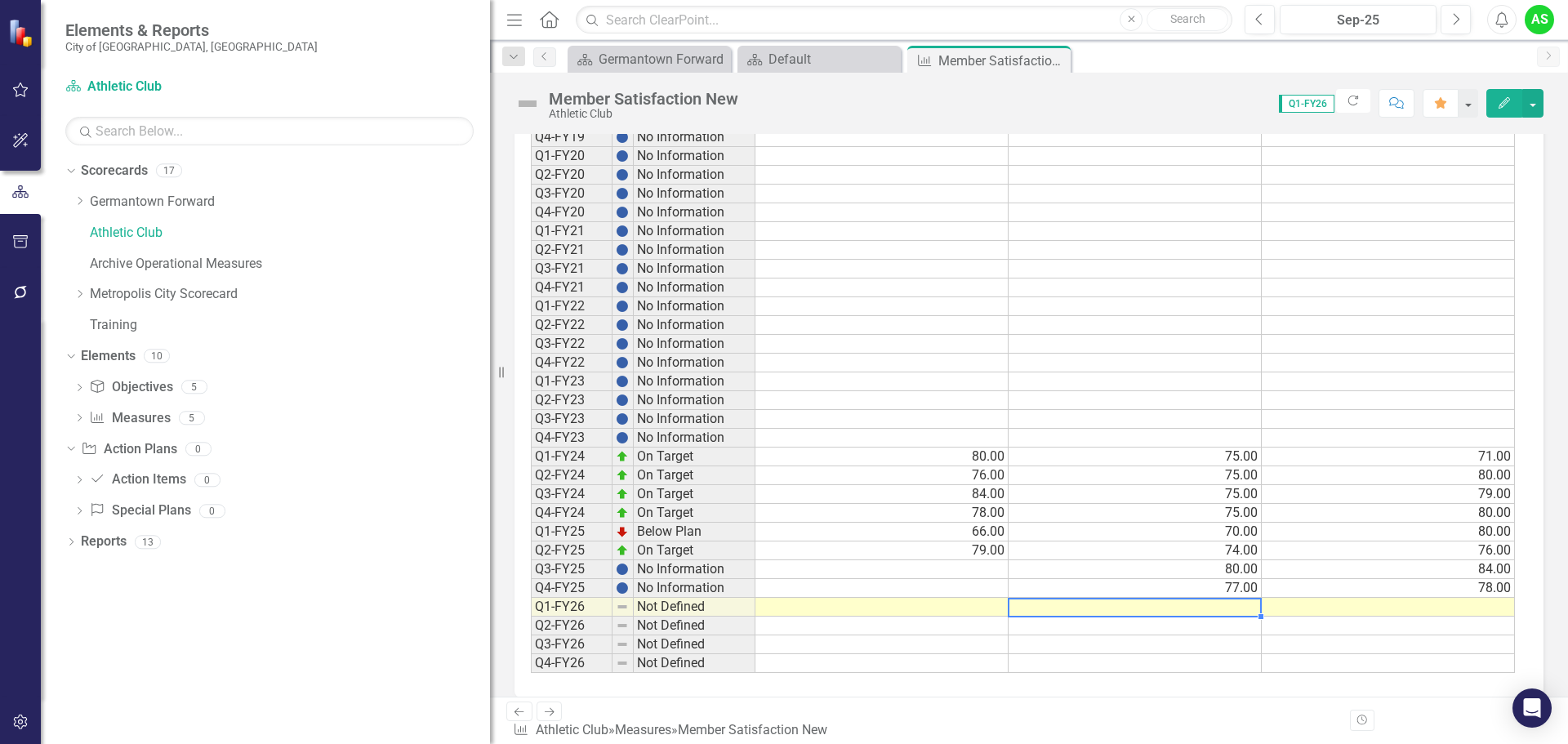
click at [1215, 606] on td at bounding box center [1135, 607] width 253 height 19
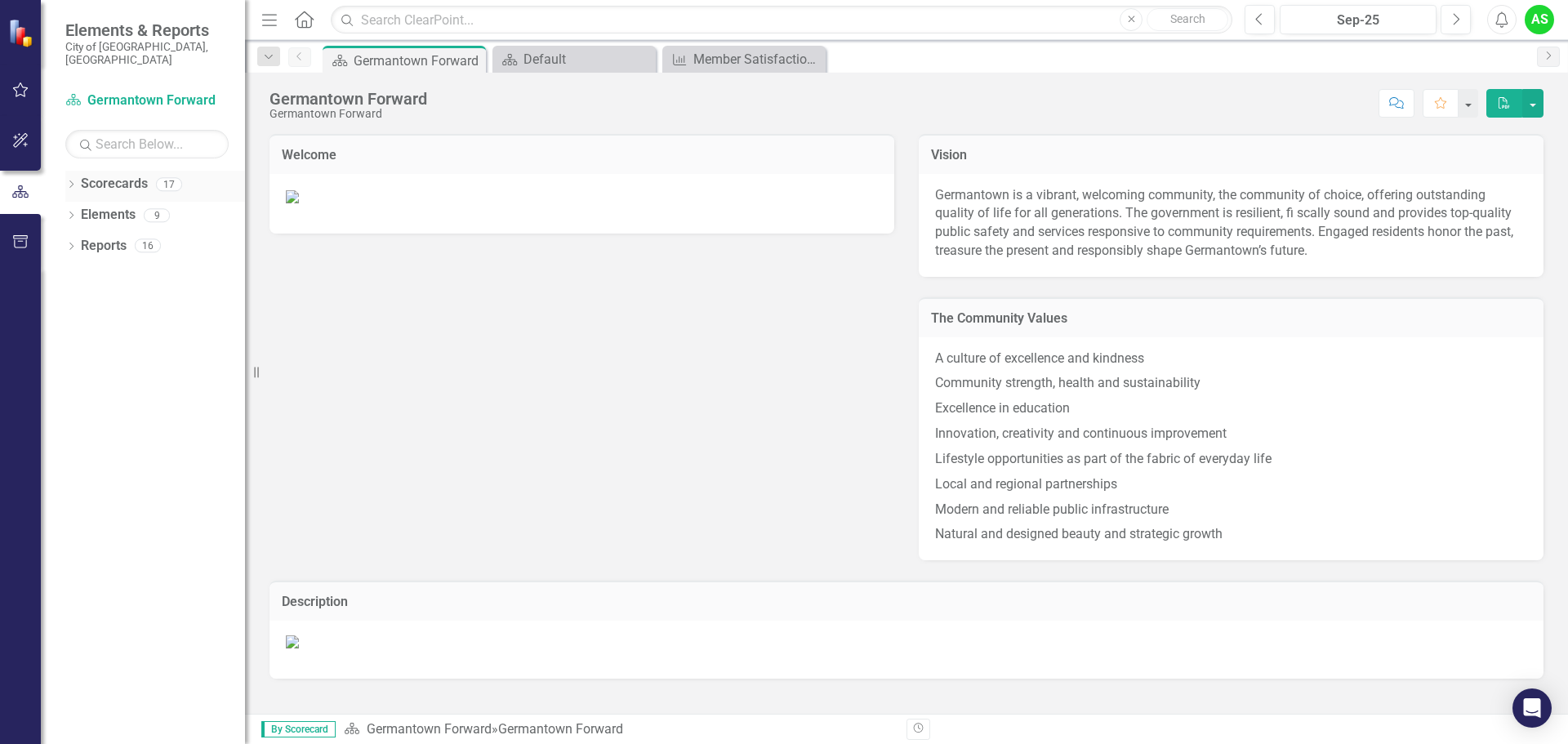
click at [71, 180] on div "Dropdown" at bounding box center [71, 186] width 11 height 14
click at [111, 237] on link "Athletic Club" at bounding box center [167, 247] width 155 height 19
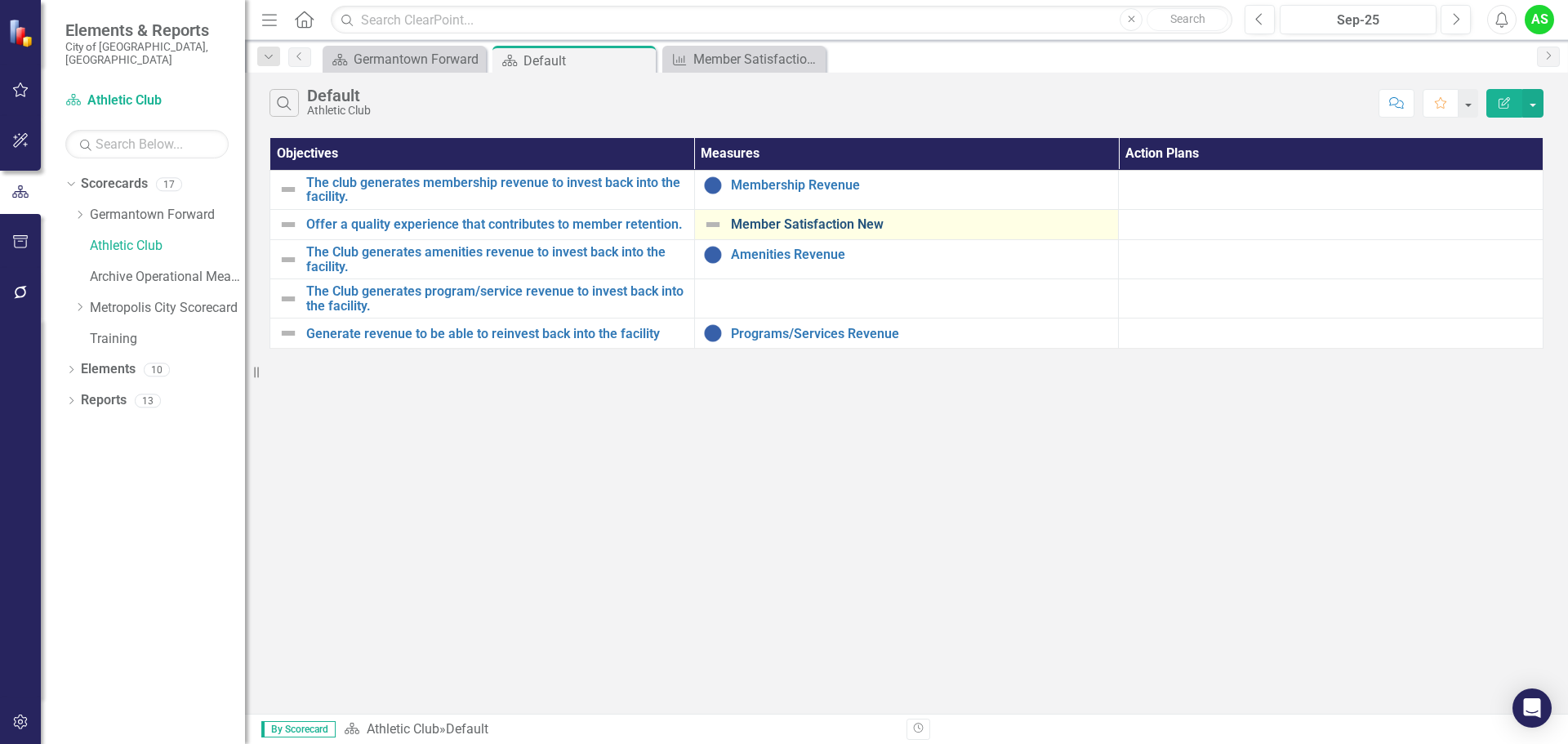
click at [755, 226] on link "Member Satisfaction New" at bounding box center [920, 225] width 380 height 15
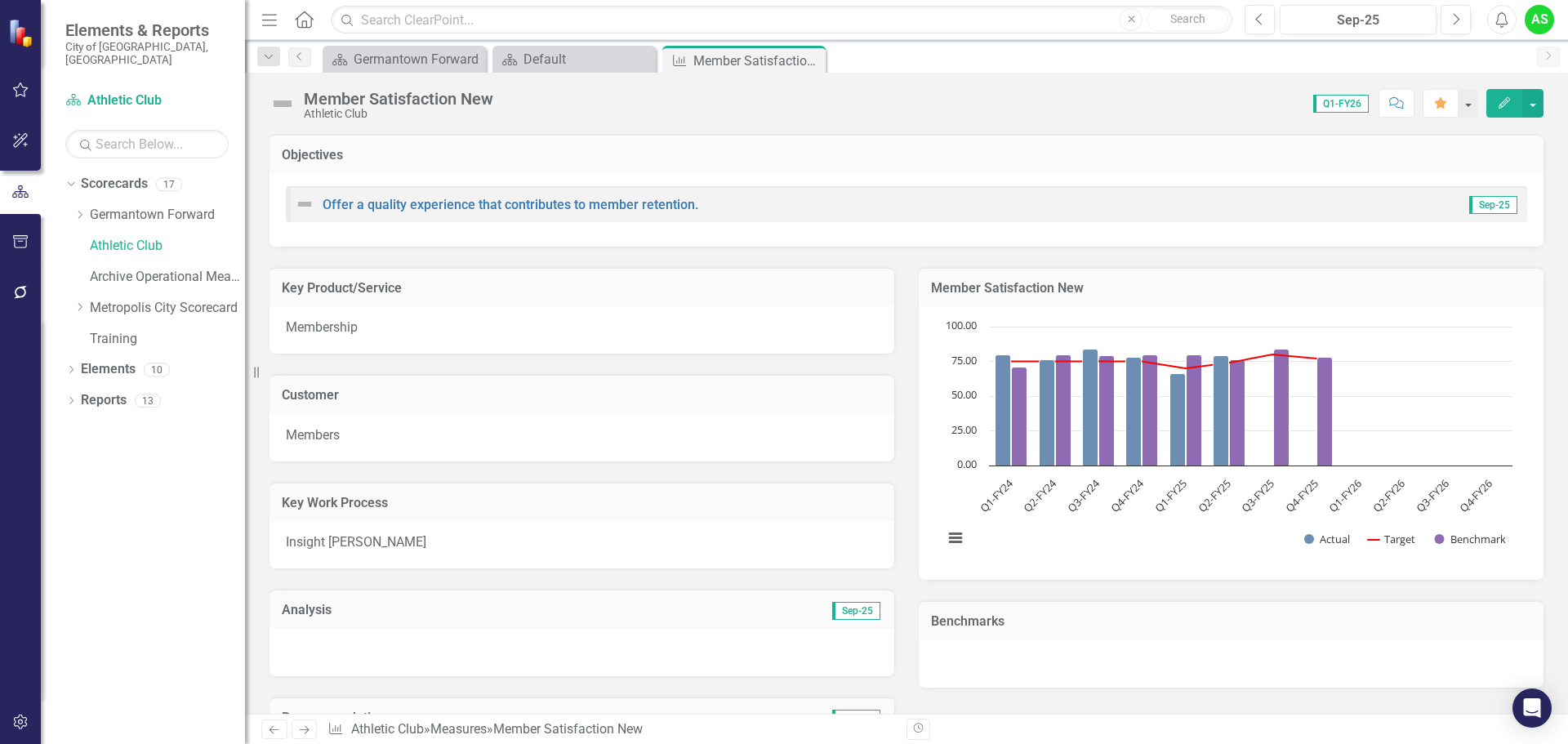
scroll to position [912, 0]
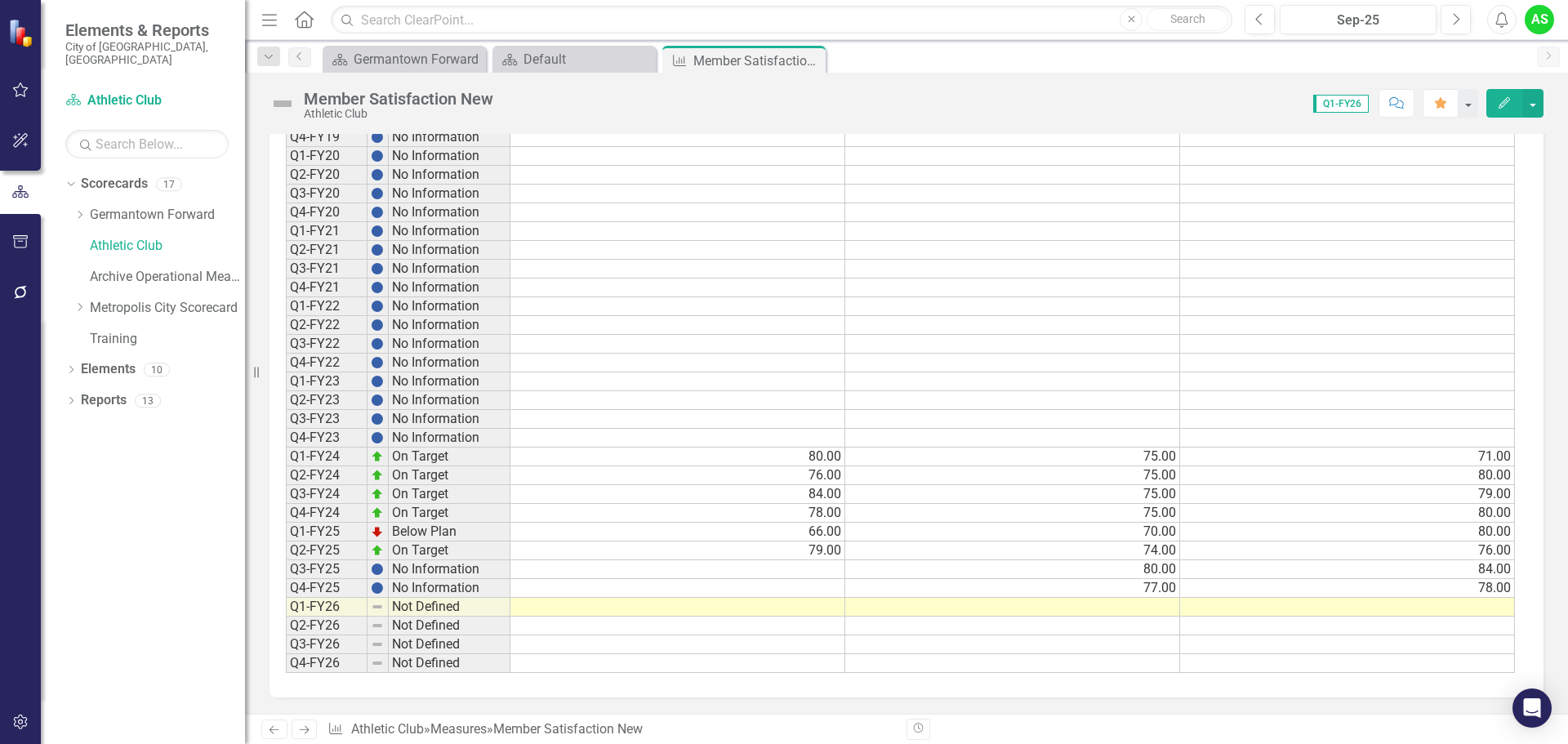
click at [813, 607] on td at bounding box center [678, 607] width 335 height 19
click at [814, 611] on td at bounding box center [678, 607] width 335 height 19
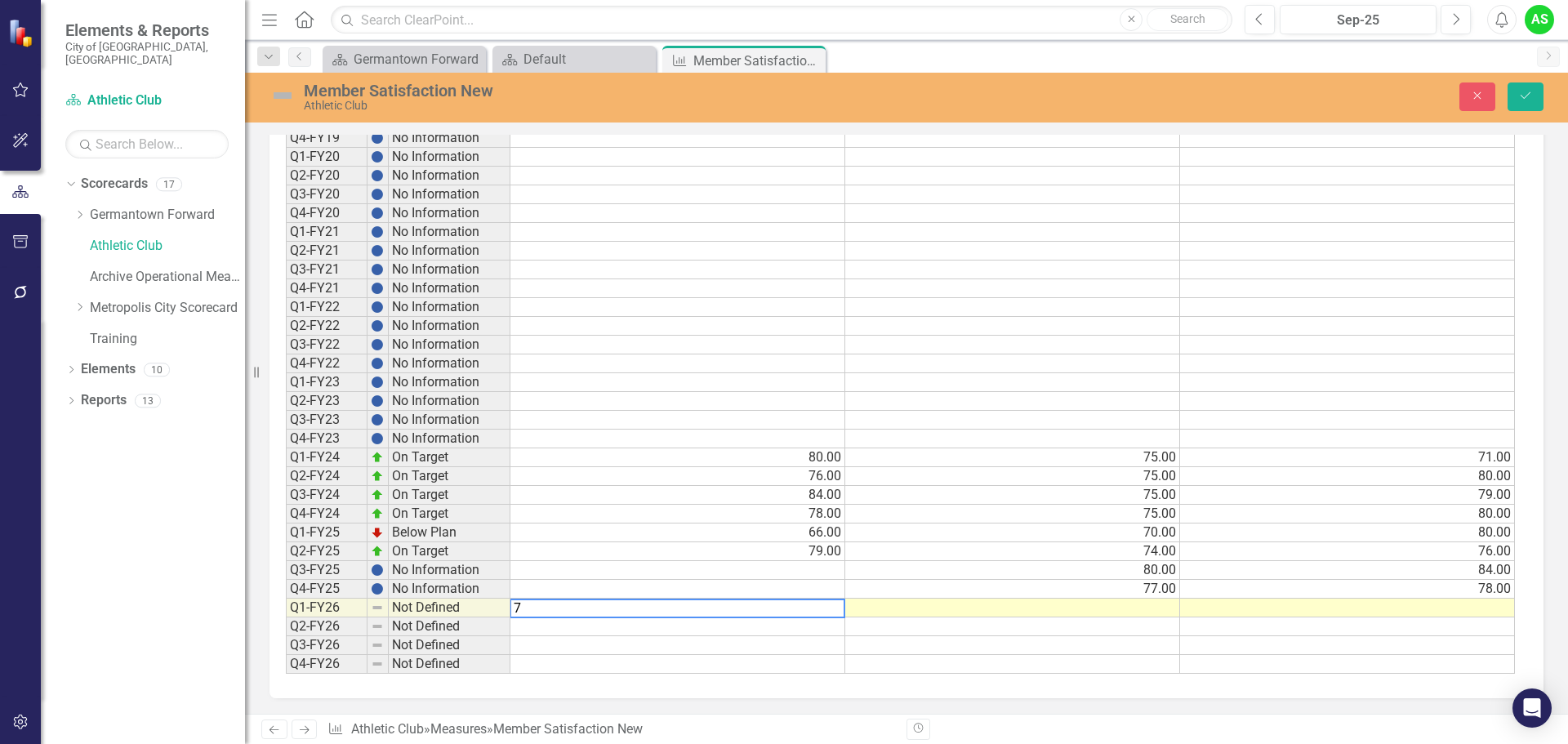
type textarea "73"
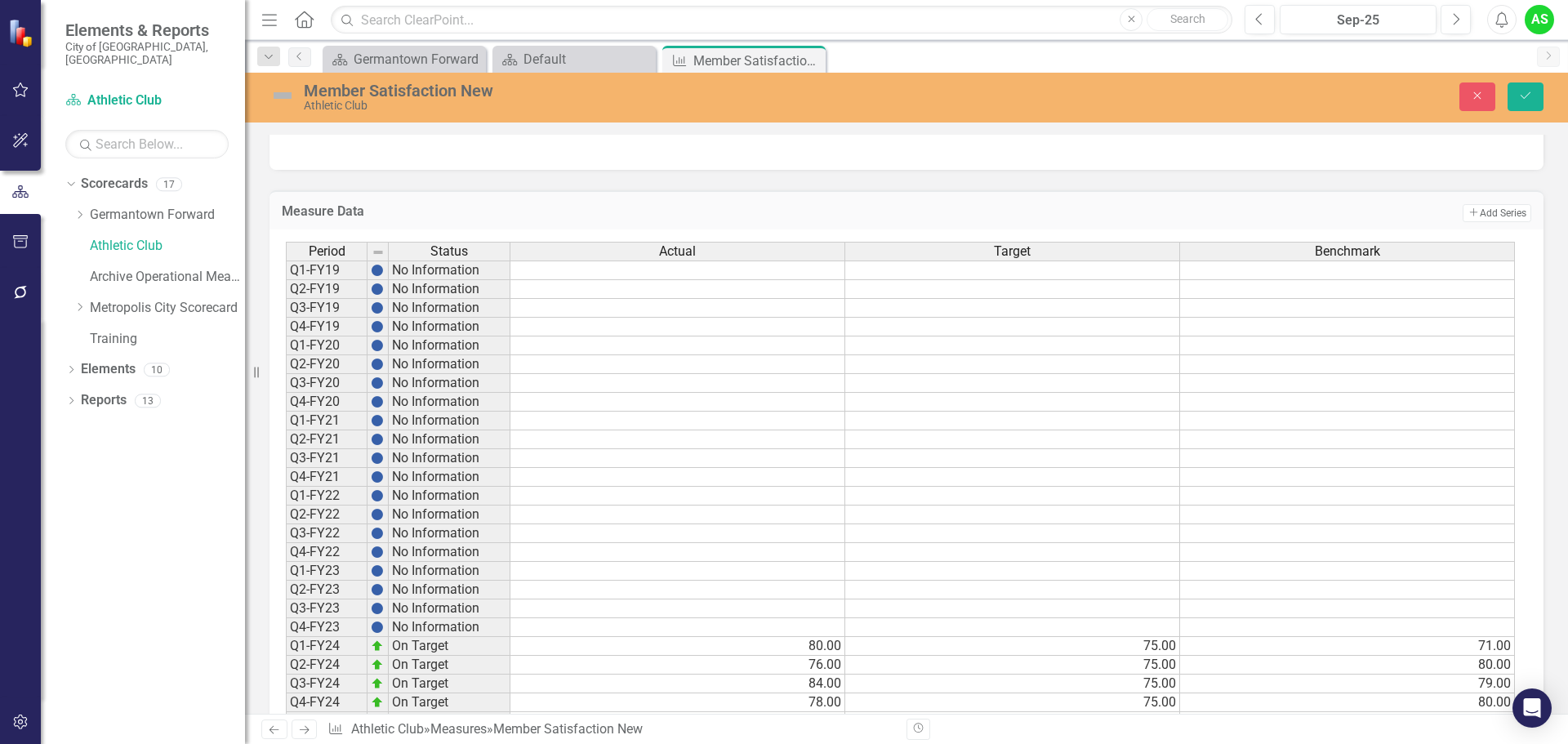
scroll to position [913, 0]
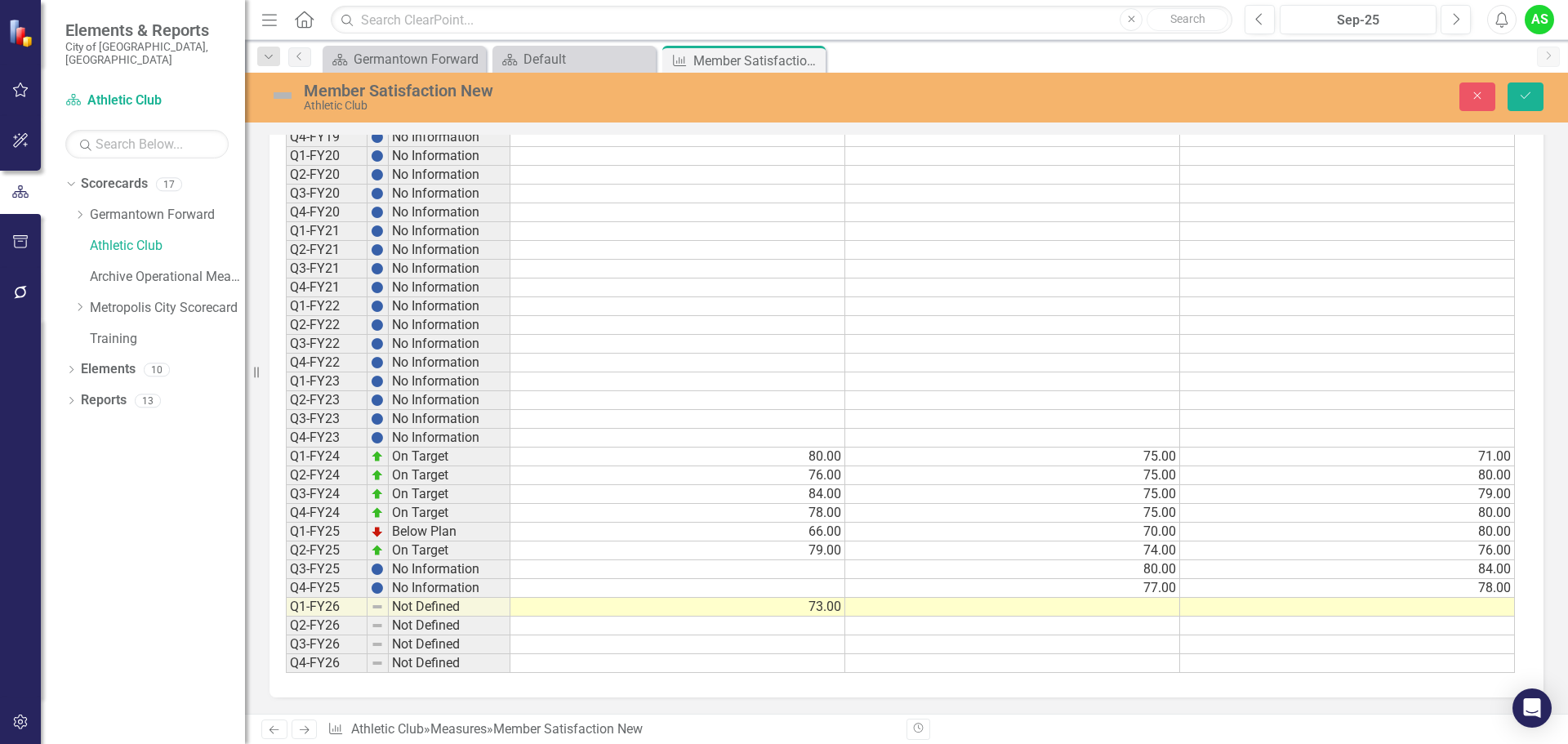
click at [1126, 613] on td at bounding box center [1013, 607] width 335 height 19
click at [1486, 615] on td at bounding box center [1348, 607] width 335 height 19
click at [1309, 607] on td at bounding box center [1348, 607] width 335 height 19
type textarea "66"
click at [1160, 611] on td at bounding box center [1013, 607] width 335 height 19
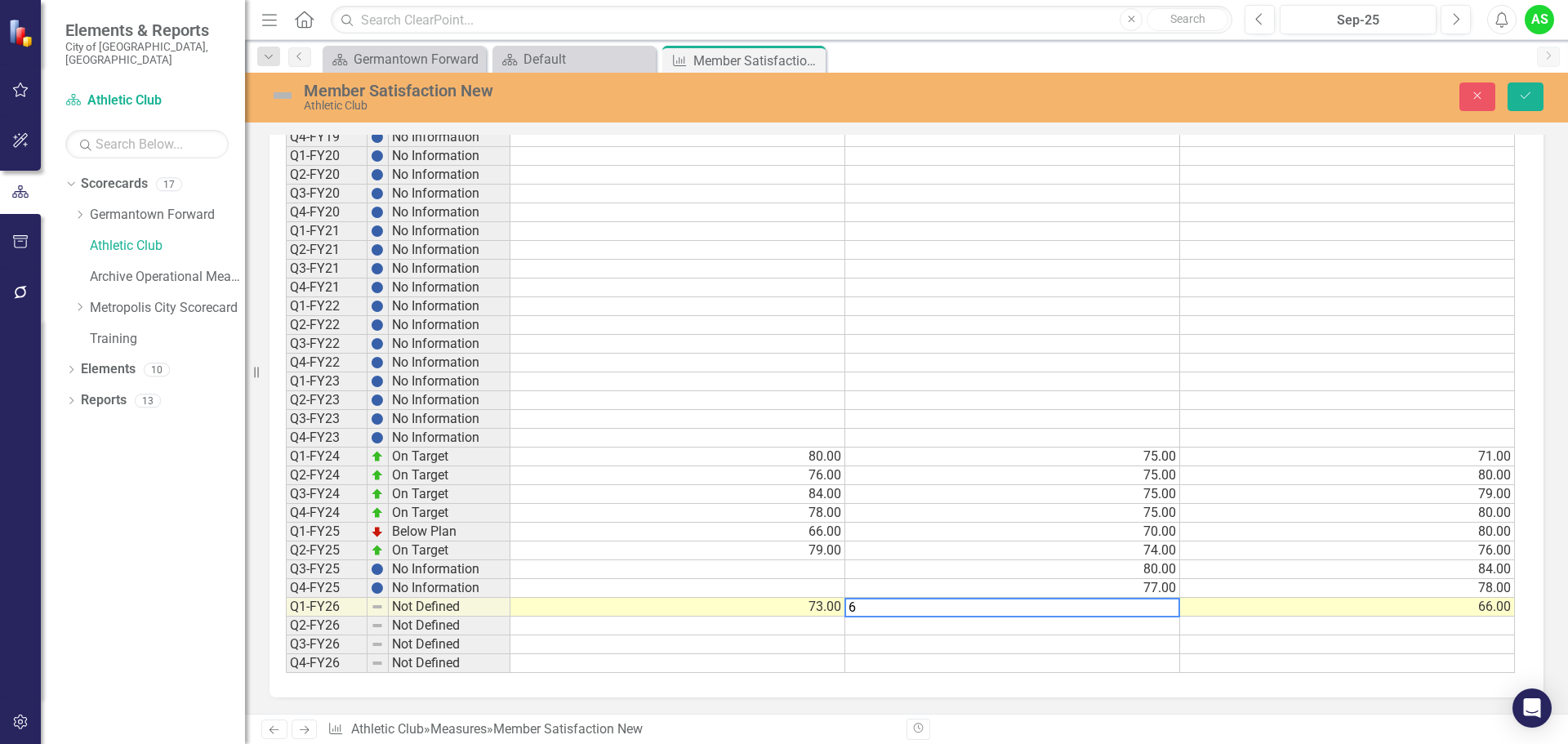
type textarea "67"
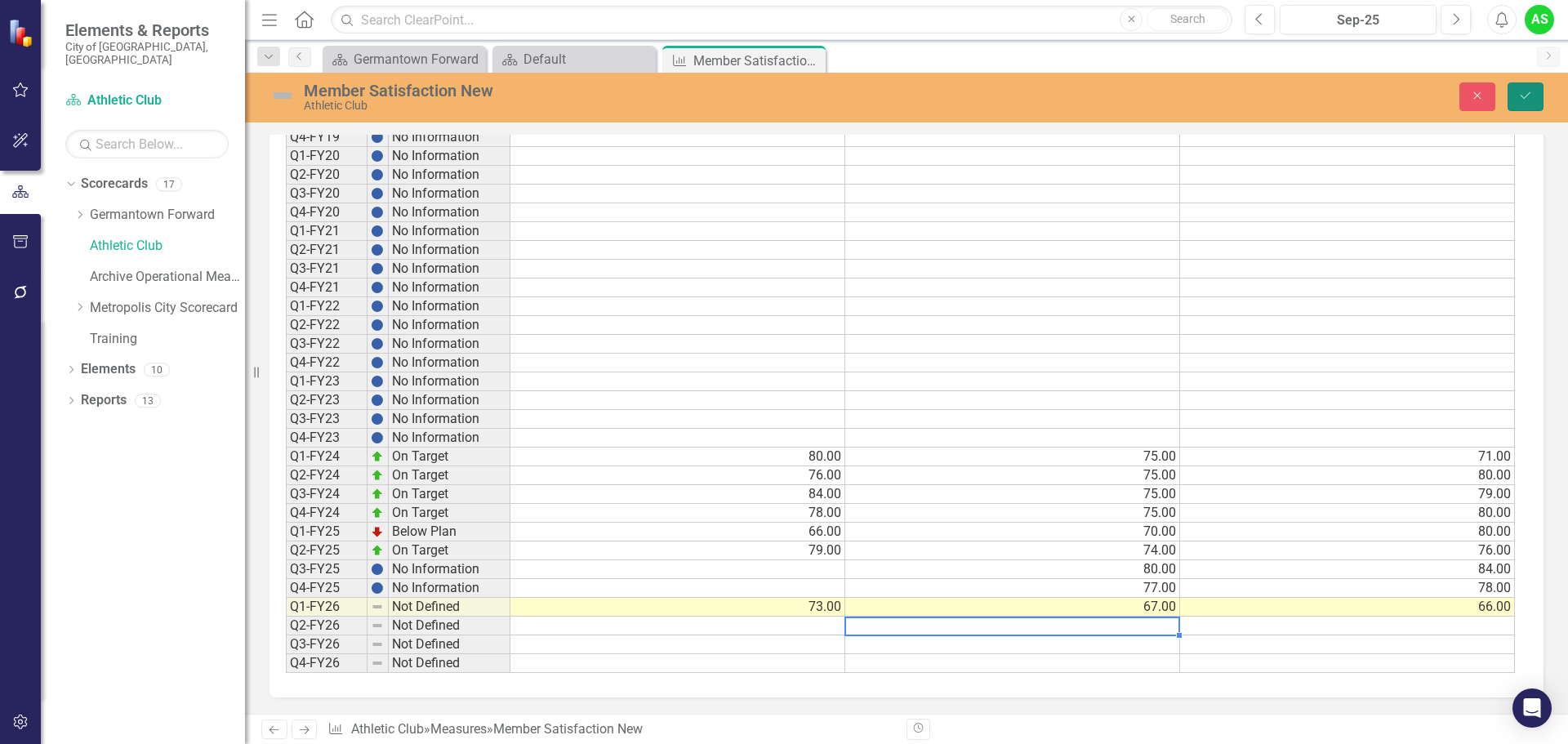
click at [1530, 93] on icon "Save" at bounding box center [1526, 95] width 15 height 11
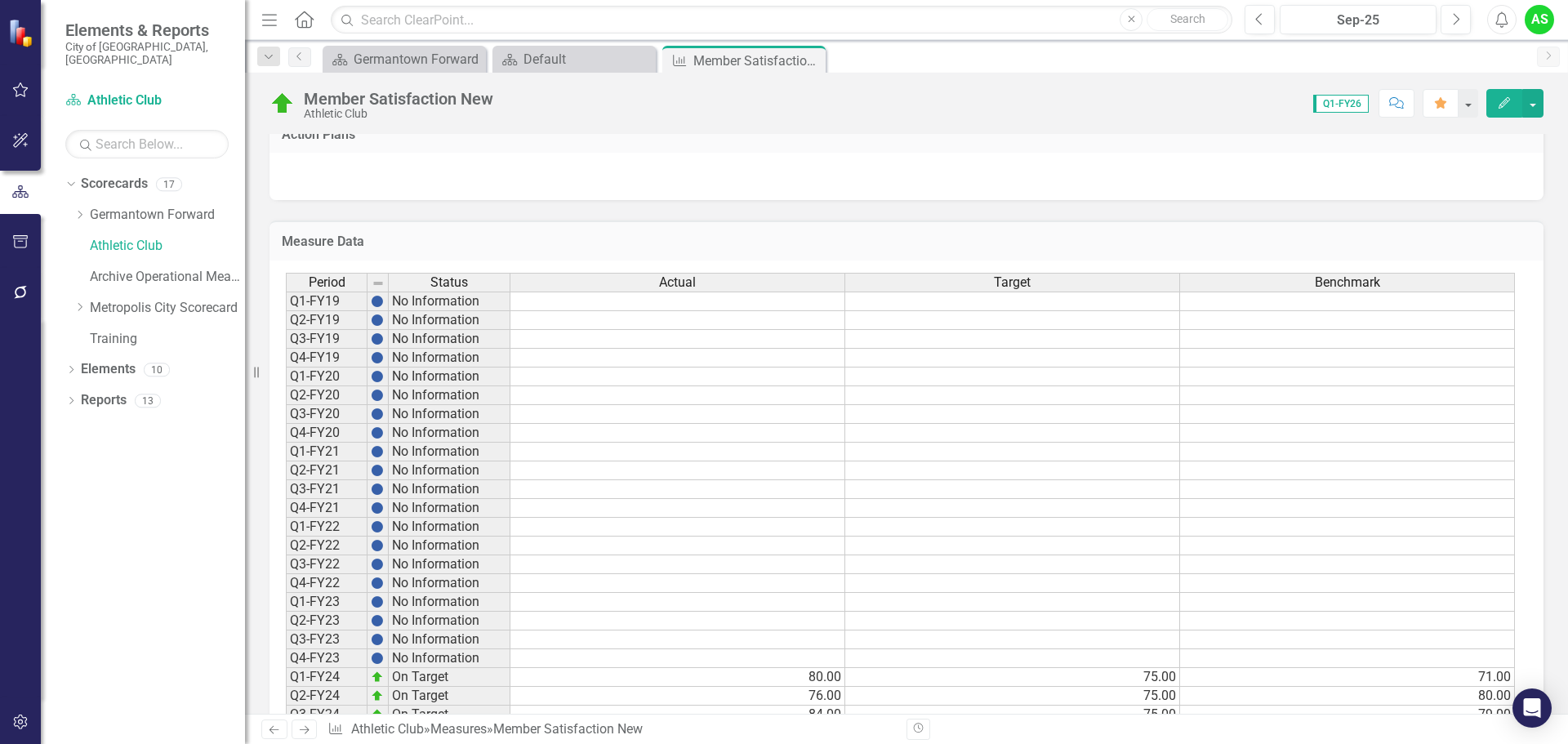
scroll to position [912, 0]
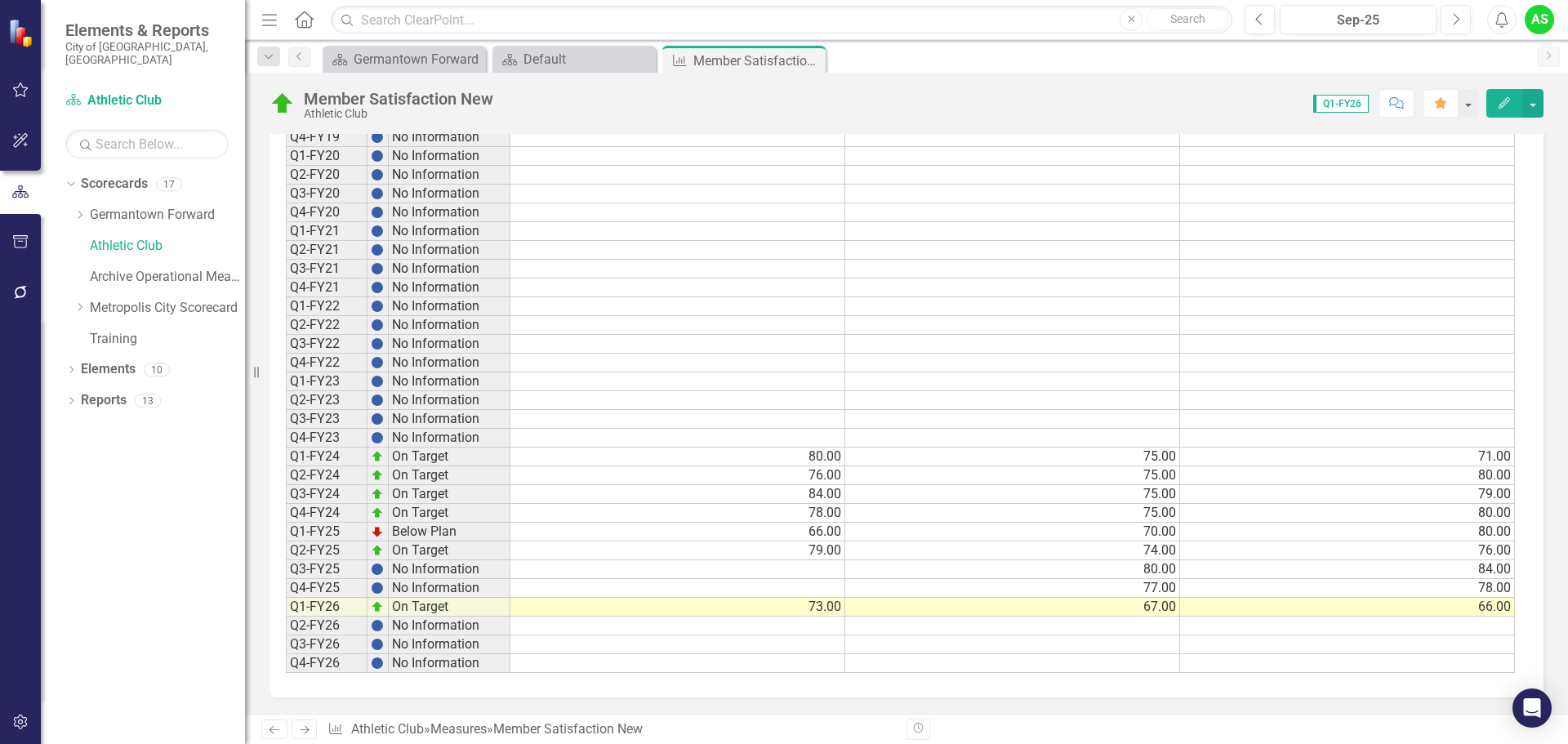
click at [1132, 623] on td at bounding box center [1013, 626] width 335 height 19
type textarea "78"
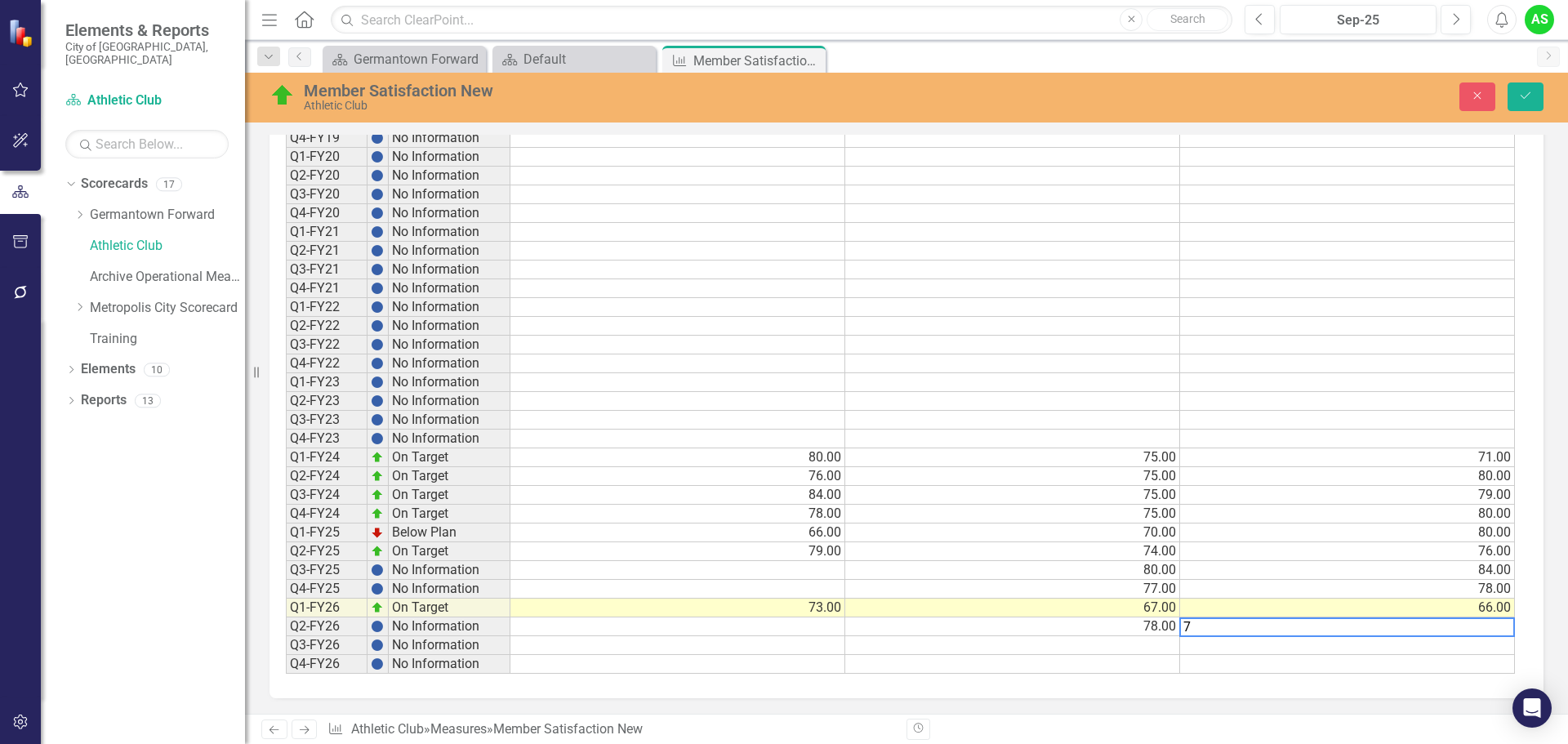
type textarea "79"
click at [1385, 665] on td at bounding box center [1348, 665] width 335 height 19
click at [1392, 647] on td at bounding box center [1348, 646] width 335 height 19
click at [297, 497] on td "Q3-FY24" at bounding box center [327, 495] width 82 height 19
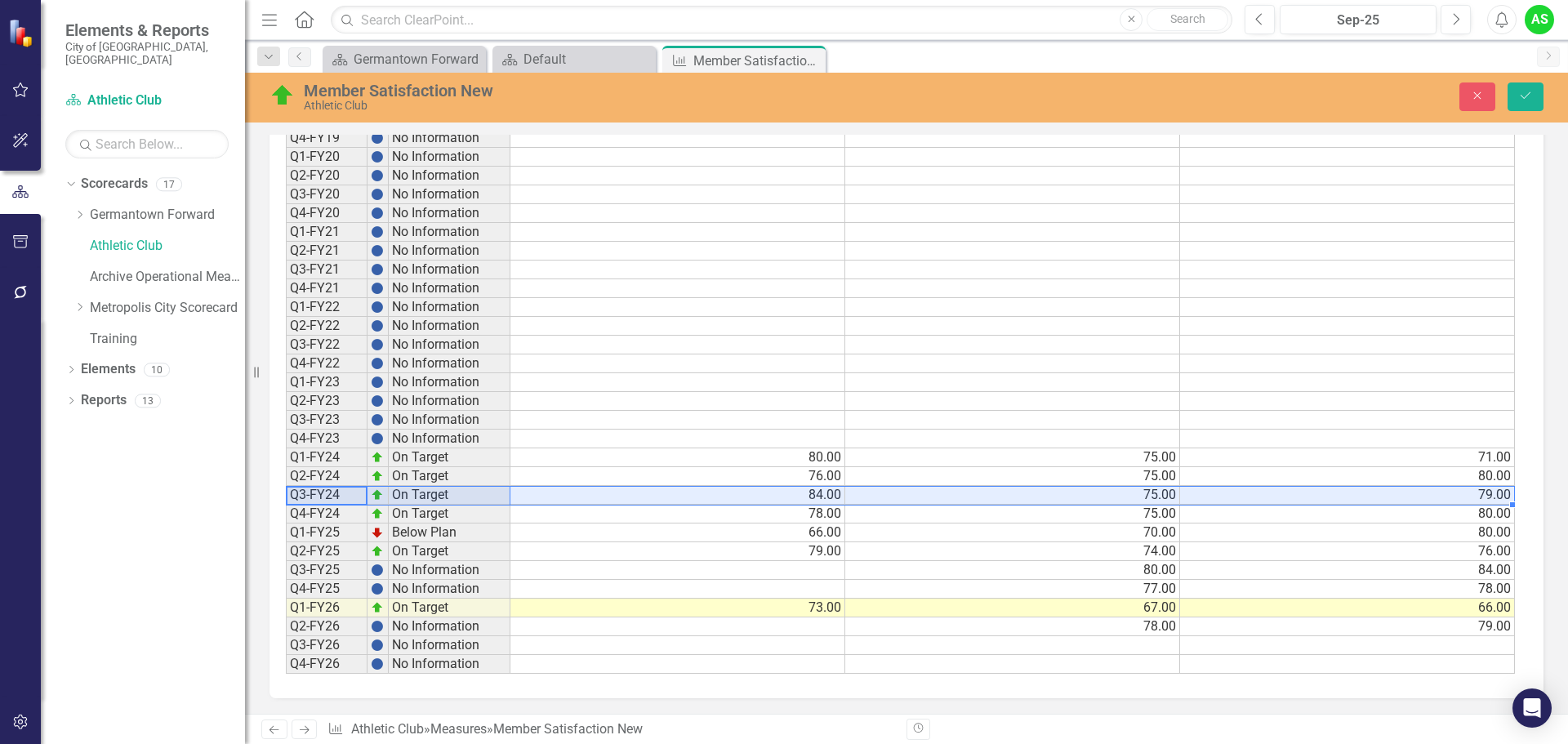
drag, startPoint x: 348, startPoint y: 494, endPoint x: 1434, endPoint y: 499, distance: 1086.0
click at [1434, 499] on div "Period Status Actual Target Benchmark Q1-FY19 No Information Q2-FY19 No Informa…" at bounding box center [900, 364] width 1229 height 622
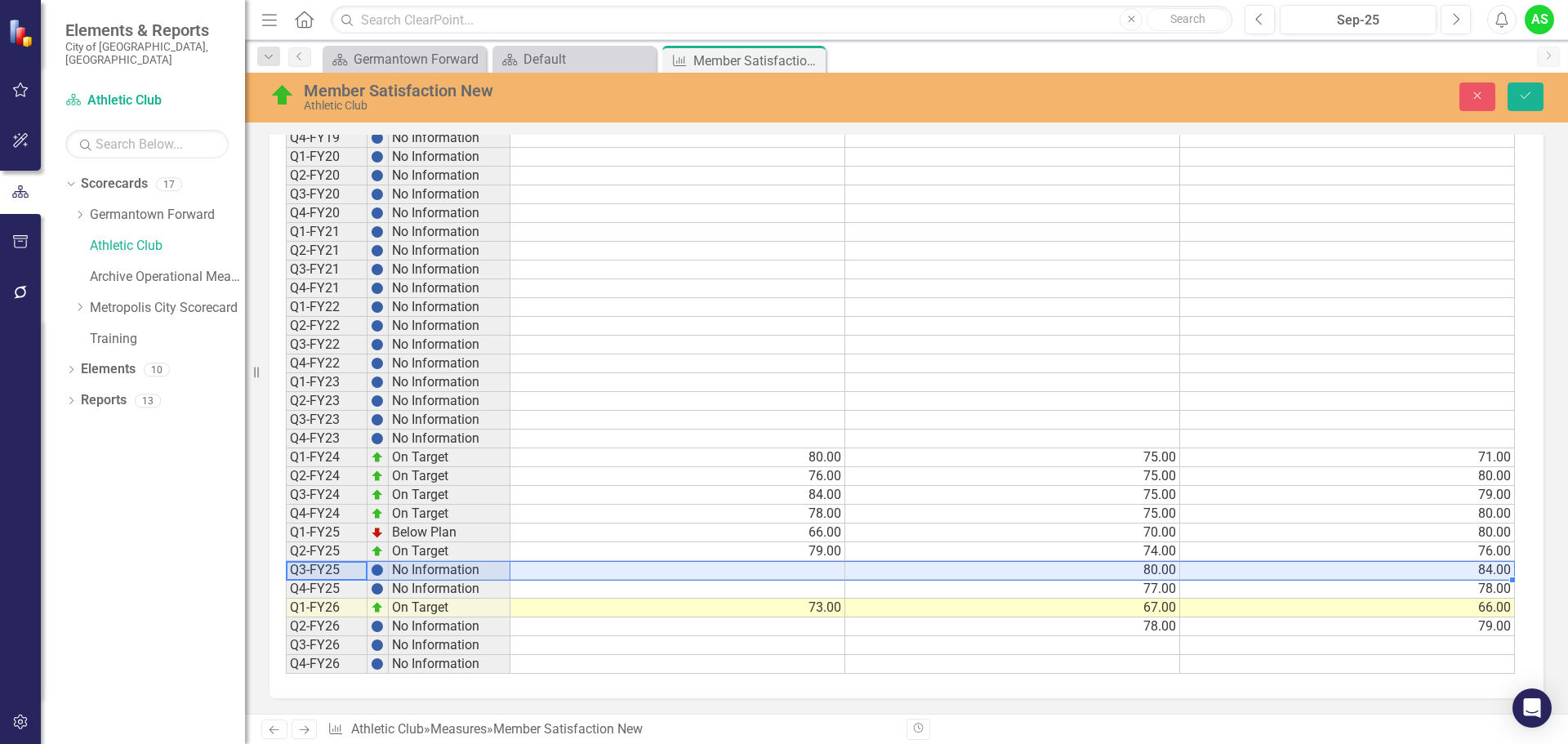
drag, startPoint x: 309, startPoint y: 573, endPoint x: 1350, endPoint y: 574, distance: 1041.0
click at [1334, 569] on div "Period Status Actual Target Benchmark Q1-FY19 No Information Q2-FY19 No Informa…" at bounding box center [900, 364] width 1229 height 622
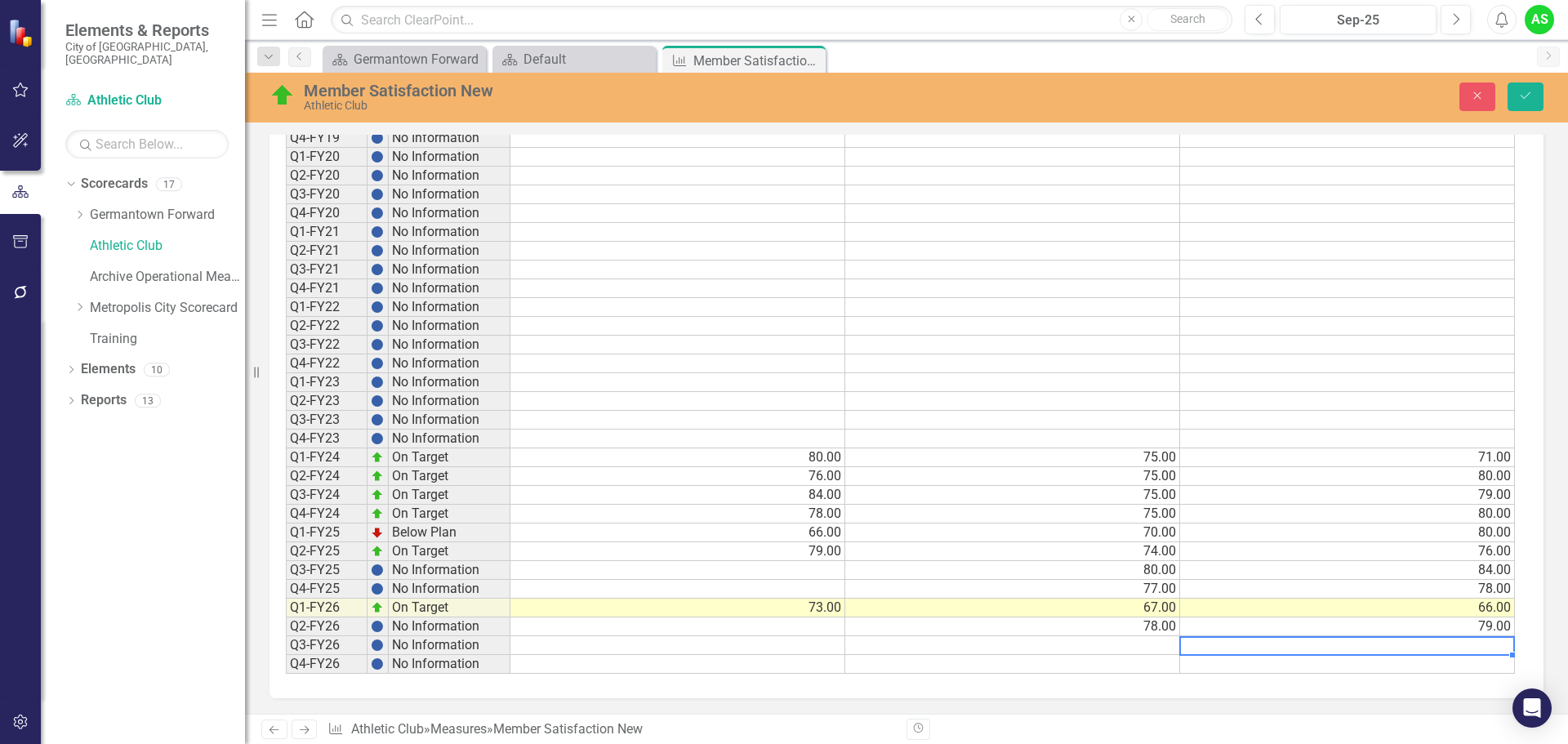
click at [1447, 646] on td at bounding box center [1348, 646] width 335 height 19
click at [1473, 646] on td at bounding box center [1348, 646] width 335 height 19
type textarea "78"
click at [1394, 633] on td "79.00" at bounding box center [1348, 627] width 335 height 19
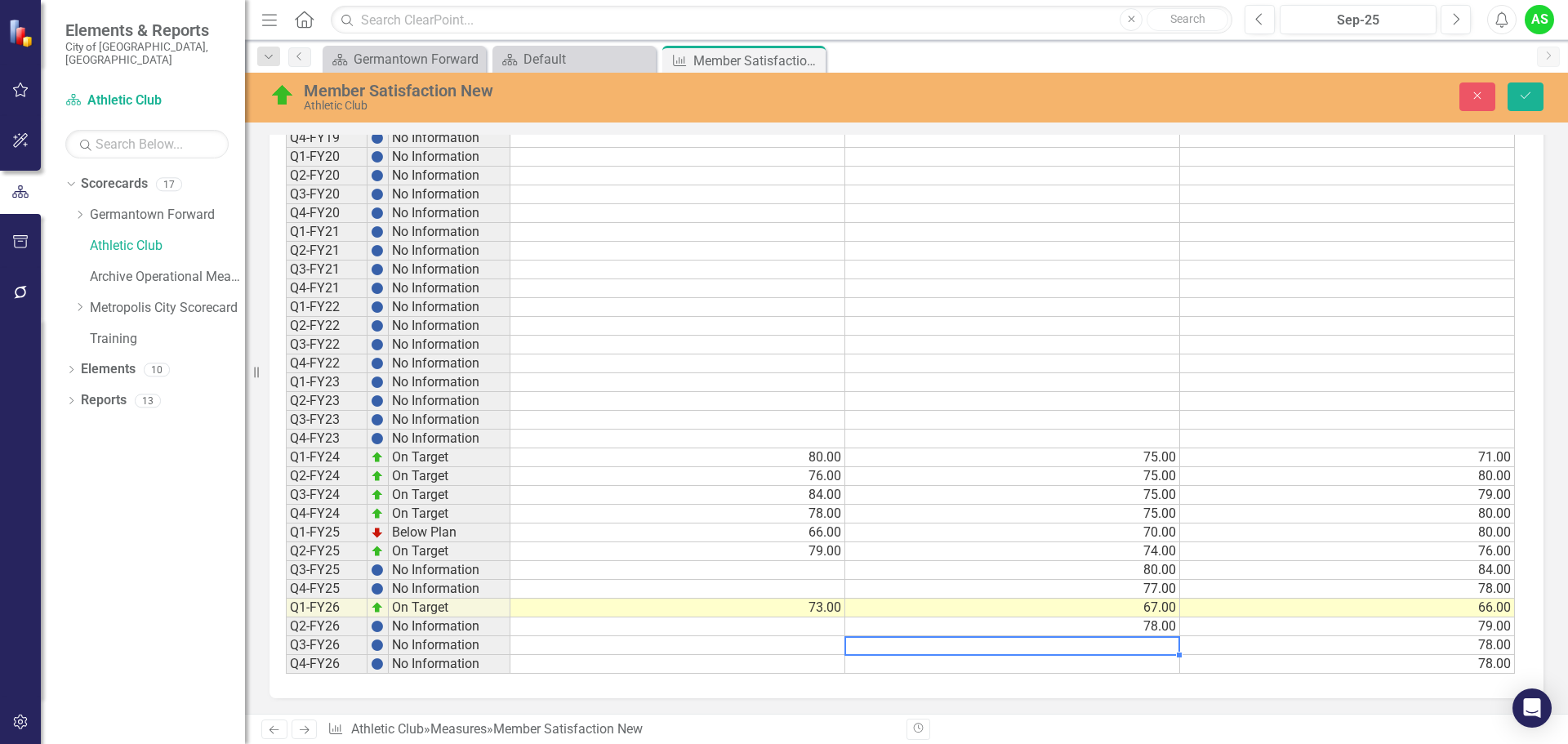
click at [1097, 649] on td at bounding box center [1013, 646] width 335 height 19
click at [997, 654] on td at bounding box center [1013, 646] width 335 height 19
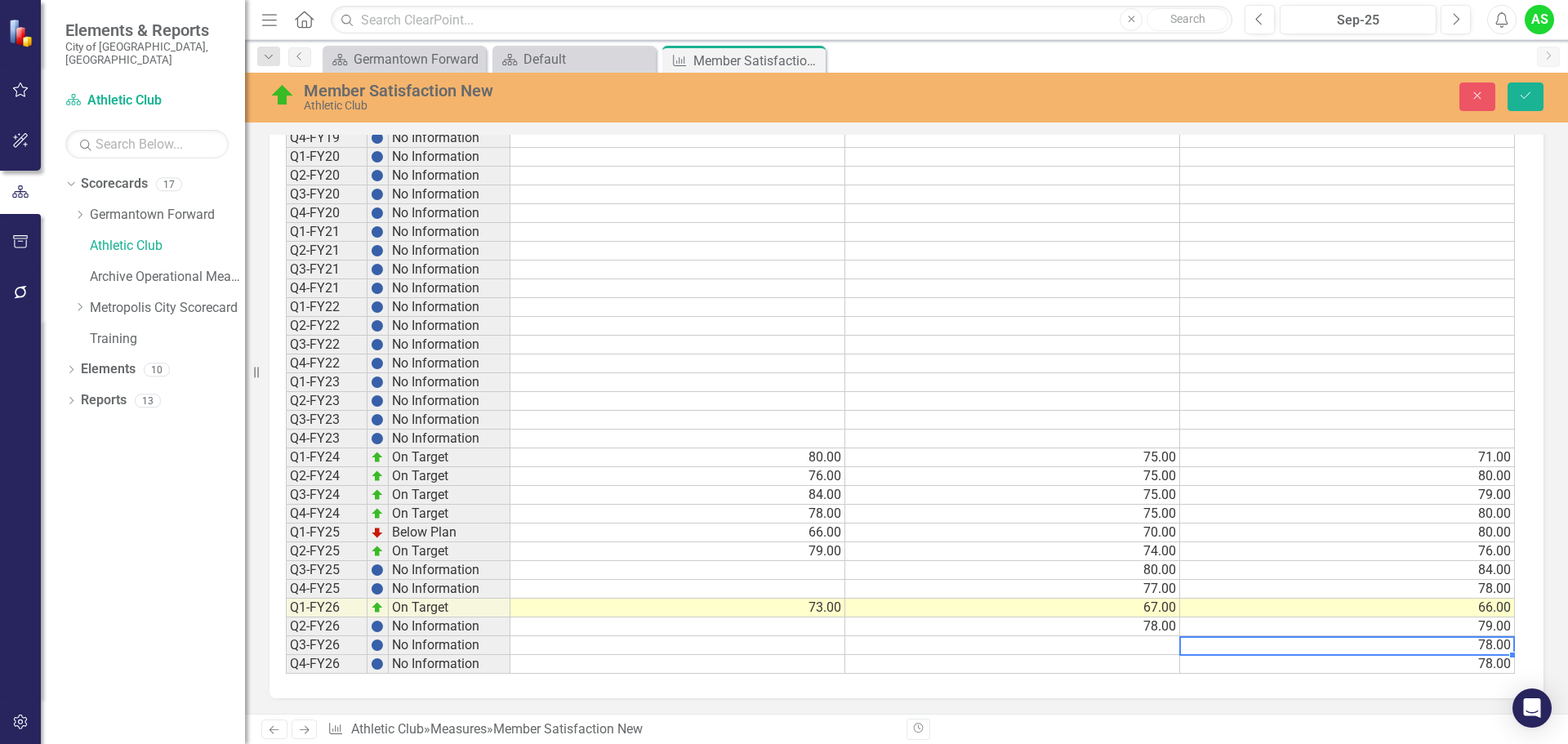
click at [1461, 650] on td "78.00" at bounding box center [1348, 646] width 335 height 19
click at [1501, 649] on td "78.00" at bounding box center [1348, 646] width 335 height 19
click at [1380, 667] on td "78.00" at bounding box center [1348, 665] width 335 height 19
click at [1084, 646] on td at bounding box center [1013, 646] width 335 height 19
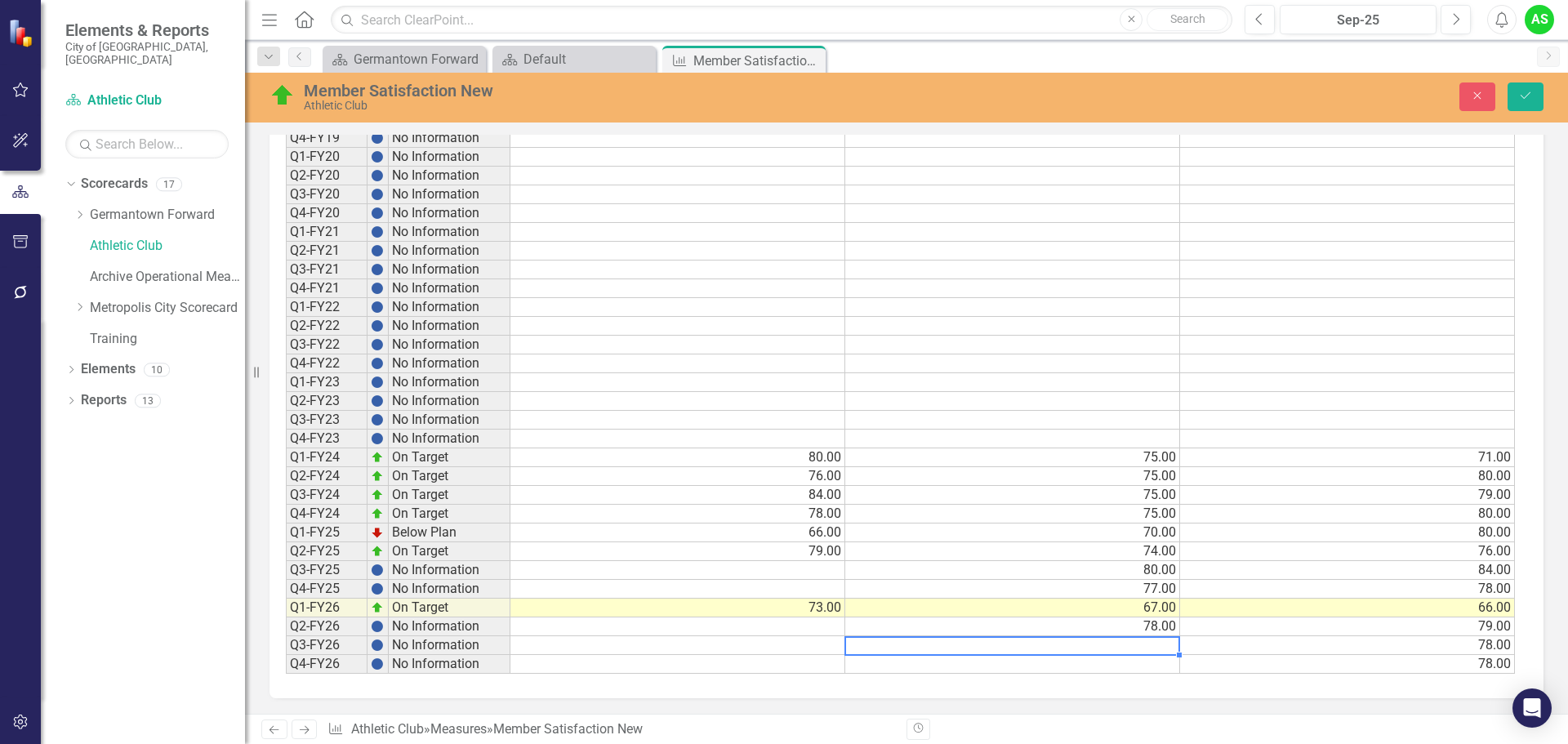
click at [1156, 645] on td at bounding box center [1013, 646] width 335 height 19
click at [896, 662] on td at bounding box center [1013, 665] width 335 height 19
type textarea "78"
click at [958, 696] on div "Period Status Actual Target Benchmark Q1-FY19 No Information Q2-FY19 No Informa…" at bounding box center [906, 369] width 1274 height 657
click at [1521, 89] on icon "Save" at bounding box center [1526, 95] width 15 height 11
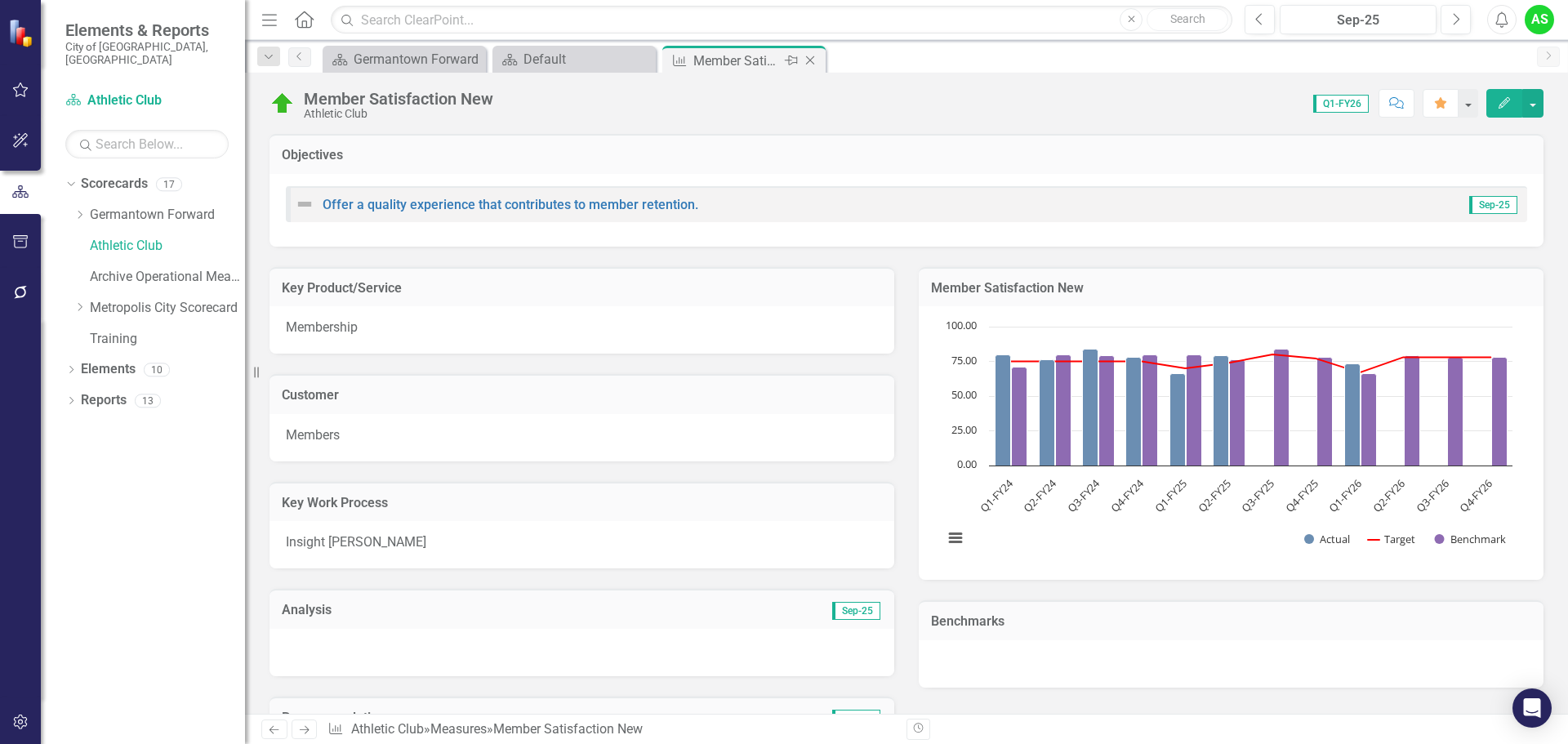
click at [811, 61] on icon at bounding box center [811, 61] width 9 height 9
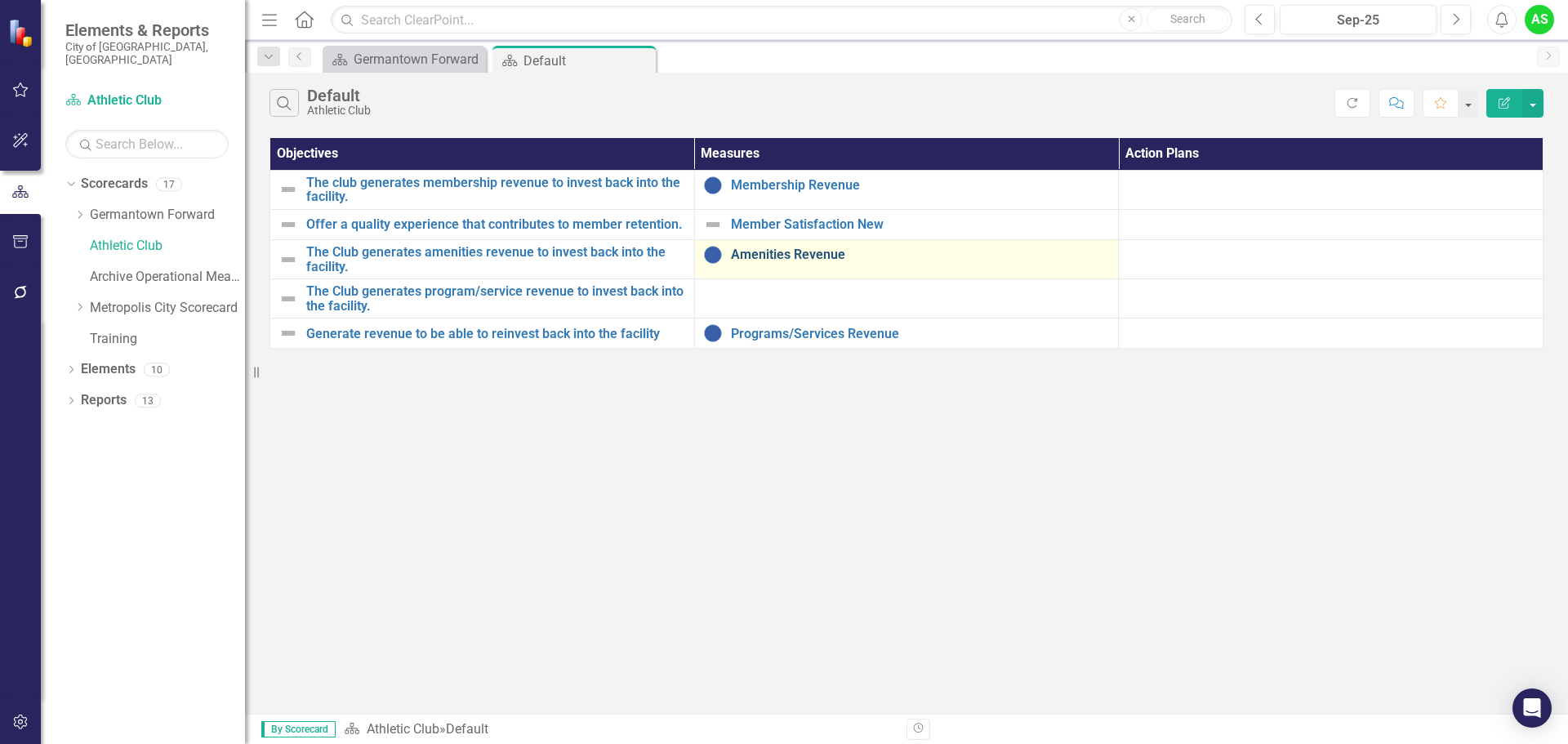
click at [785, 259] on link "Amenities Revenue" at bounding box center [920, 255] width 380 height 15
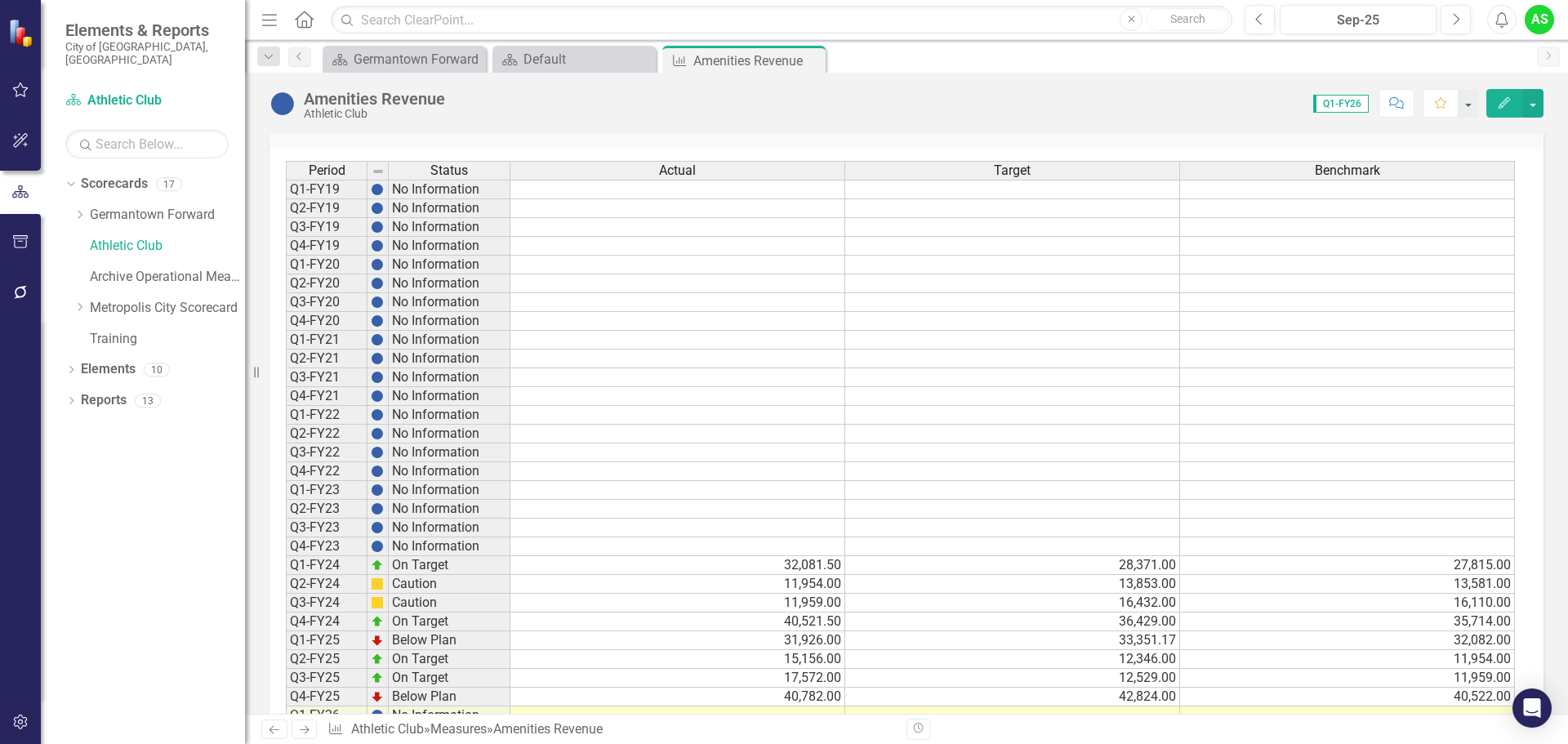
scroll to position [912, 0]
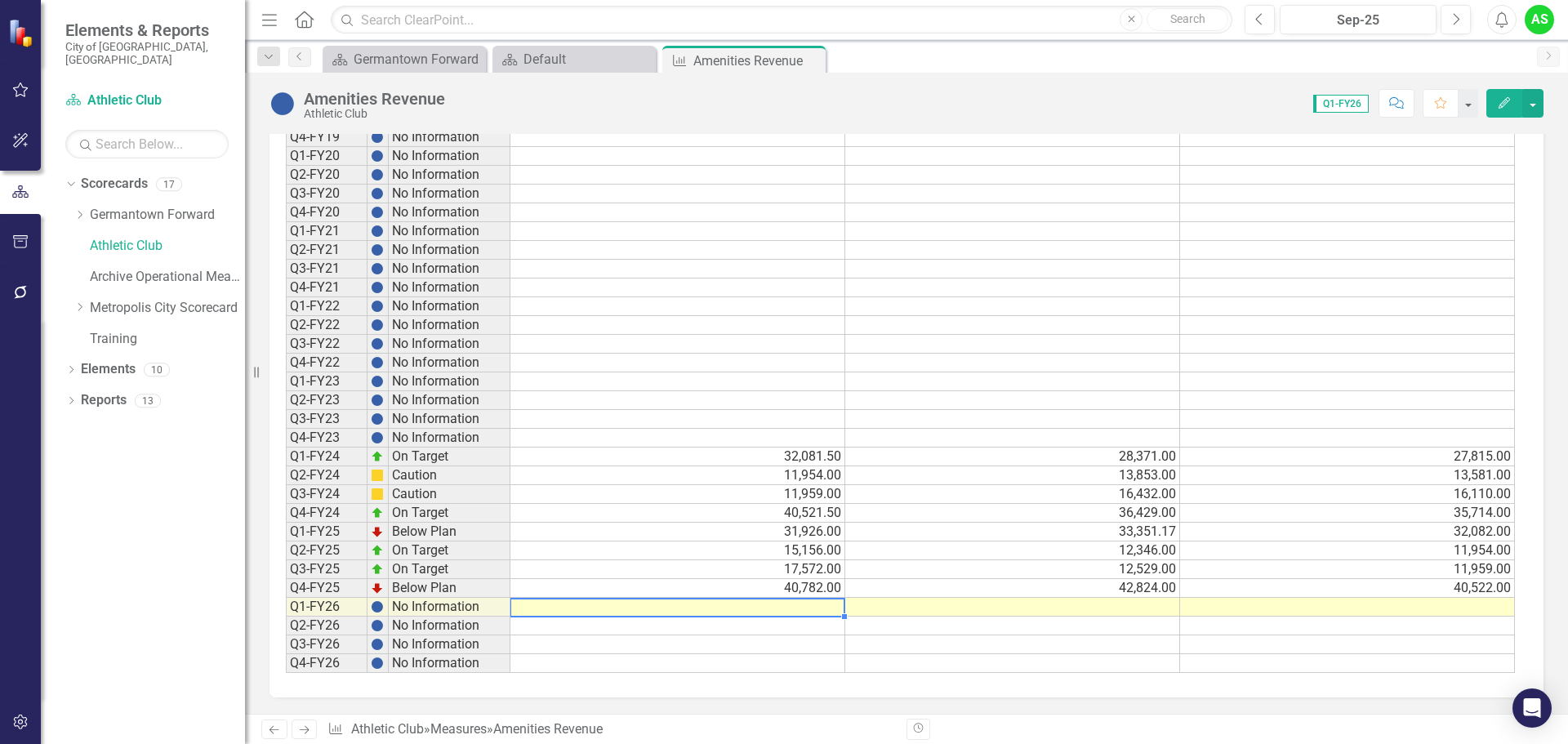
click at [739, 610] on td at bounding box center [678, 607] width 335 height 19
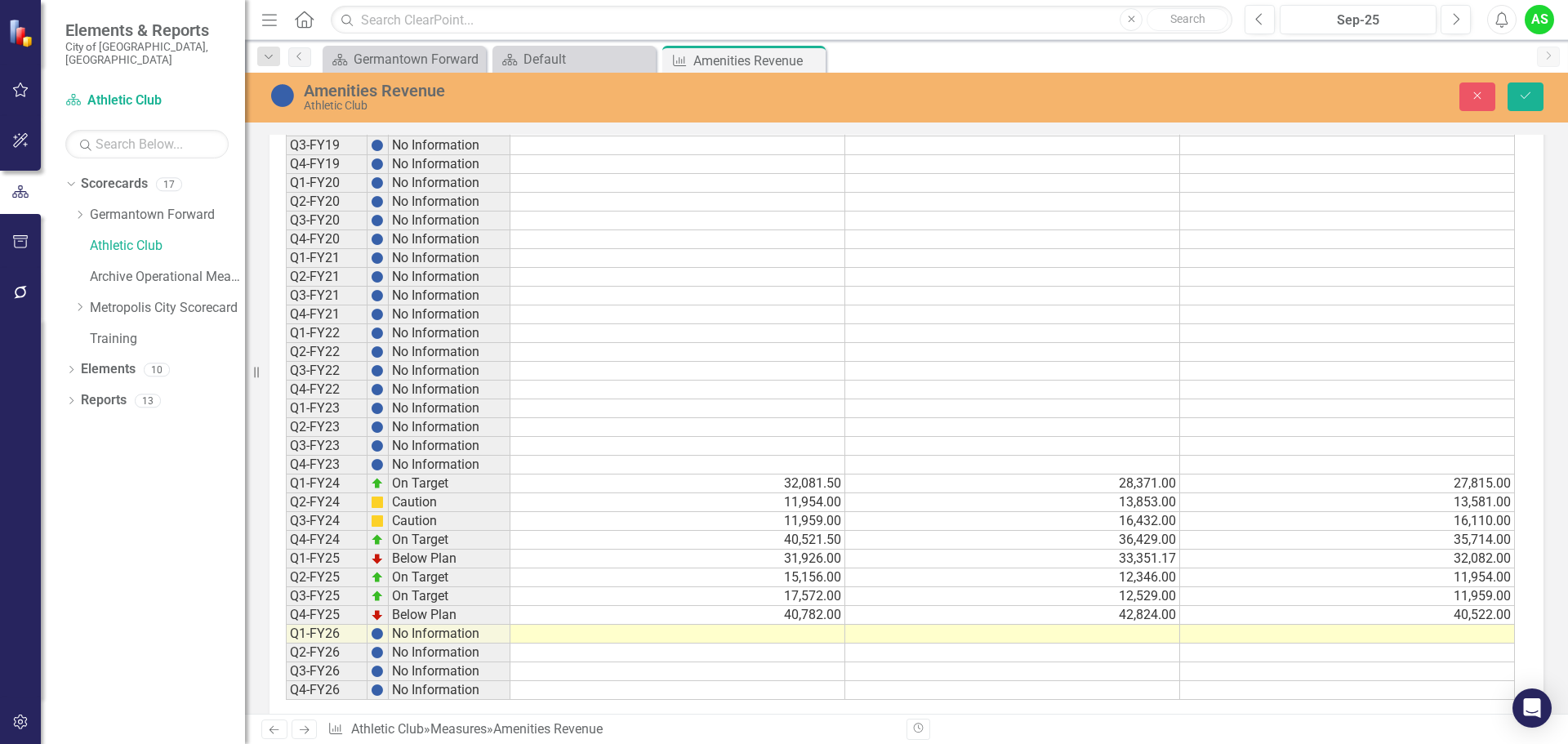
scroll to position [913, 0]
